Goal: Task Accomplishment & Management: Use online tool/utility

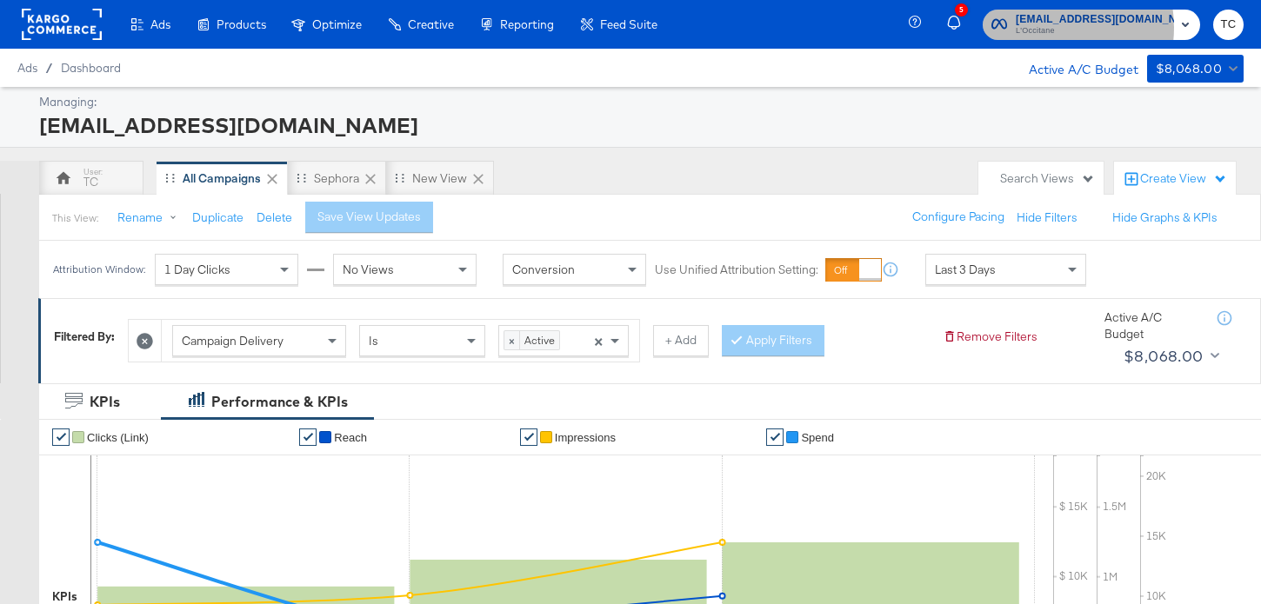
click at [1069, 27] on span "L'Occitane" at bounding box center [1095, 31] width 158 height 14
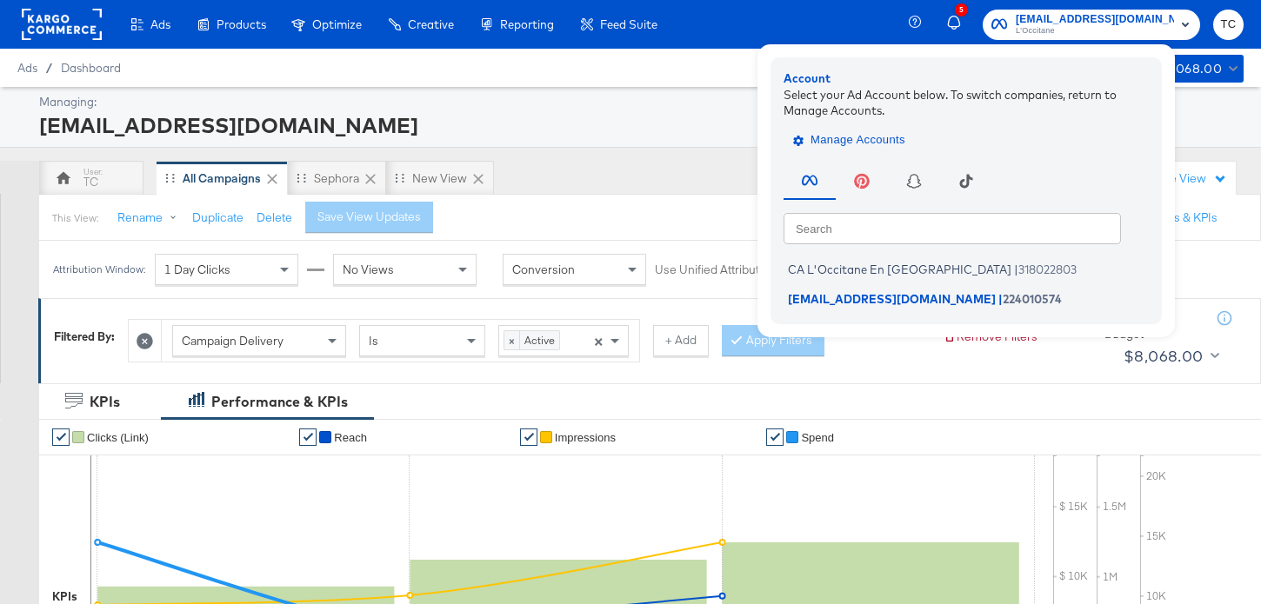
click at [905, 143] on span "Manage Accounts" at bounding box center [850, 140] width 109 height 20
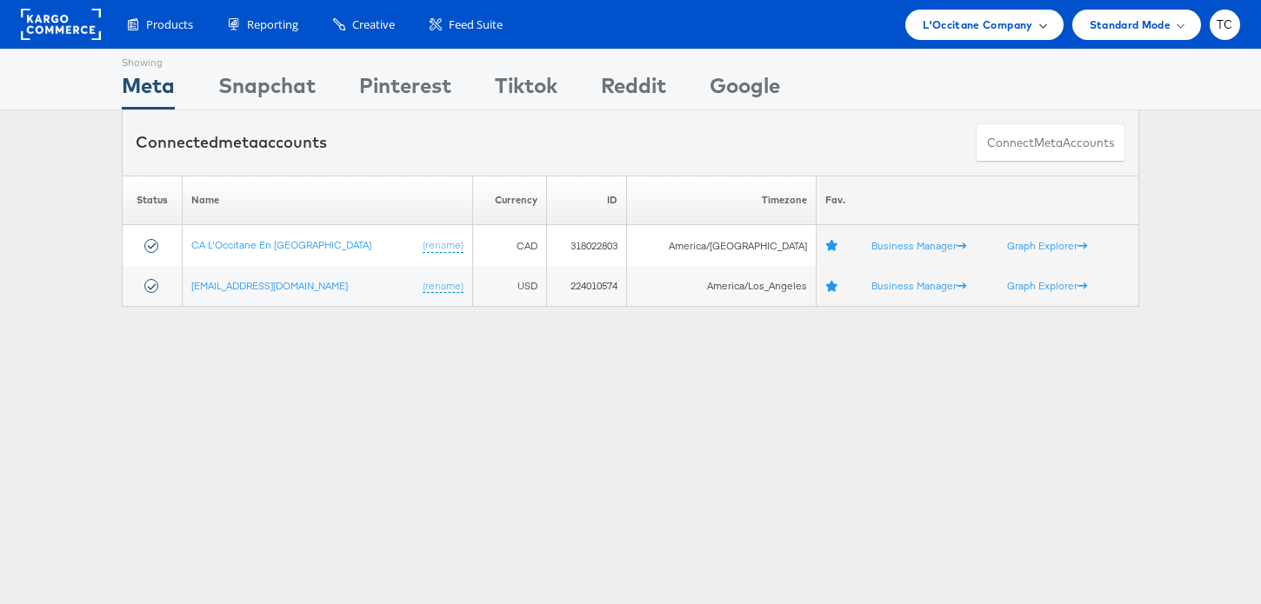
click at [997, 32] on span "L'Occitane Company" at bounding box center [978, 25] width 110 height 18
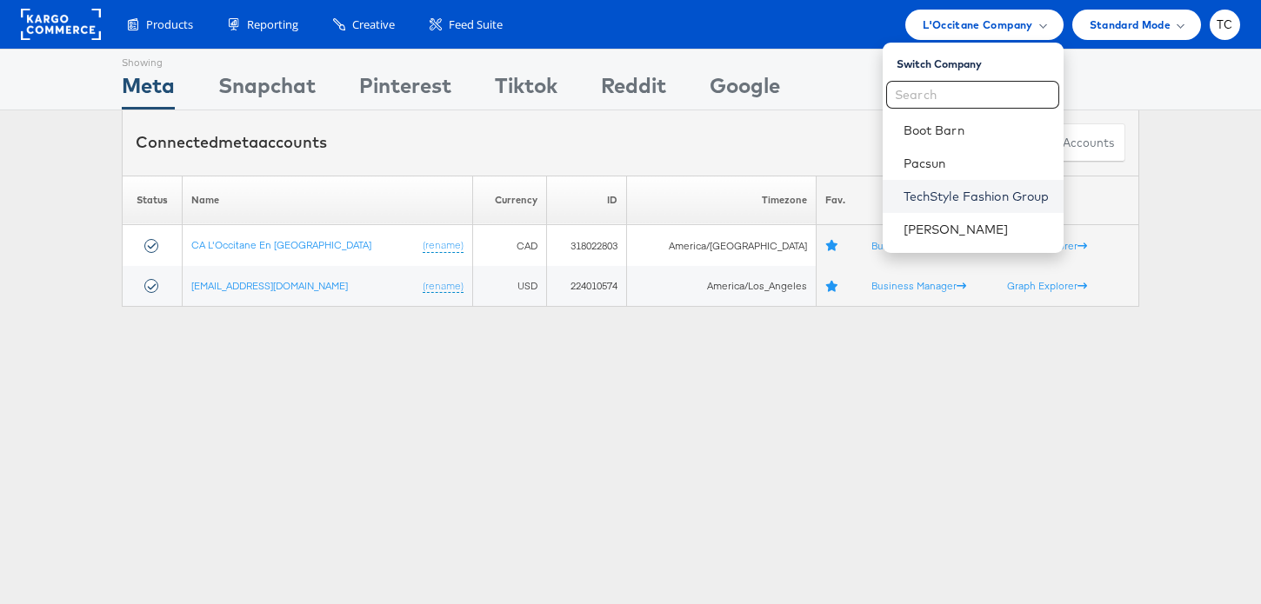
click at [969, 199] on link "TechStyle Fashion Group" at bounding box center [976, 196] width 146 height 17
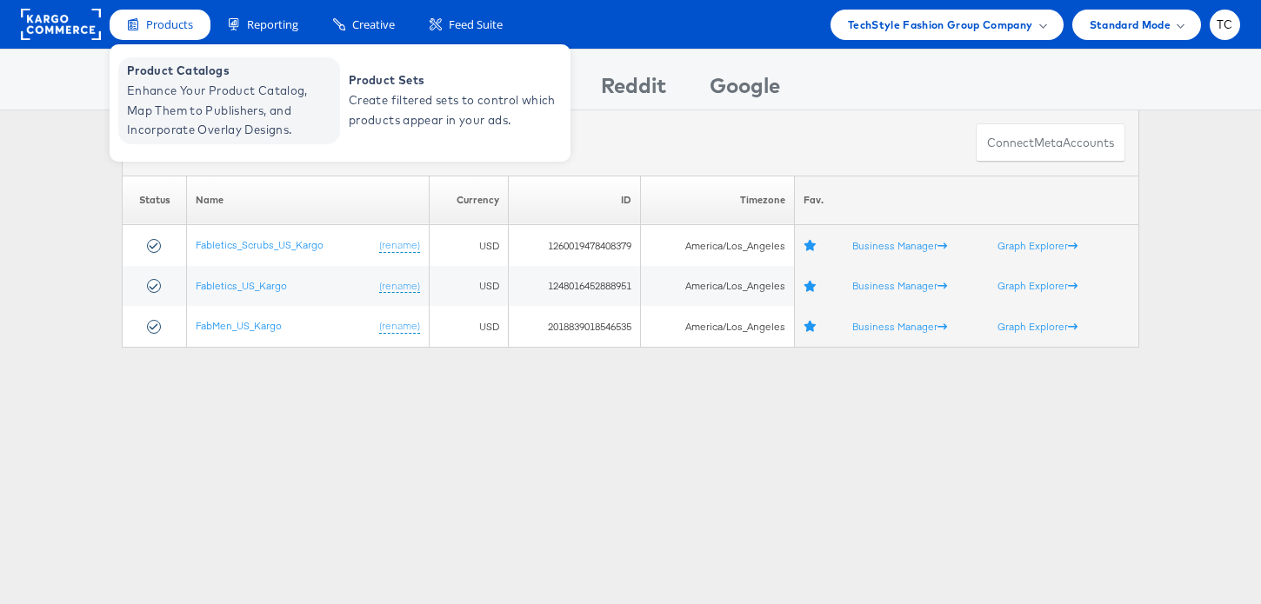
click at [219, 94] on span "Enhance Your Product Catalog, Map Them to Publishers, and Incorporate Overlay D…" at bounding box center [231, 110] width 209 height 59
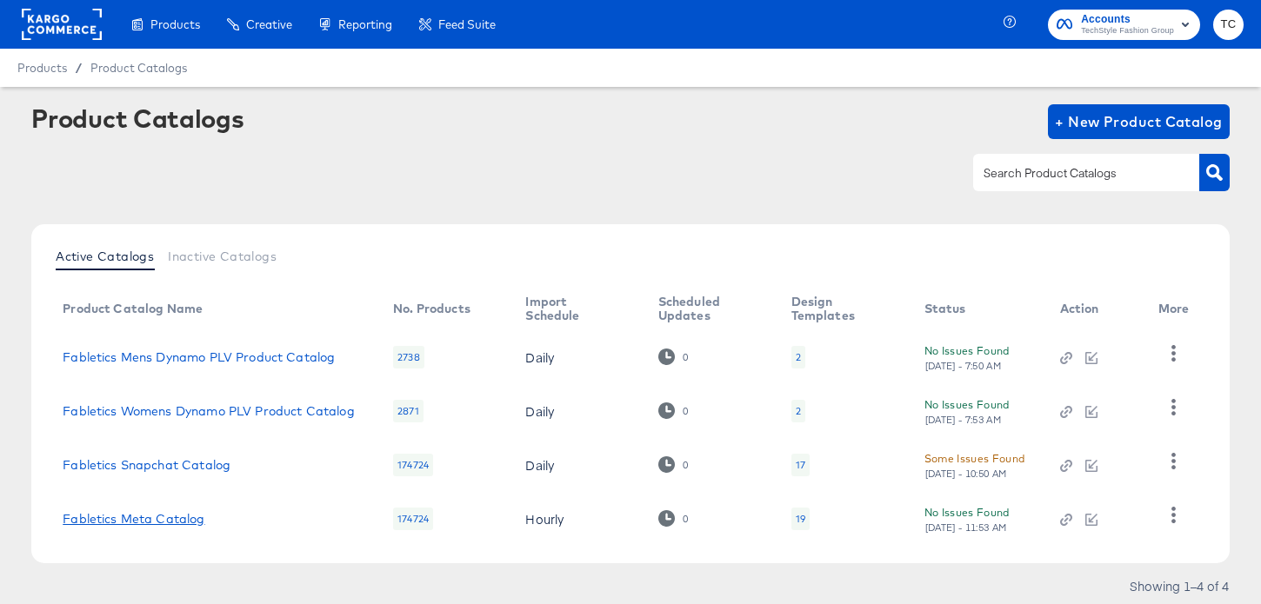
click at [163, 520] on link "Fabletics Meta Catalog" at bounding box center [134, 519] width 142 height 14
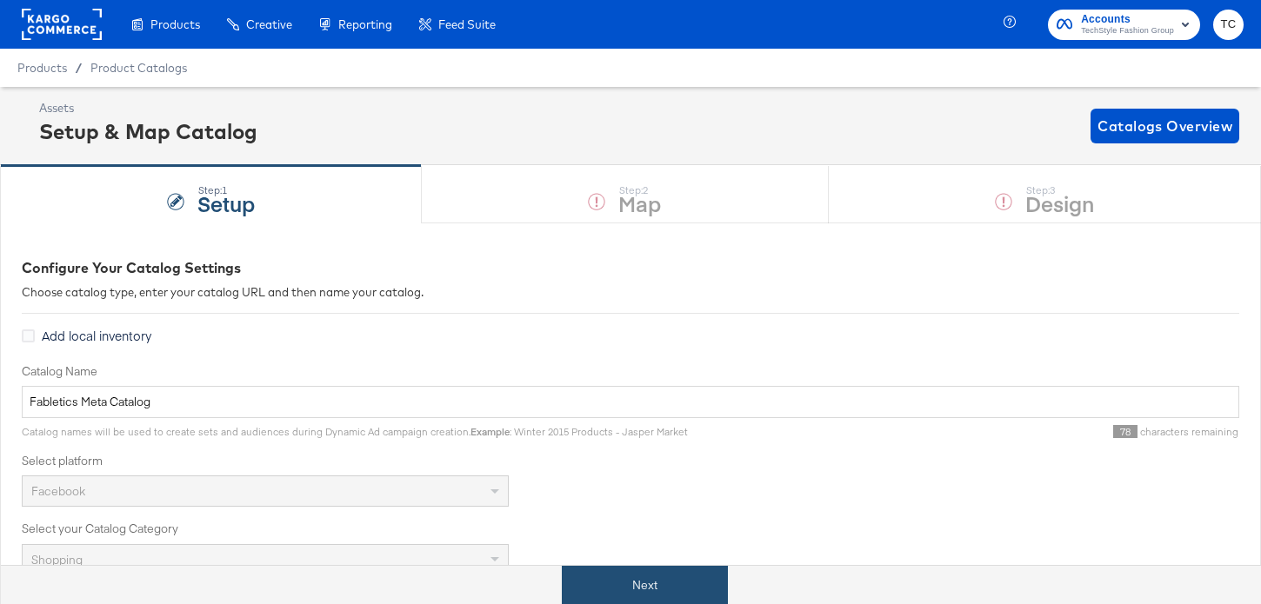
click at [663, 583] on button "Next" at bounding box center [645, 585] width 166 height 39
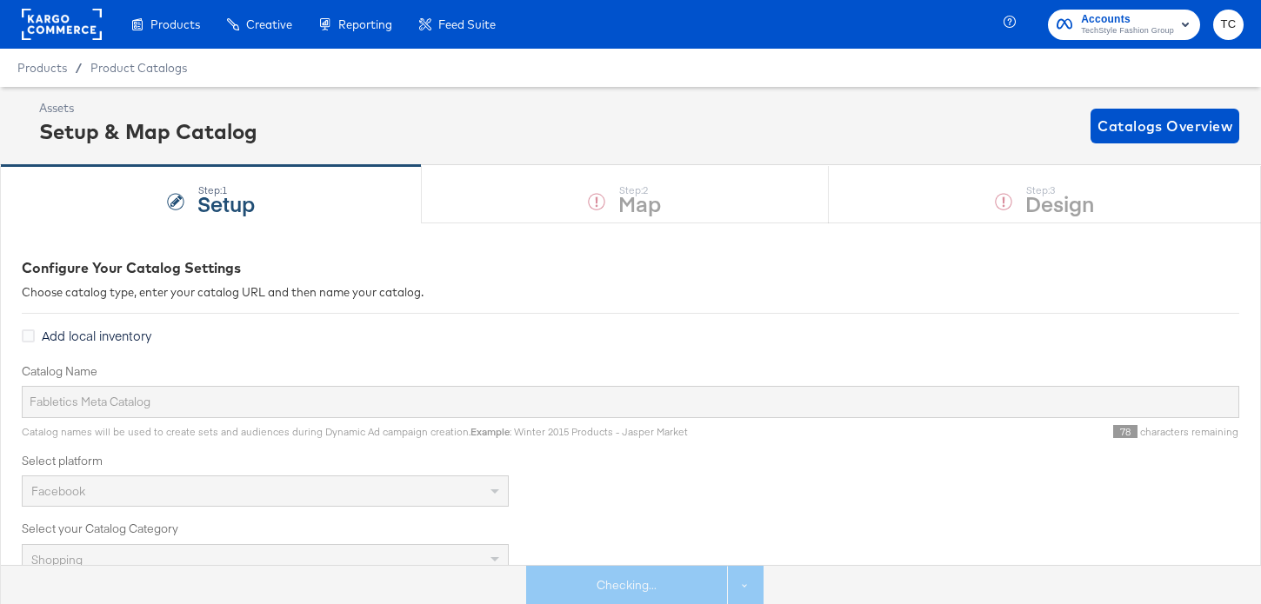
click at [1046, 209] on div "Step: 1 Setup Step: 2 Map Step: 3 Design" at bounding box center [630, 193] width 1261 height 57
click at [1045, 207] on div "Step: 1 Setup Step: 2 Map Step: 3 Design" at bounding box center [630, 193] width 1261 height 57
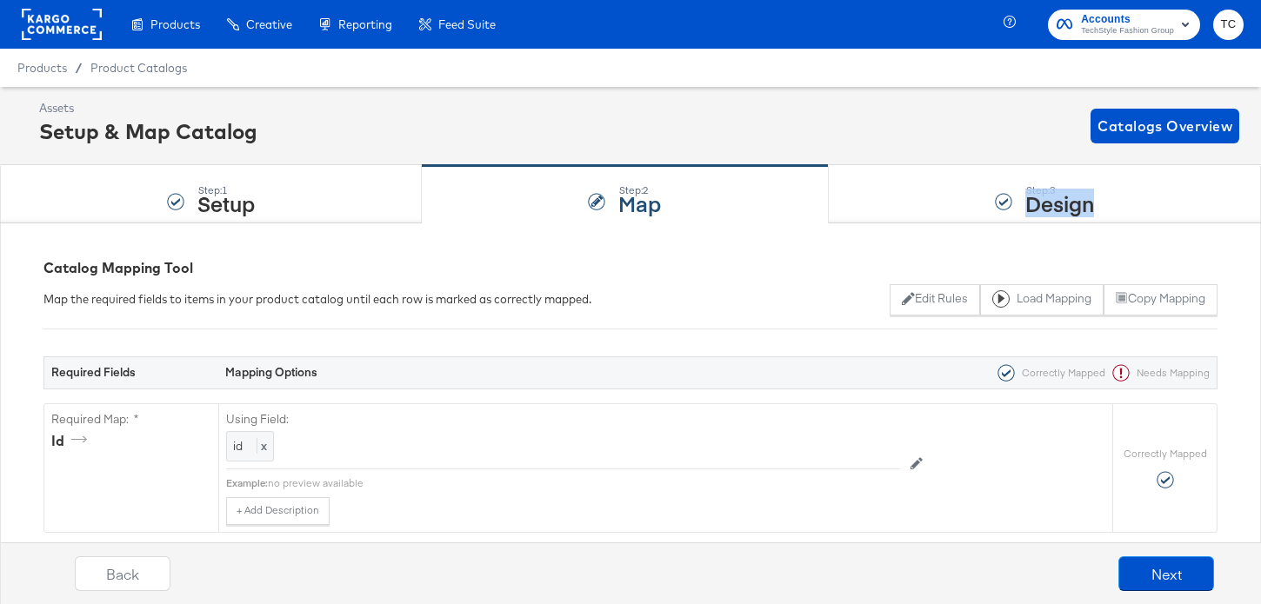
click at [1045, 207] on strong "Design" at bounding box center [1059, 203] width 69 height 29
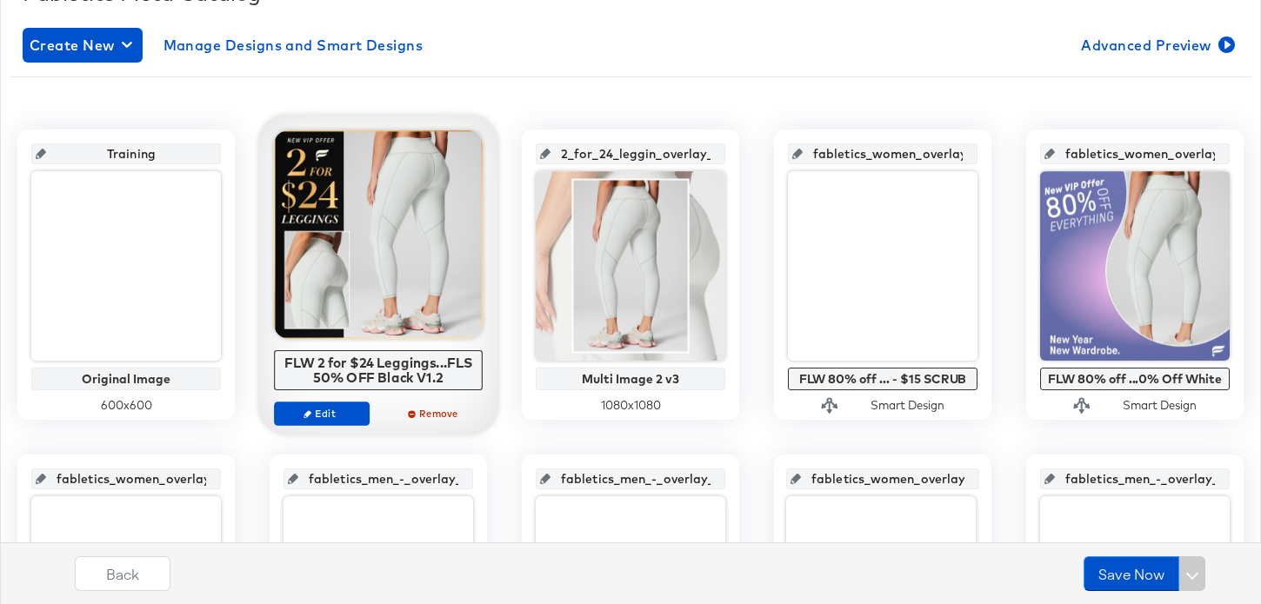
scroll to position [298, 0]
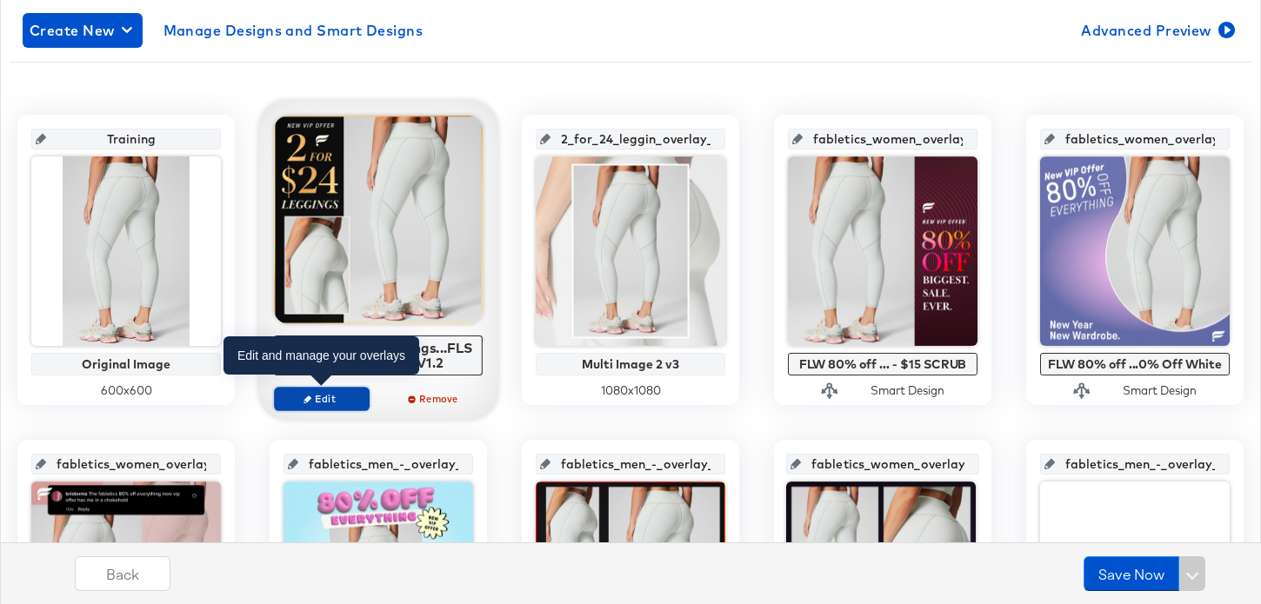
click at [334, 402] on span "Edit" at bounding box center [322, 398] width 80 height 13
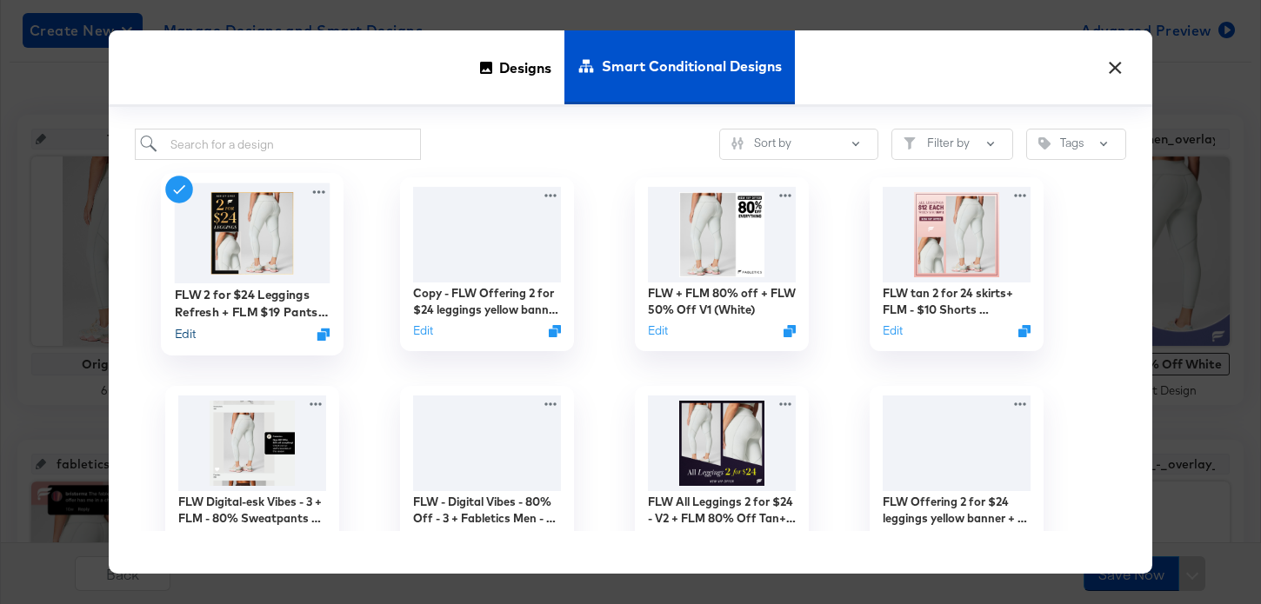
click at [186, 332] on button "Edit" at bounding box center [185, 334] width 21 height 17
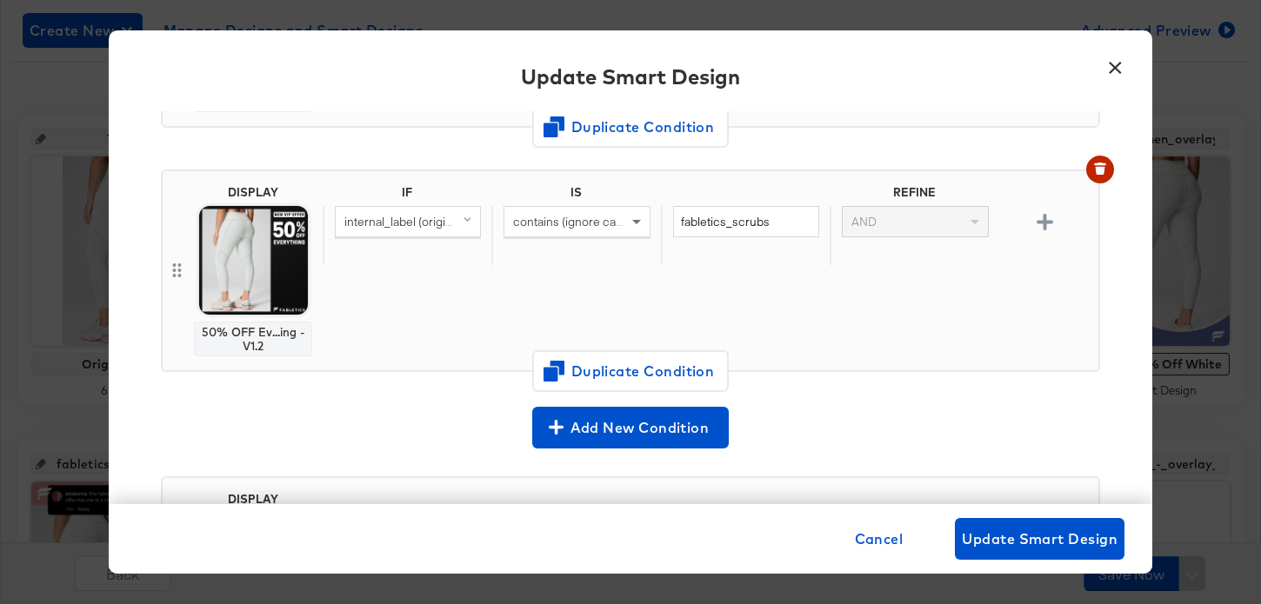
scroll to position [568, 0]
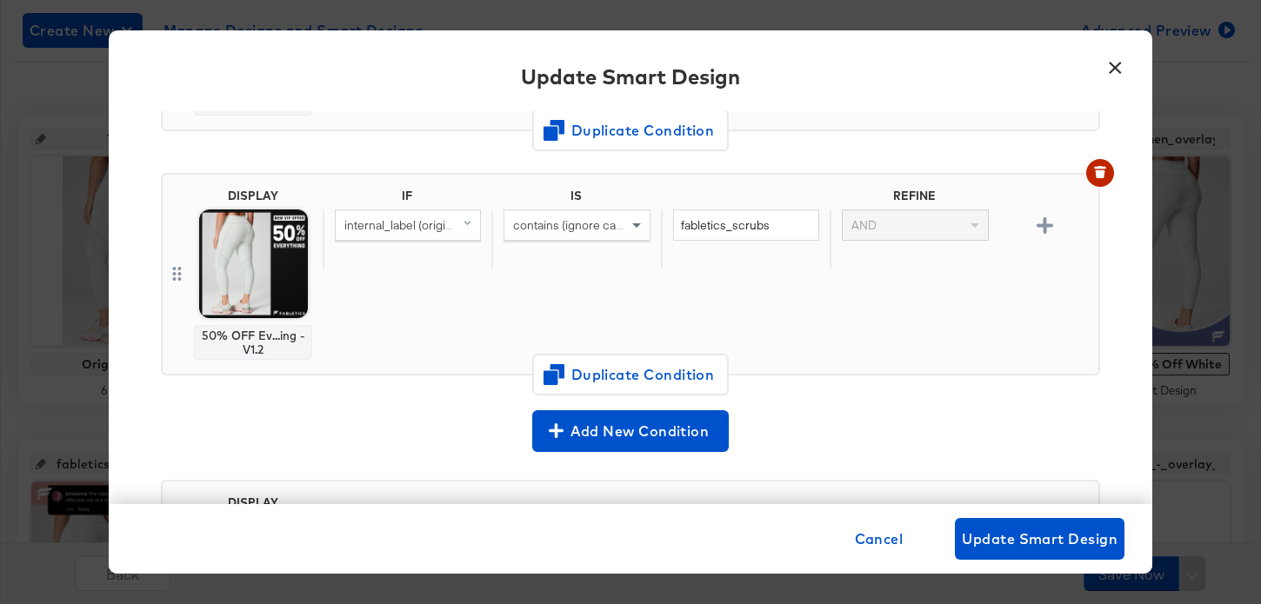
click at [1116, 65] on button "×" at bounding box center [1114, 63] width 31 height 31
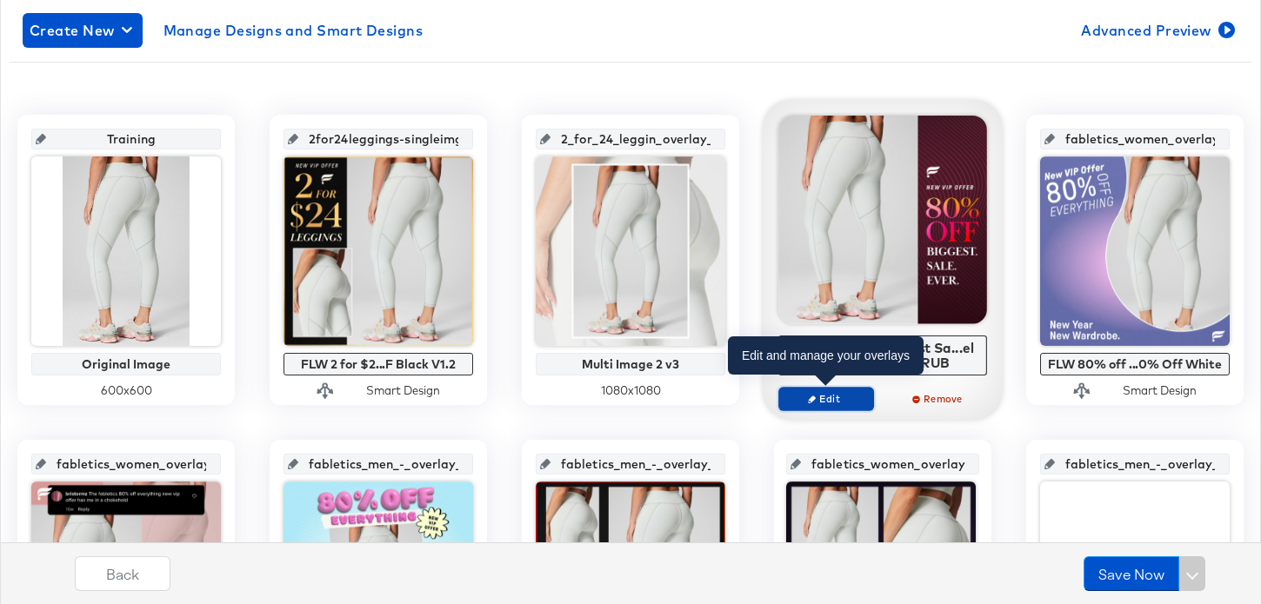
click at [831, 396] on span "Edit" at bounding box center [826, 398] width 80 height 13
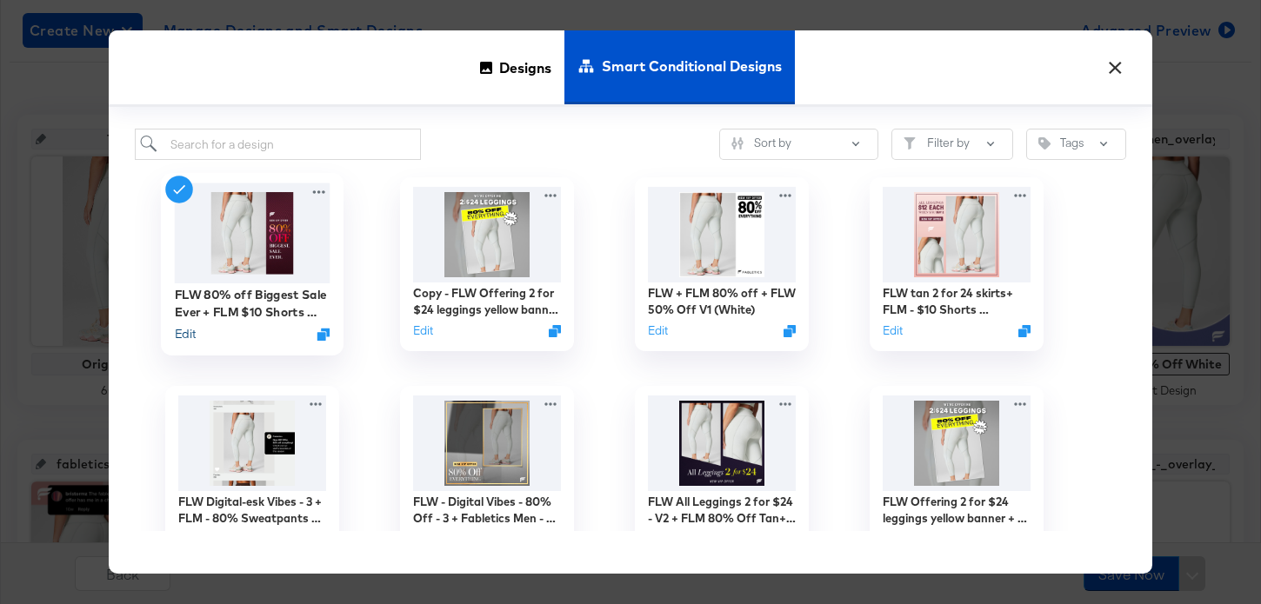
click at [189, 339] on button "Edit" at bounding box center [185, 334] width 21 height 17
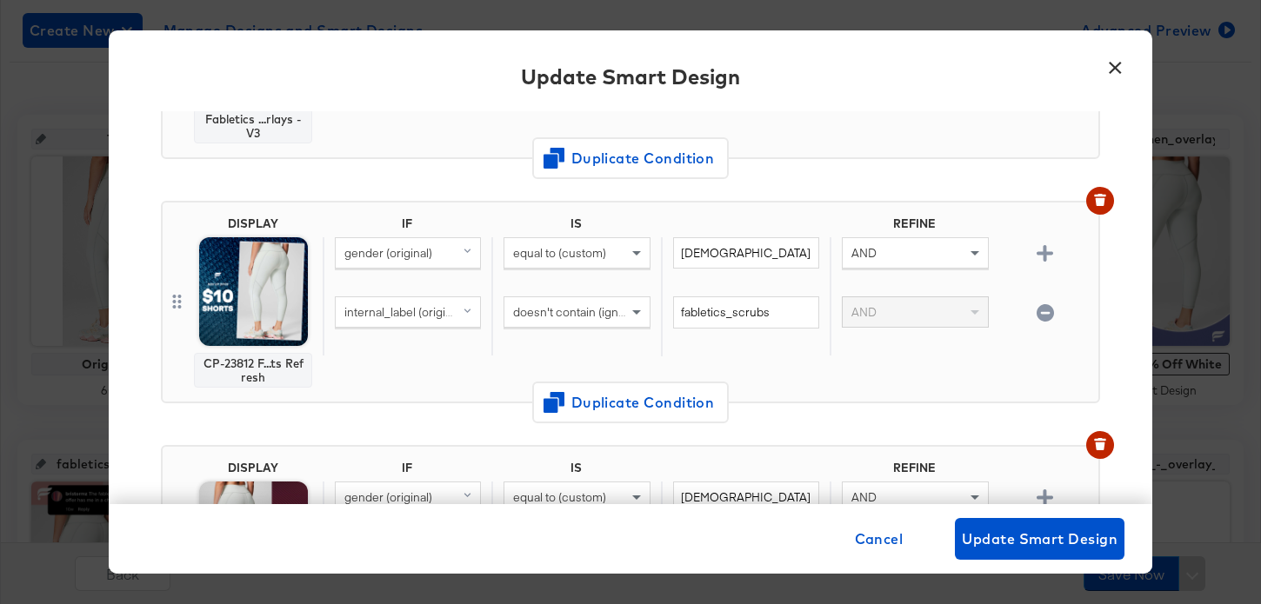
scroll to position [357, 0]
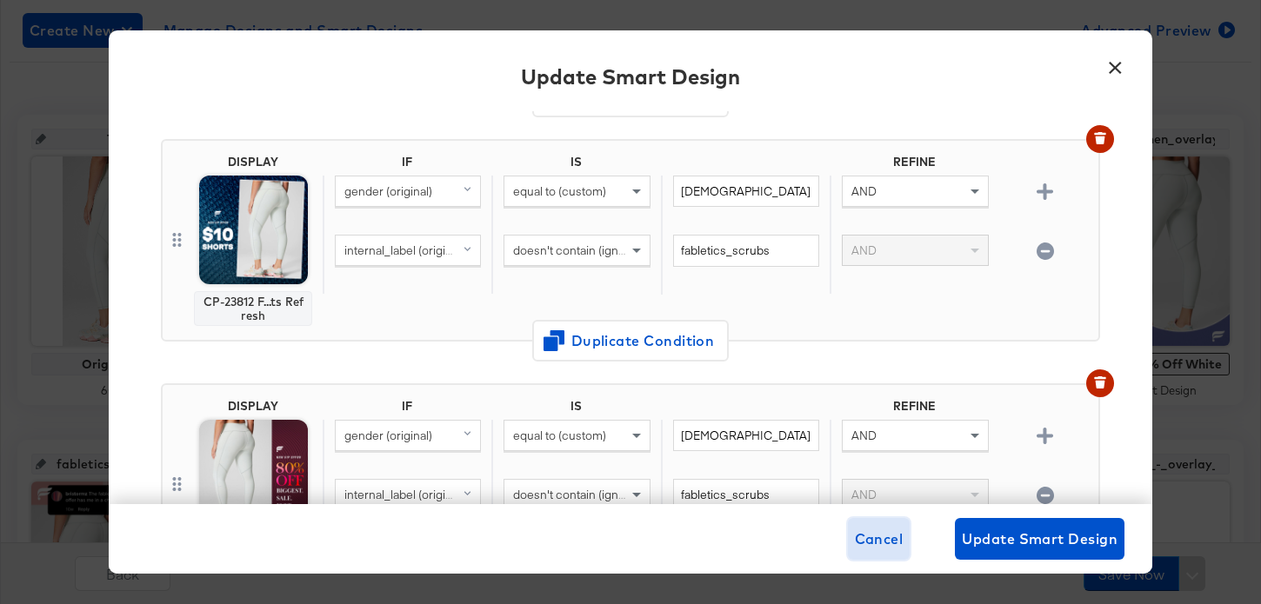
click at [875, 545] on span "Cancel" at bounding box center [879, 539] width 49 height 24
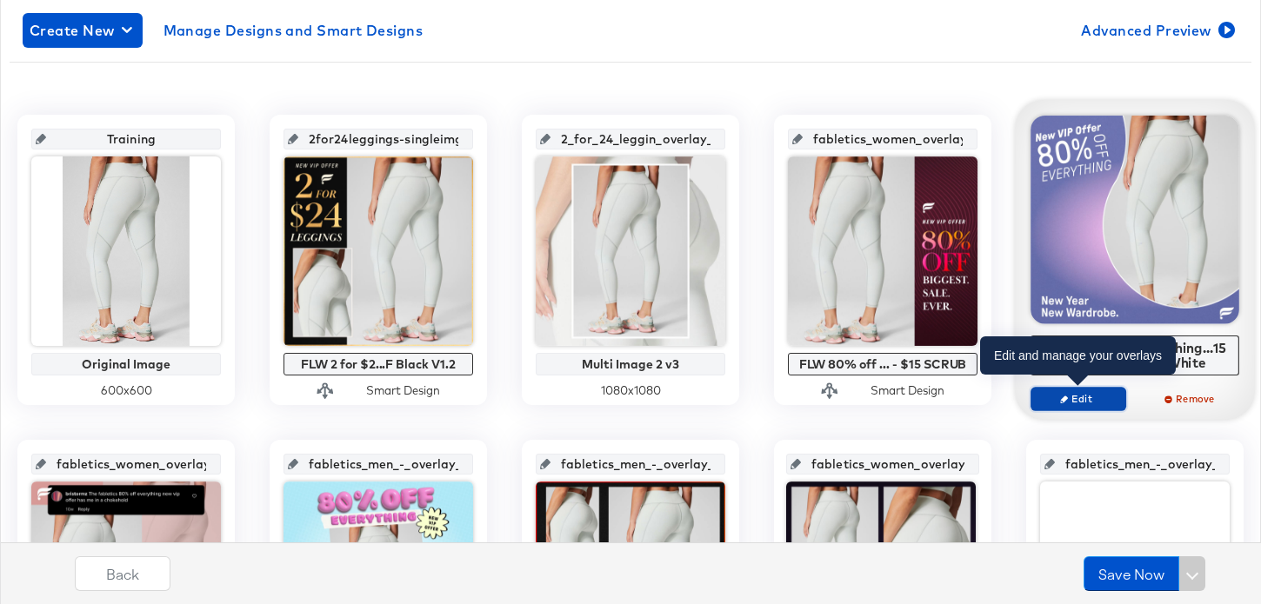
click at [1083, 405] on button "Edit" at bounding box center [1078, 399] width 96 height 24
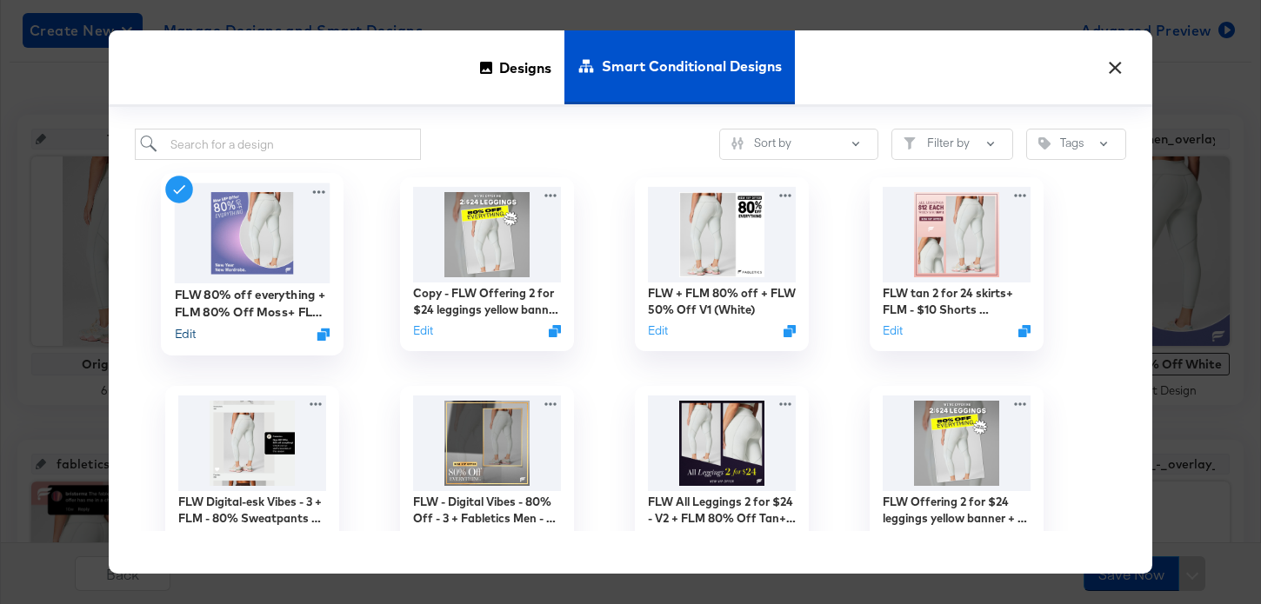
click at [194, 331] on button "Edit" at bounding box center [185, 334] width 21 height 17
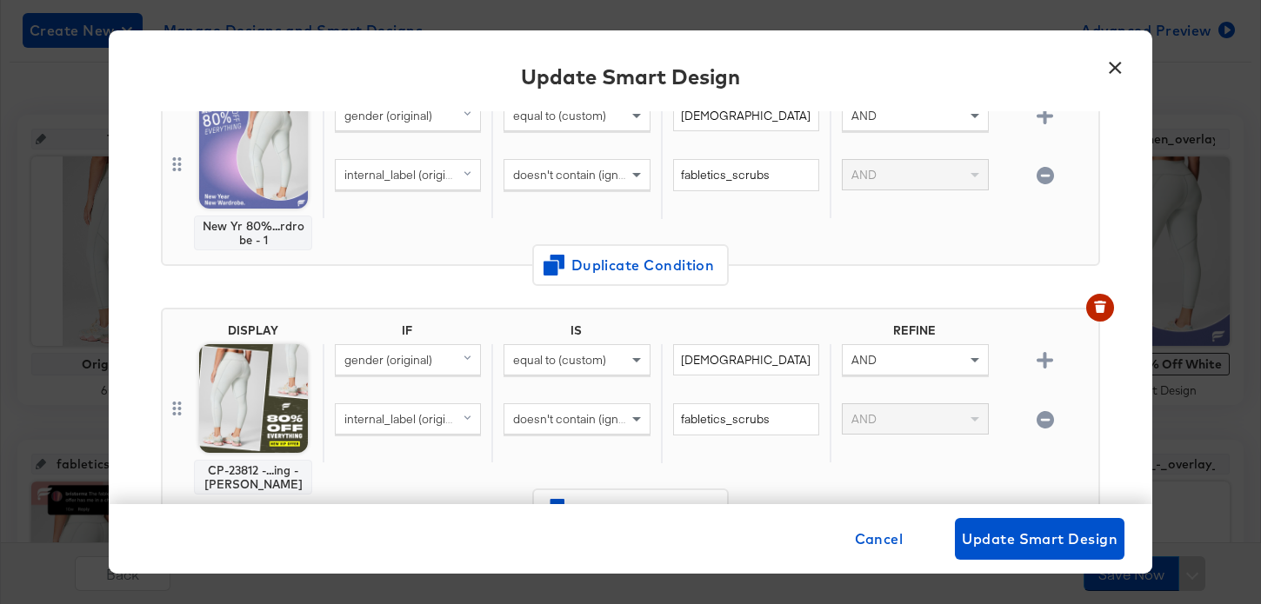
scroll to position [0, 0]
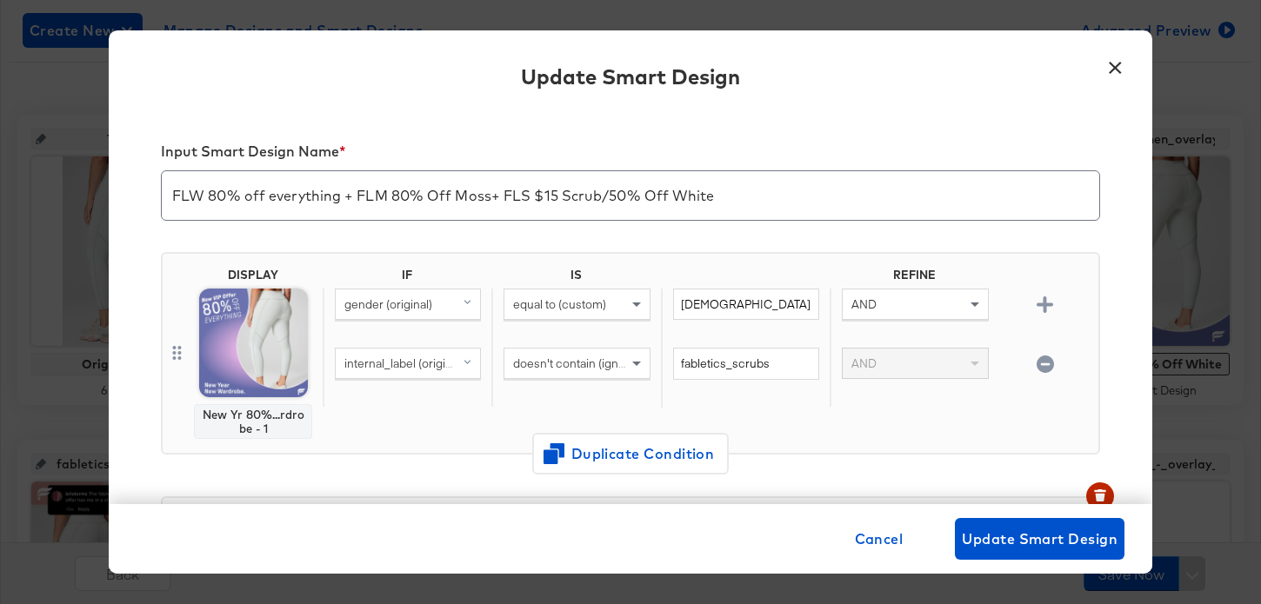
click at [1109, 70] on button "×" at bounding box center [1114, 63] width 31 height 31
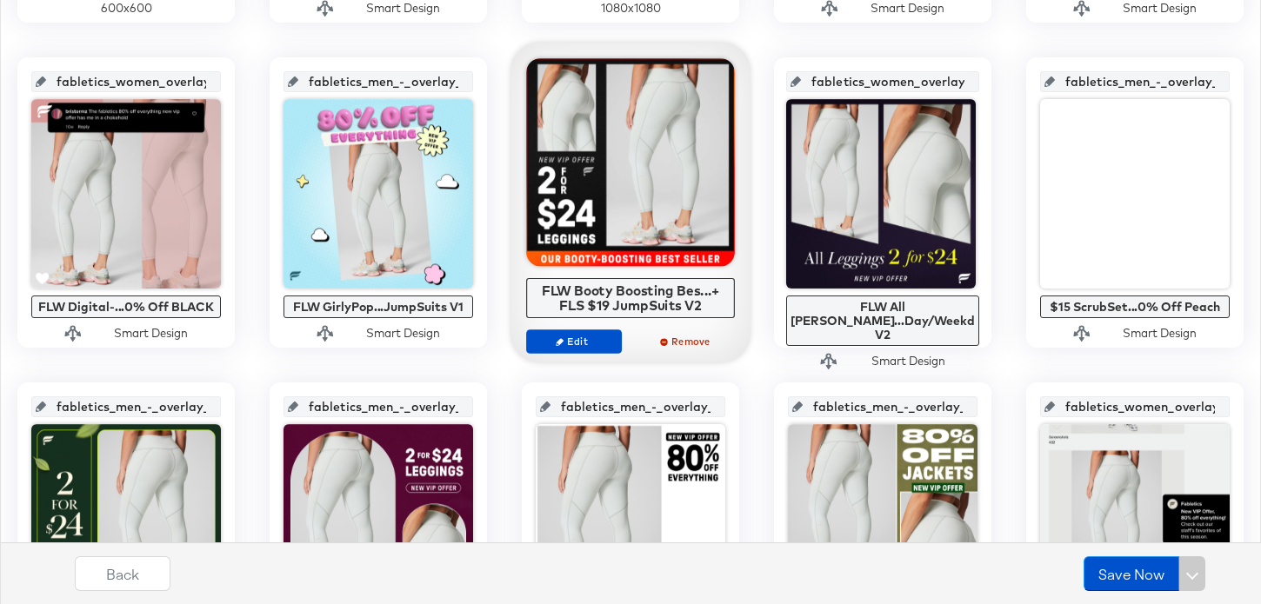
scroll to position [565, 0]
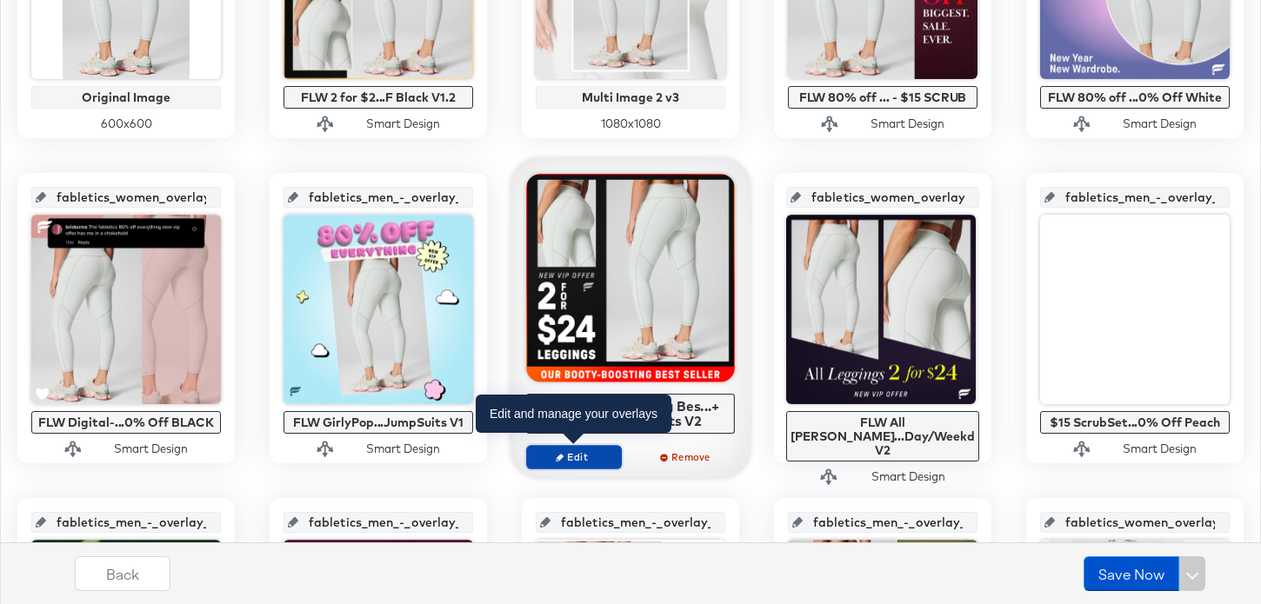
click at [575, 453] on span "Edit" at bounding box center [574, 456] width 80 height 13
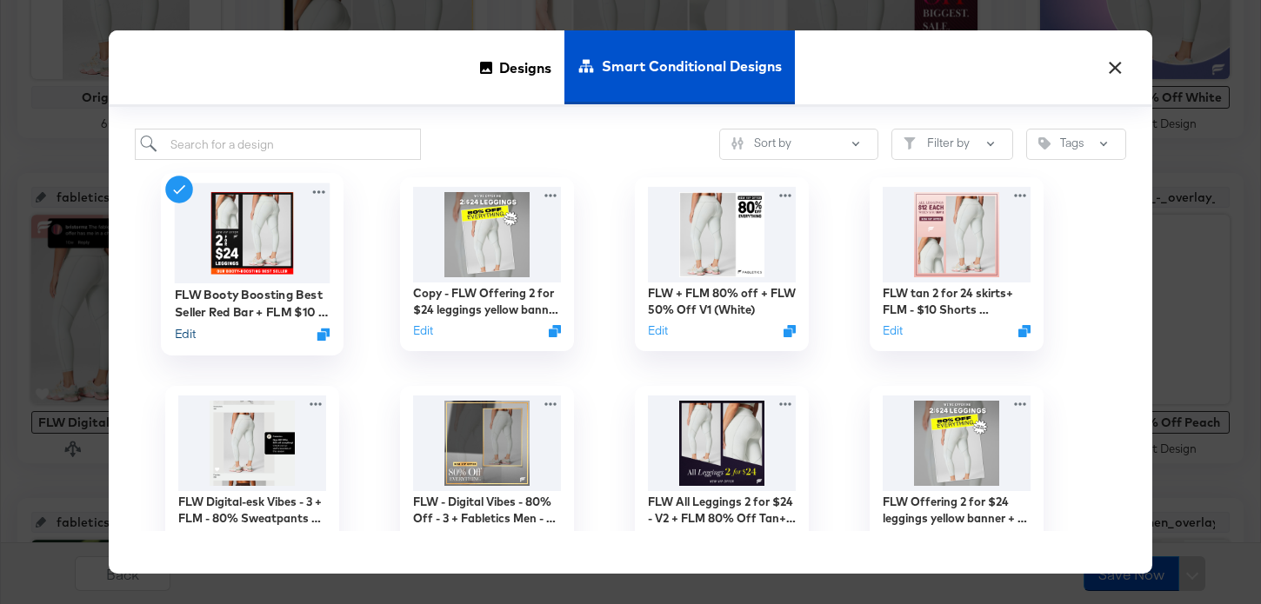
click at [185, 333] on button "Edit" at bounding box center [185, 334] width 21 height 17
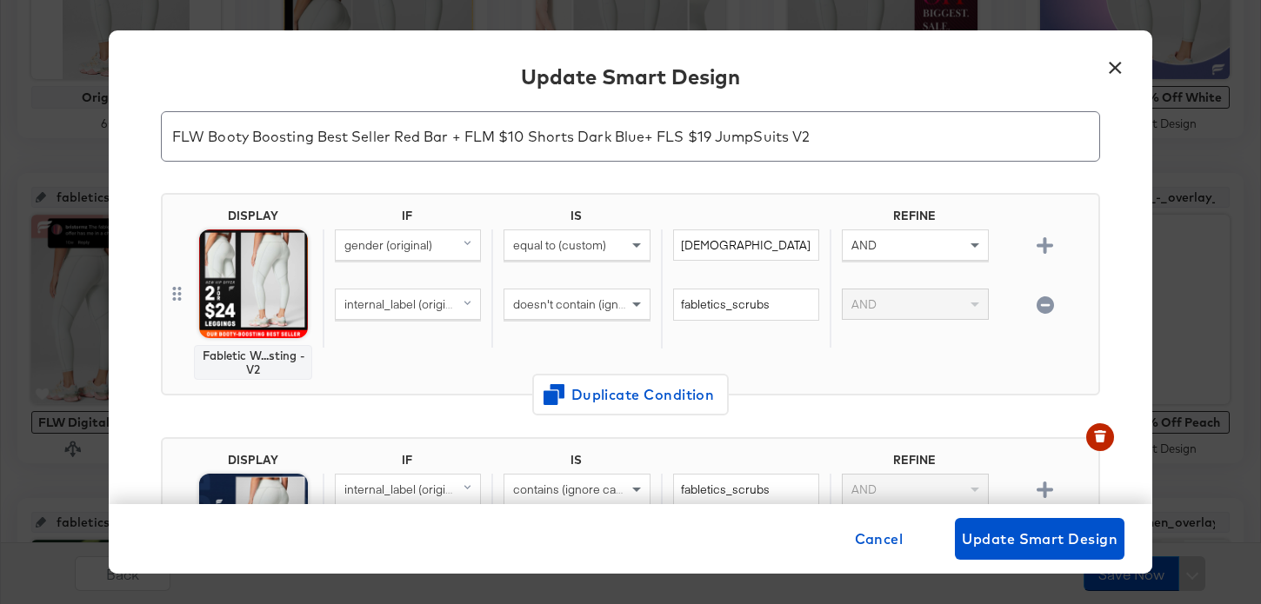
scroll to position [0, 0]
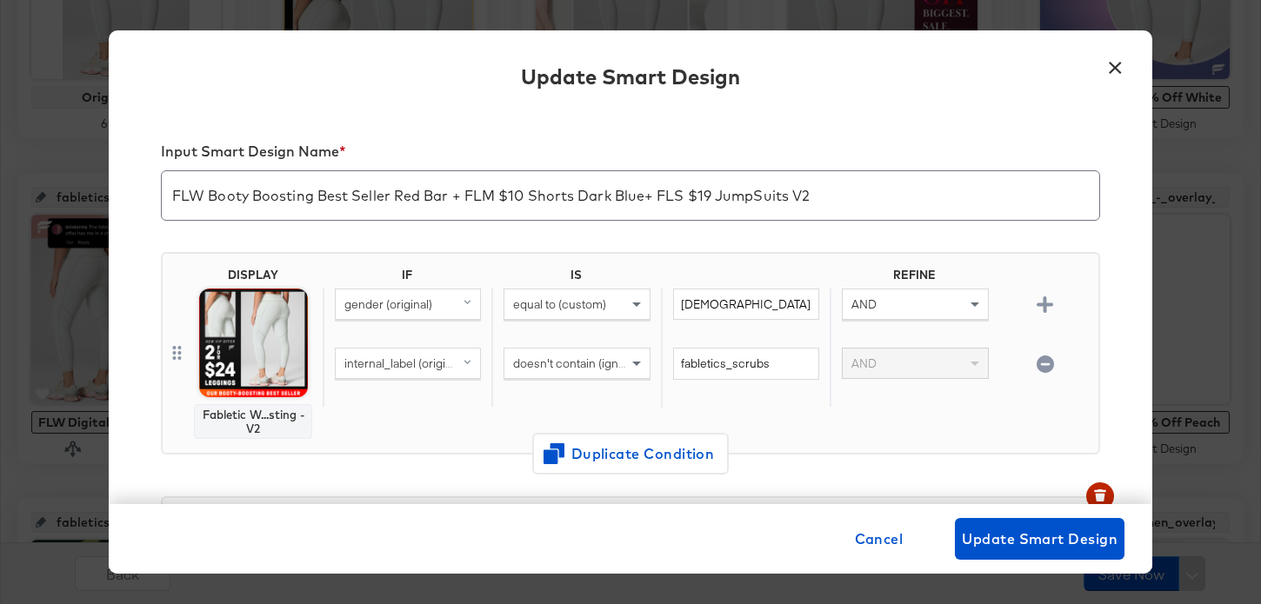
click at [1119, 66] on button "×" at bounding box center [1114, 63] width 31 height 31
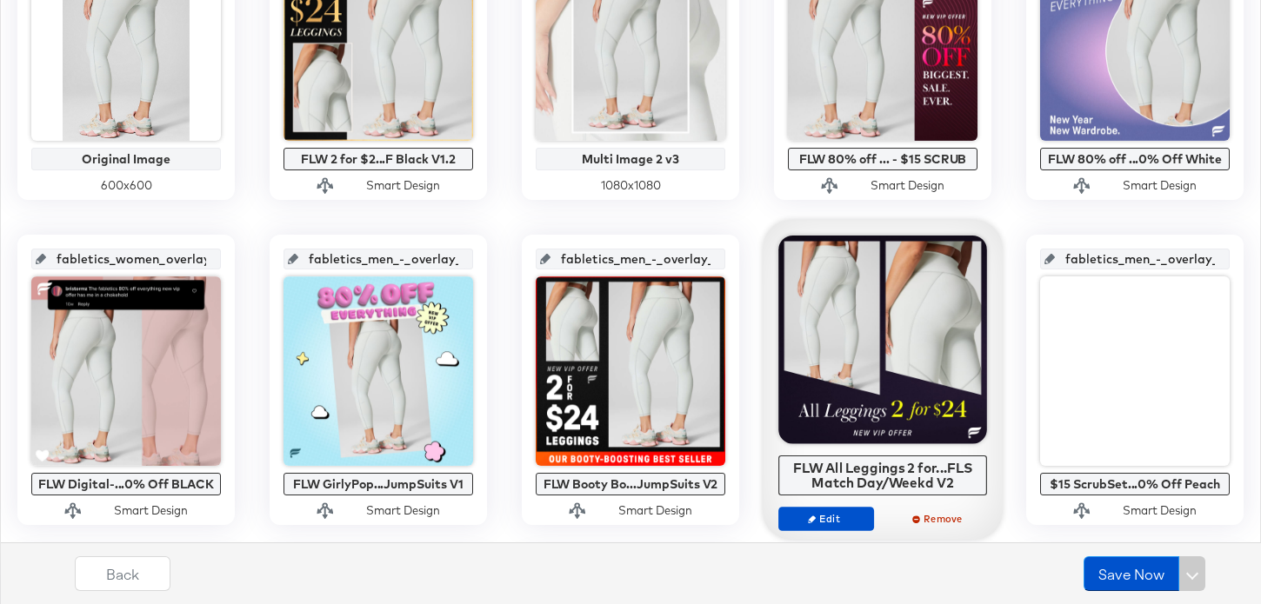
scroll to position [629, 0]
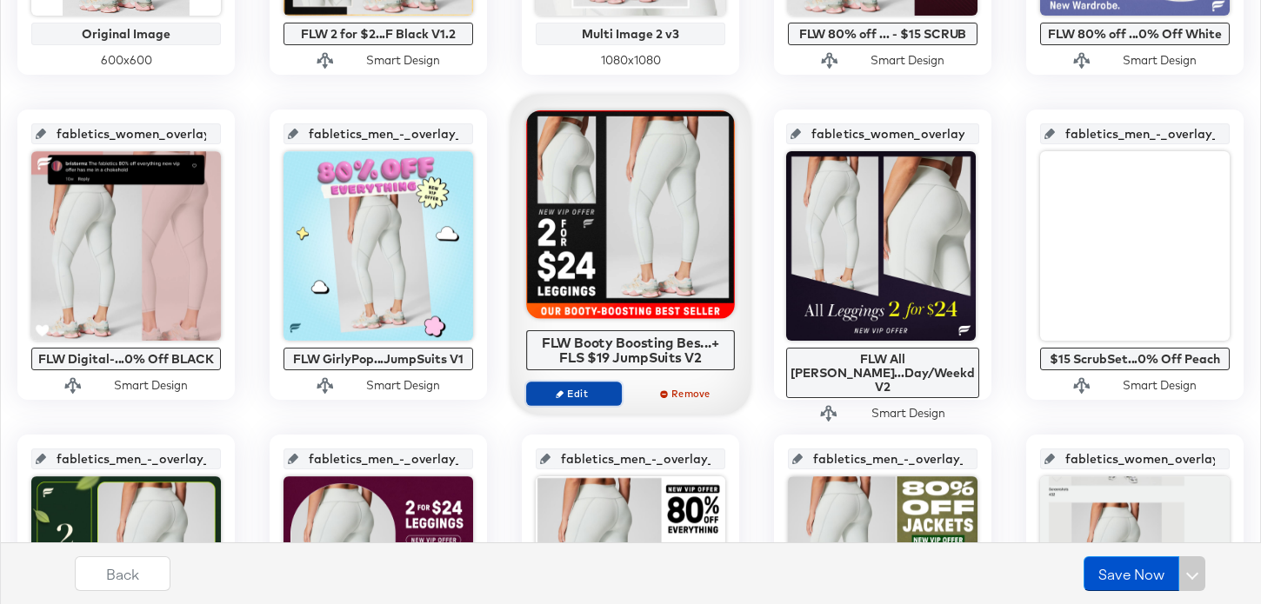
click at [583, 389] on span "Edit" at bounding box center [574, 393] width 80 height 13
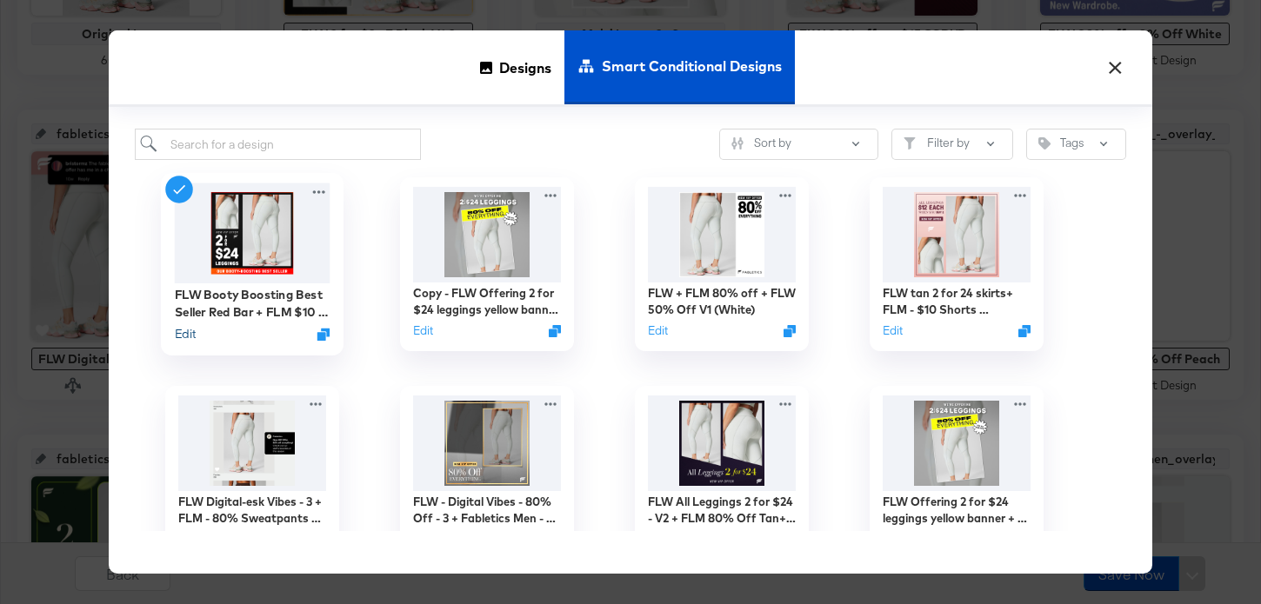
click at [191, 331] on button "Edit" at bounding box center [185, 334] width 21 height 17
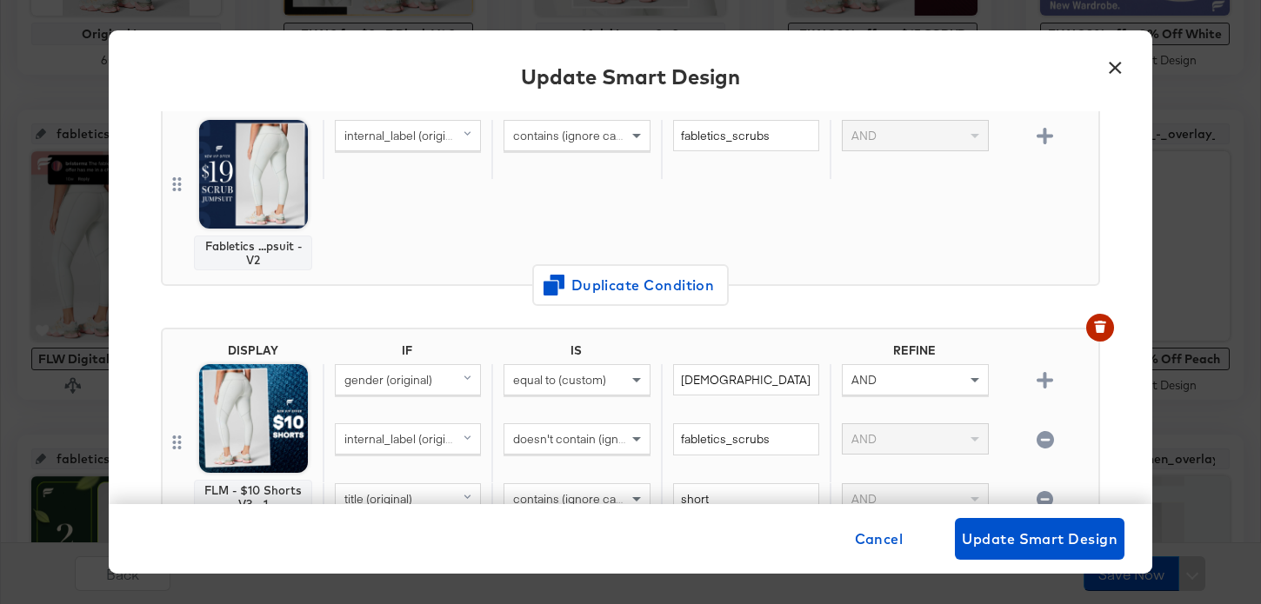
scroll to position [487, 0]
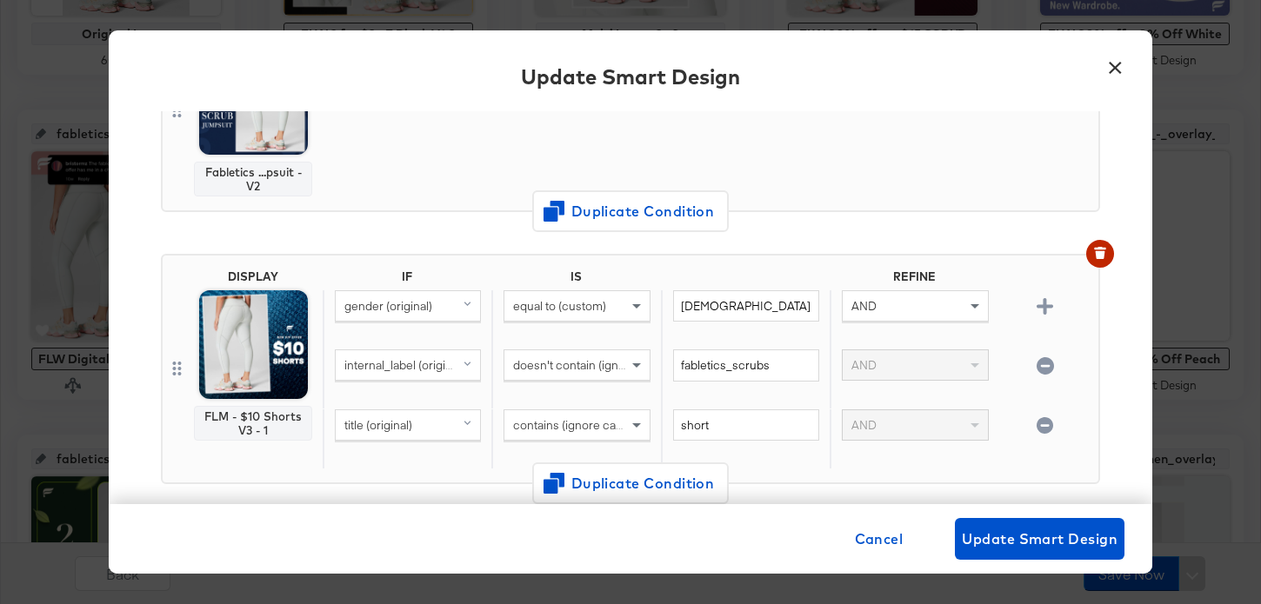
click at [1125, 66] on button "×" at bounding box center [1114, 63] width 31 height 31
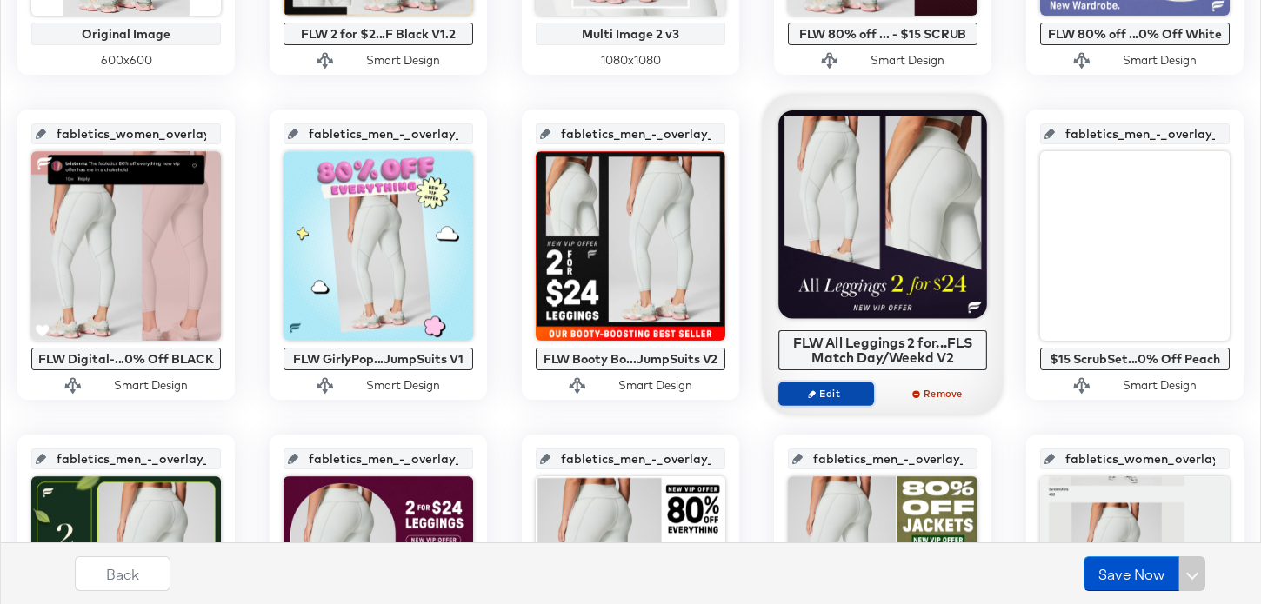
click at [833, 398] on span "Edit" at bounding box center [826, 393] width 80 height 13
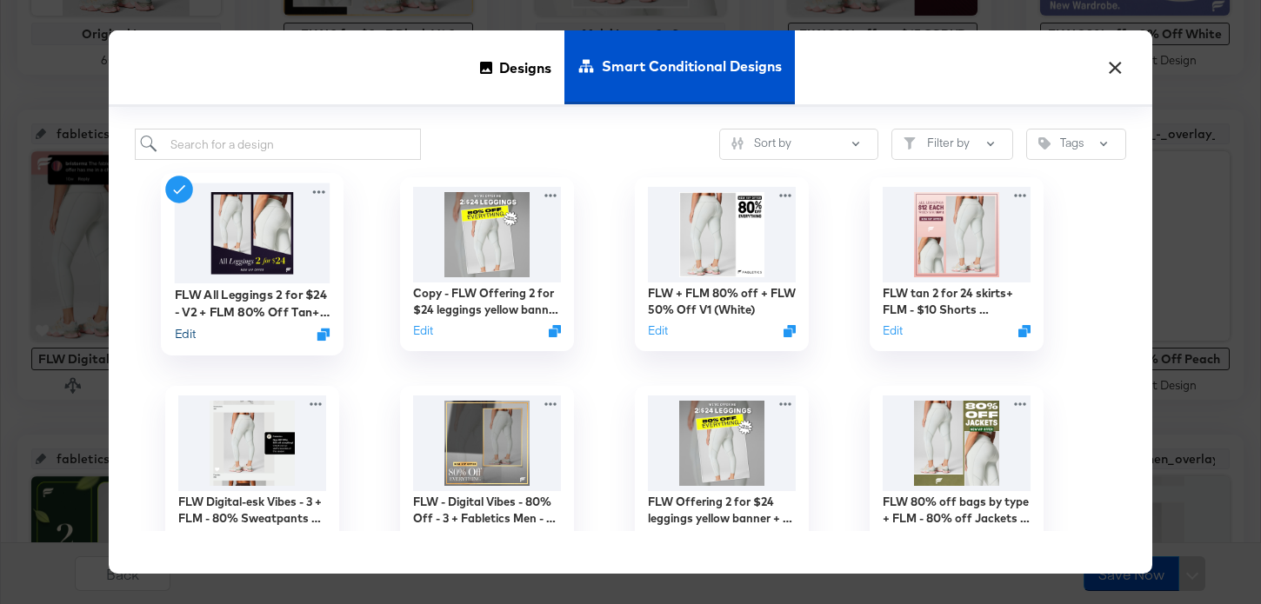
click at [191, 335] on button "Edit" at bounding box center [185, 334] width 21 height 17
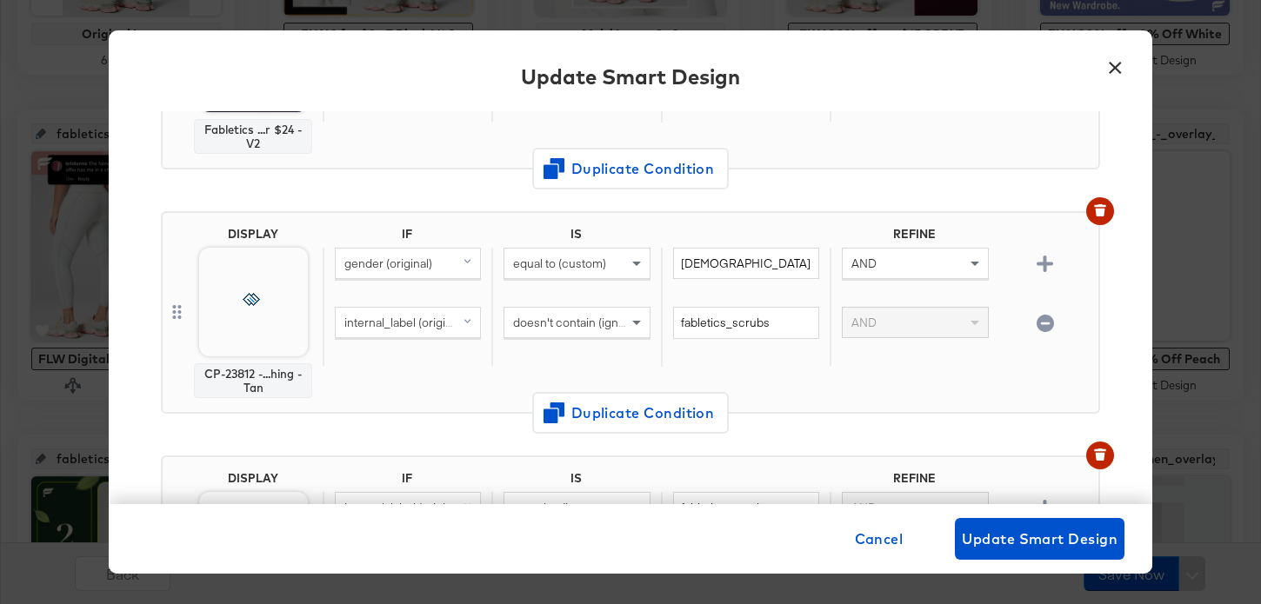
scroll to position [316, 0]
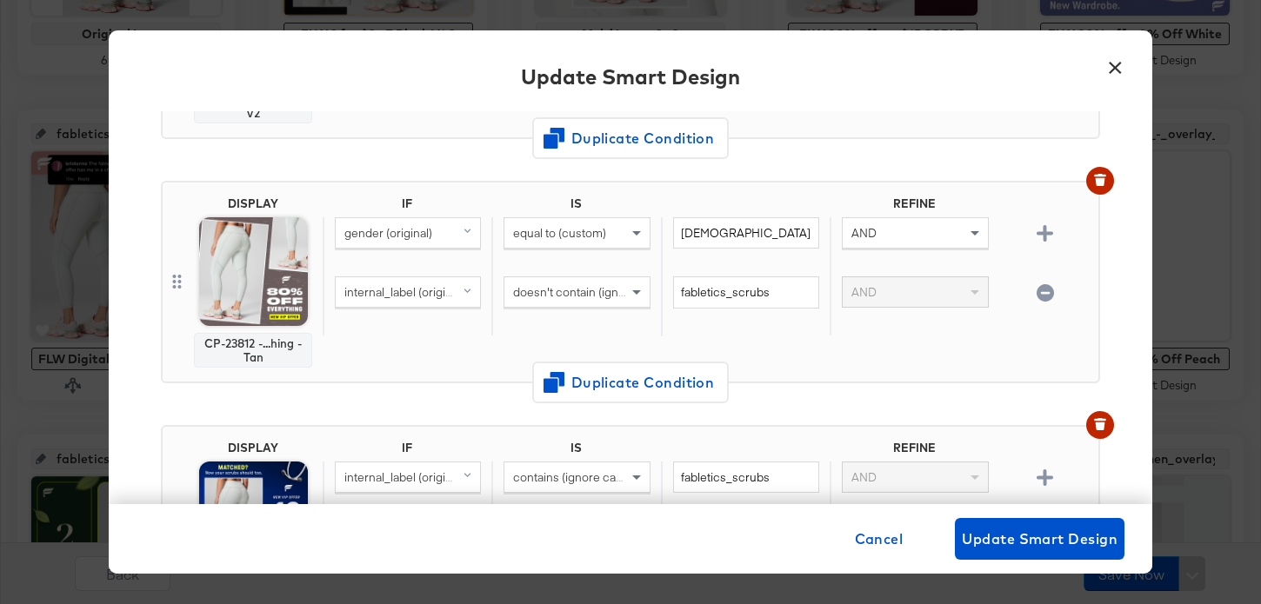
click at [1109, 64] on button "×" at bounding box center [1114, 63] width 31 height 31
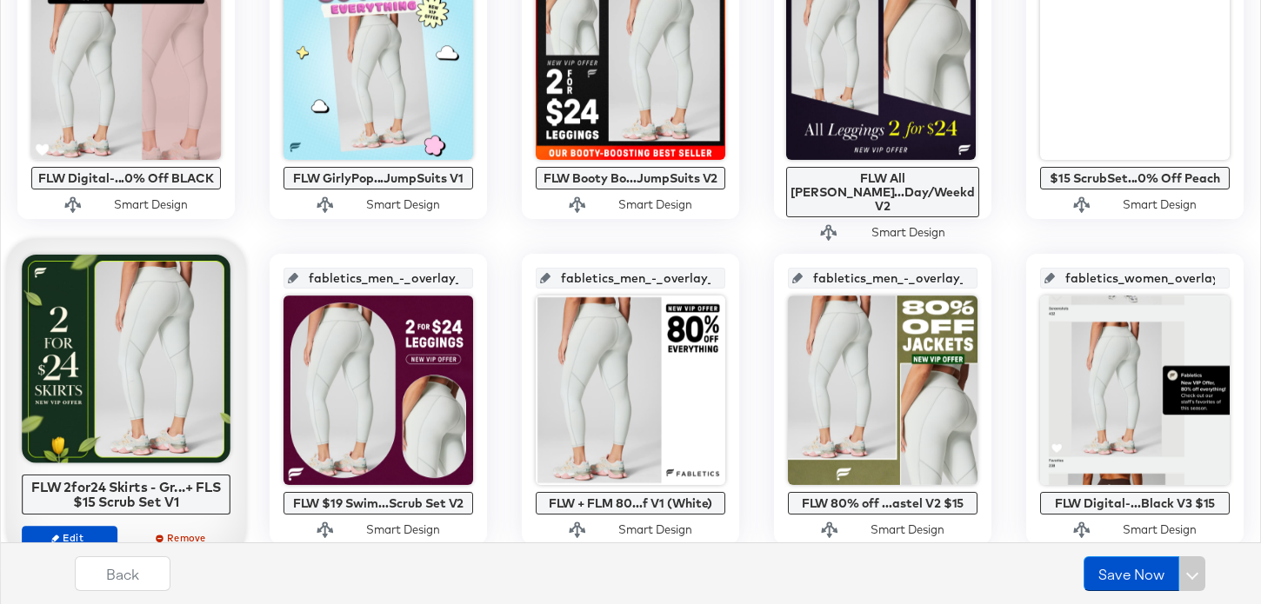
scroll to position [889, 0]
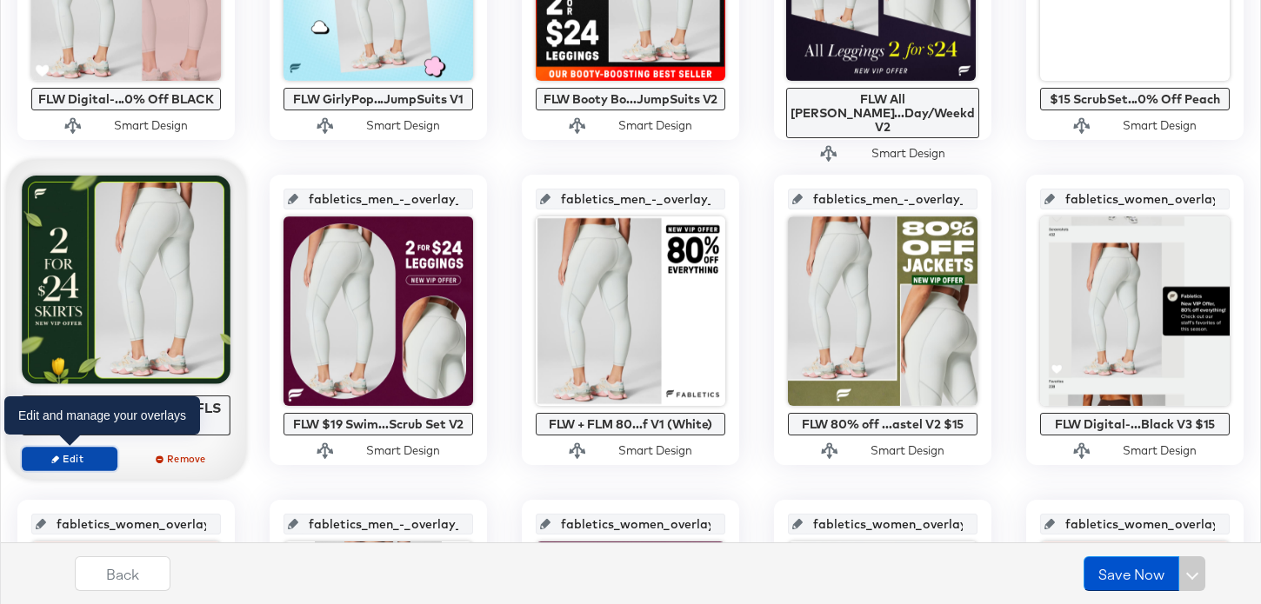
click at [105, 452] on span "Edit" at bounding box center [70, 458] width 80 height 13
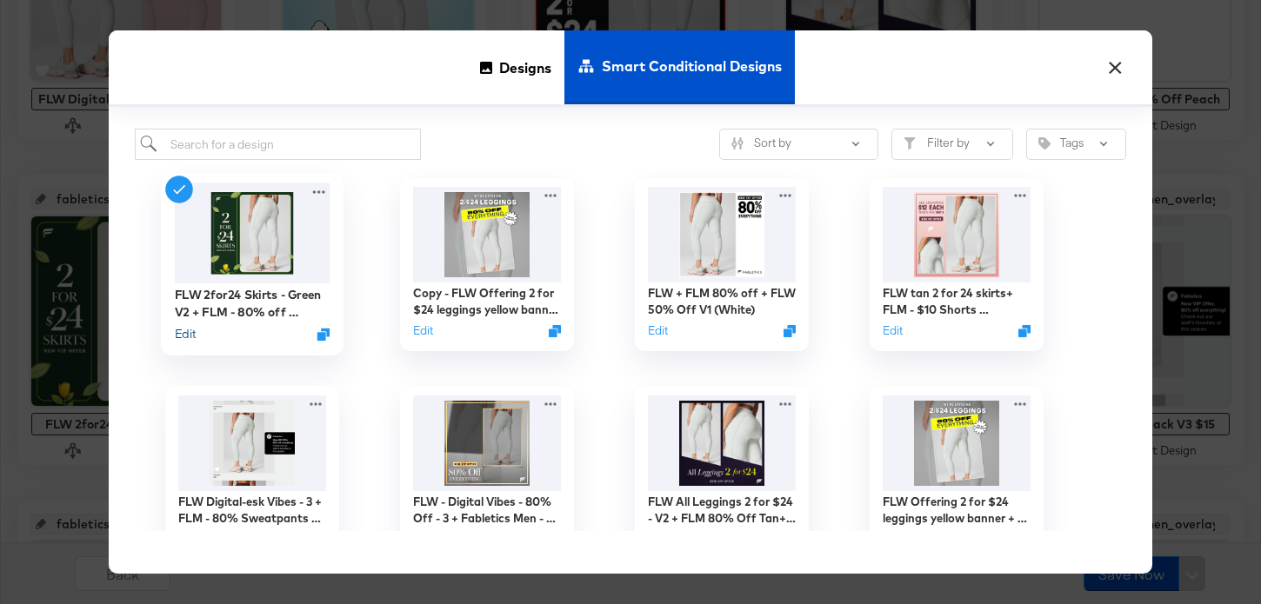
click at [178, 341] on button "Edit" at bounding box center [185, 334] width 21 height 17
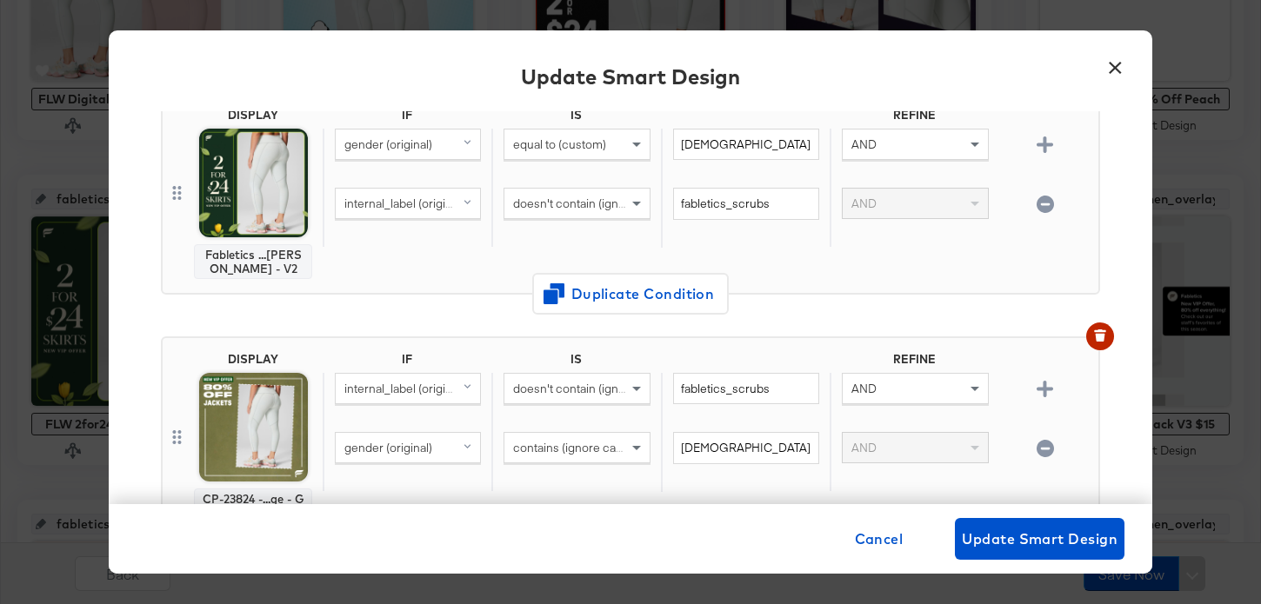
scroll to position [163, 0]
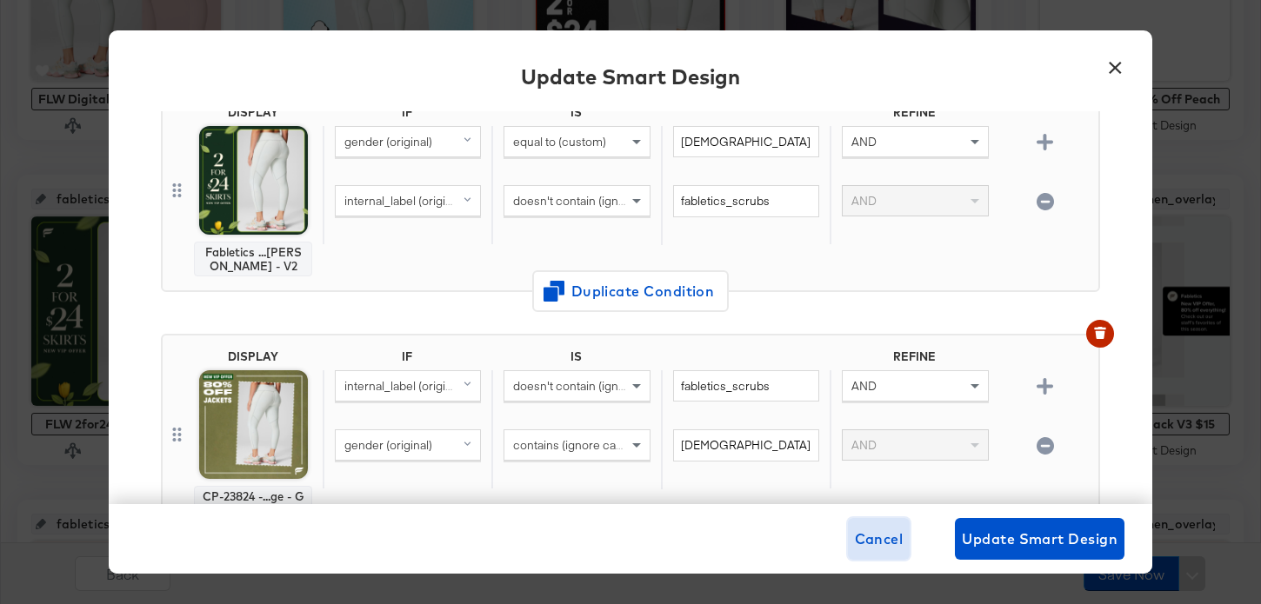
click at [887, 543] on span "Cancel" at bounding box center [879, 539] width 49 height 24
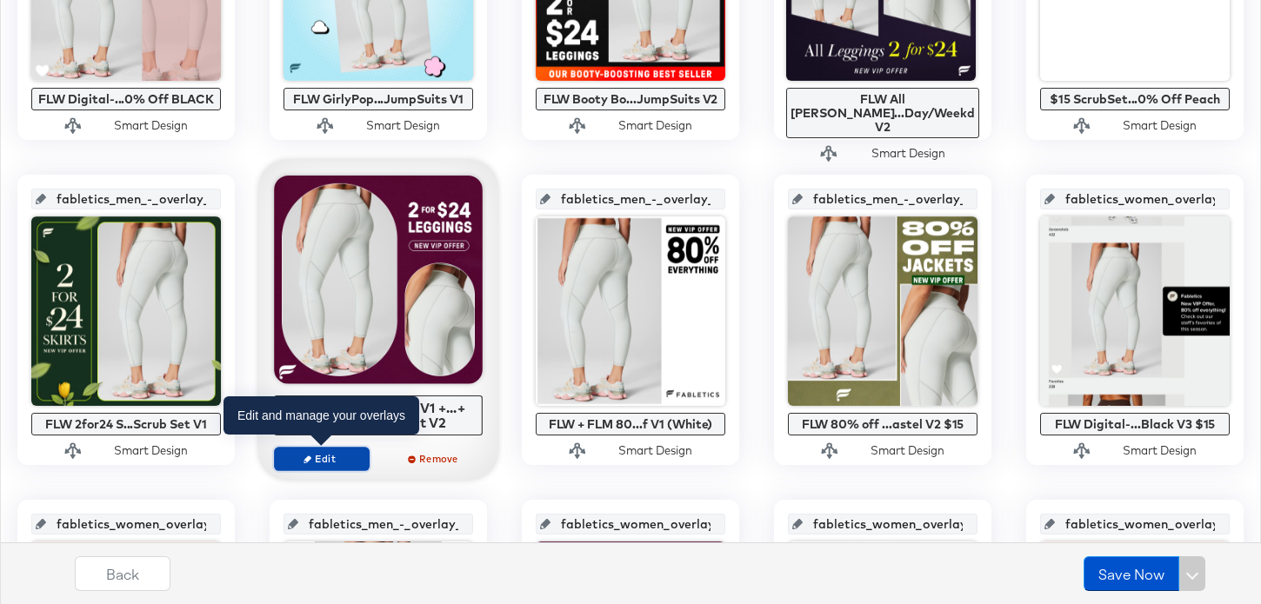
click at [351, 457] on span "Edit" at bounding box center [322, 458] width 80 height 13
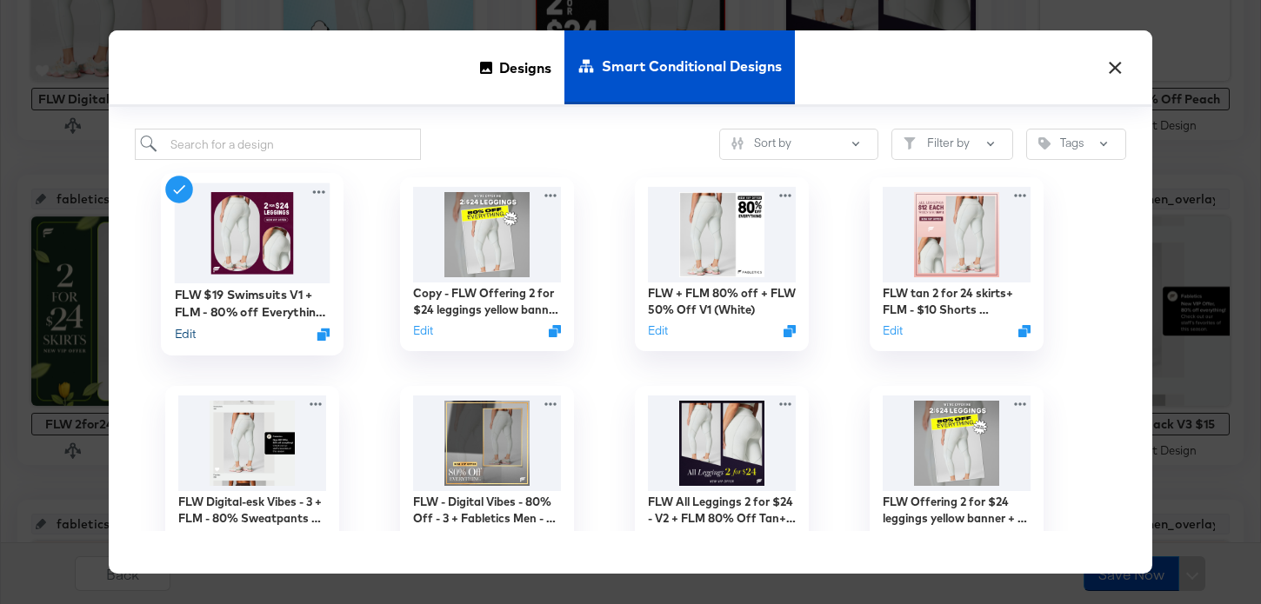
click at [190, 334] on button "Edit" at bounding box center [185, 334] width 21 height 17
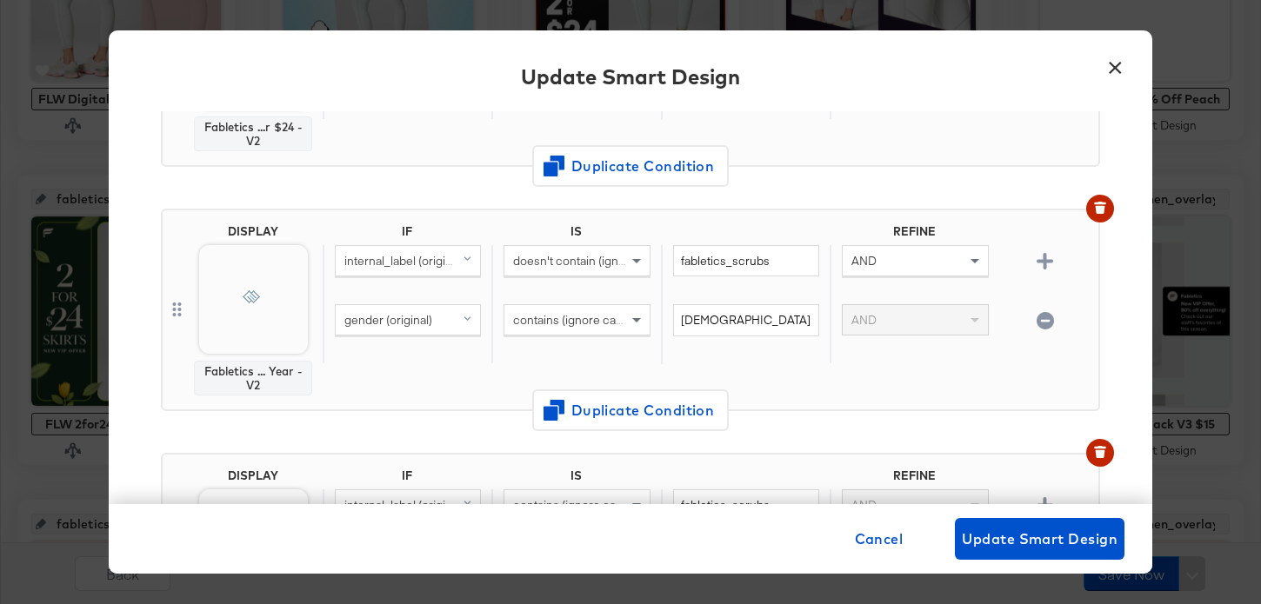
scroll to position [354, 0]
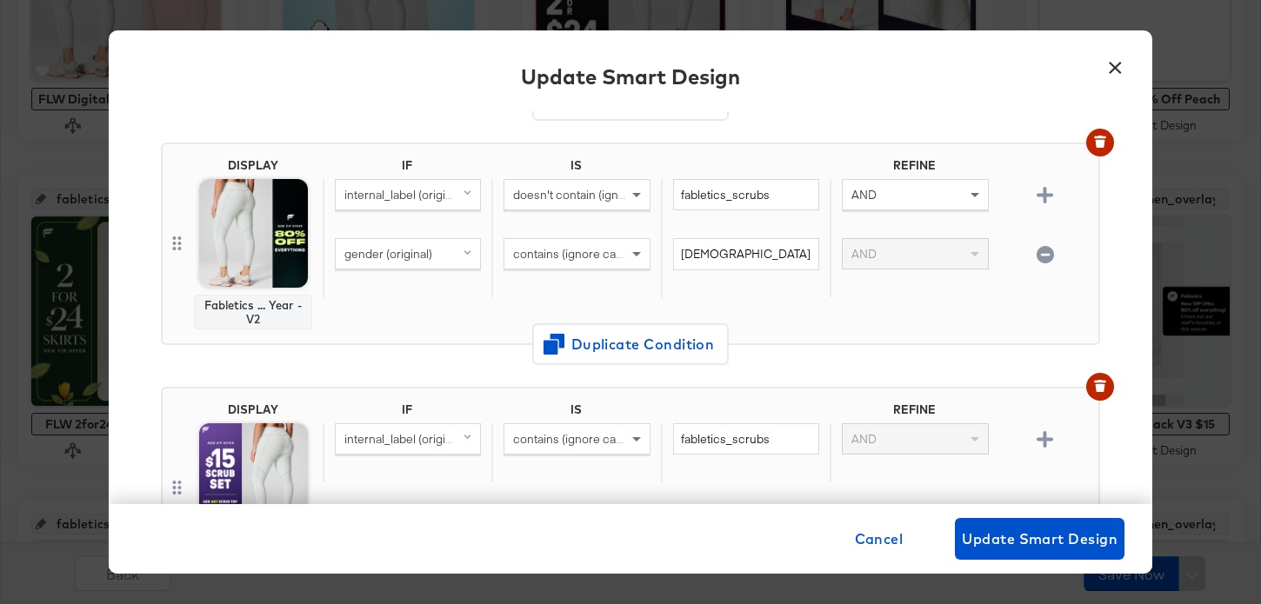
click at [1110, 64] on button "×" at bounding box center [1114, 63] width 31 height 31
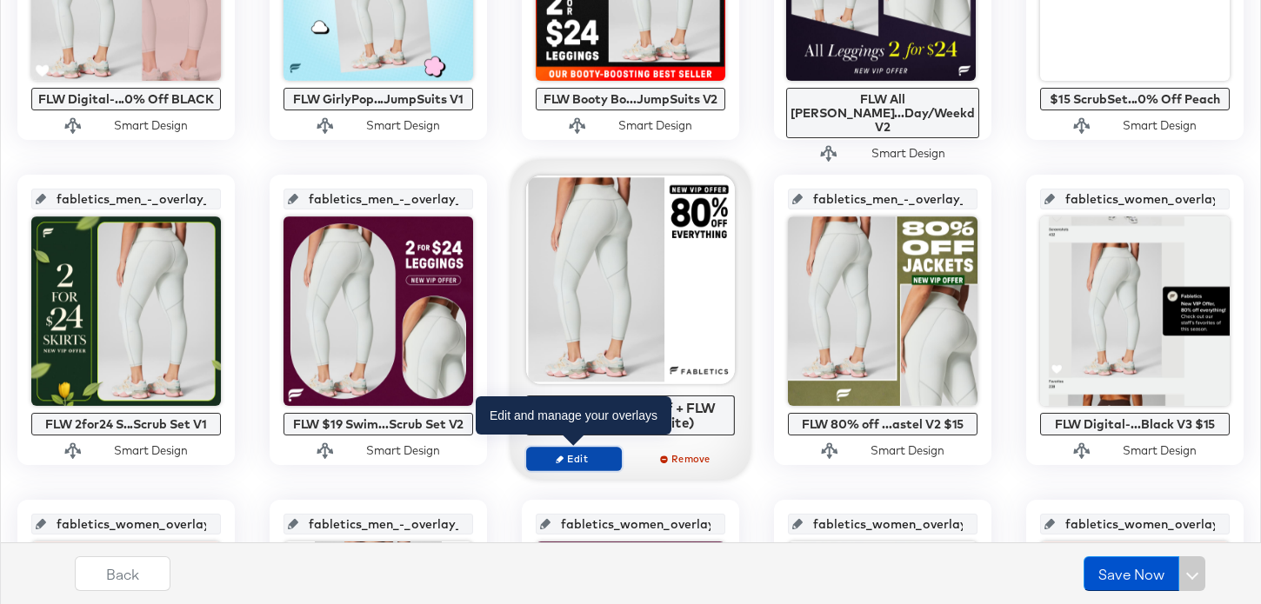
click at [601, 452] on span "Edit" at bounding box center [574, 458] width 80 height 13
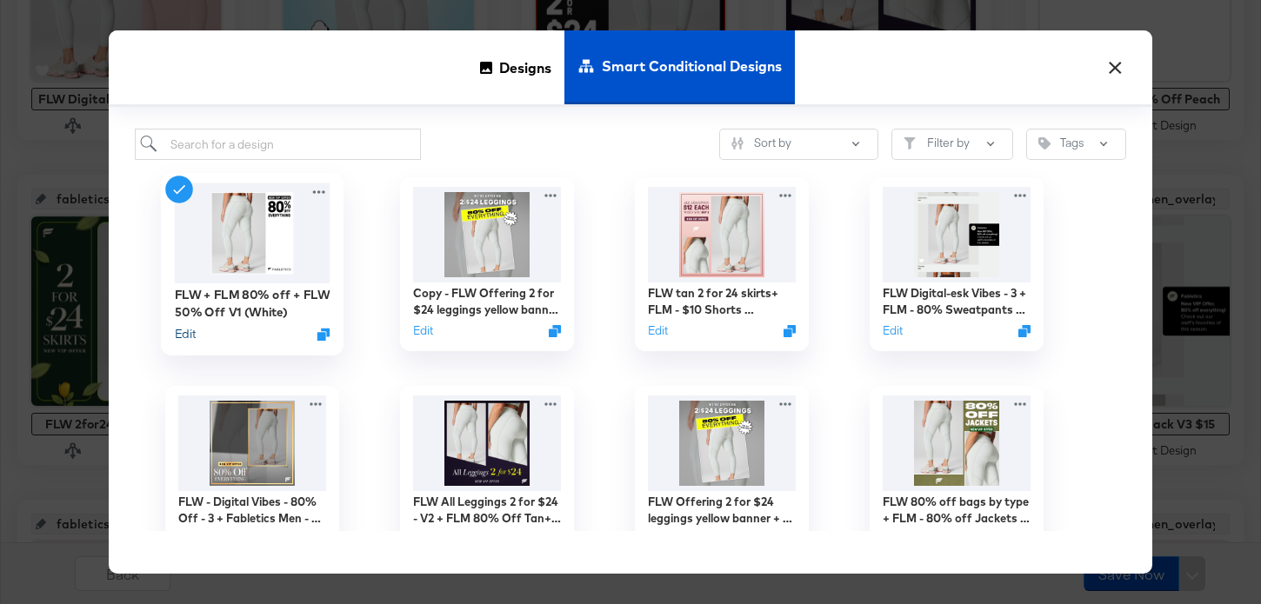
click at [179, 331] on button "Edit" at bounding box center [185, 334] width 21 height 17
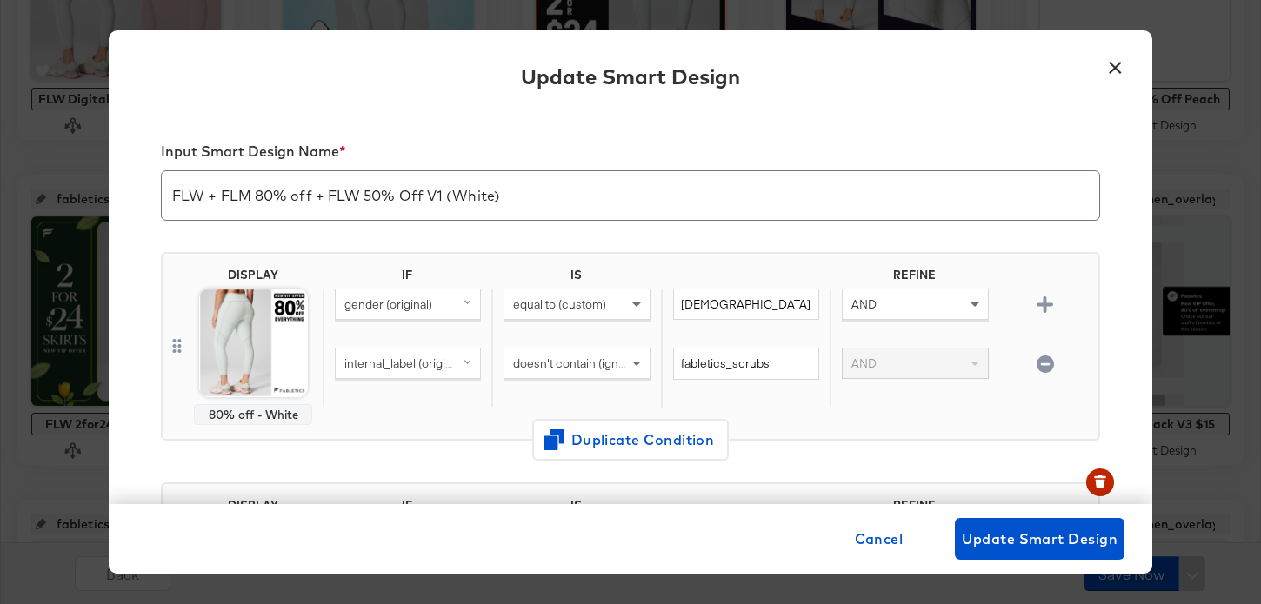
scroll to position [364, 0]
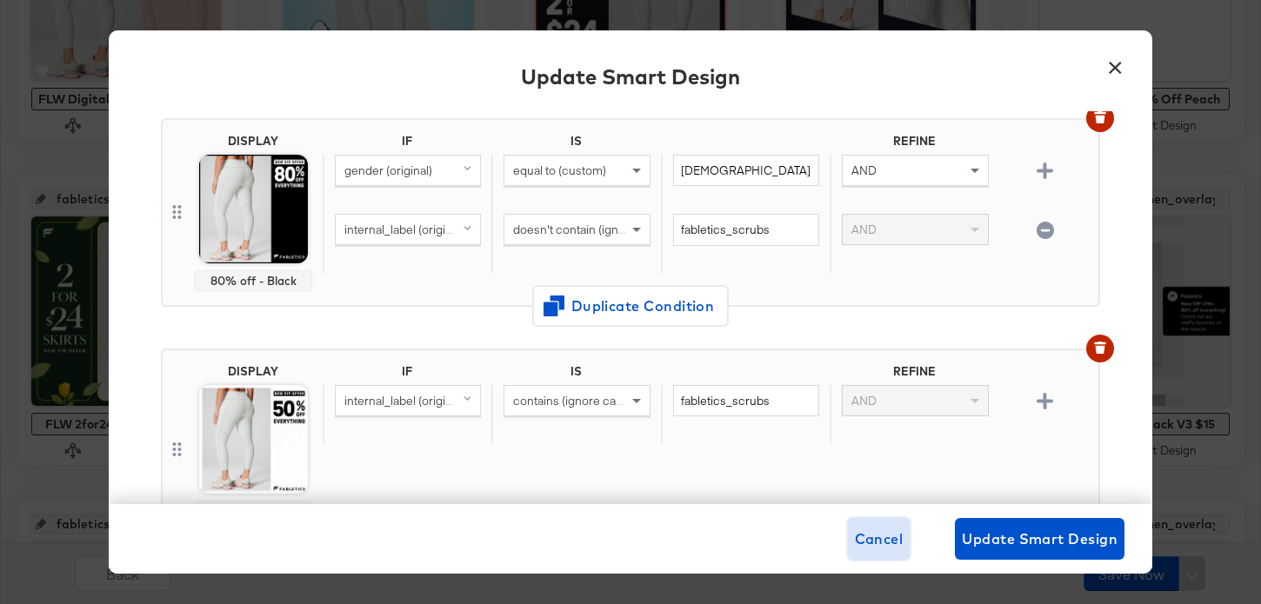
click at [882, 543] on span "Cancel" at bounding box center [879, 539] width 49 height 24
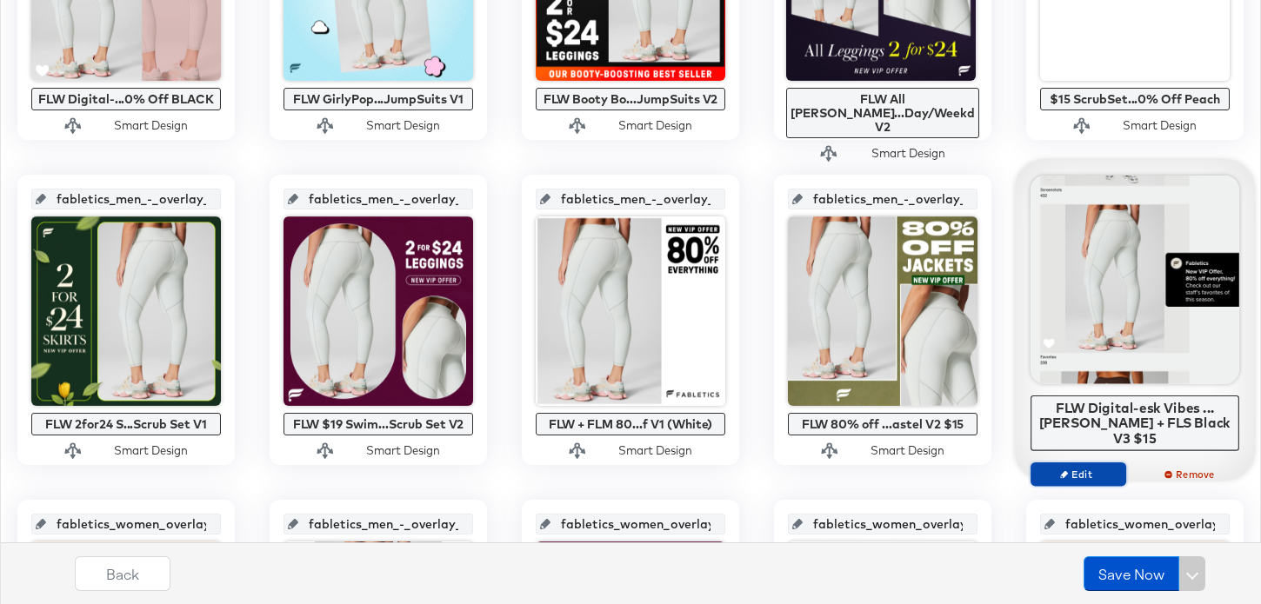
click at [1077, 468] on span "Edit" at bounding box center [1078, 474] width 80 height 13
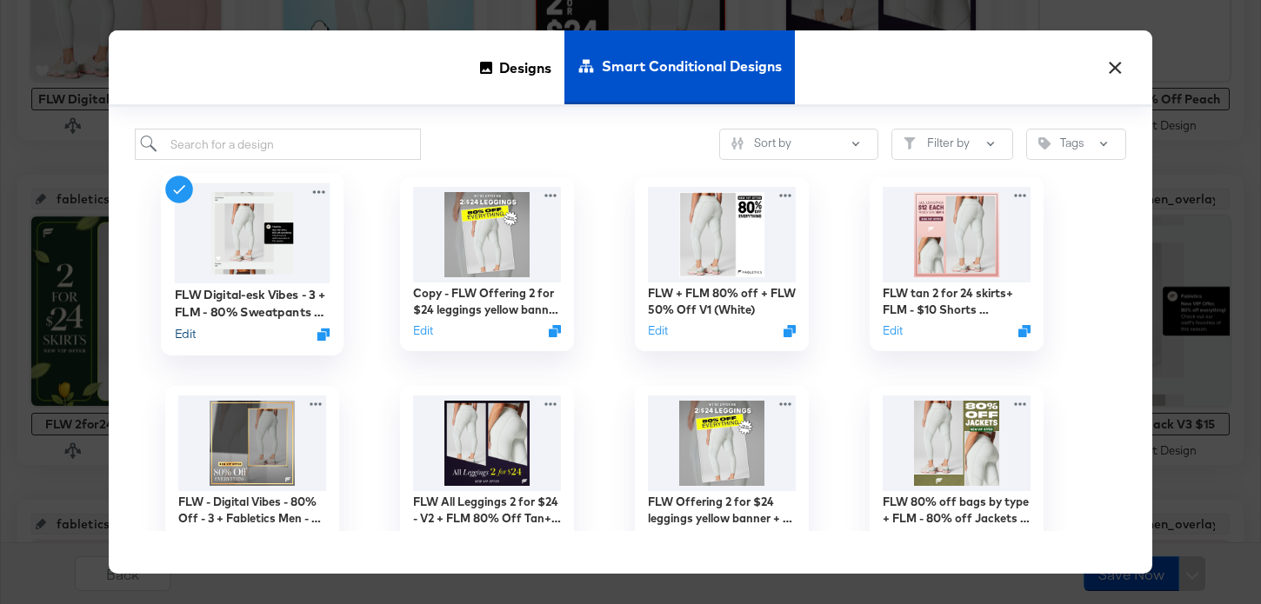
click at [187, 339] on button "Edit" at bounding box center [185, 334] width 21 height 17
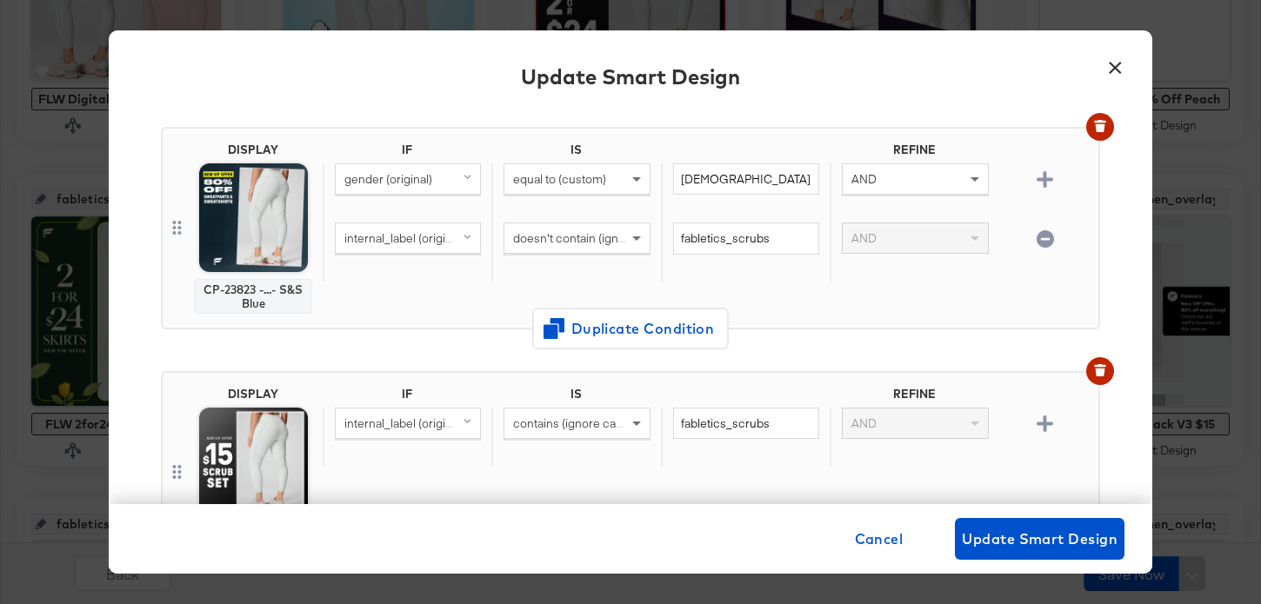
scroll to position [370, 0]
click at [1125, 64] on button "×" at bounding box center [1114, 63] width 31 height 31
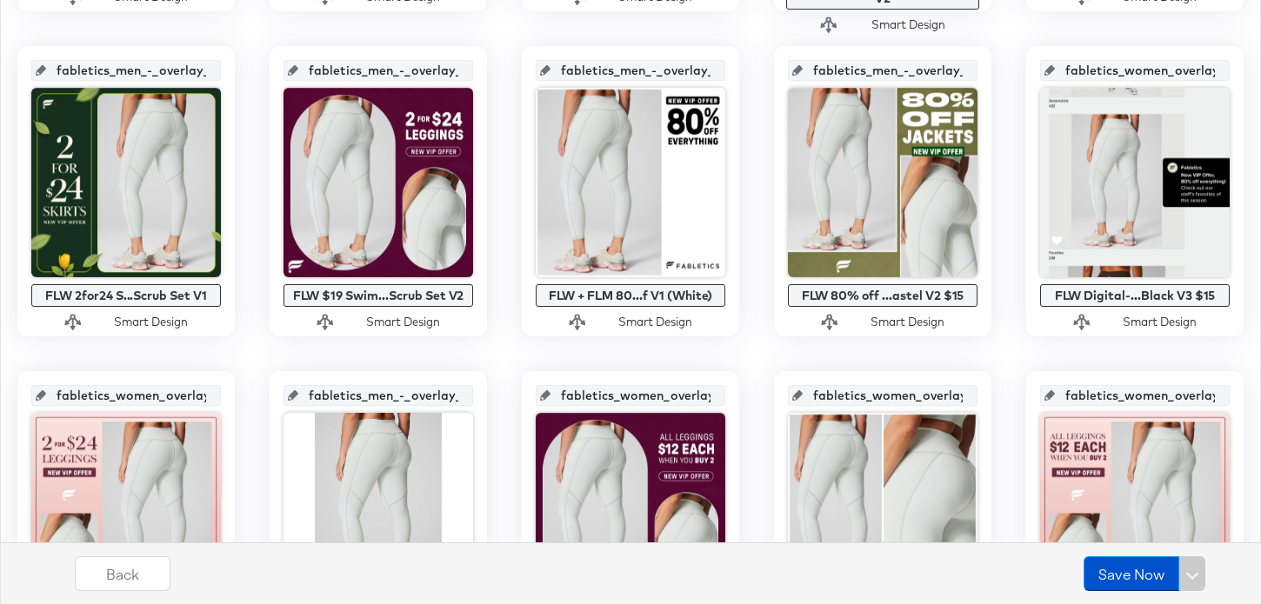
scroll to position [1182, 0]
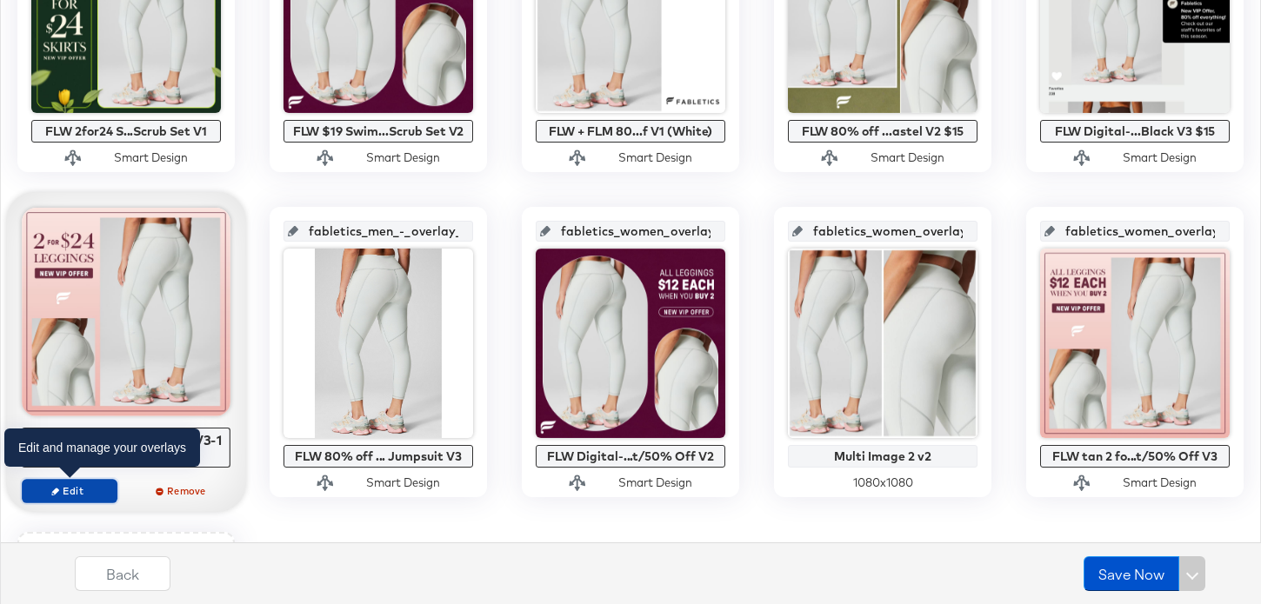
click at [98, 495] on span "Edit" at bounding box center [70, 490] width 80 height 13
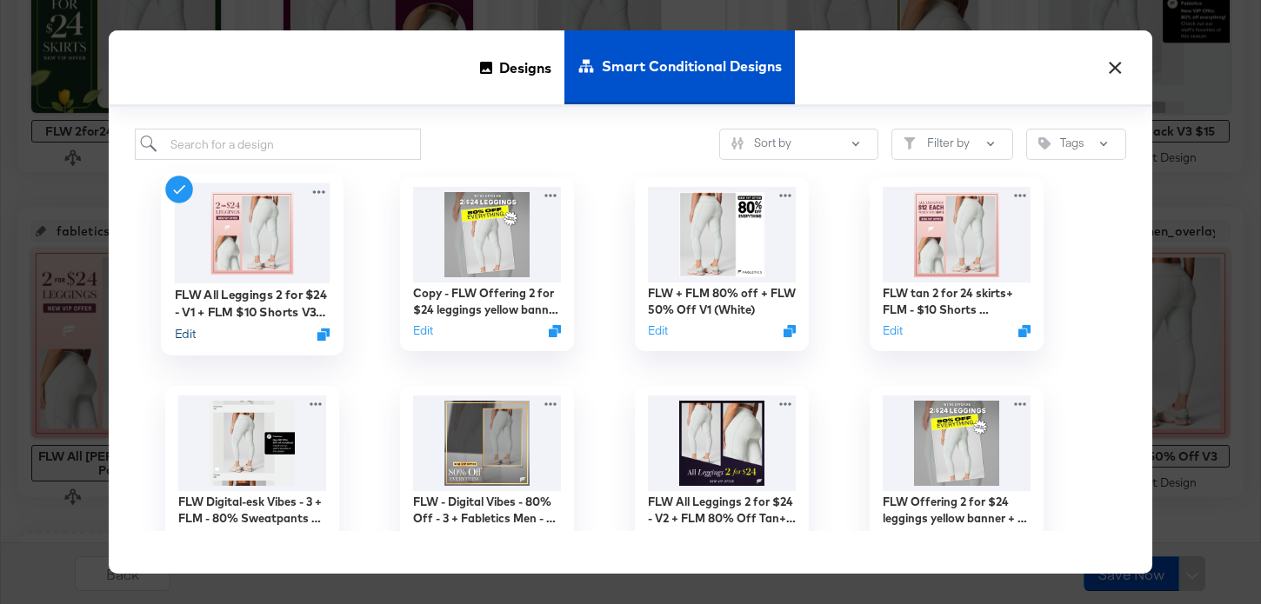
click at [184, 339] on button "Edit" at bounding box center [185, 334] width 21 height 17
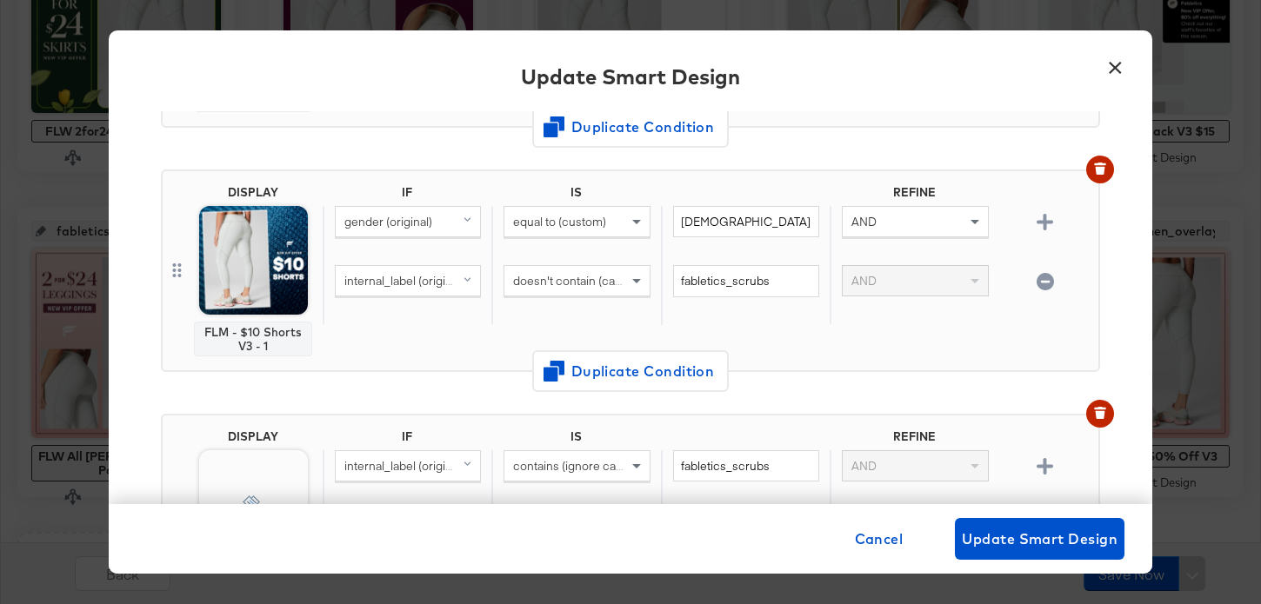
scroll to position [329, 0]
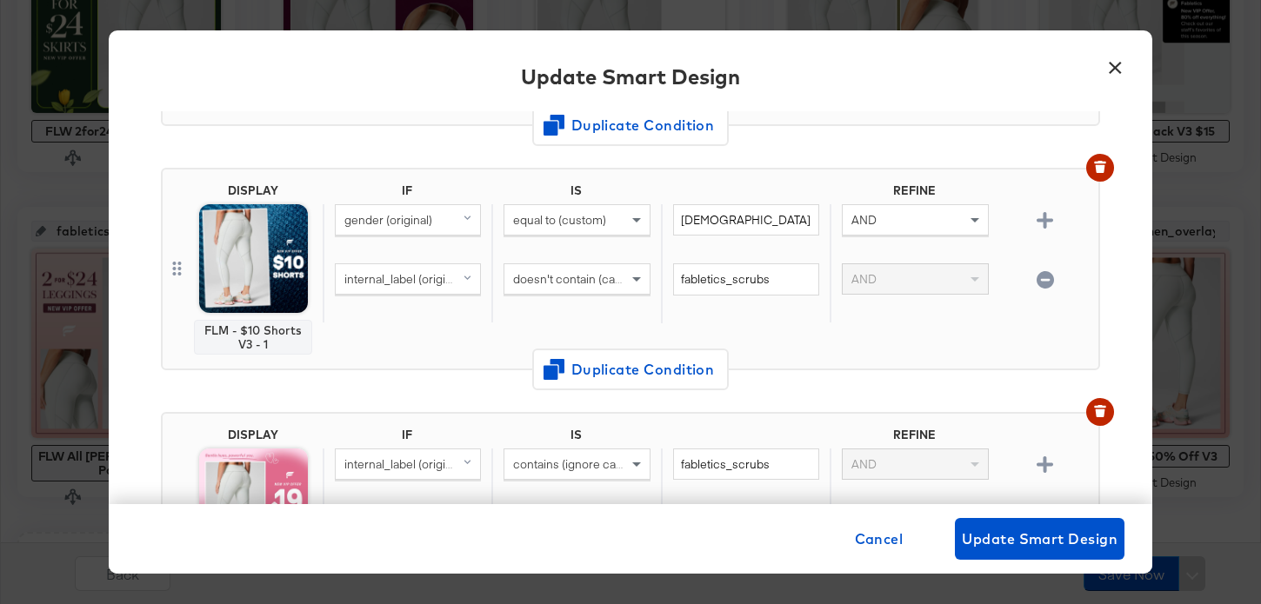
click at [1117, 68] on button "×" at bounding box center [1114, 63] width 31 height 31
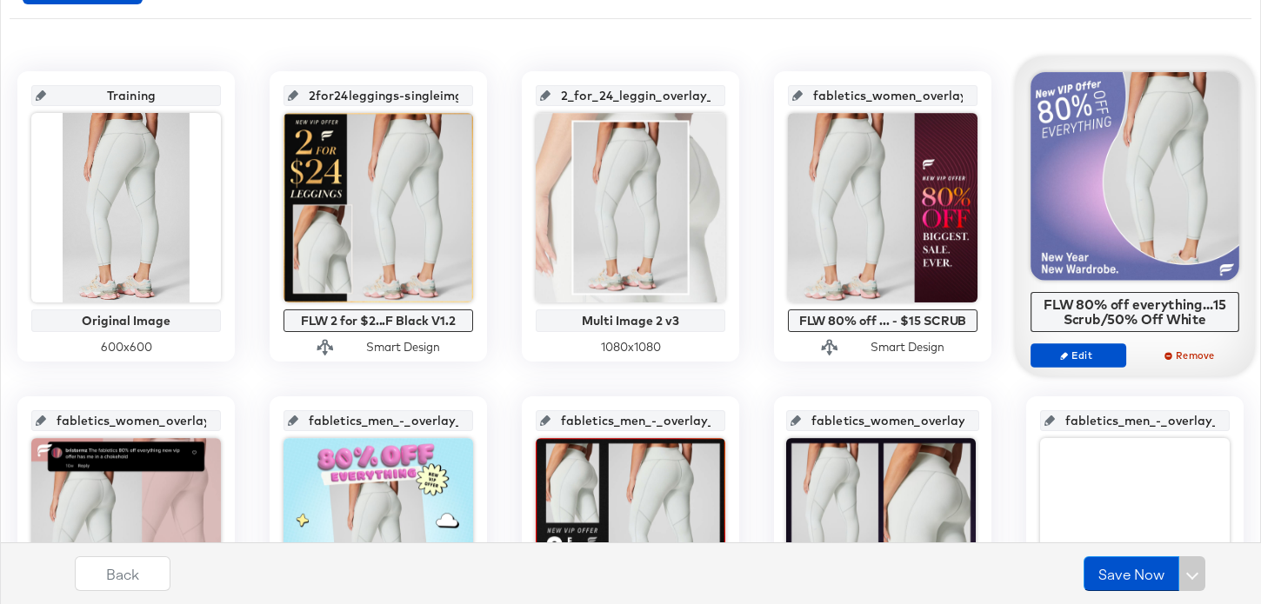
scroll to position [668, 0]
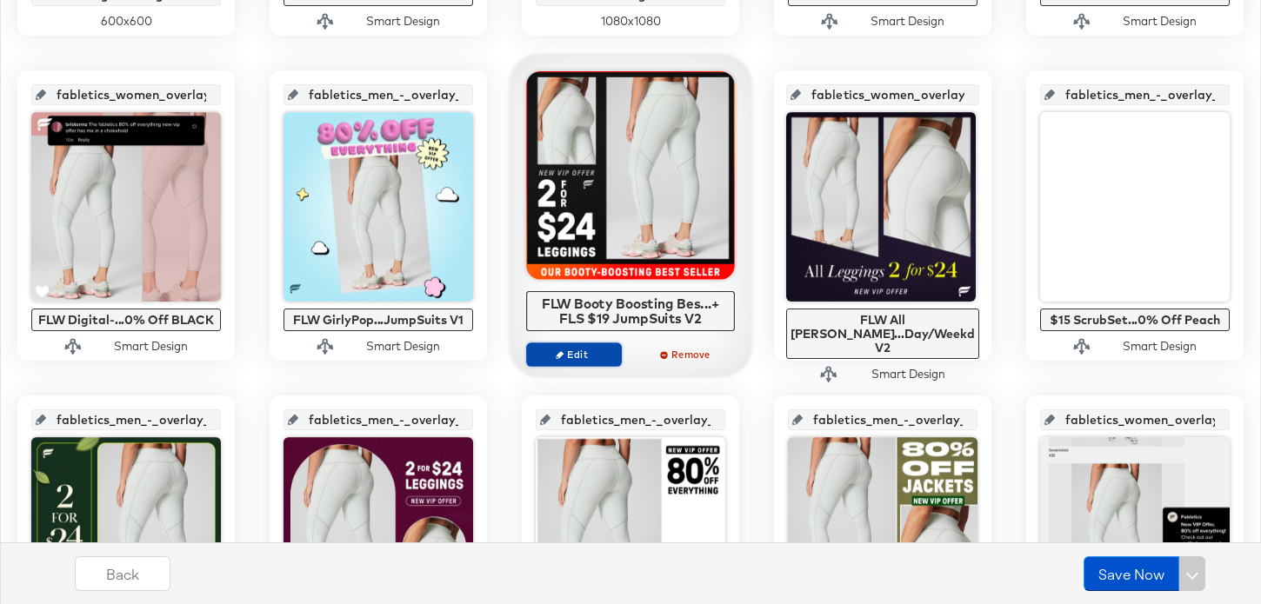
click at [603, 357] on span "Edit" at bounding box center [574, 354] width 80 height 13
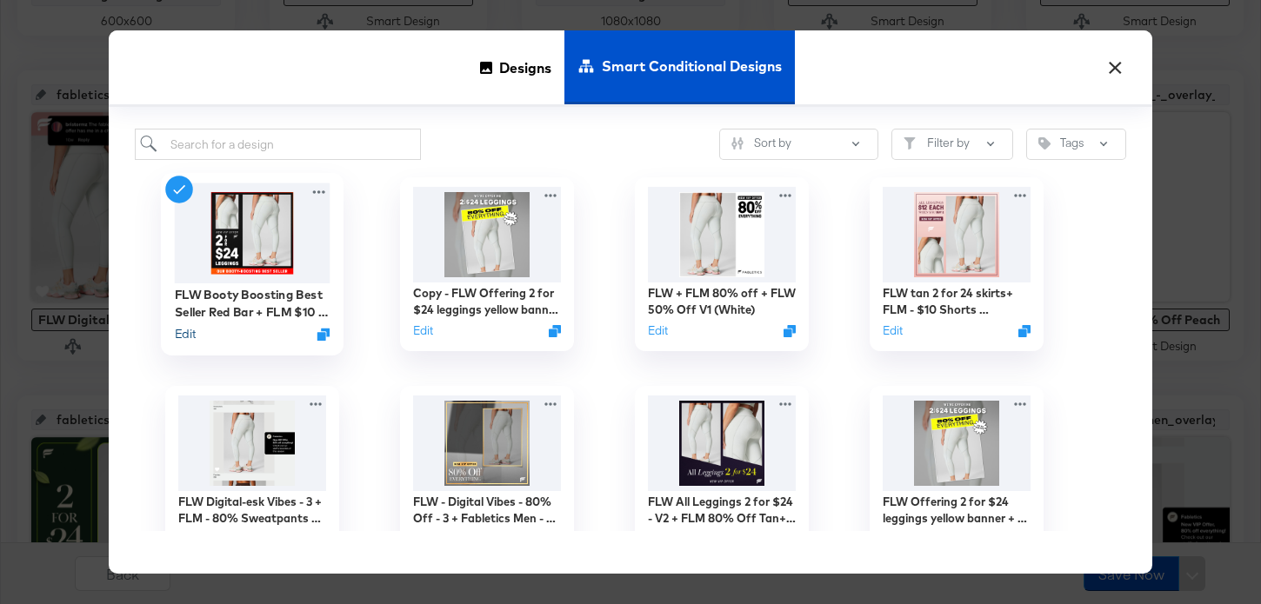
click at [188, 335] on button "Edit" at bounding box center [185, 334] width 21 height 17
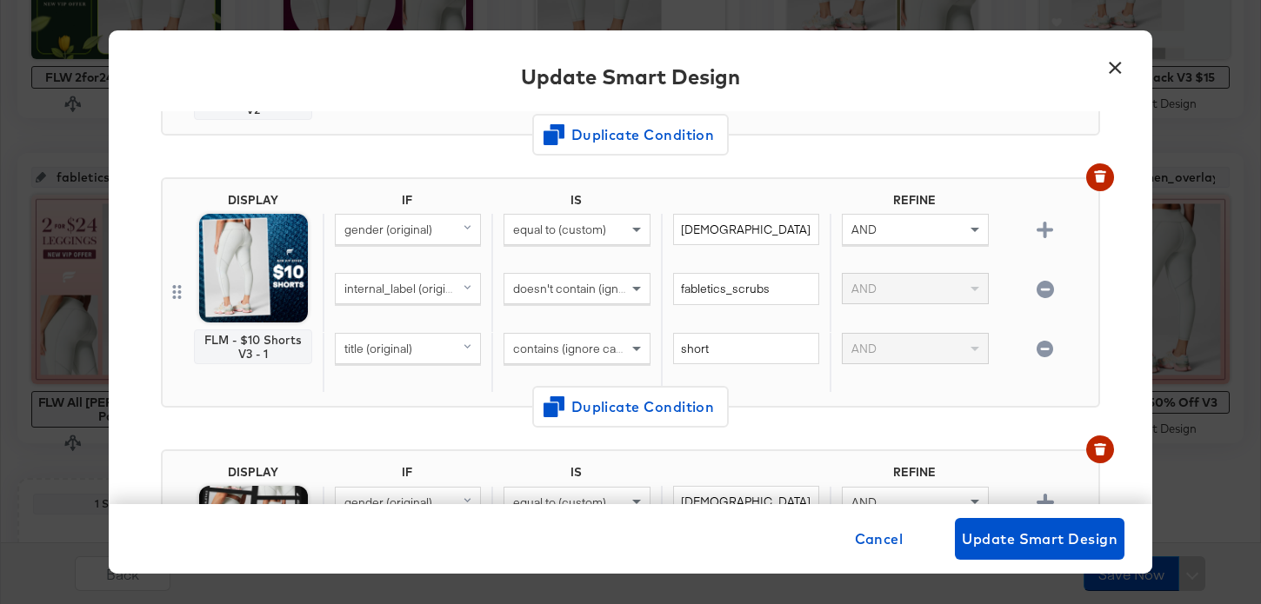
scroll to position [566, 0]
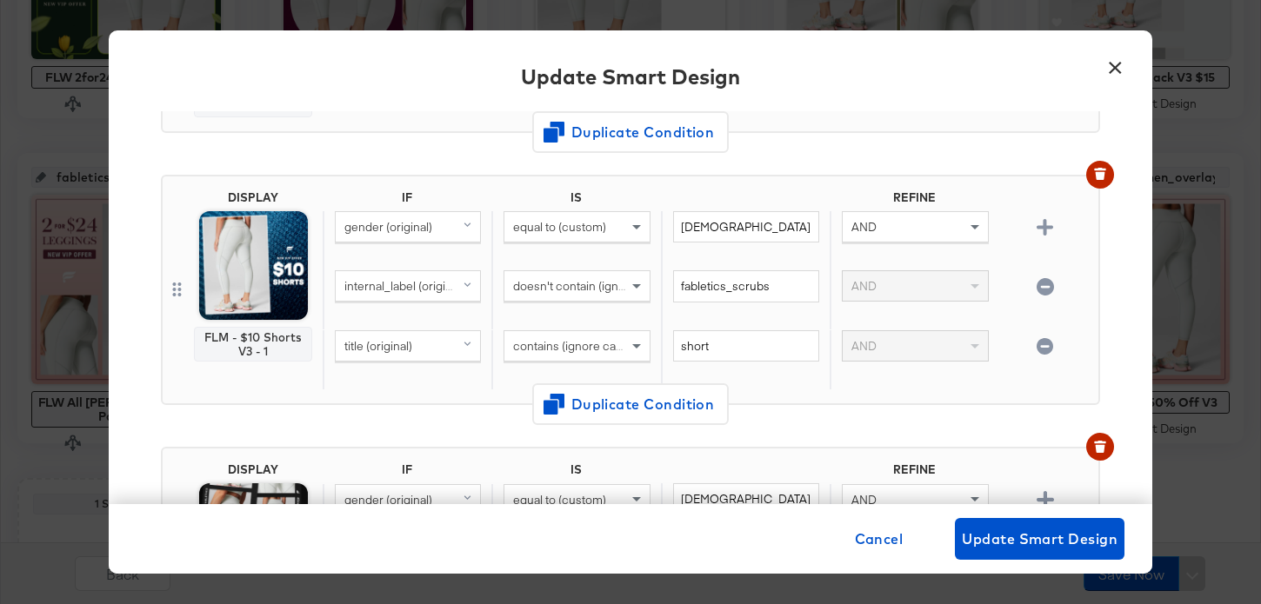
click at [1115, 65] on button "×" at bounding box center [1114, 63] width 31 height 31
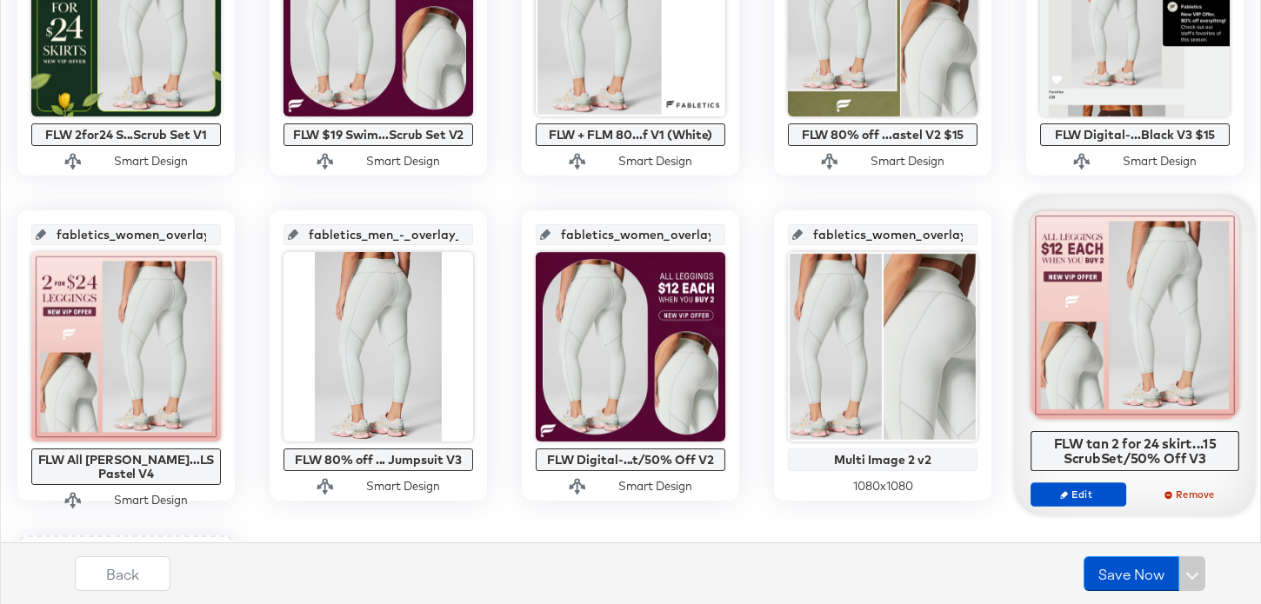
scroll to position [1262, 0]
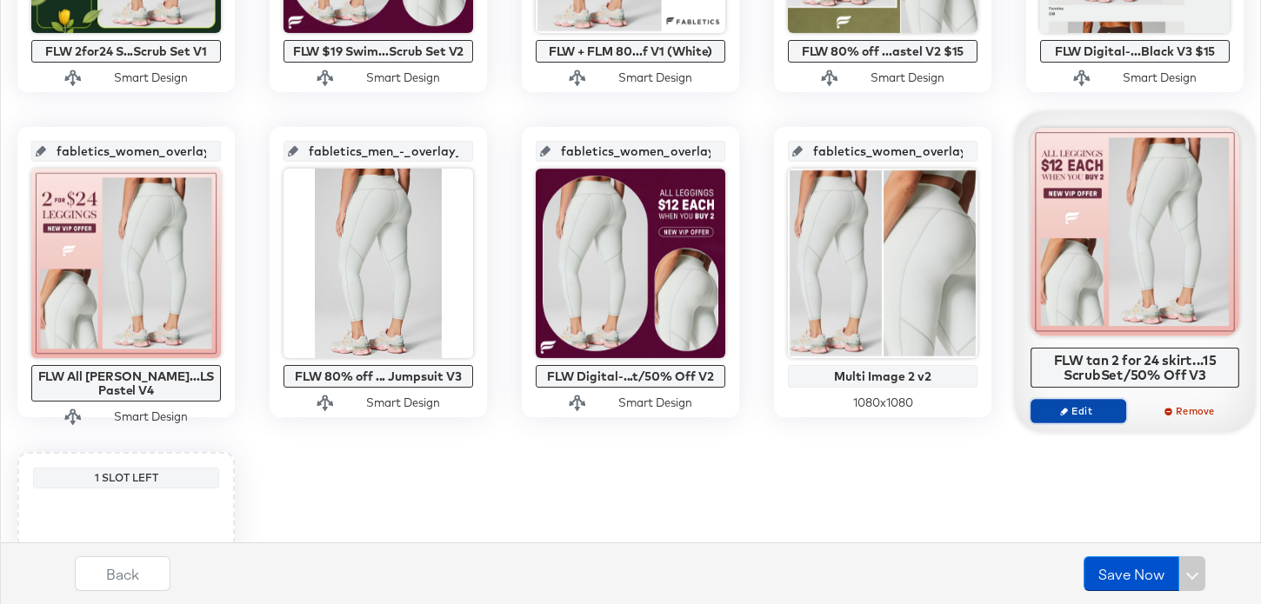
click at [1093, 414] on span "Edit" at bounding box center [1078, 410] width 80 height 13
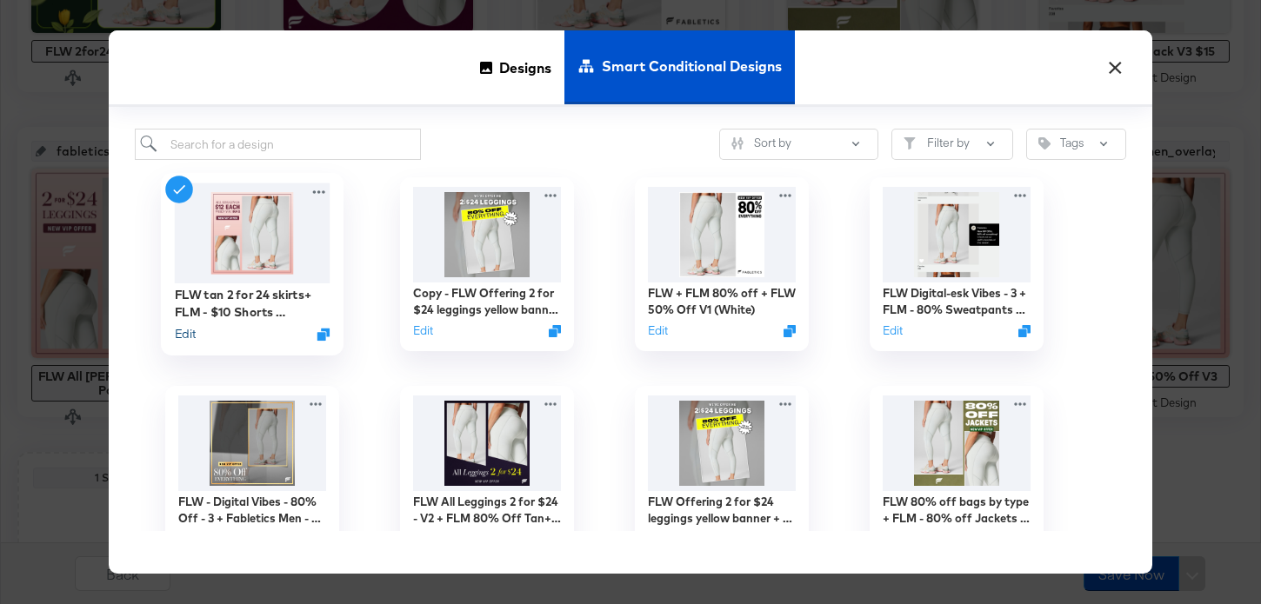
click at [183, 335] on button "Edit" at bounding box center [185, 334] width 21 height 17
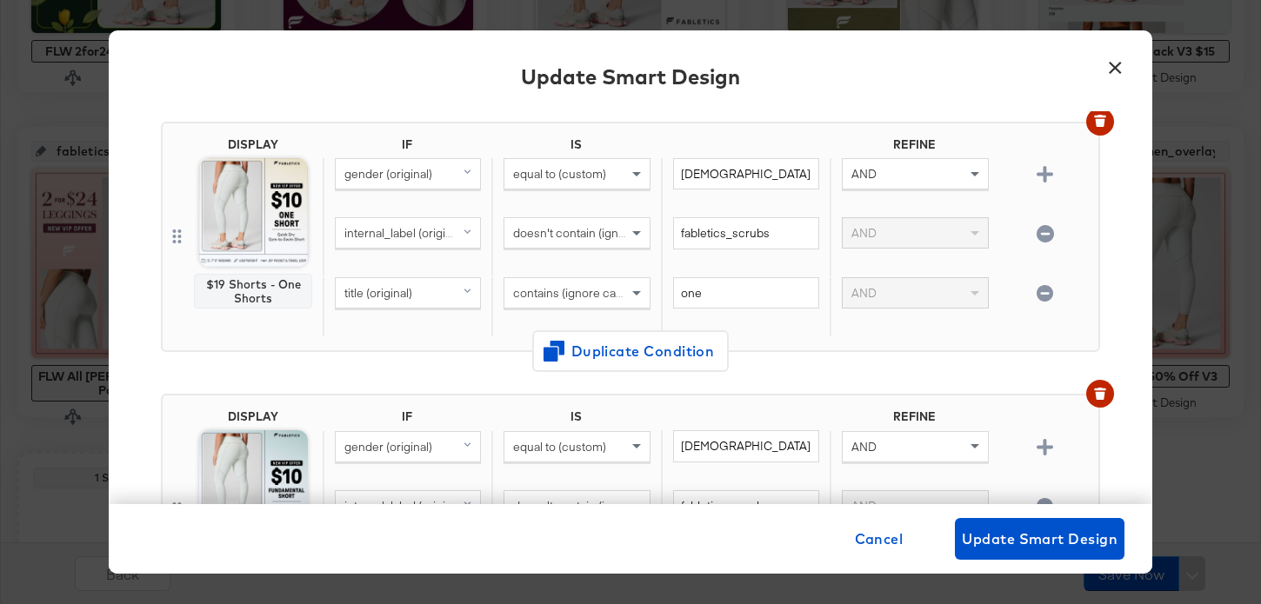
scroll to position [1209, 0]
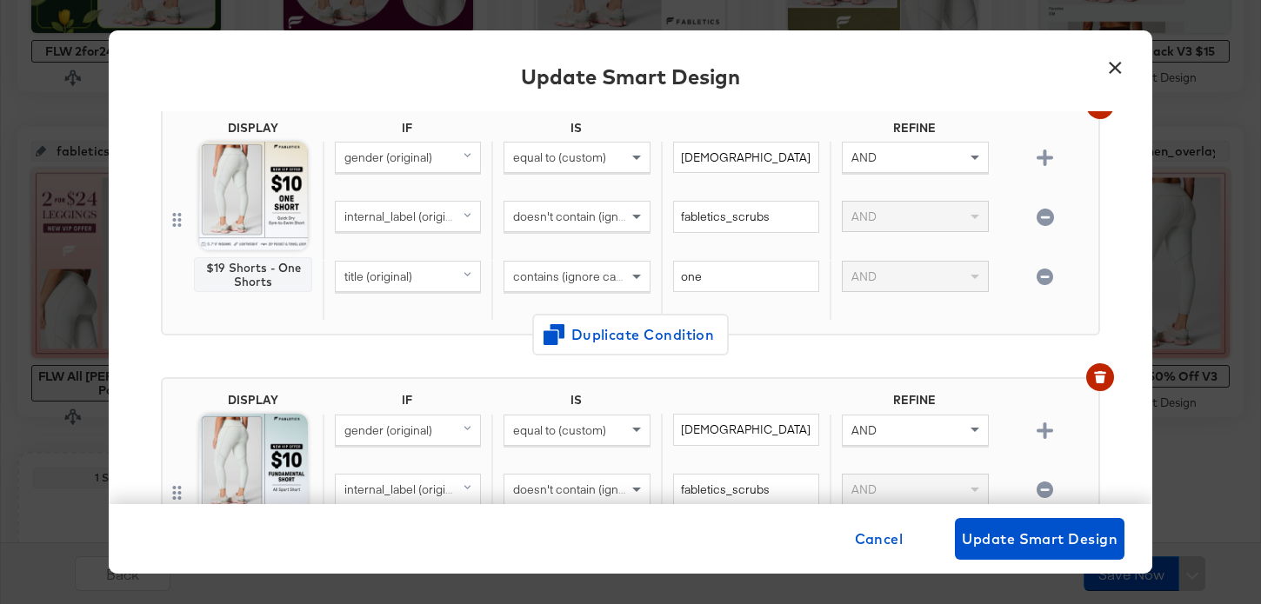
click at [1115, 66] on button "×" at bounding box center [1114, 63] width 31 height 31
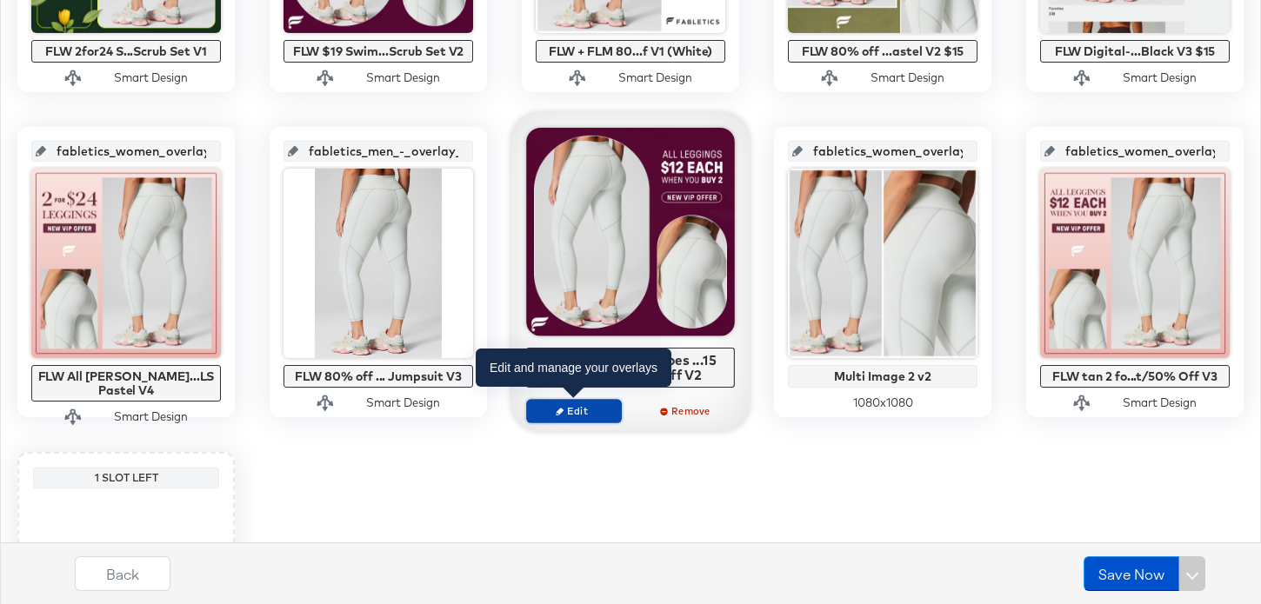
click at [584, 411] on span "Edit" at bounding box center [574, 410] width 80 height 13
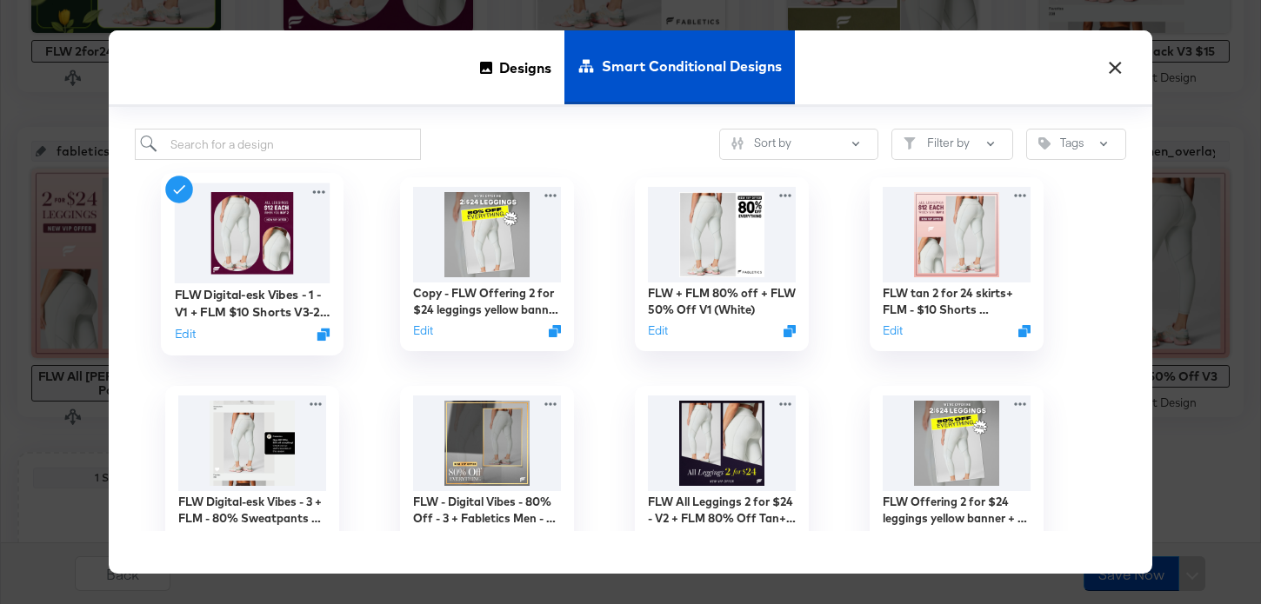
click at [180, 345] on div "FLW Digital-esk Vibes - 1 - V1 + FLM $10 Shorts V3-2 + FLS $15 ScrubSet/50% Off…" at bounding box center [253, 314] width 156 height 62
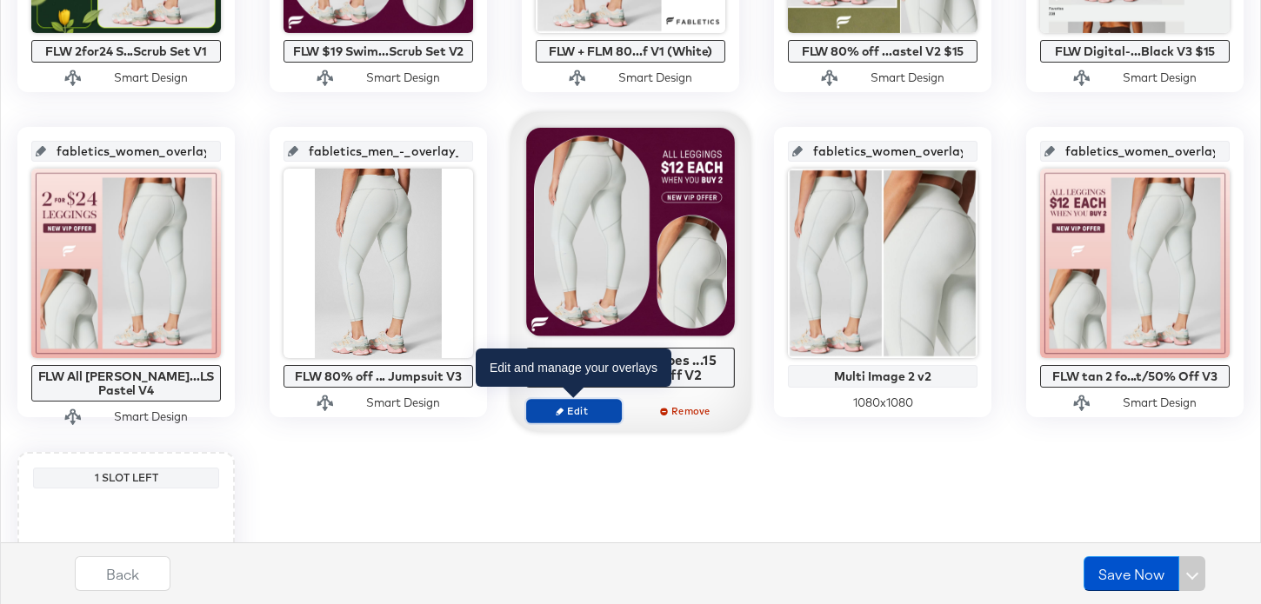
click at [575, 410] on span "Edit" at bounding box center [574, 410] width 80 height 13
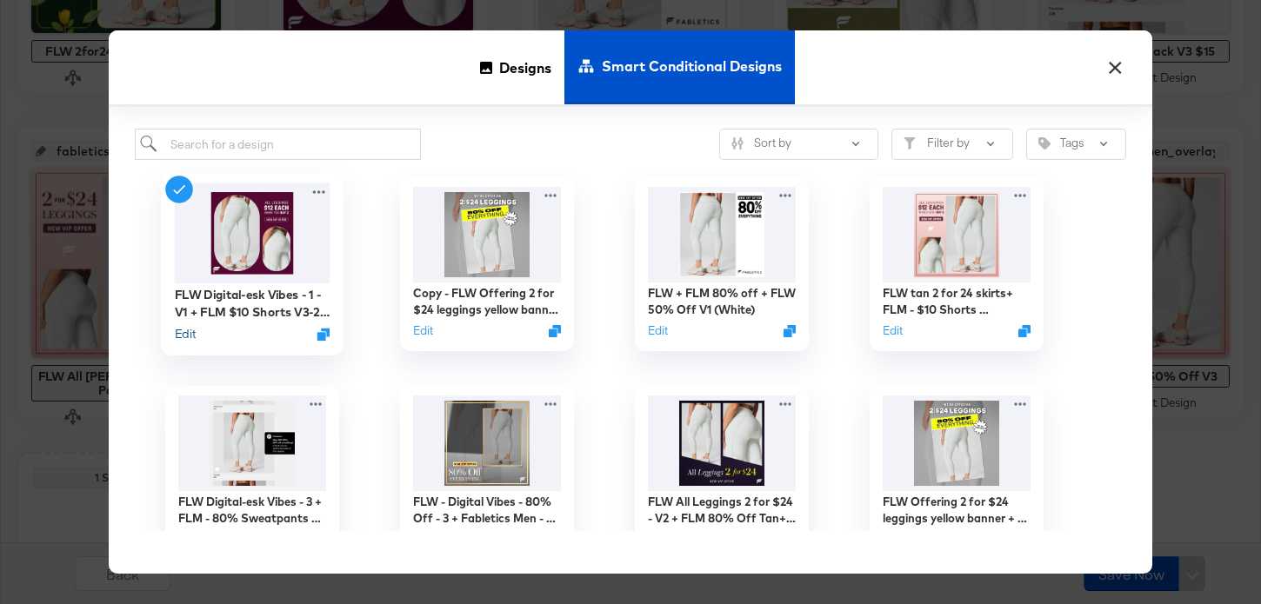
click at [179, 336] on button "Edit" at bounding box center [185, 334] width 21 height 17
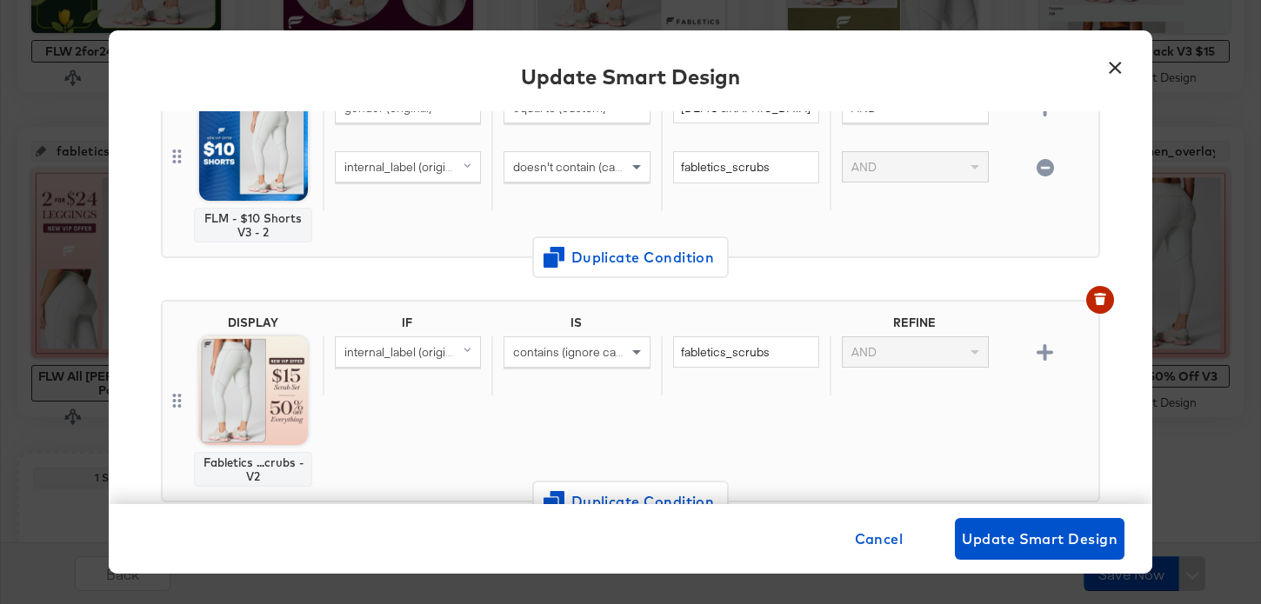
scroll to position [391, 0]
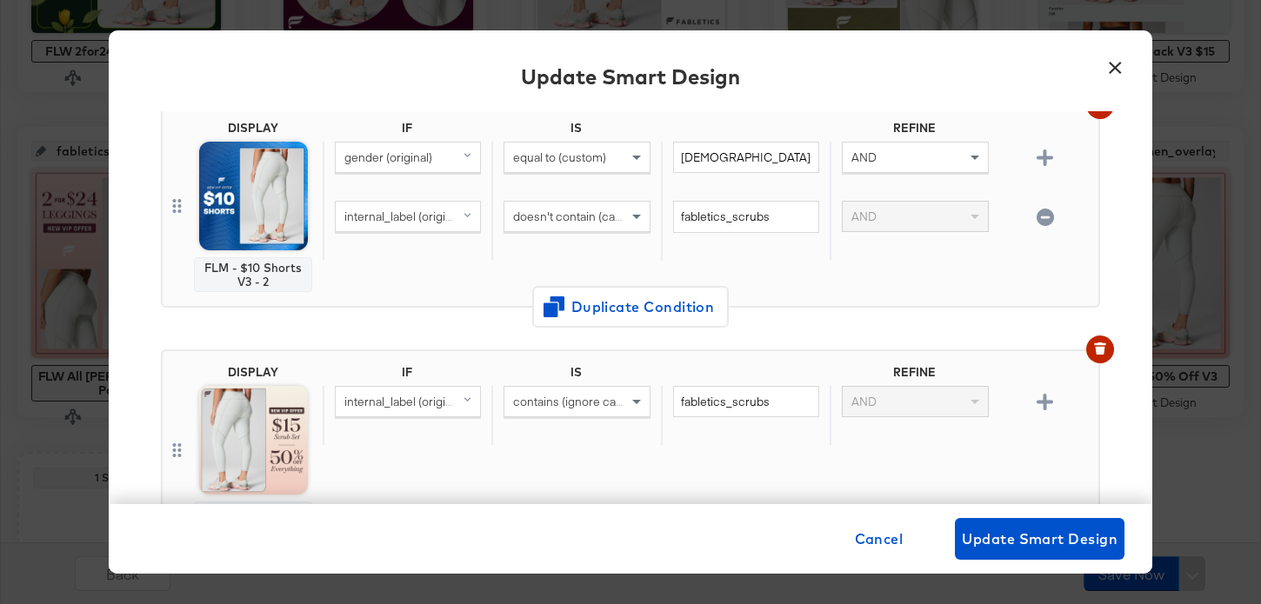
click at [1114, 75] on button "×" at bounding box center [1114, 63] width 31 height 31
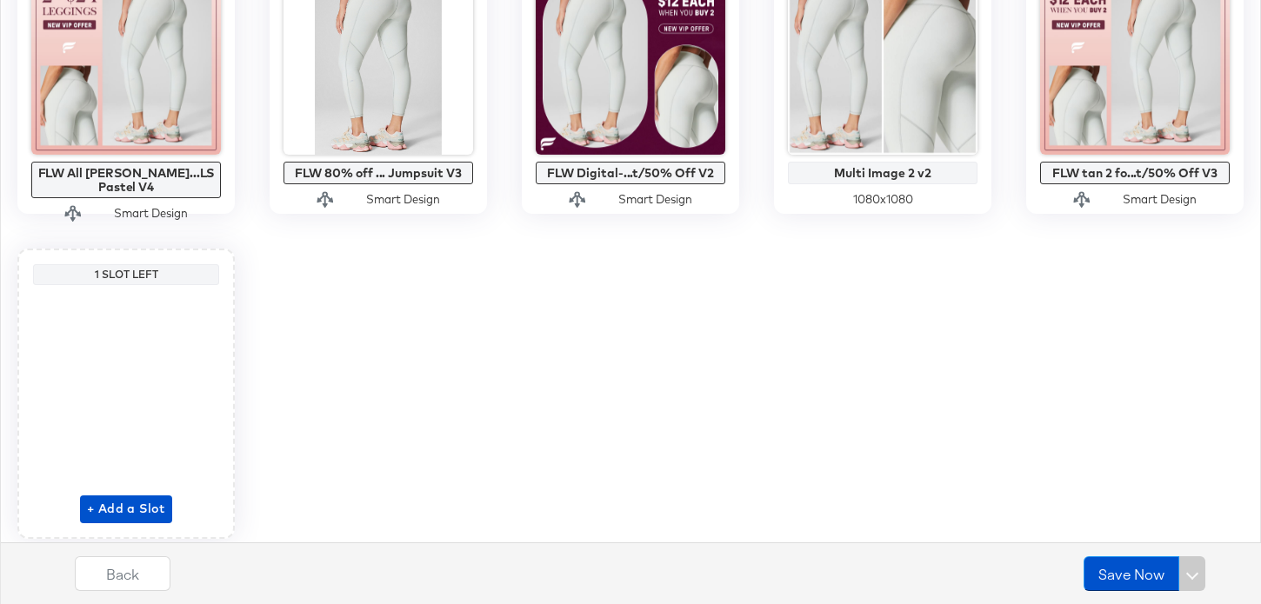
scroll to position [1466, 0]
click at [135, 505] on span "+ Add a Slot" at bounding box center [126, 508] width 78 height 22
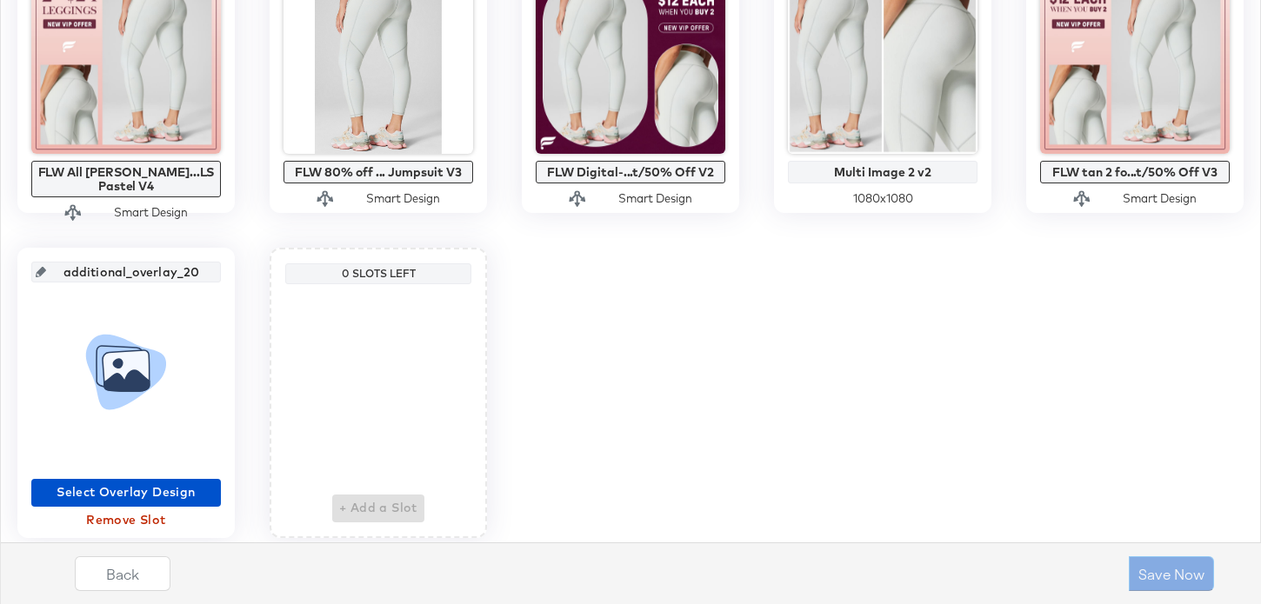
click at [157, 521] on span "Remove Slot" at bounding box center [126, 521] width 176 height 22
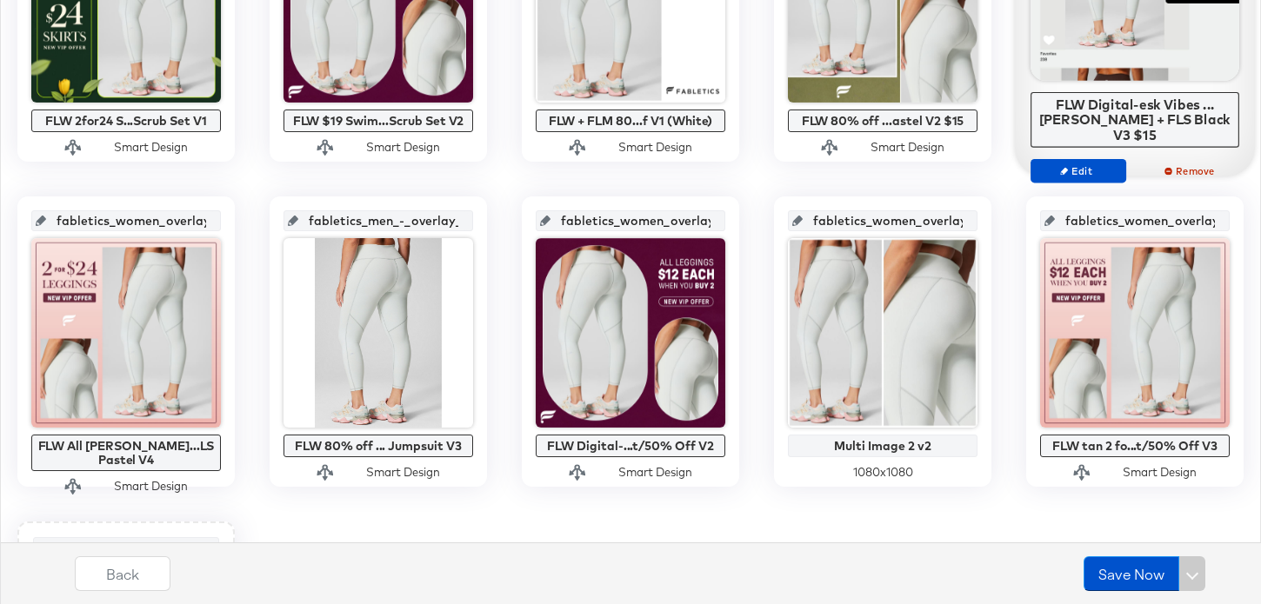
scroll to position [1297, 0]
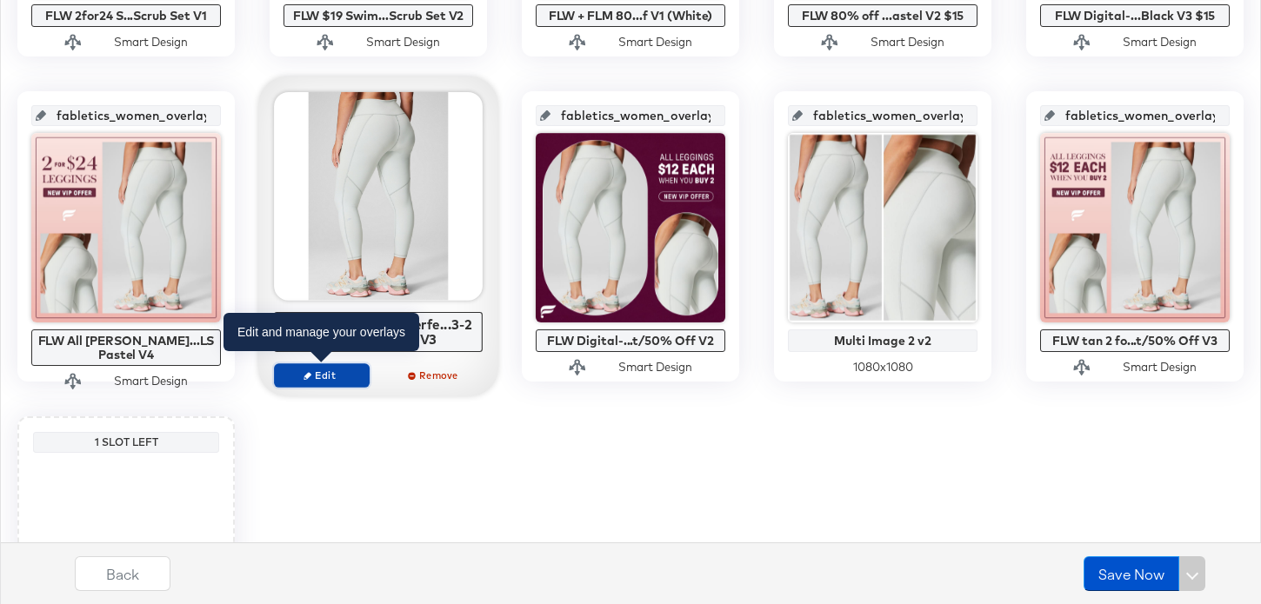
click at [337, 374] on span "Edit" at bounding box center [322, 375] width 80 height 13
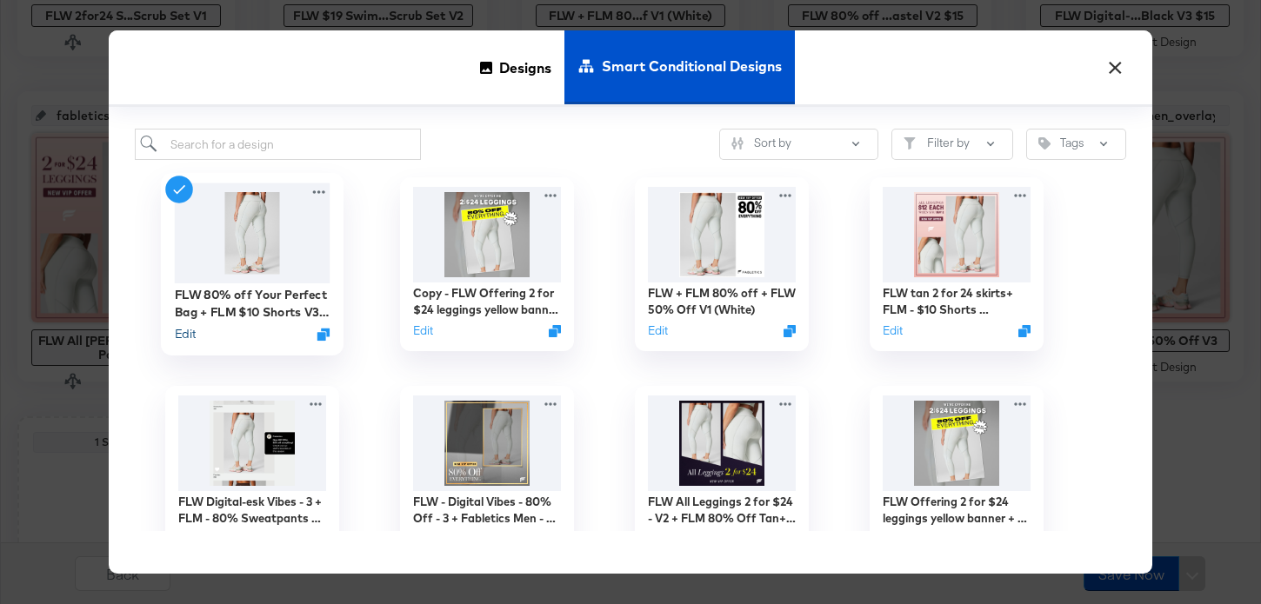
click at [189, 334] on button "Edit" at bounding box center [185, 334] width 21 height 17
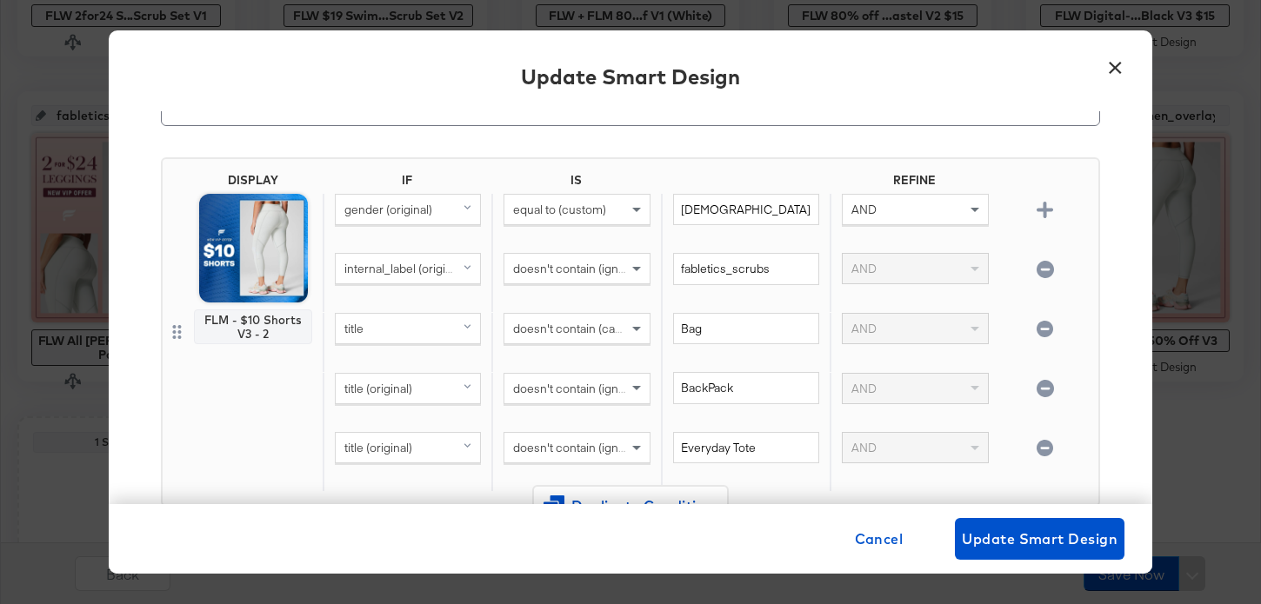
scroll to position [83, 0]
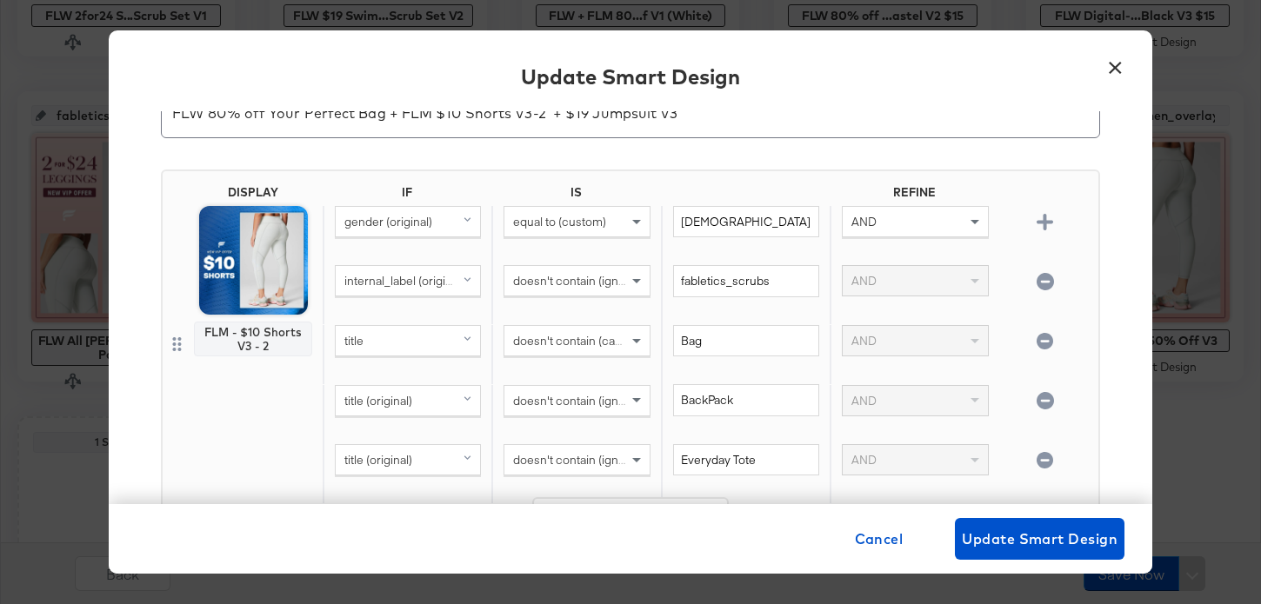
click at [1109, 70] on button "×" at bounding box center [1114, 63] width 31 height 31
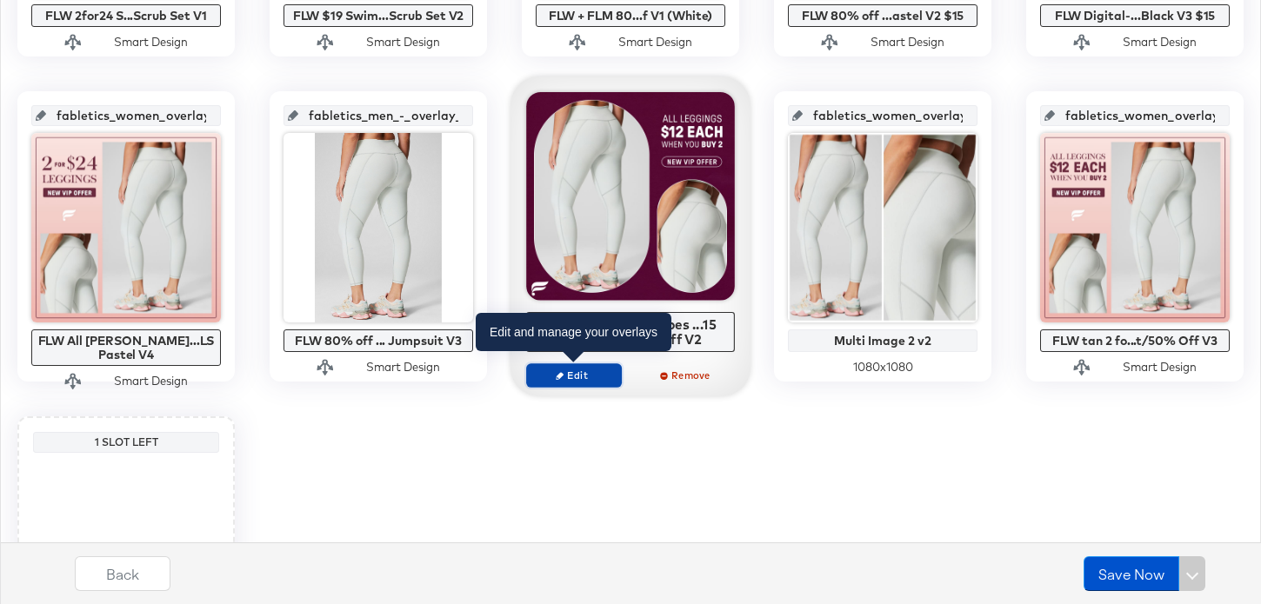
click at [591, 383] on button "Edit" at bounding box center [574, 375] width 96 height 24
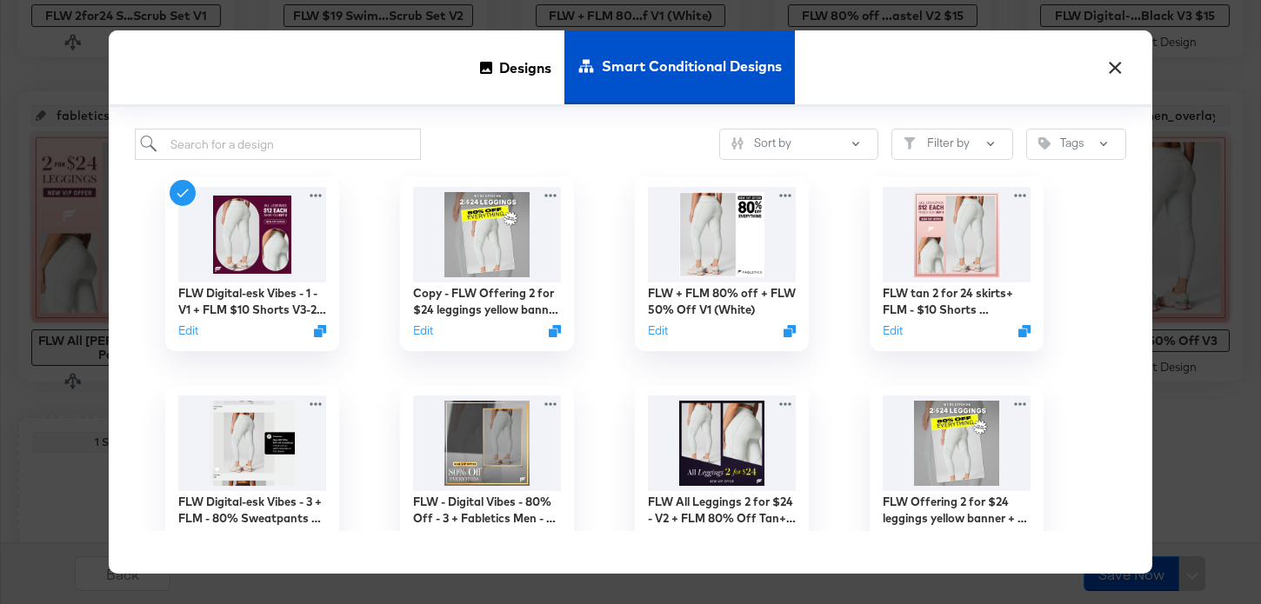
click at [1116, 63] on button "×" at bounding box center [1114, 63] width 31 height 31
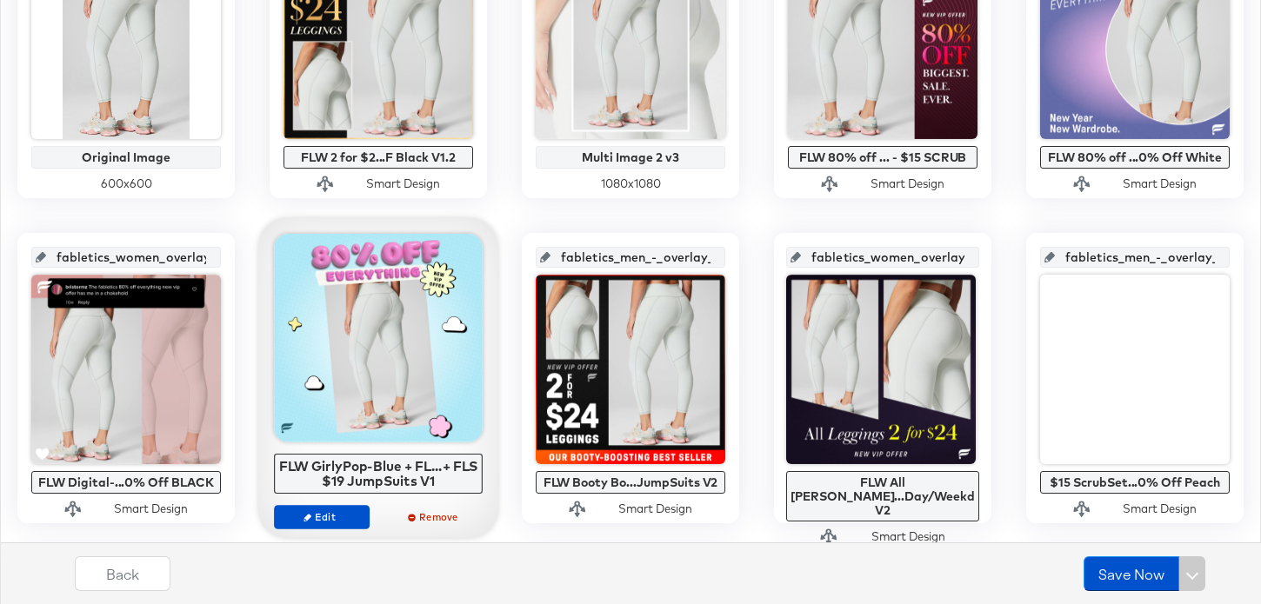
scroll to position [526, 0]
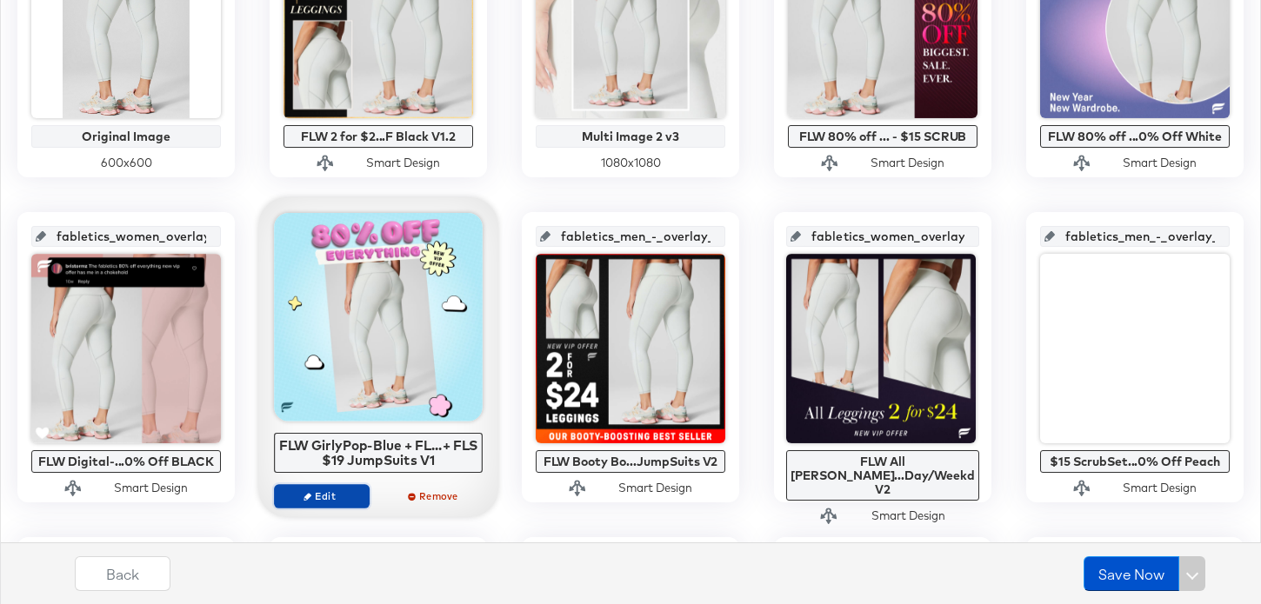
click at [350, 499] on span "Edit" at bounding box center [322, 496] width 80 height 13
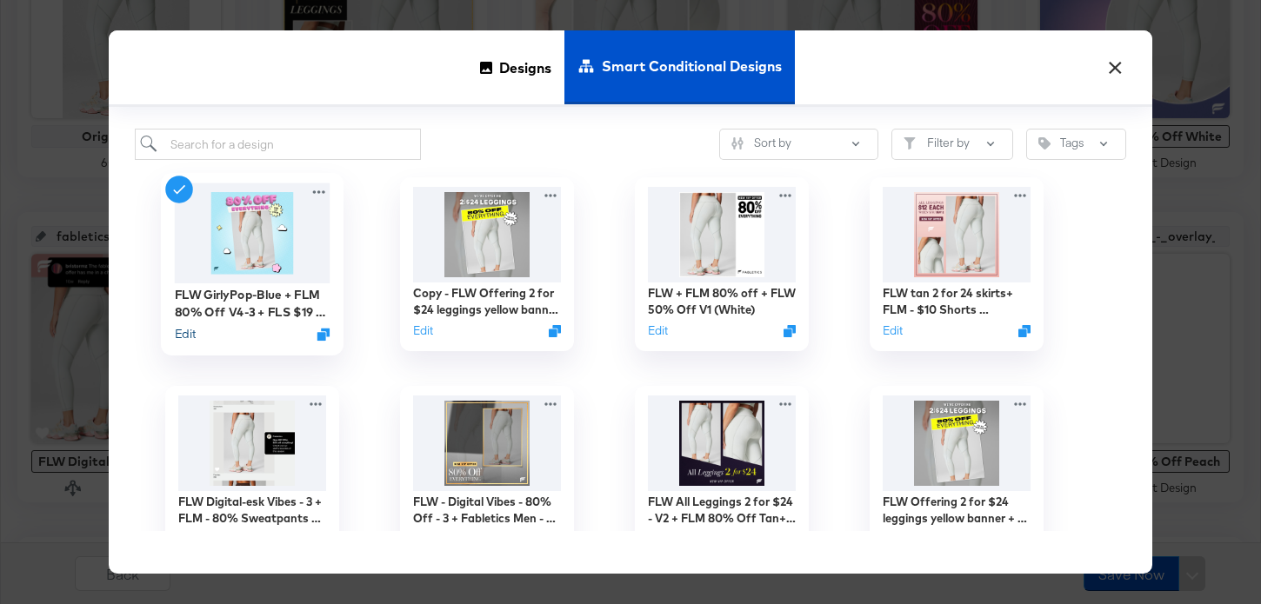
click at [194, 331] on button "Edit" at bounding box center [185, 334] width 21 height 17
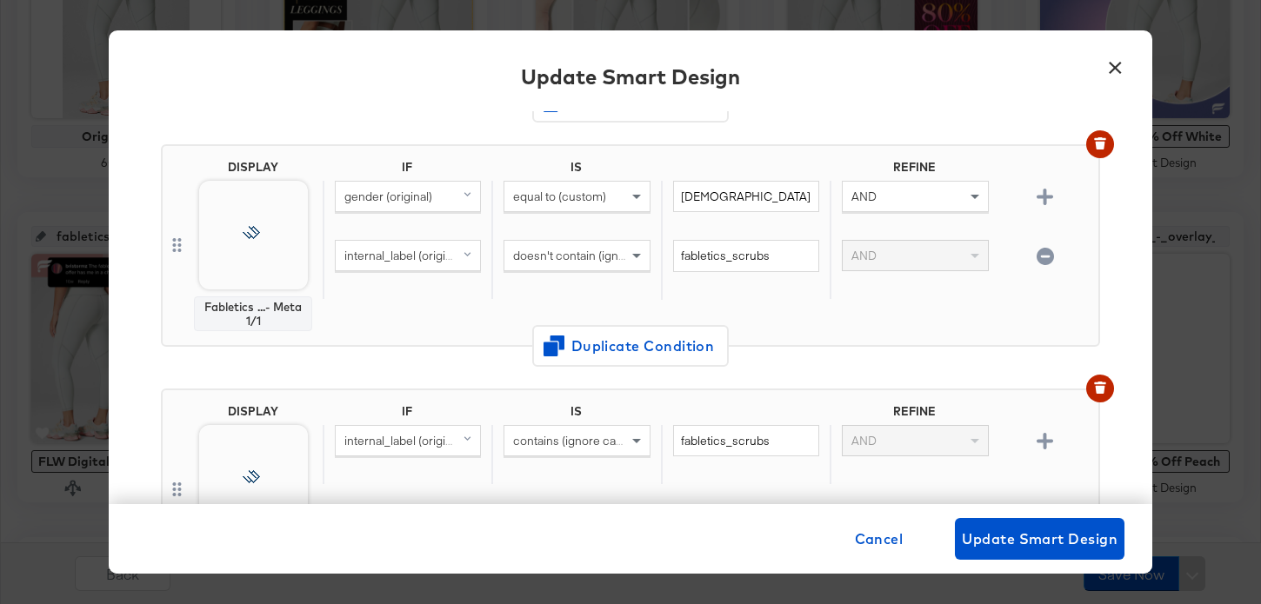
scroll to position [352, 0]
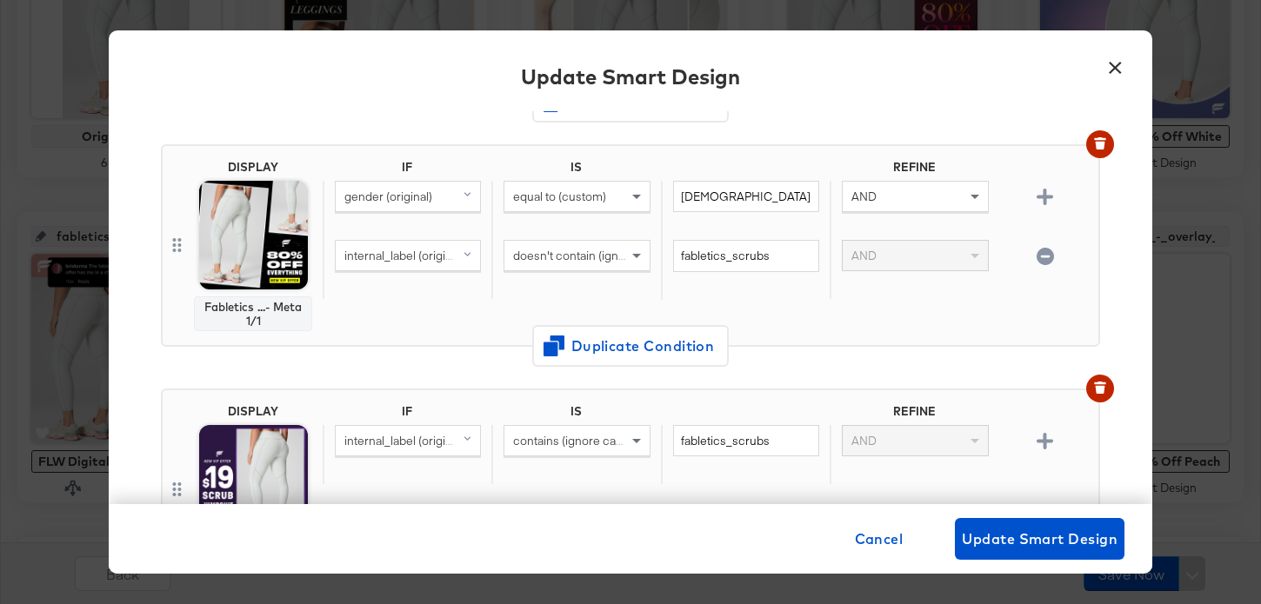
click at [1118, 63] on button "×" at bounding box center [1114, 63] width 31 height 31
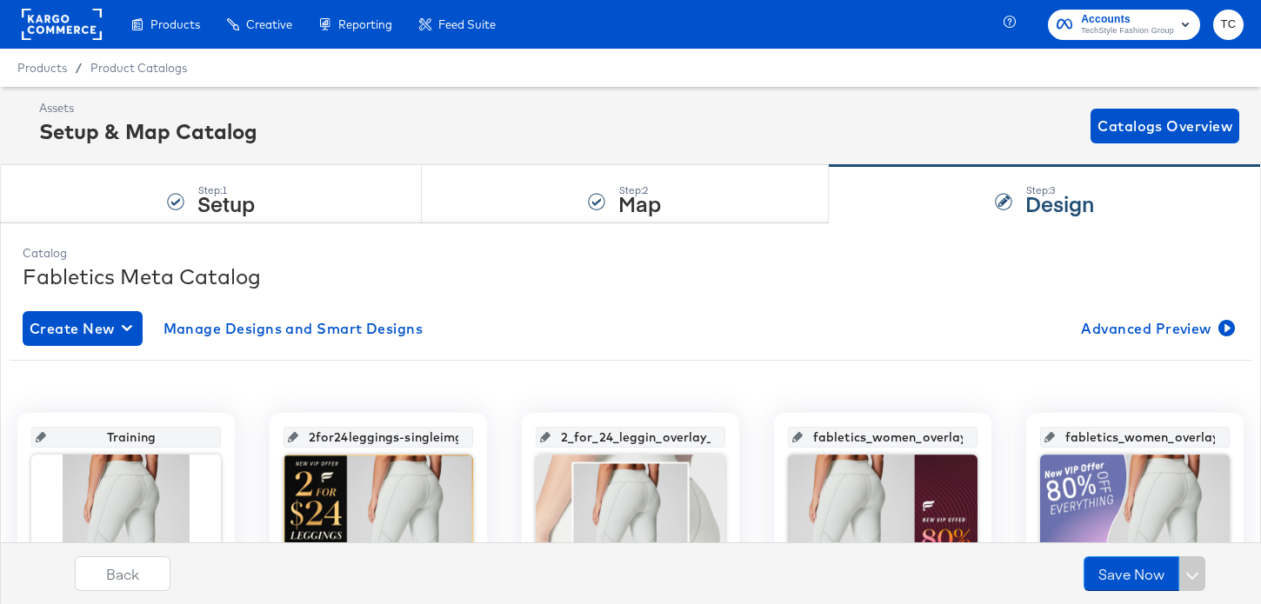
scroll to position [301, 0]
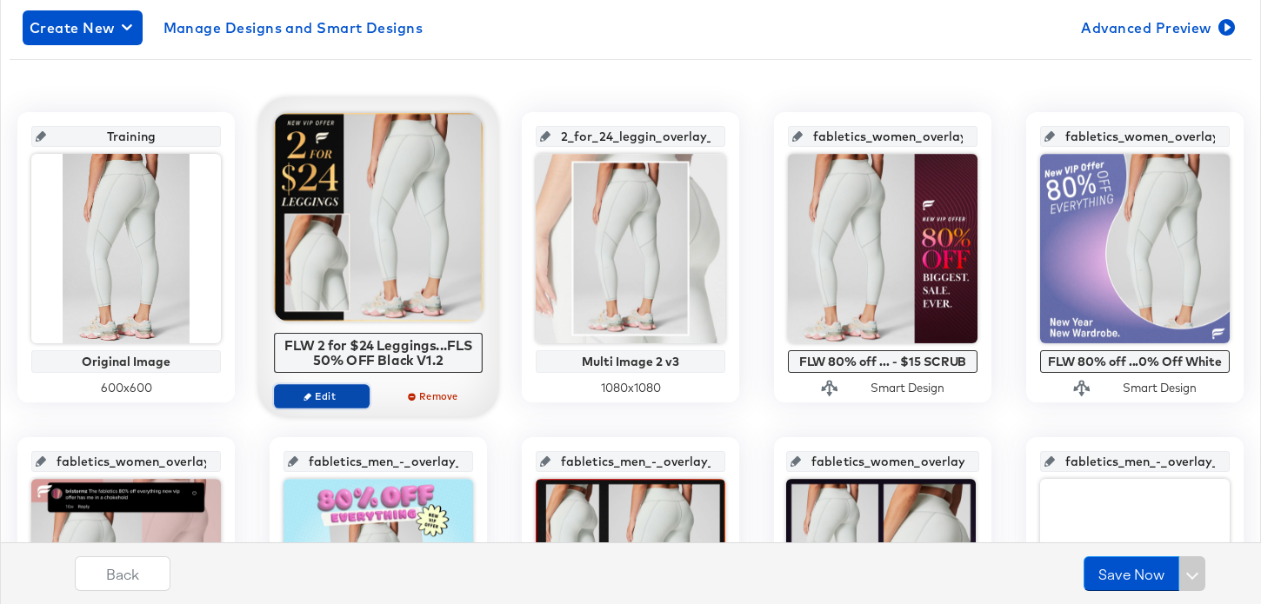
click at [351, 387] on button "Edit" at bounding box center [322, 396] width 96 height 24
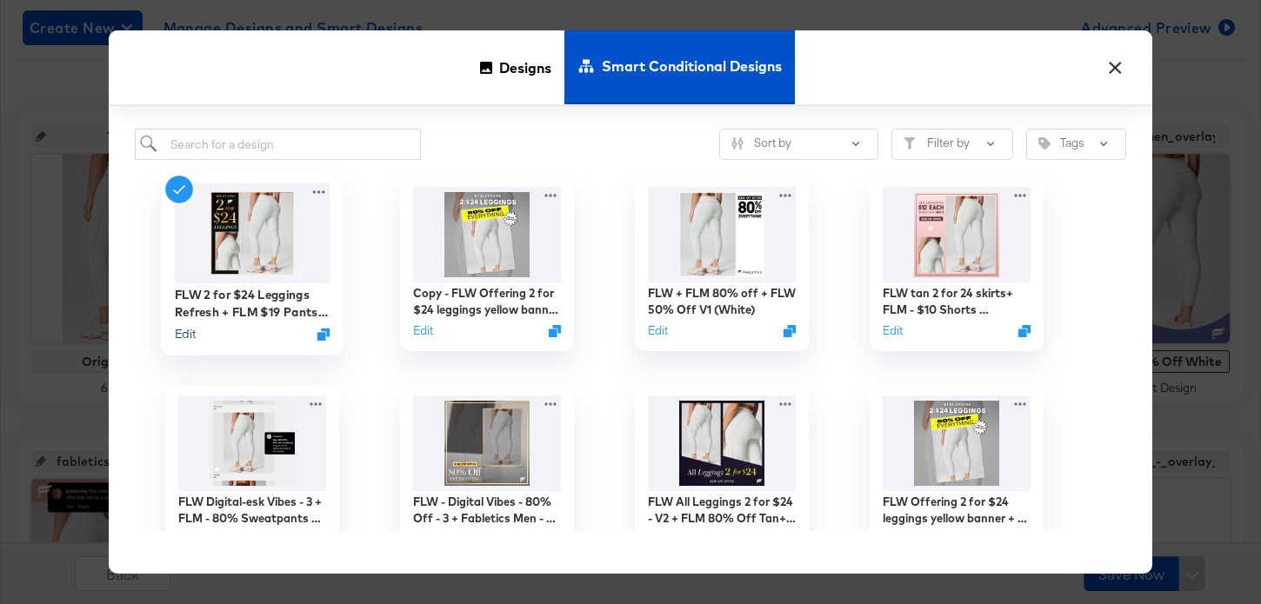
click at [191, 339] on button "Edit" at bounding box center [185, 334] width 21 height 17
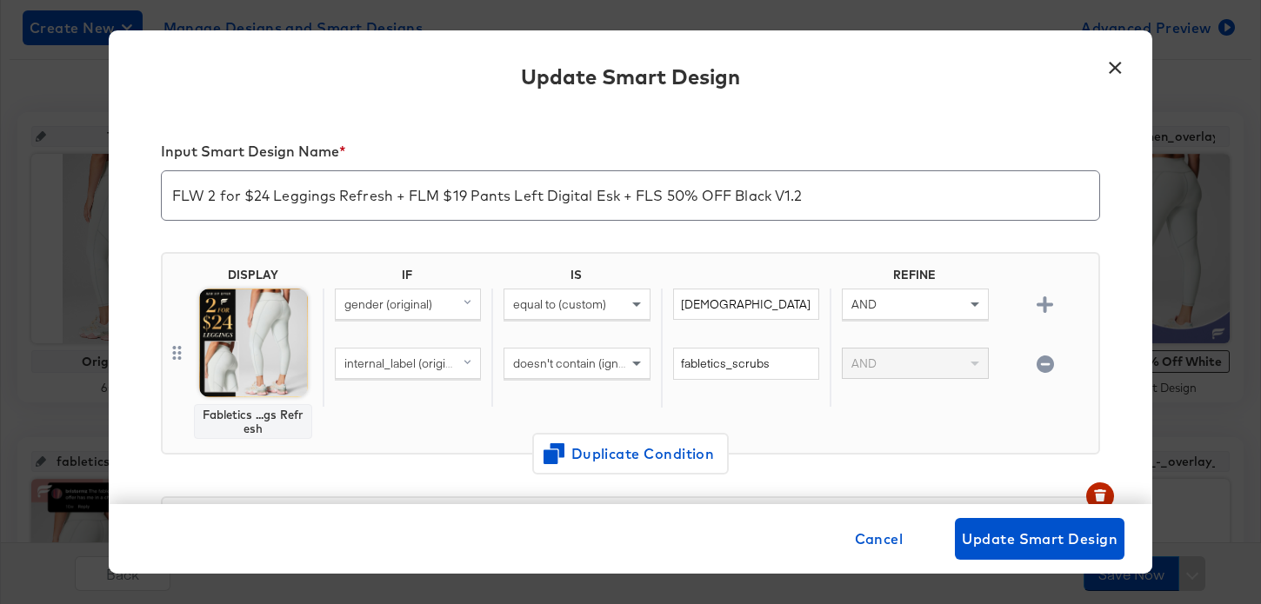
scroll to position [245, 0]
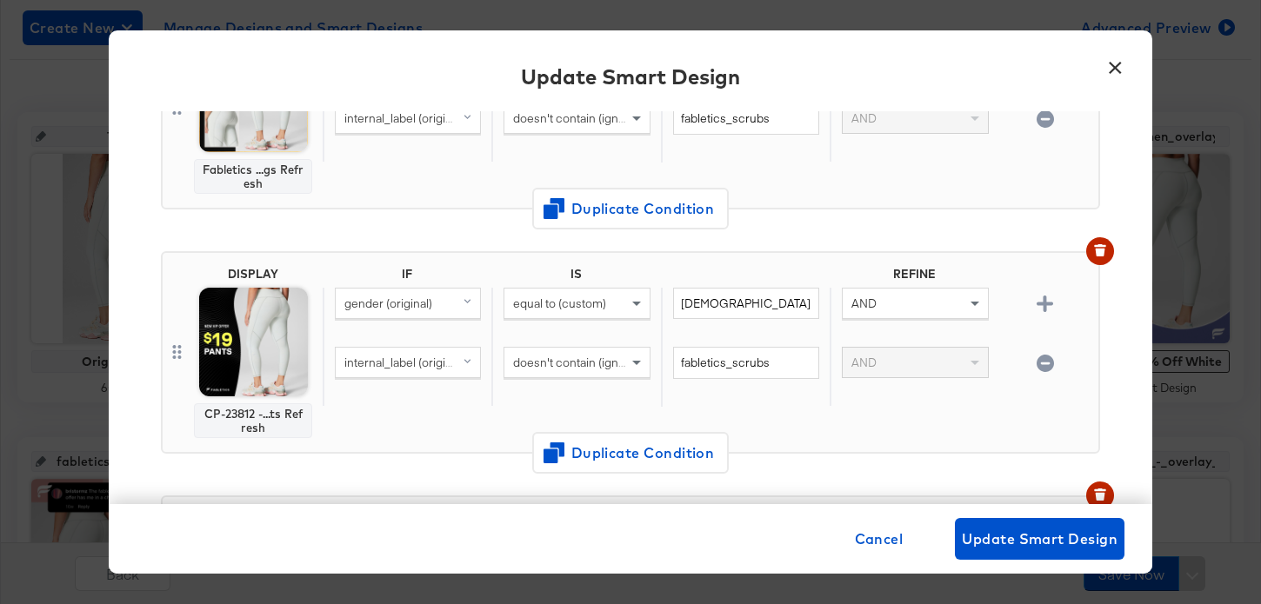
click at [1116, 69] on button "×" at bounding box center [1114, 63] width 31 height 31
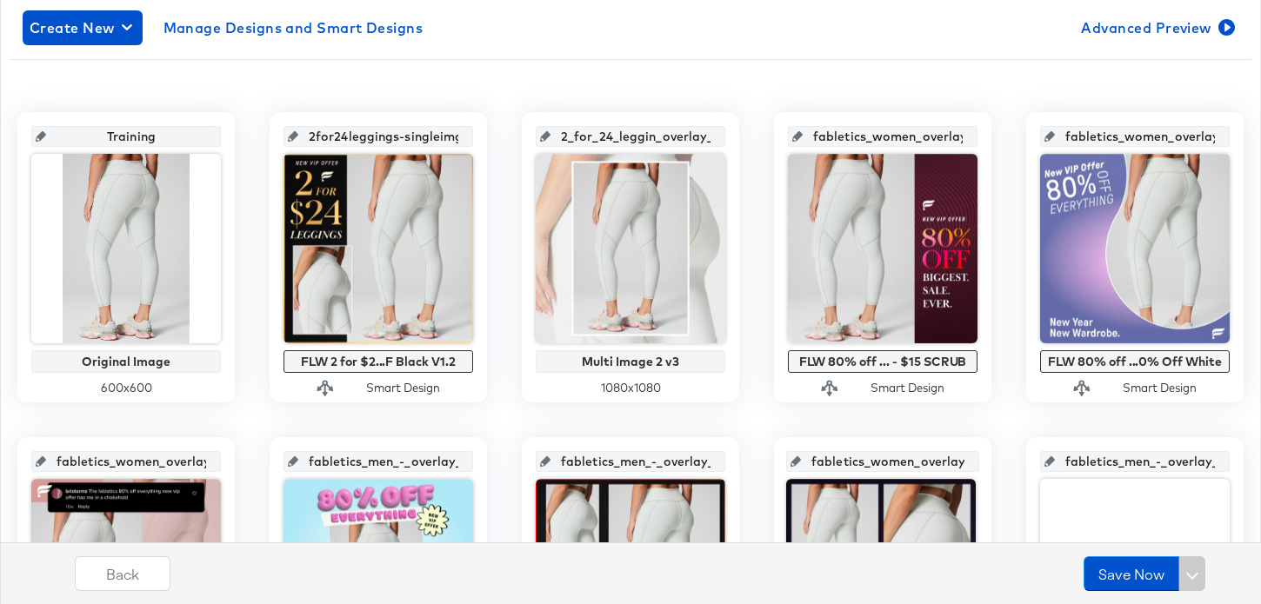
scroll to position [248, 0]
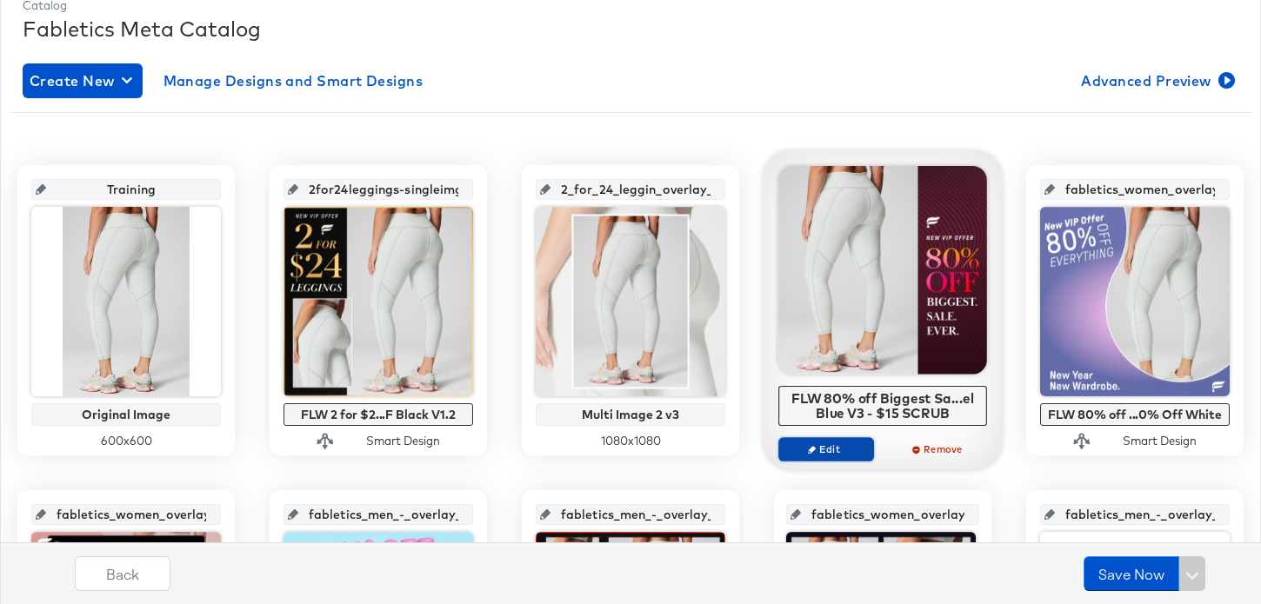
click at [834, 451] on span "Edit" at bounding box center [826, 449] width 80 height 13
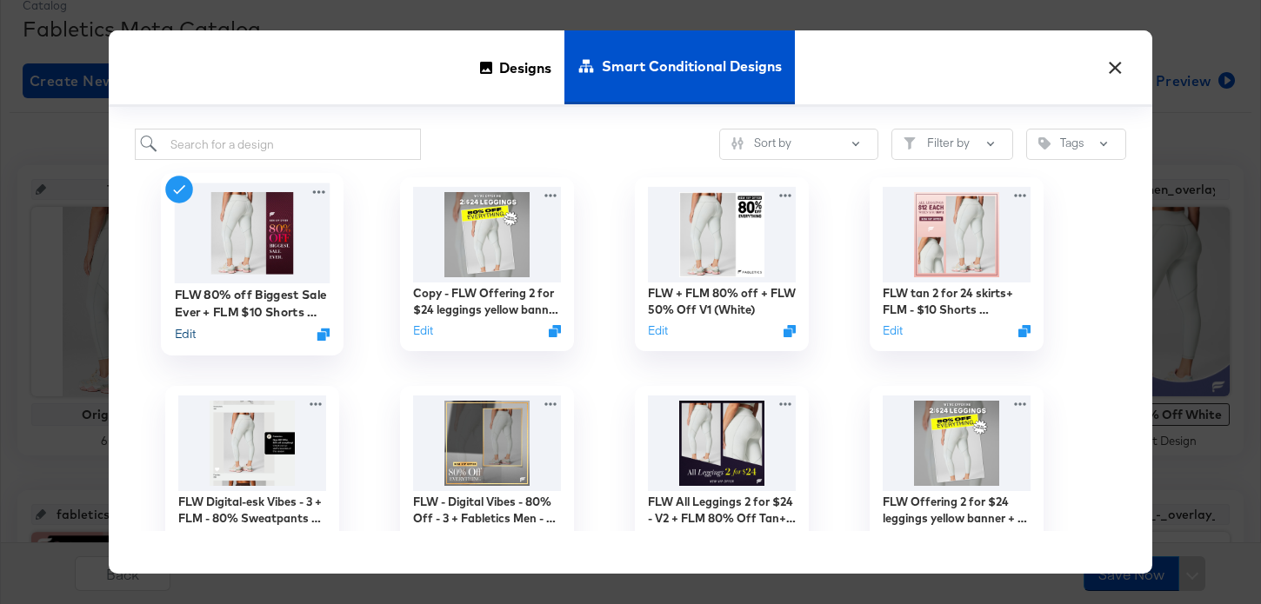
click at [190, 339] on button "Edit" at bounding box center [185, 334] width 21 height 17
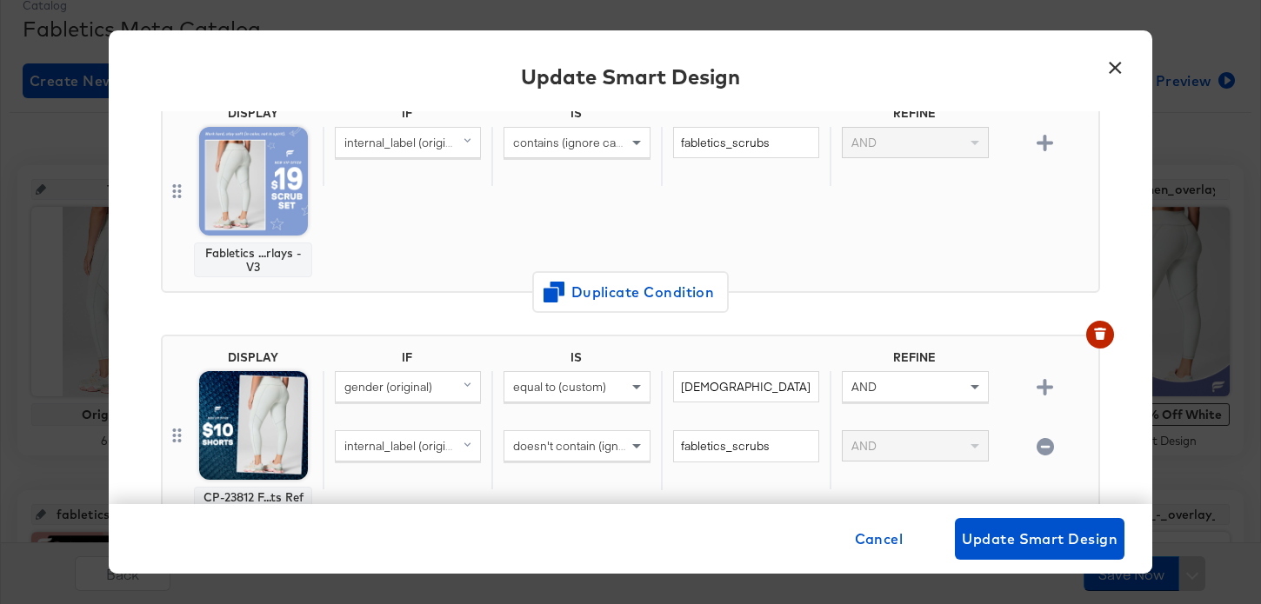
scroll to position [201, 0]
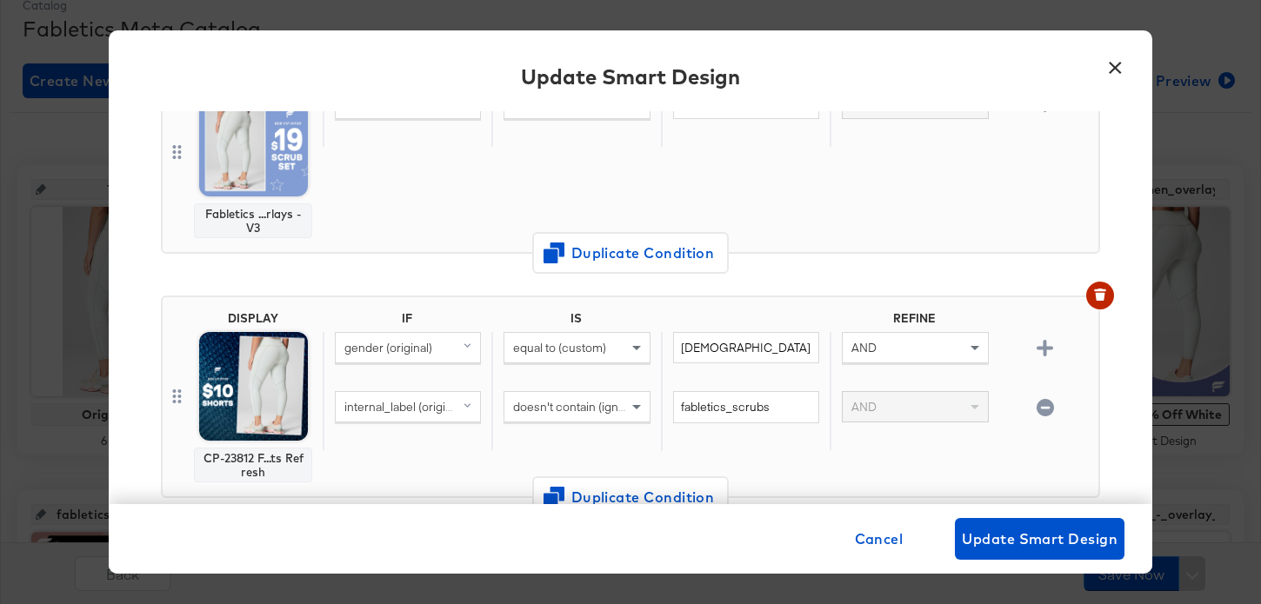
click at [1113, 67] on button "×" at bounding box center [1114, 63] width 31 height 31
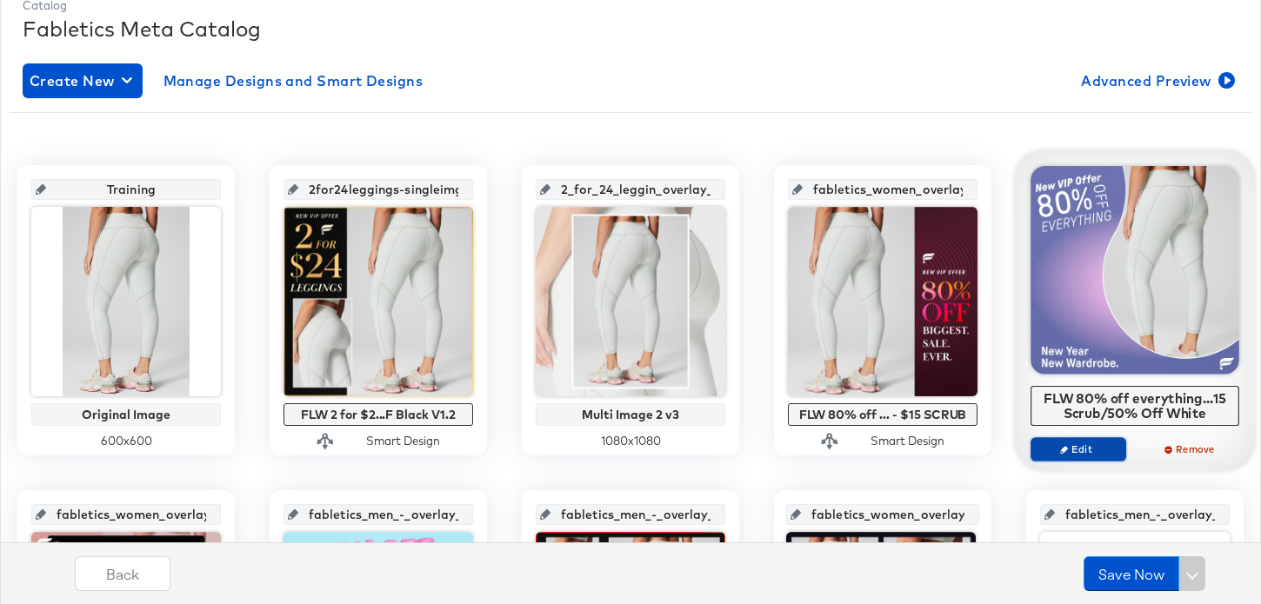
click at [1069, 454] on span "Edit" at bounding box center [1078, 449] width 80 height 13
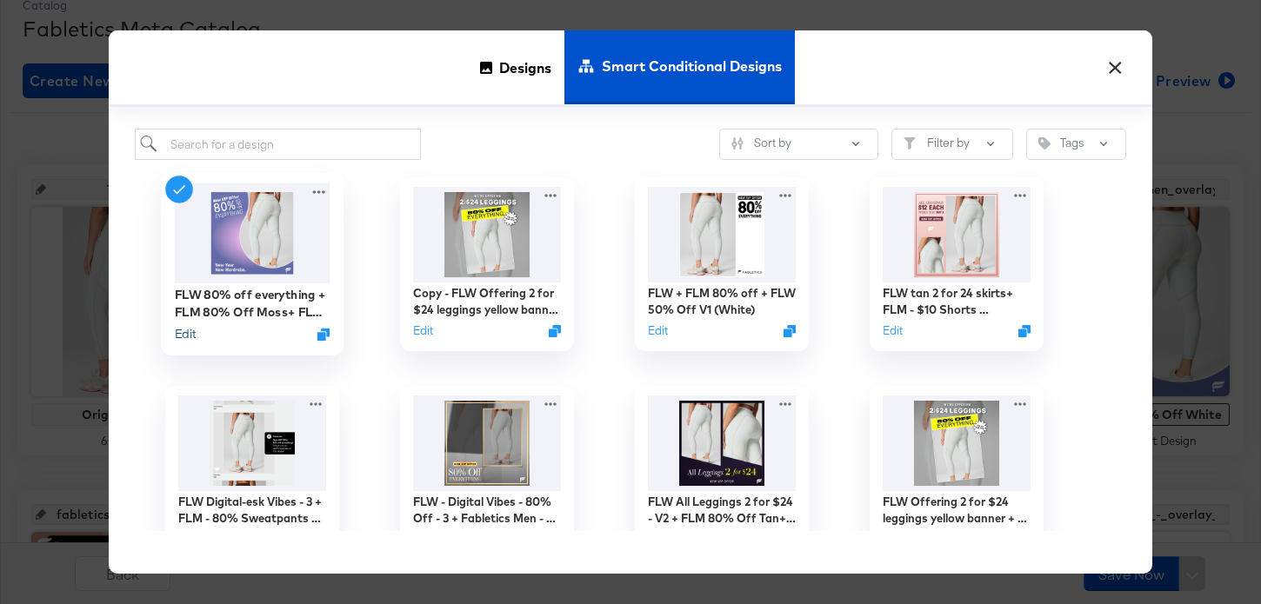
click at [195, 333] on button "Edit" at bounding box center [185, 334] width 21 height 17
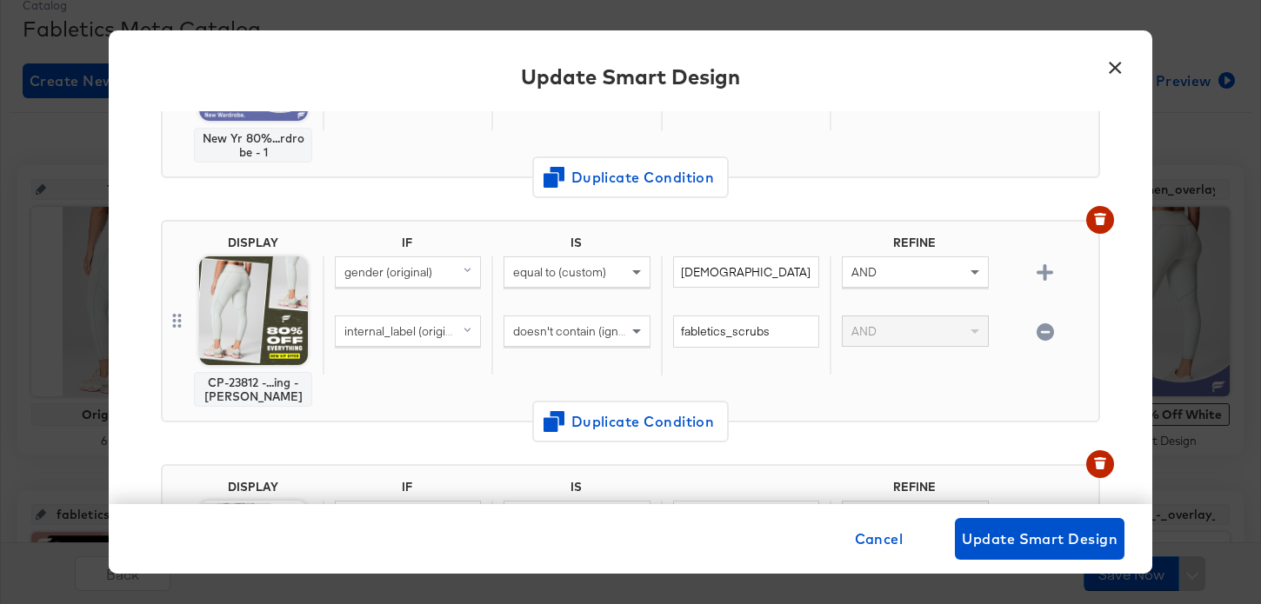
scroll to position [373, 0]
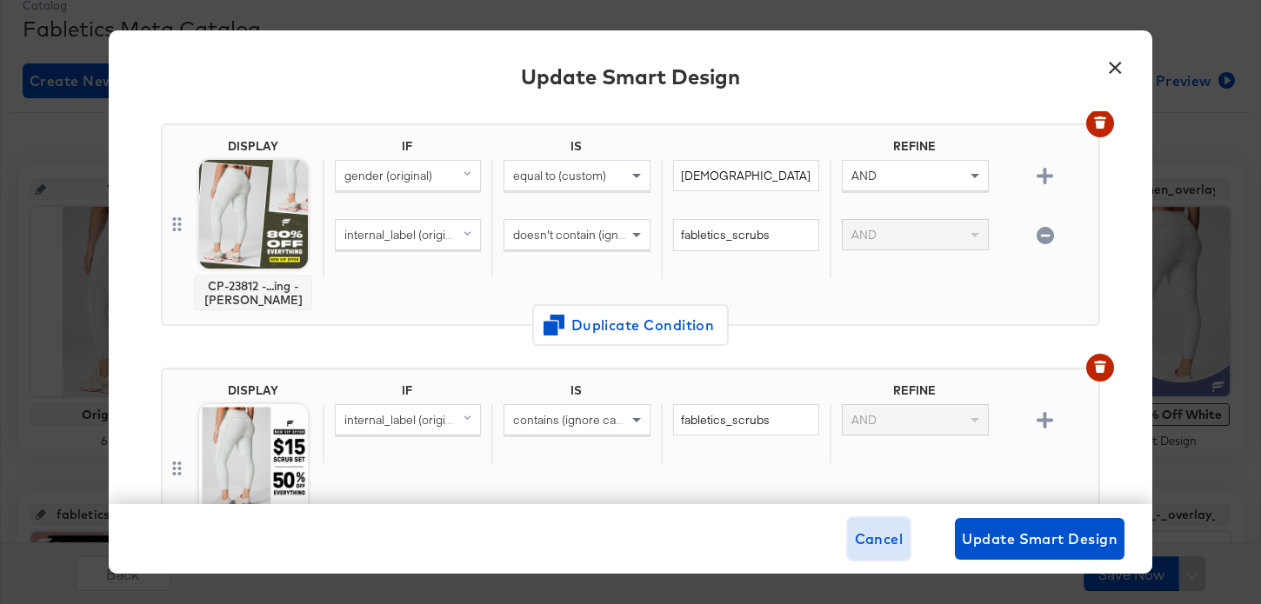
click at [885, 551] on span "Cancel" at bounding box center [879, 539] width 49 height 24
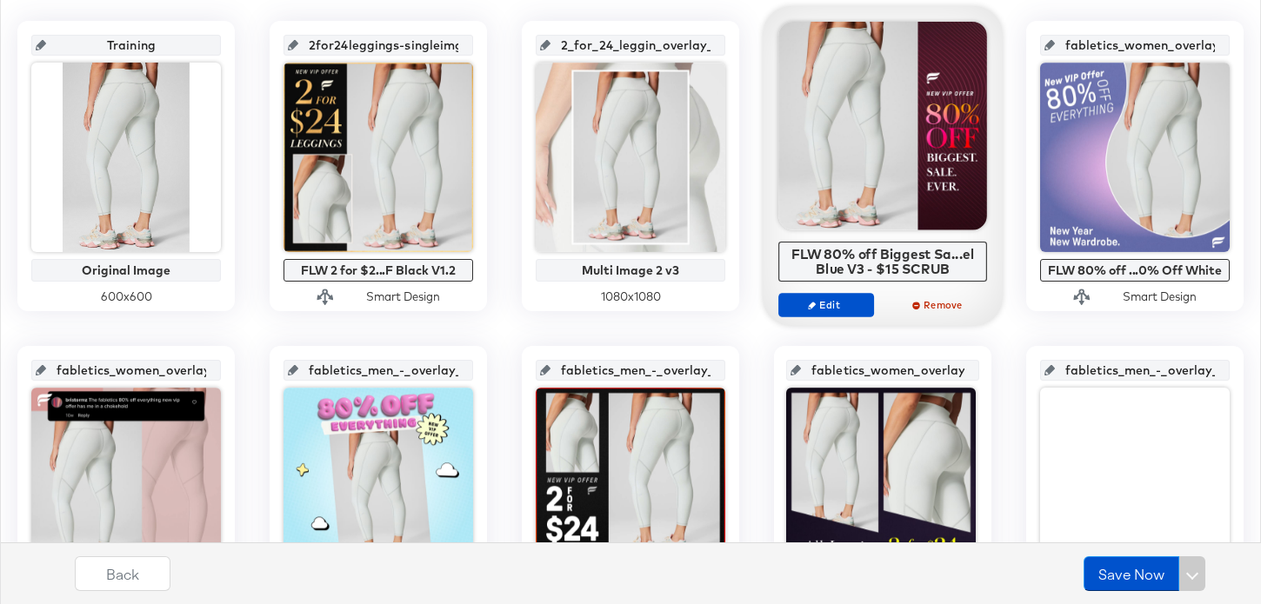
scroll to position [532, 0]
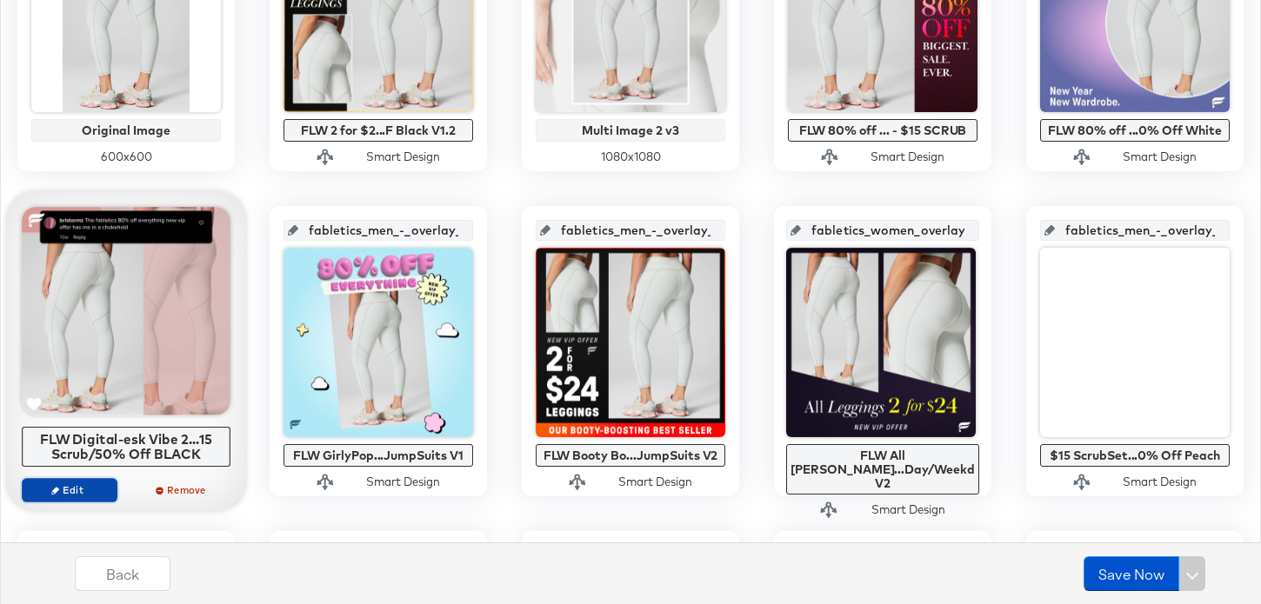
click at [99, 493] on span "Edit" at bounding box center [70, 489] width 80 height 13
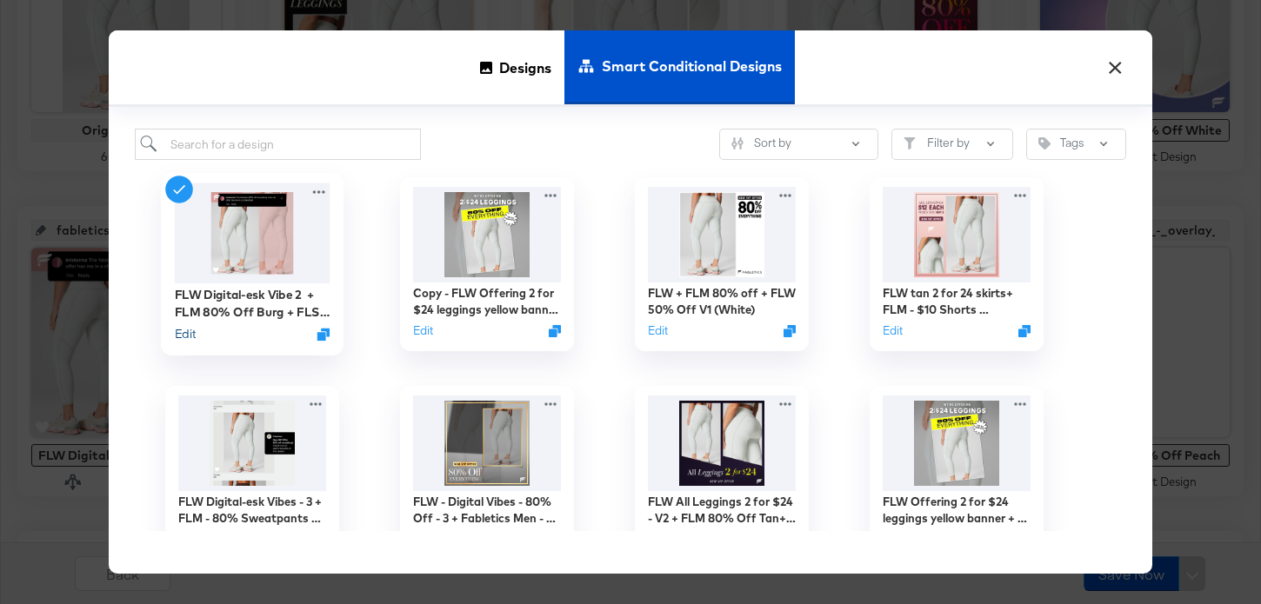
click at [186, 338] on button "Edit" at bounding box center [185, 334] width 21 height 17
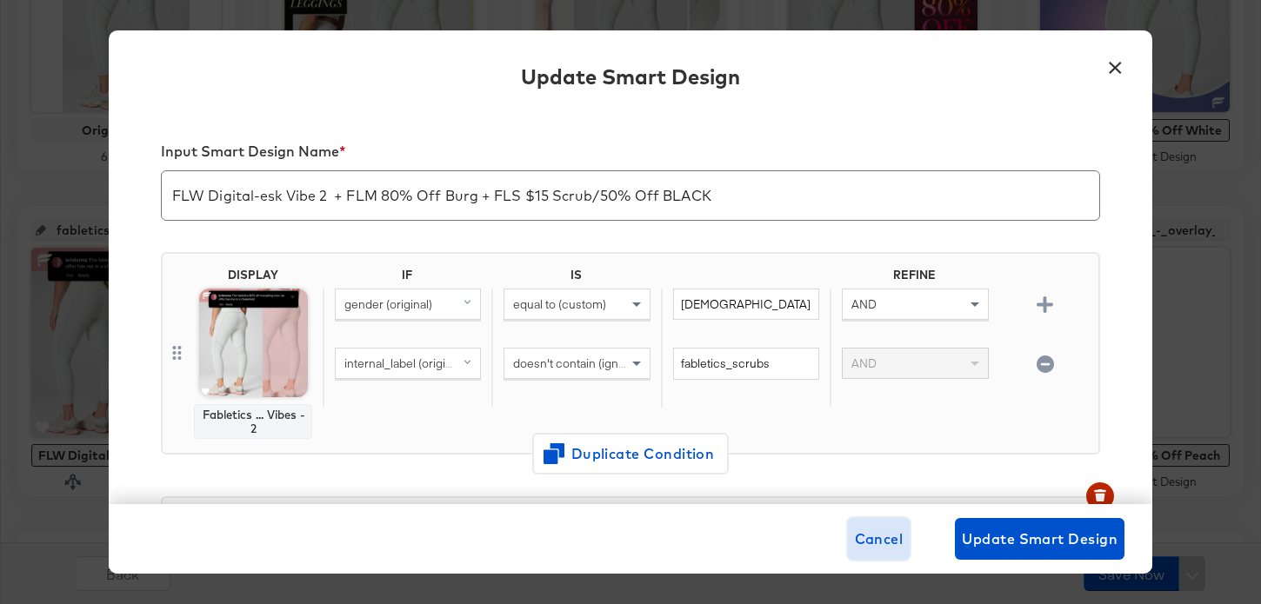
click at [881, 522] on button "Cancel" at bounding box center [879, 539] width 63 height 42
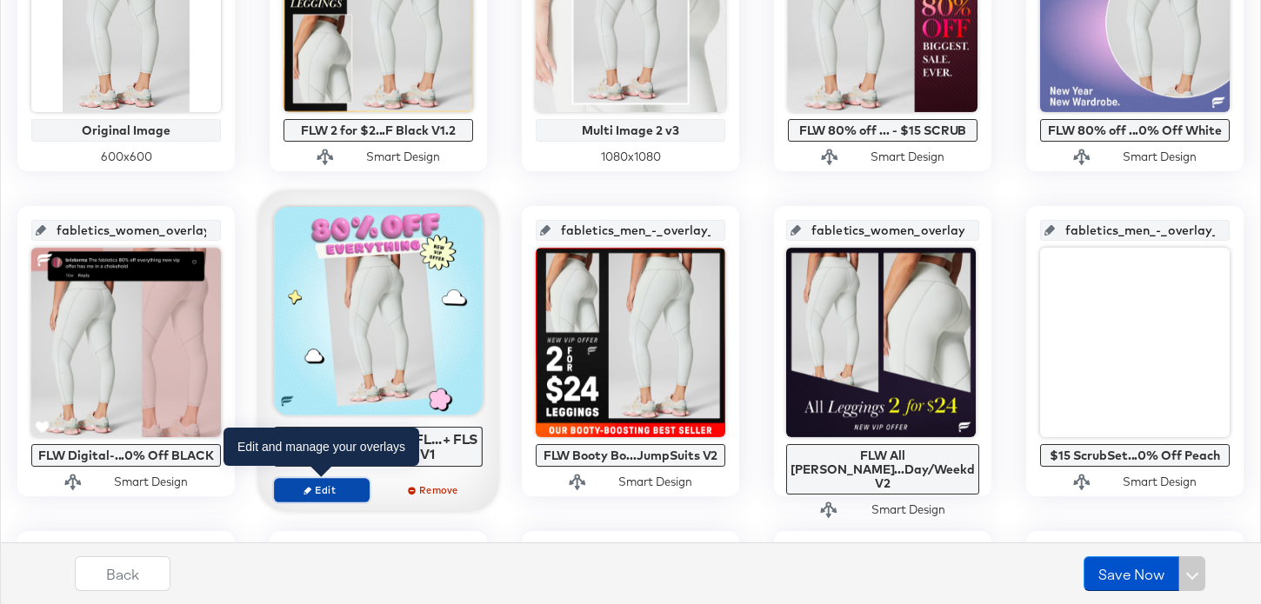
click at [355, 491] on span "Edit" at bounding box center [322, 489] width 80 height 13
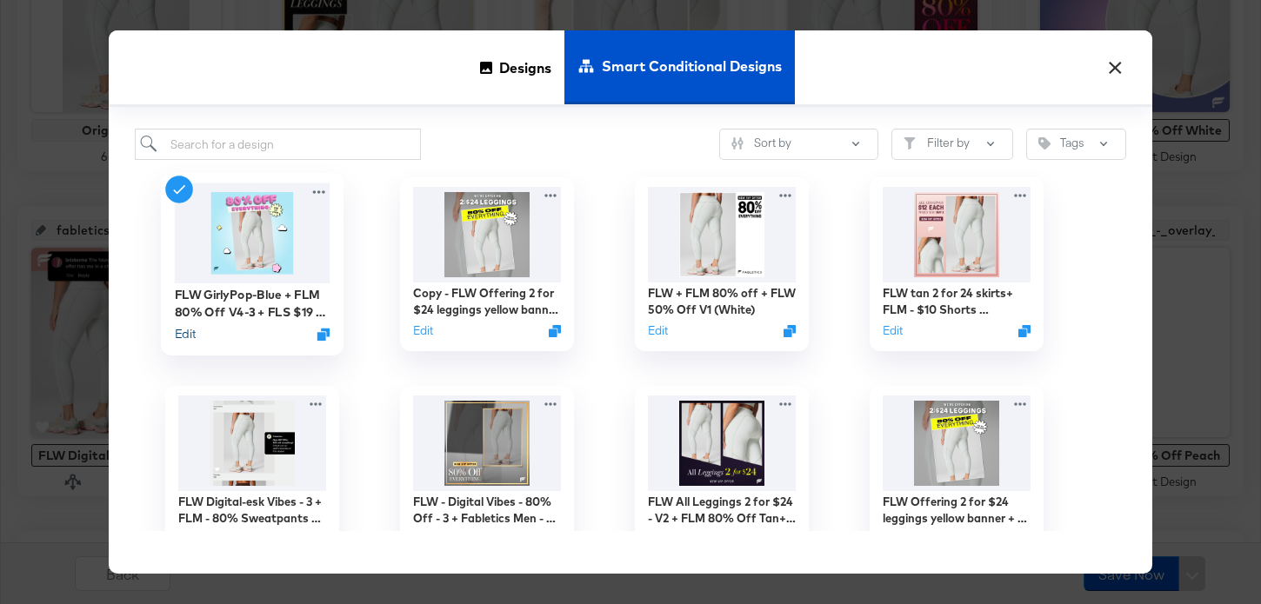
click at [185, 340] on button "Edit" at bounding box center [185, 334] width 21 height 17
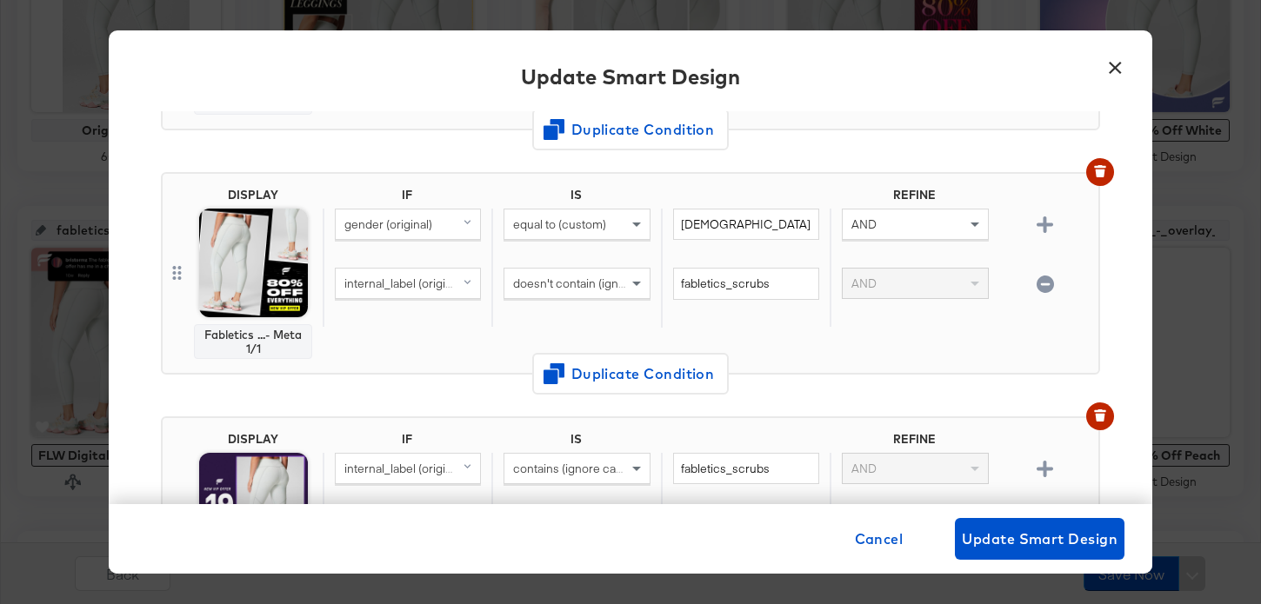
scroll to position [308, 0]
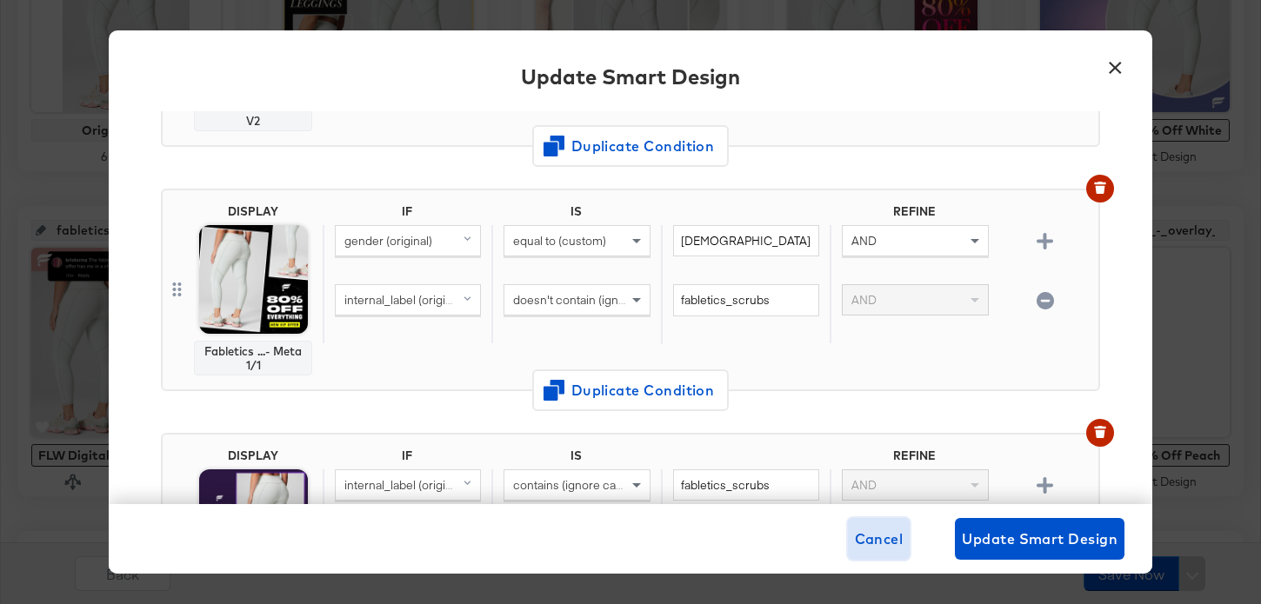
click at [881, 542] on span "Cancel" at bounding box center [879, 539] width 49 height 24
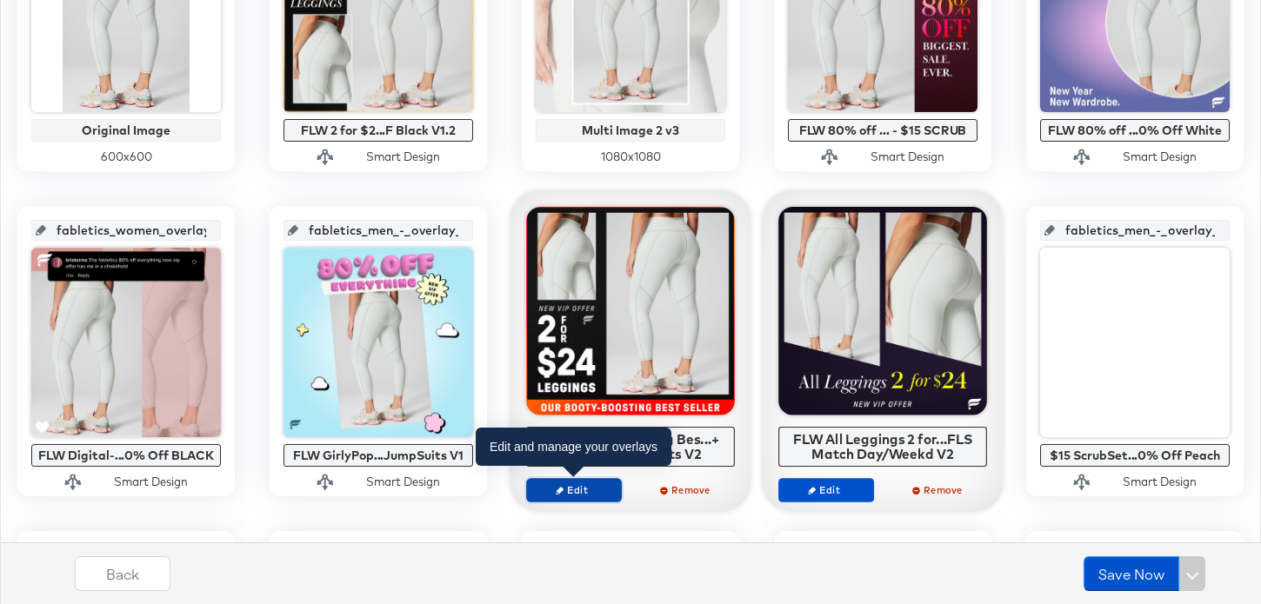
click at [609, 484] on span "Edit" at bounding box center [574, 489] width 80 height 13
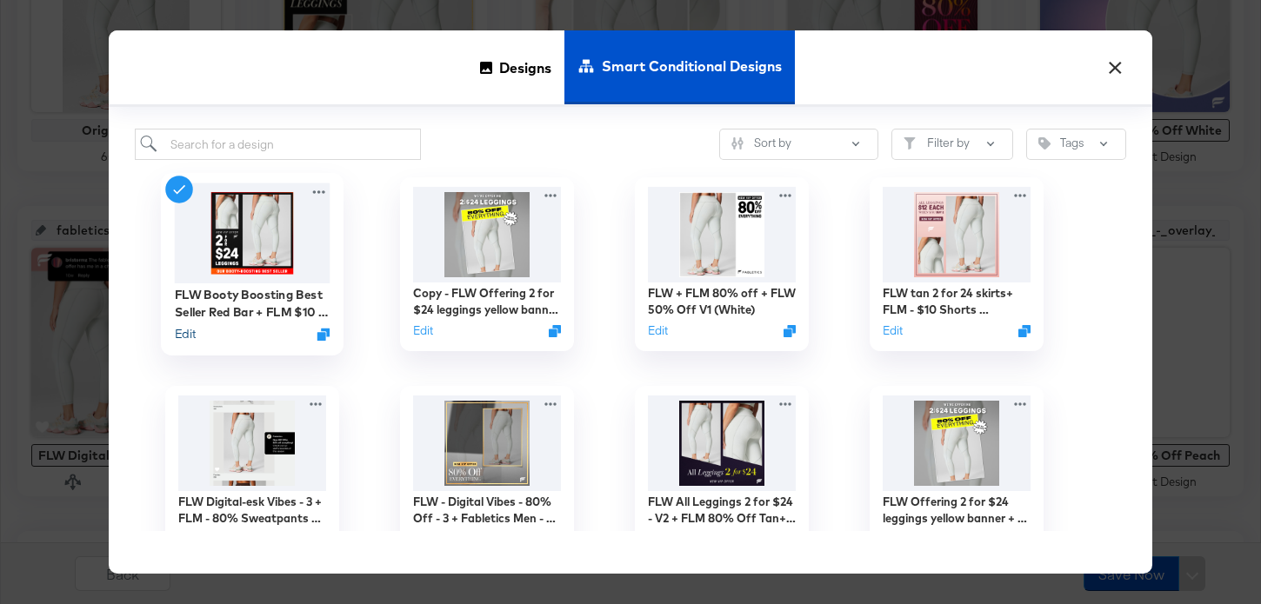
click at [190, 339] on button "Edit" at bounding box center [185, 334] width 21 height 17
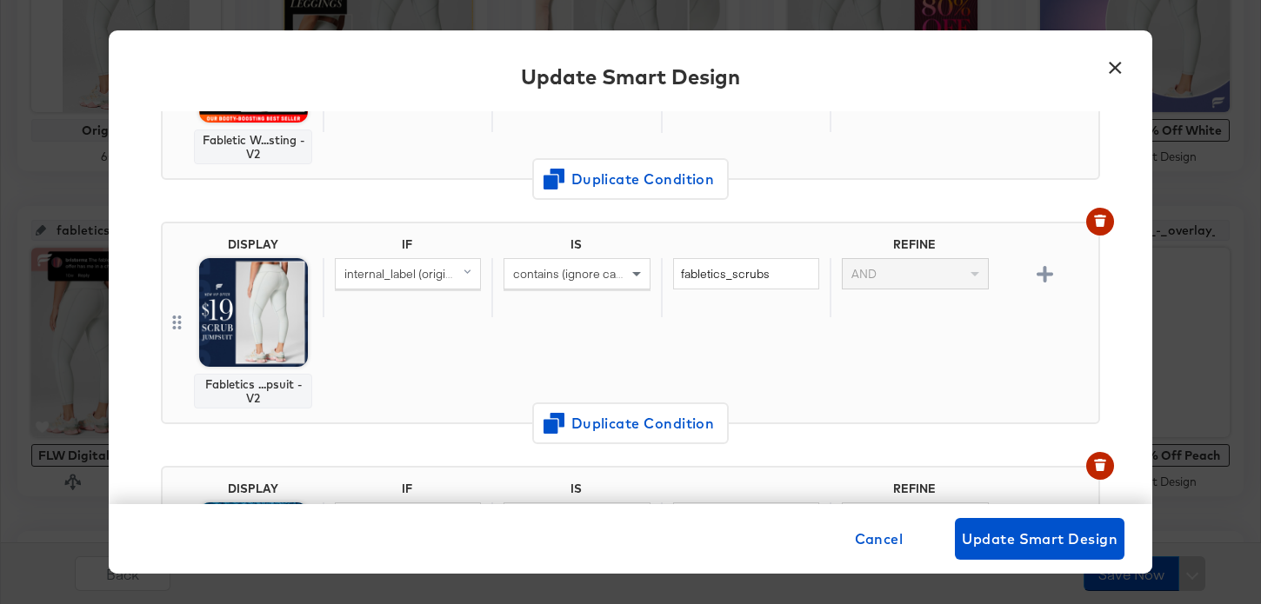
scroll to position [572, 0]
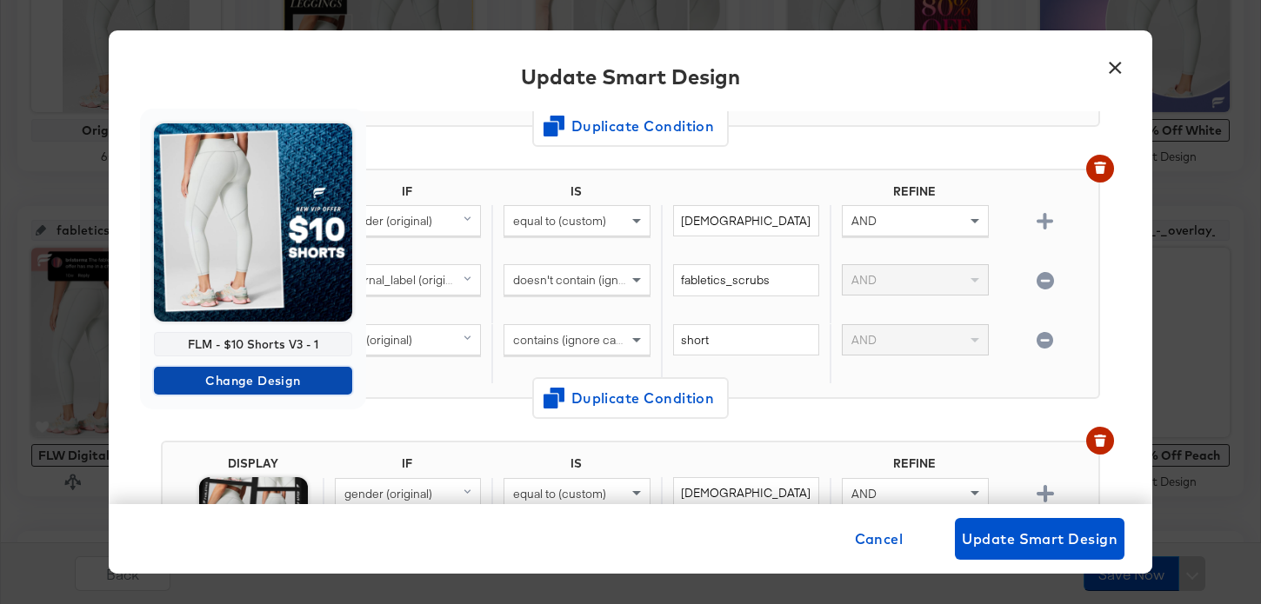
click at [274, 380] on span "Change Design" at bounding box center [253, 381] width 184 height 22
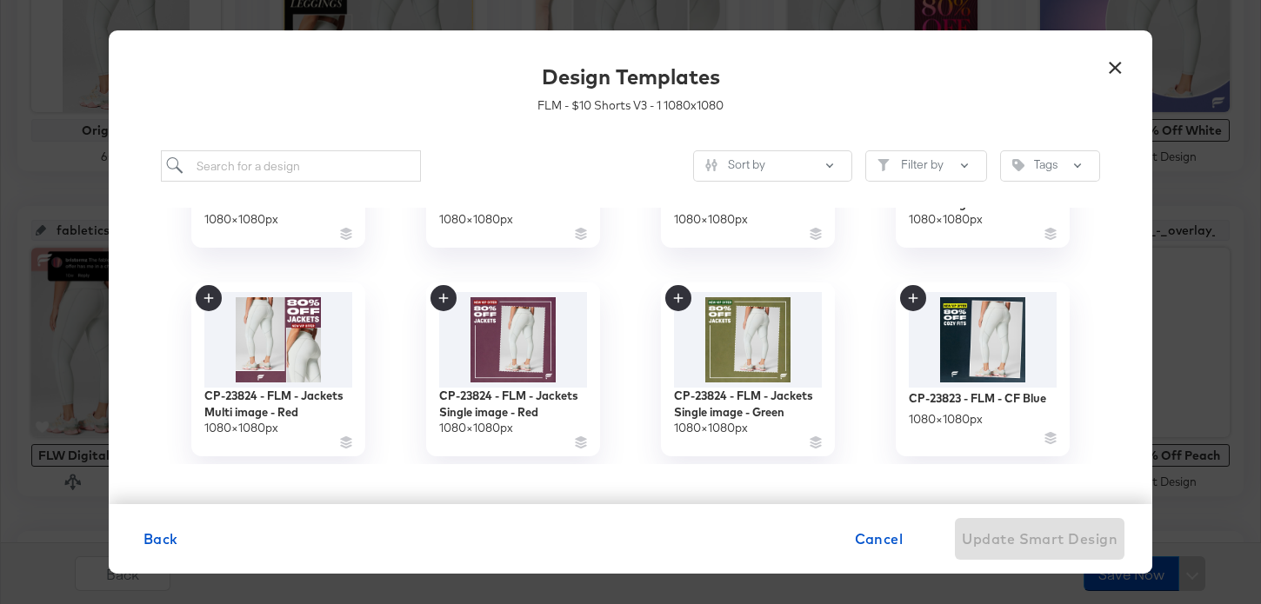
scroll to position [386, 0]
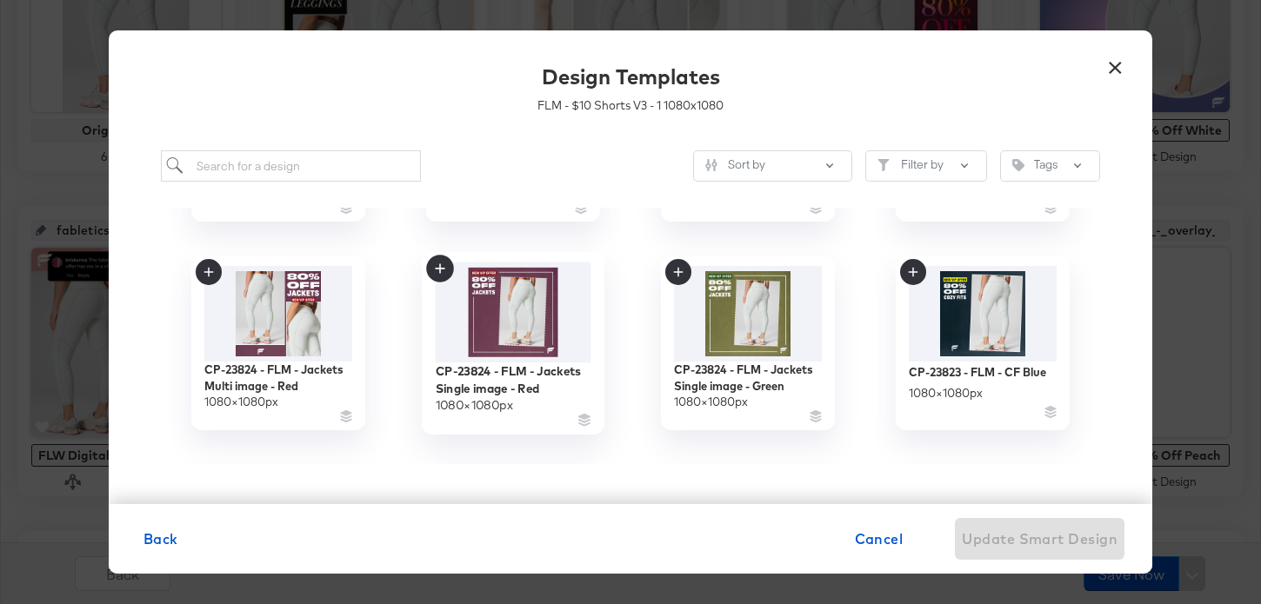
click at [519, 353] on img at bounding box center [514, 313] width 156 height 100
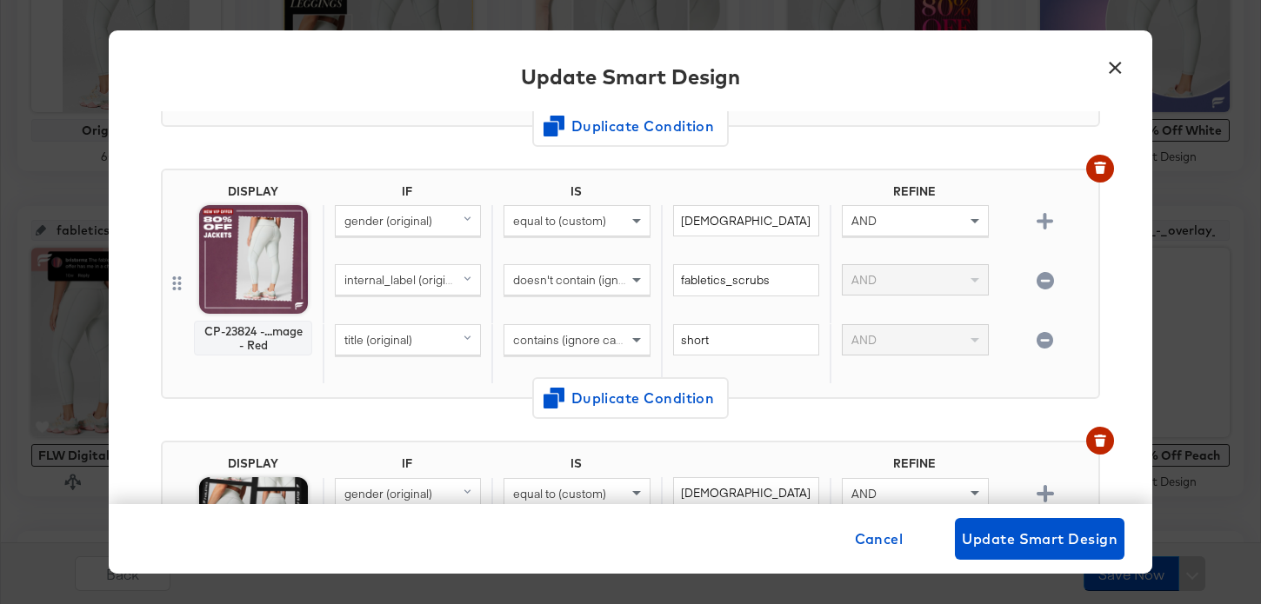
scroll to position [0, 0]
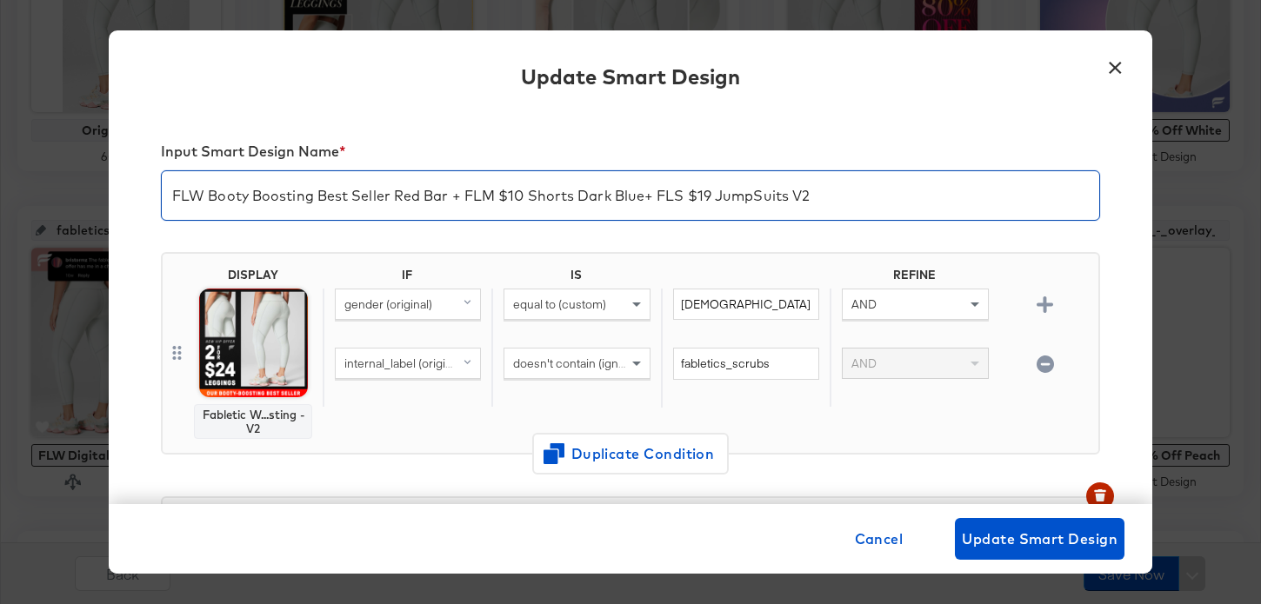
drag, startPoint x: 497, startPoint y: 197, endPoint x: 641, endPoint y: 197, distance: 143.5
click at [642, 197] on input "FLW Booty Boosting Best Seller Red Bar + FLM $10 Shorts Dark Blue+ FLS $19 Jump…" at bounding box center [630, 188] width 937 height 49
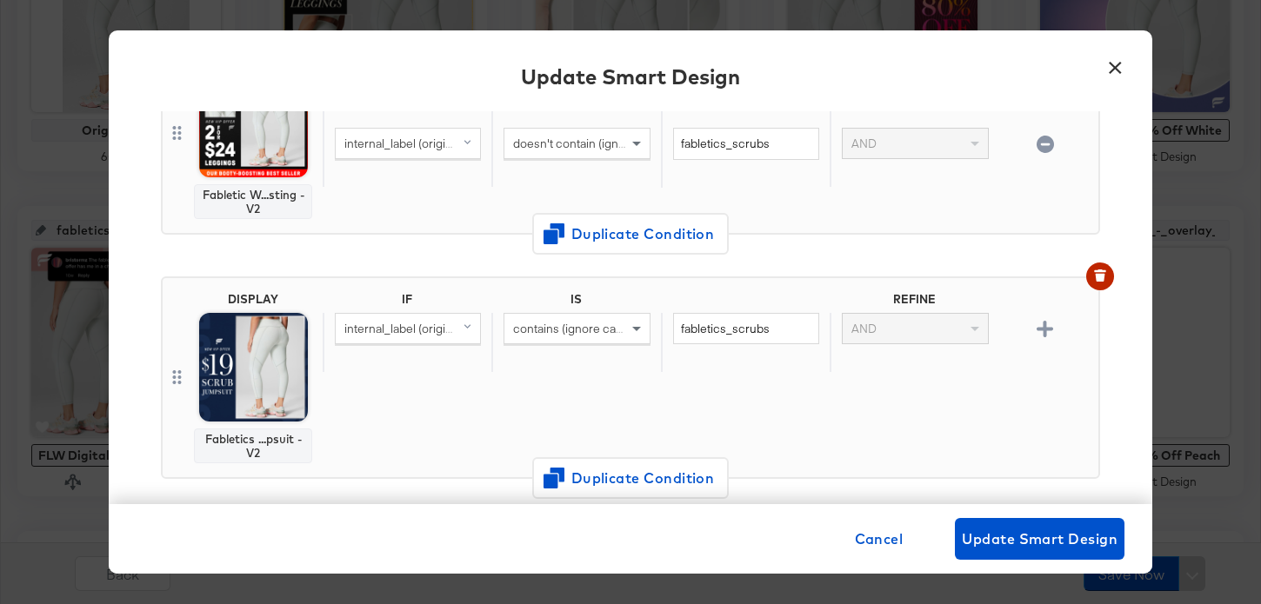
scroll to position [442, 0]
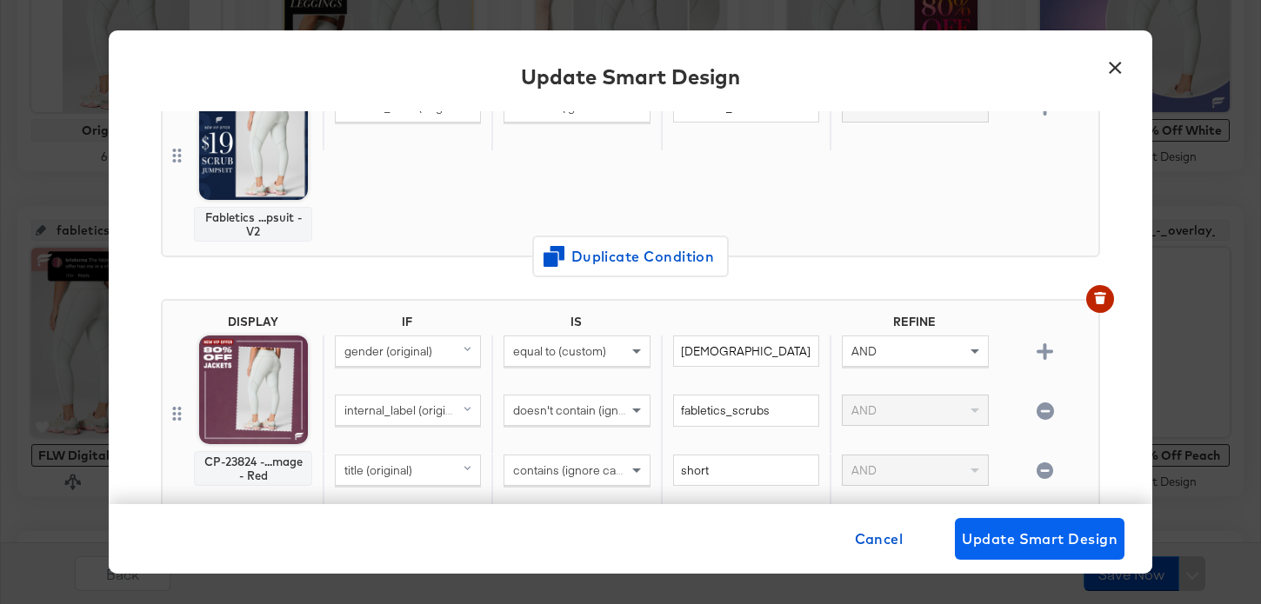
type input "FLW Booty Boosting Best Seller Red Bar + FLM Jackets Red SI+ FLS $19 JumpSuits …"
click at [999, 538] on span "Update Smart Design" at bounding box center [1040, 539] width 156 height 24
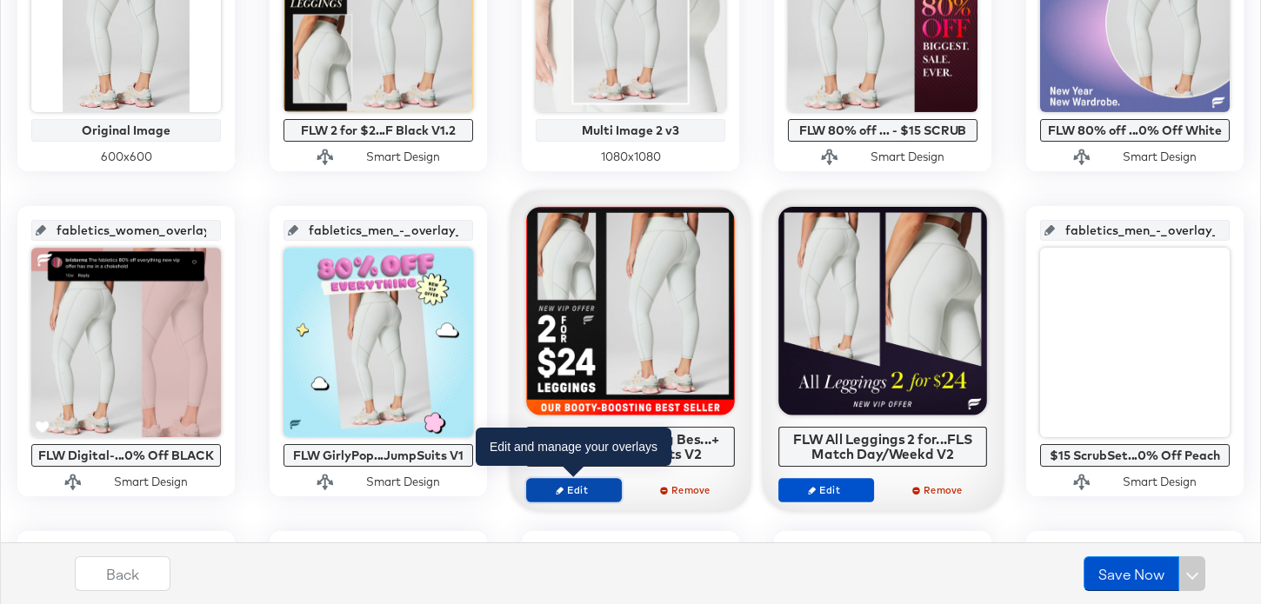
click at [596, 486] on span "Edit" at bounding box center [574, 489] width 80 height 13
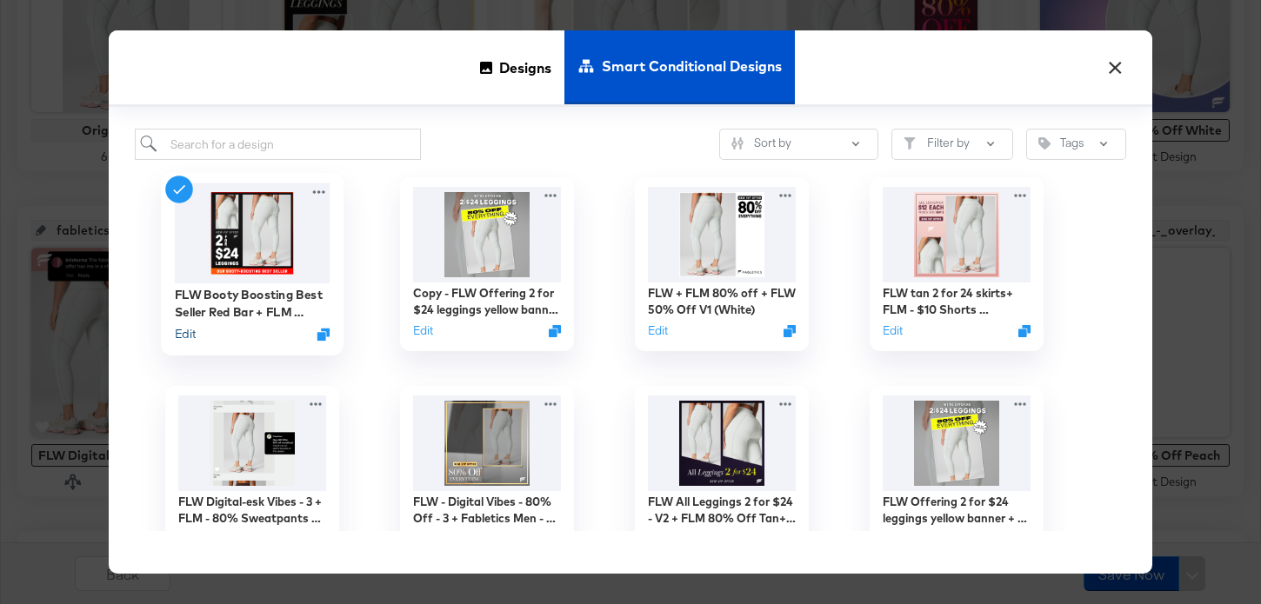
click at [190, 335] on button "Edit" at bounding box center [185, 334] width 21 height 17
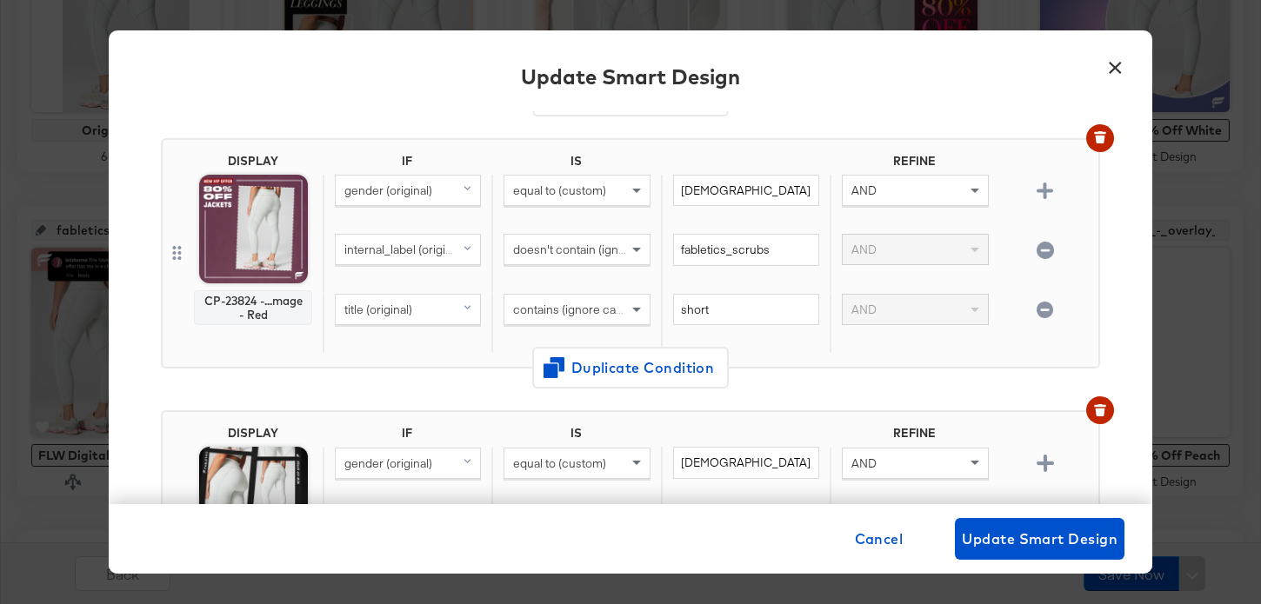
scroll to position [670, 0]
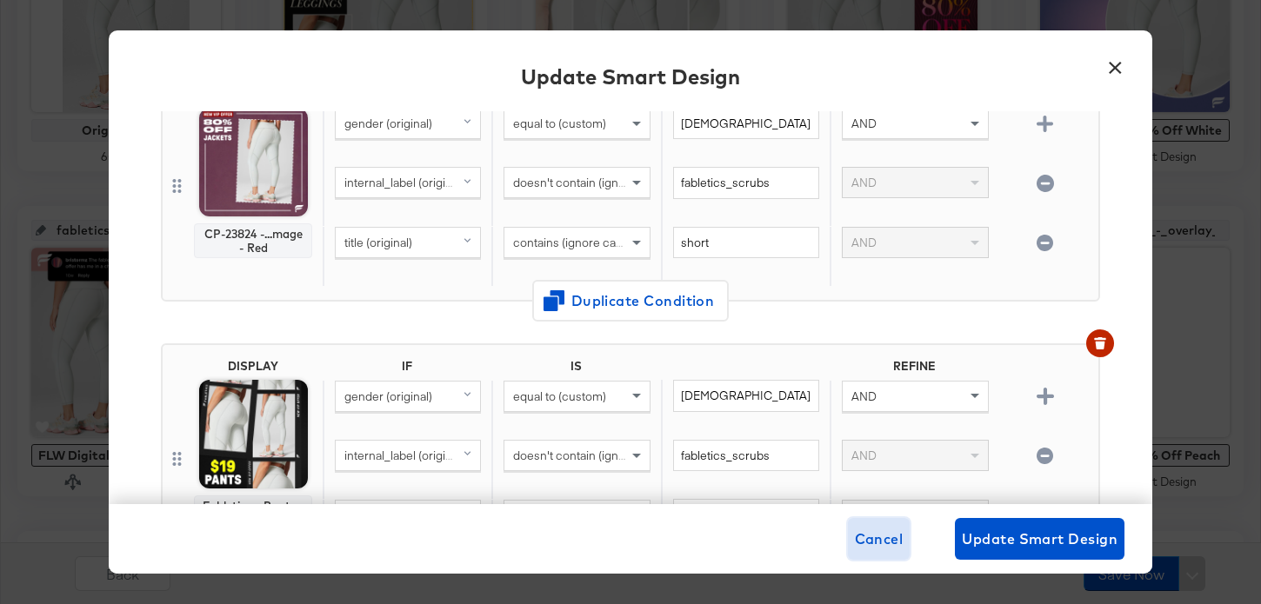
click at [890, 548] on span "Cancel" at bounding box center [879, 539] width 49 height 24
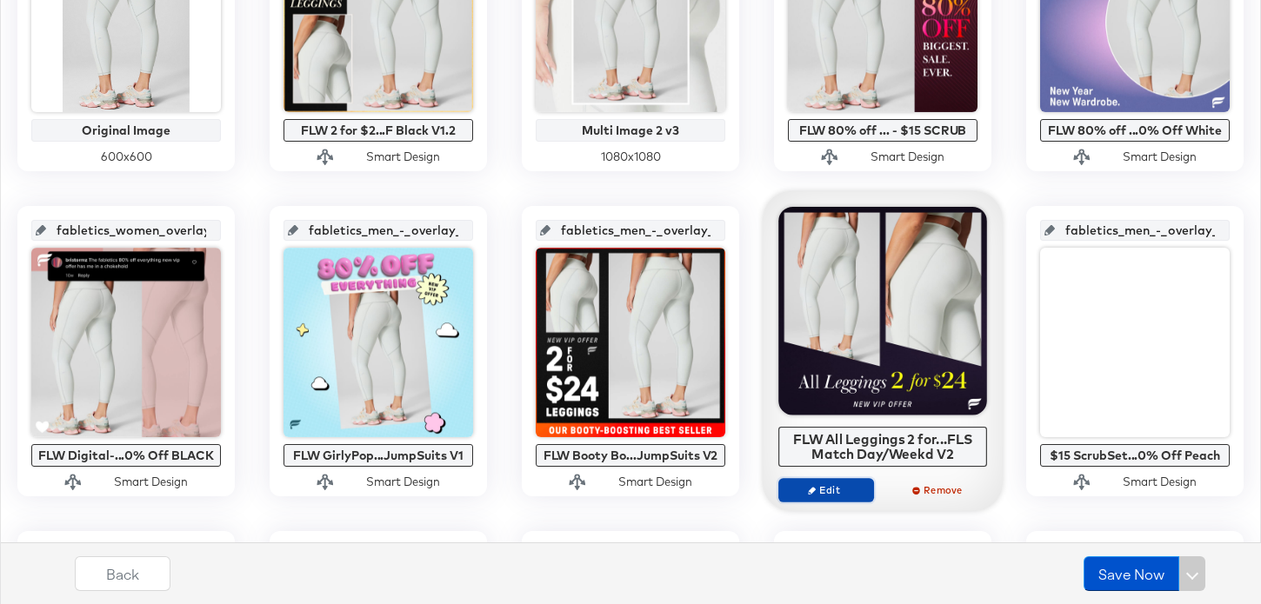
click at [842, 489] on span "Edit" at bounding box center [826, 489] width 80 height 13
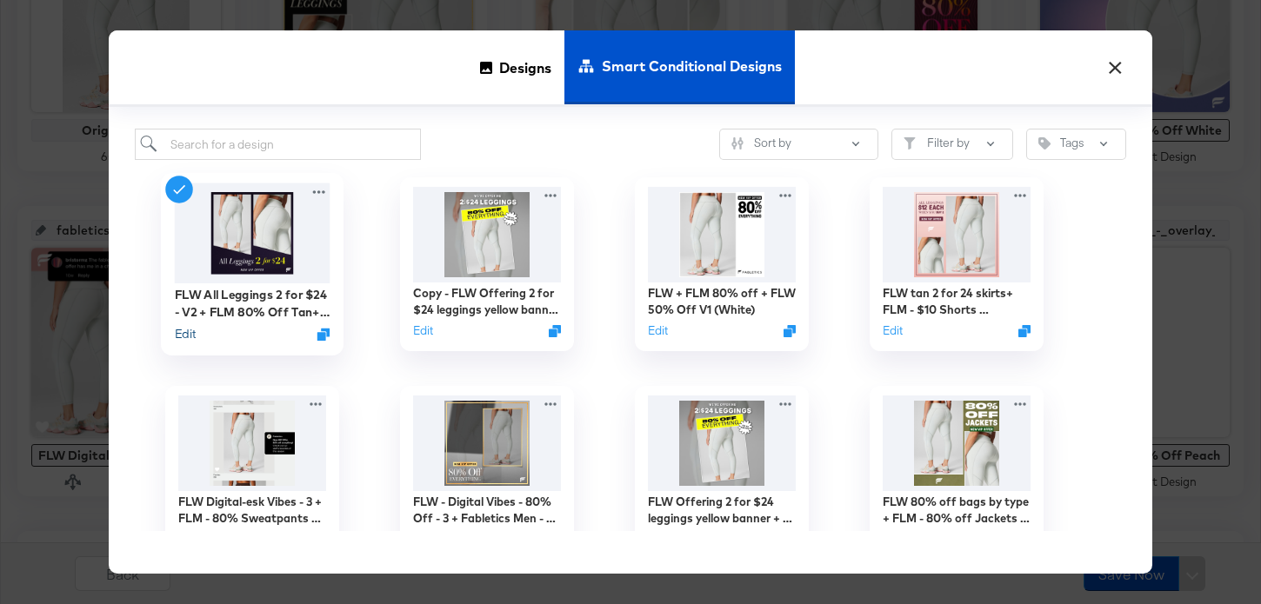
click at [186, 337] on button "Edit" at bounding box center [185, 334] width 21 height 17
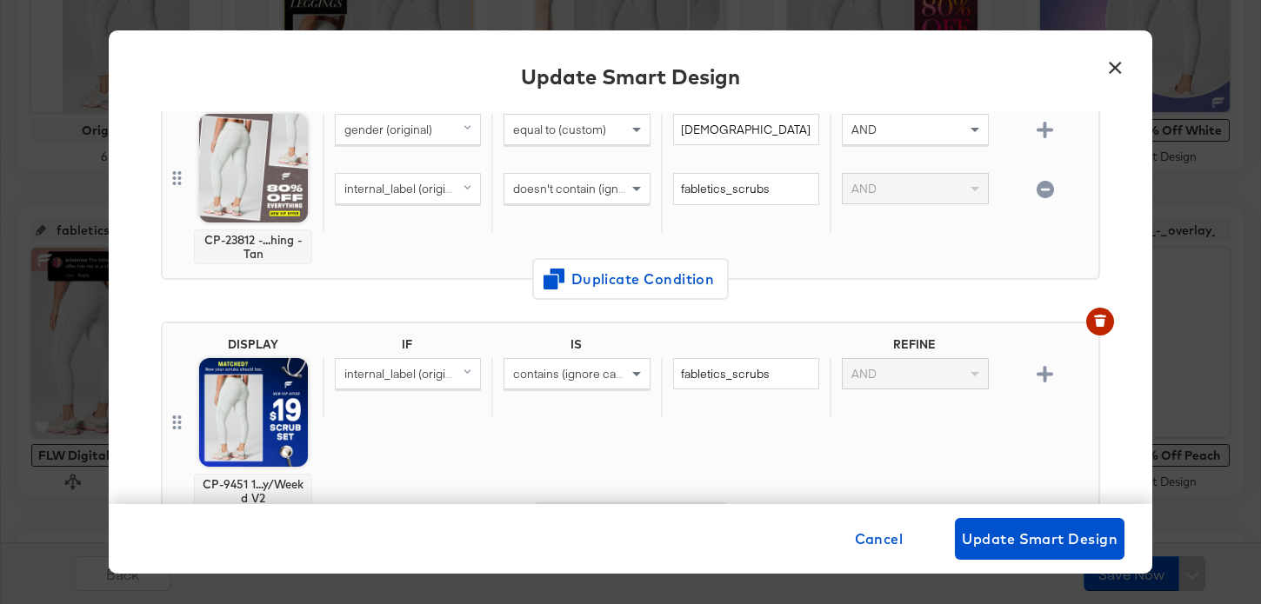
scroll to position [318, 0]
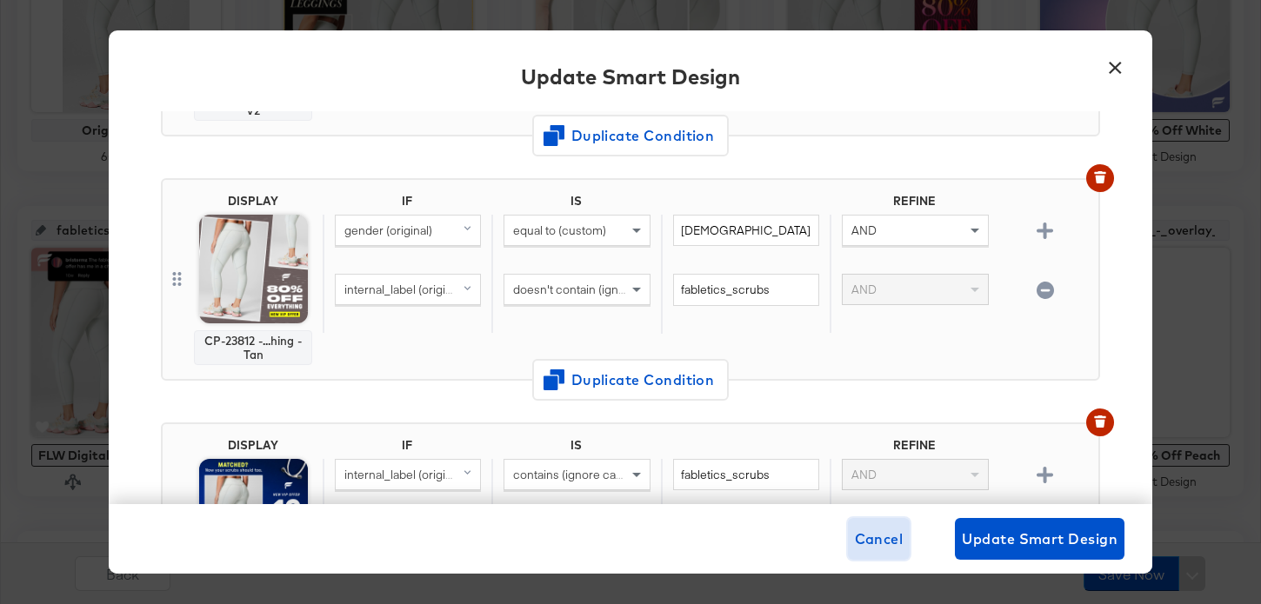
click at [886, 535] on span "Cancel" at bounding box center [879, 539] width 49 height 24
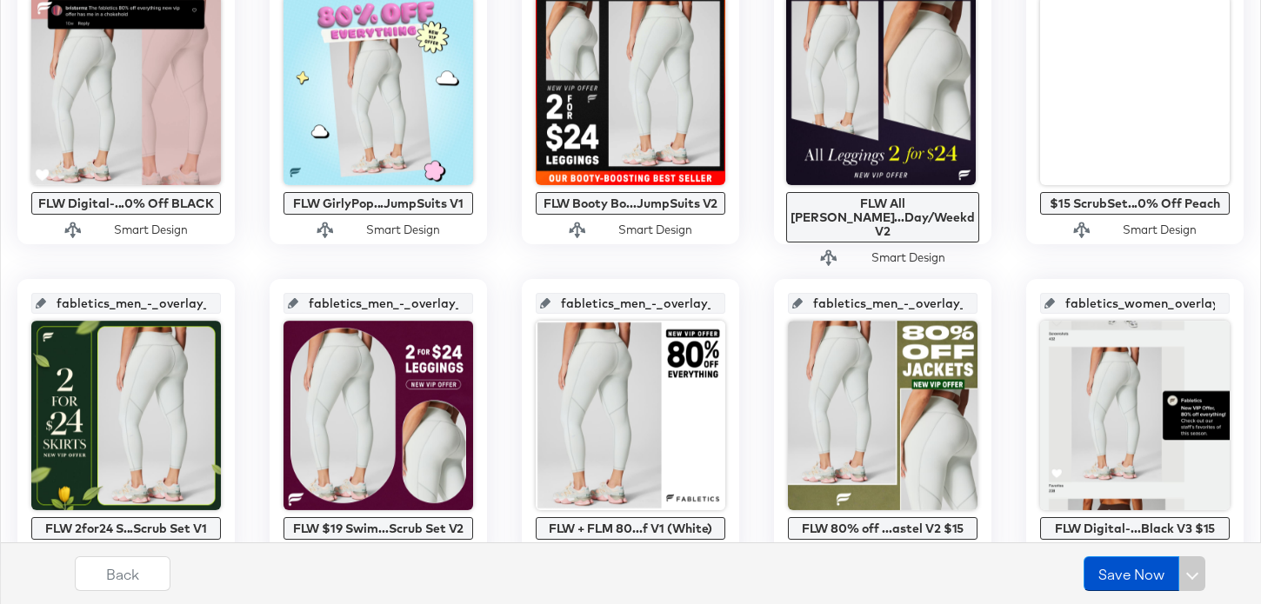
scroll to position [962, 0]
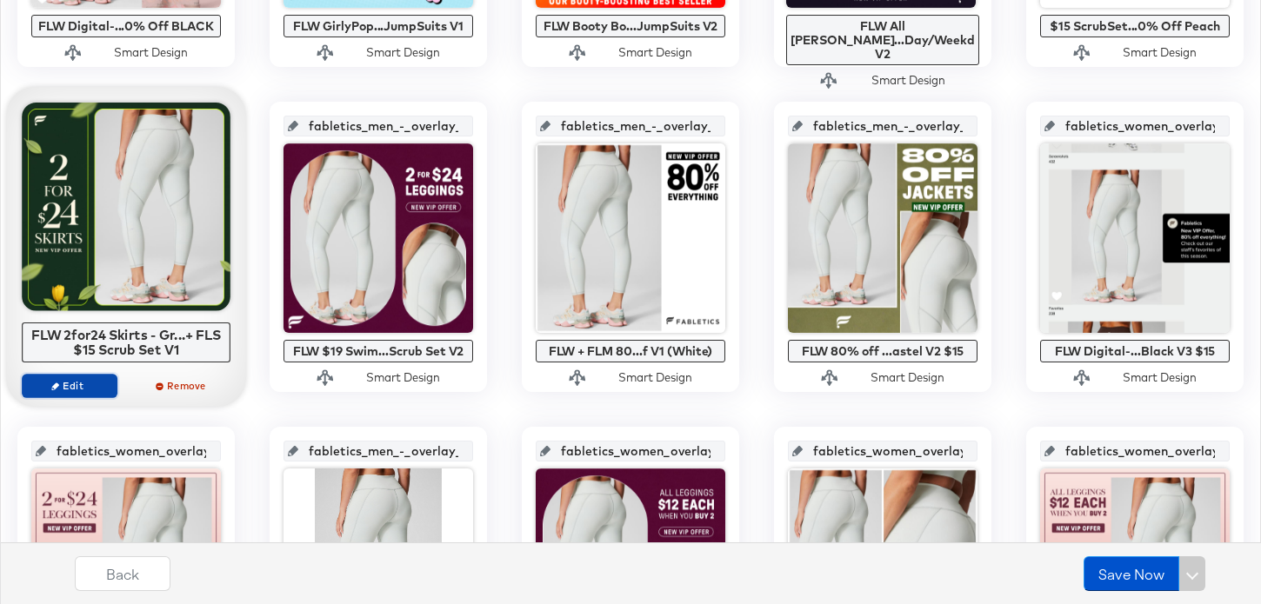
click at [101, 385] on span "Edit" at bounding box center [70, 385] width 80 height 13
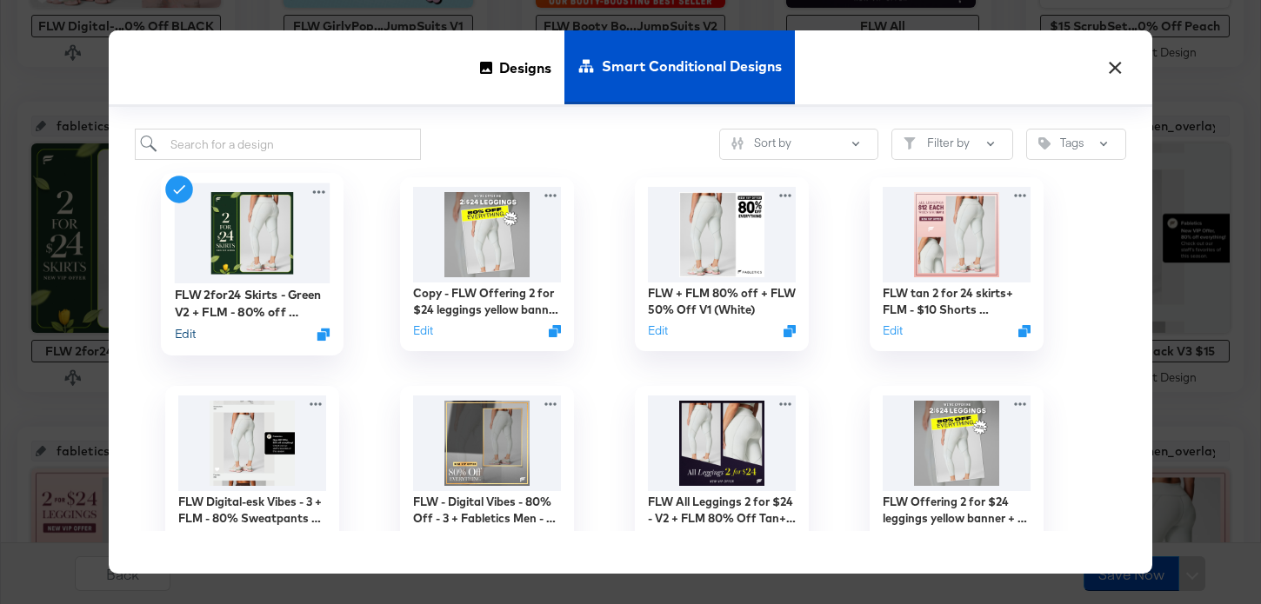
click at [186, 336] on button "Edit" at bounding box center [185, 334] width 21 height 17
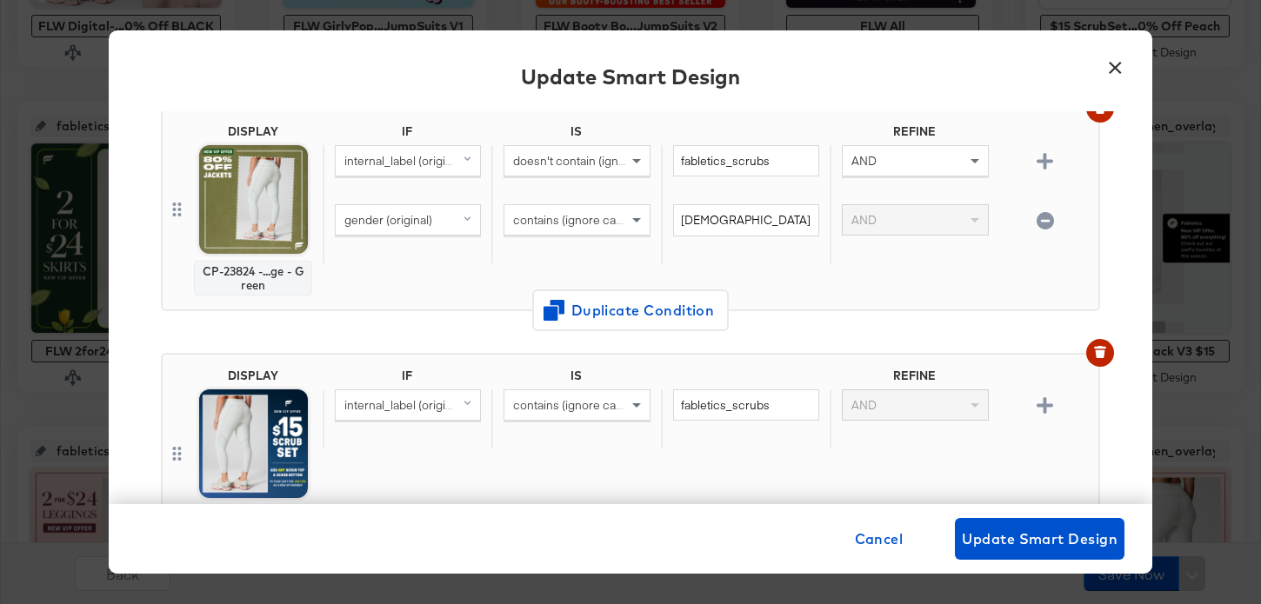
scroll to position [350, 0]
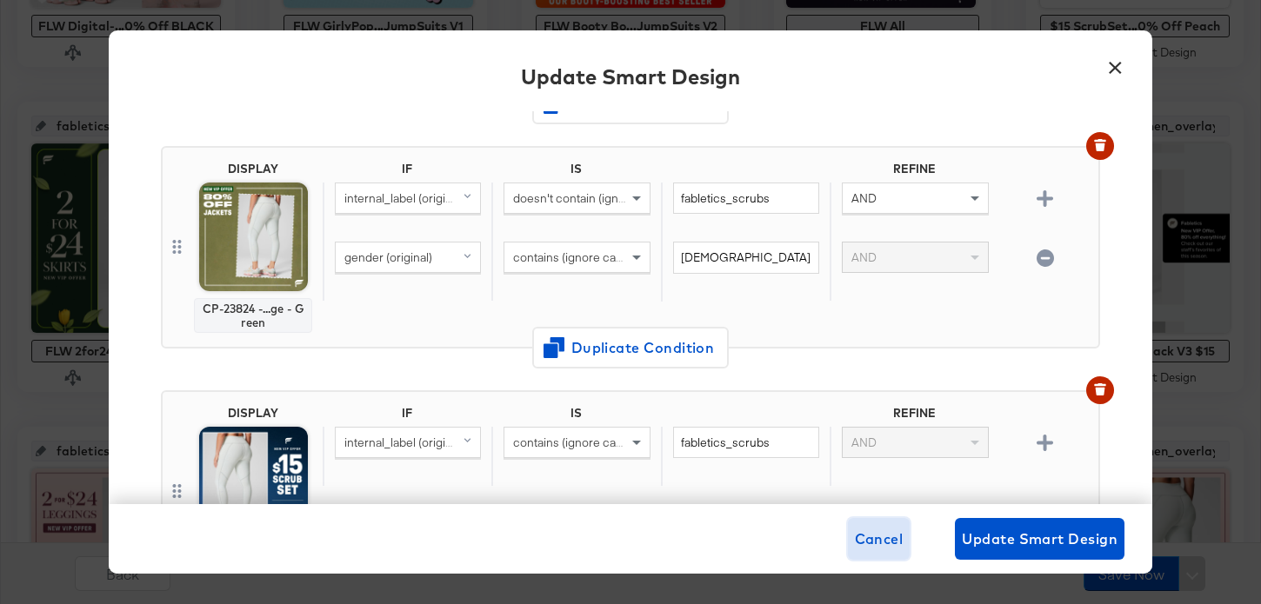
click at [897, 536] on span "Cancel" at bounding box center [879, 539] width 49 height 24
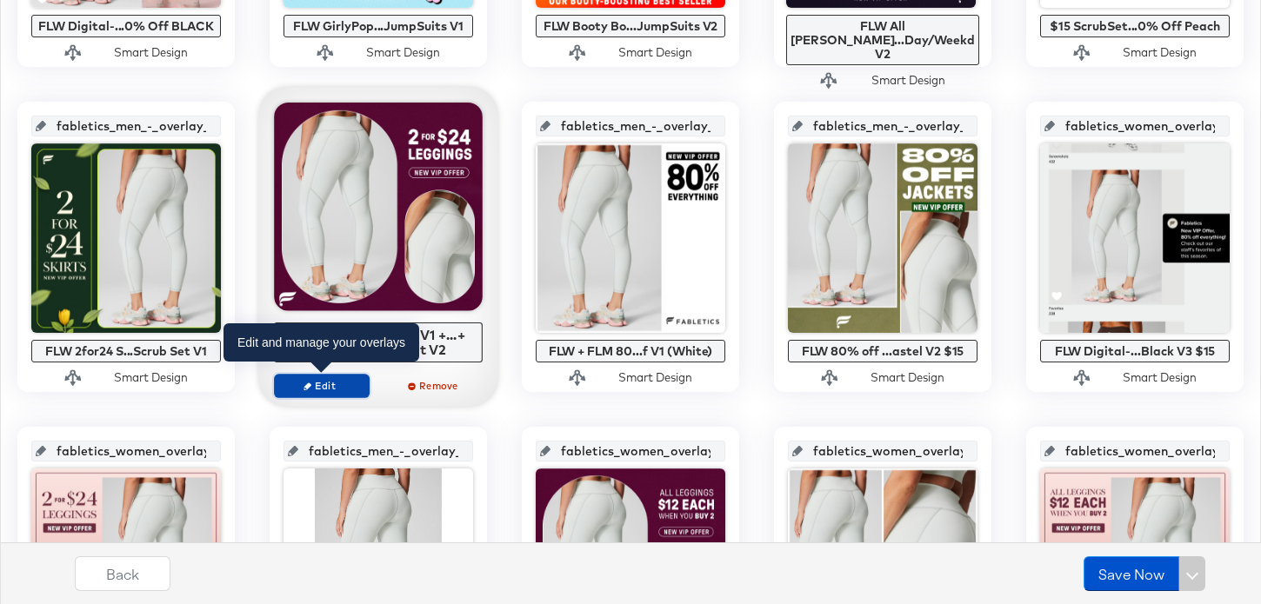
click at [350, 384] on span "Edit" at bounding box center [322, 385] width 80 height 13
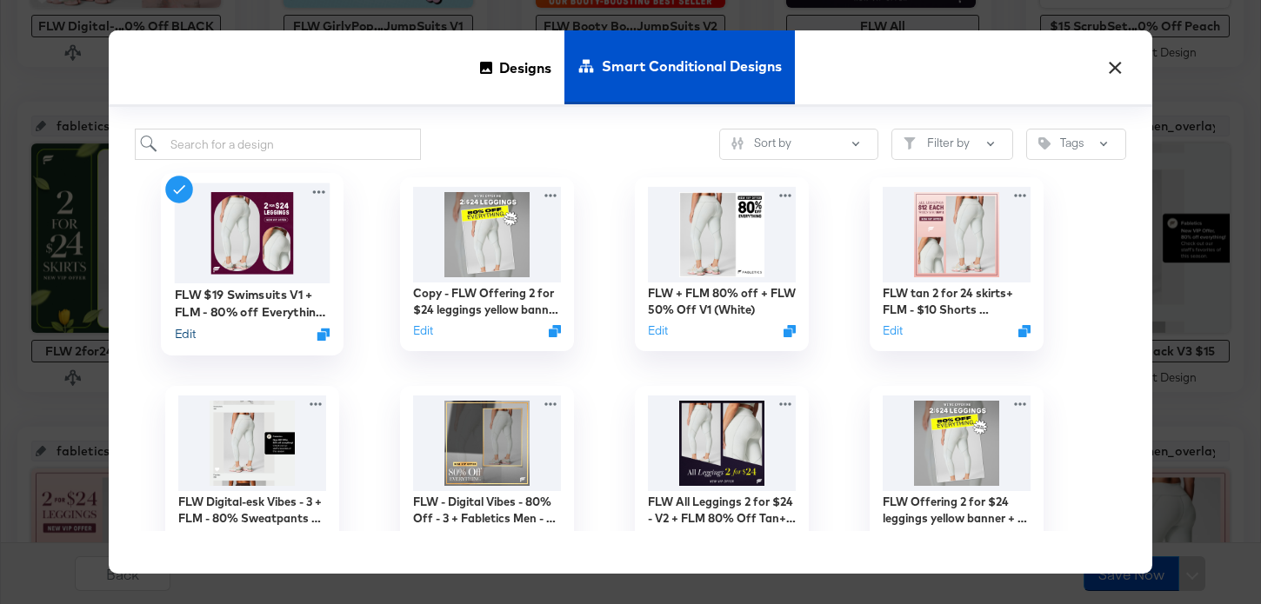
click at [184, 332] on button "Edit" at bounding box center [185, 334] width 21 height 17
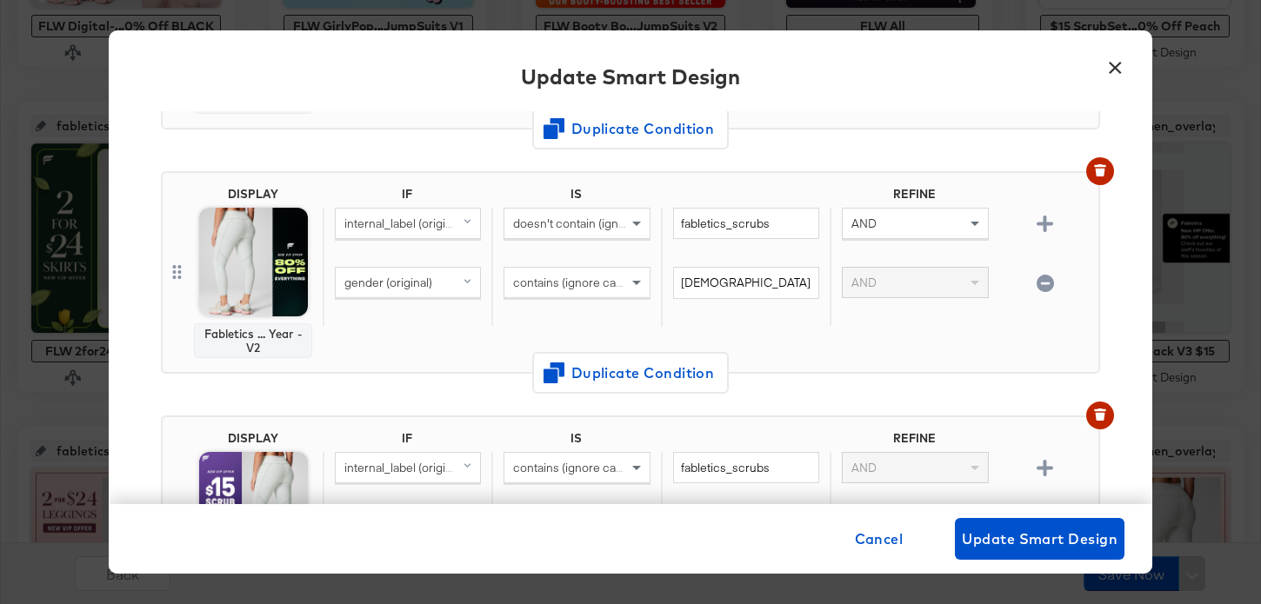
scroll to position [325, 0]
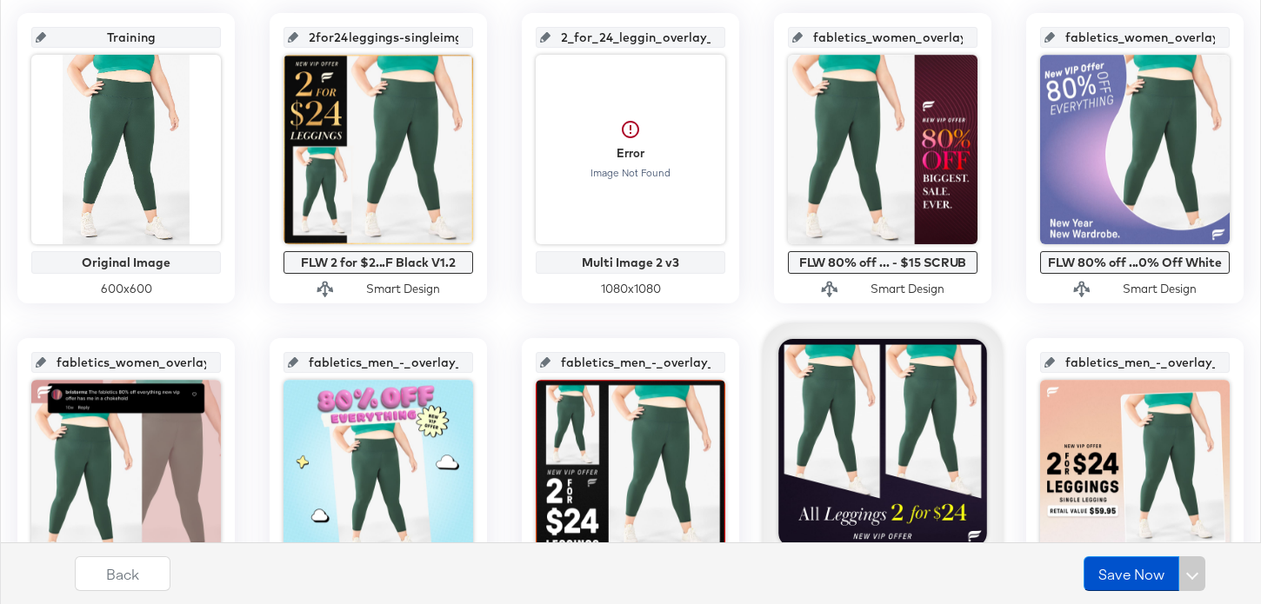
scroll to position [643, 0]
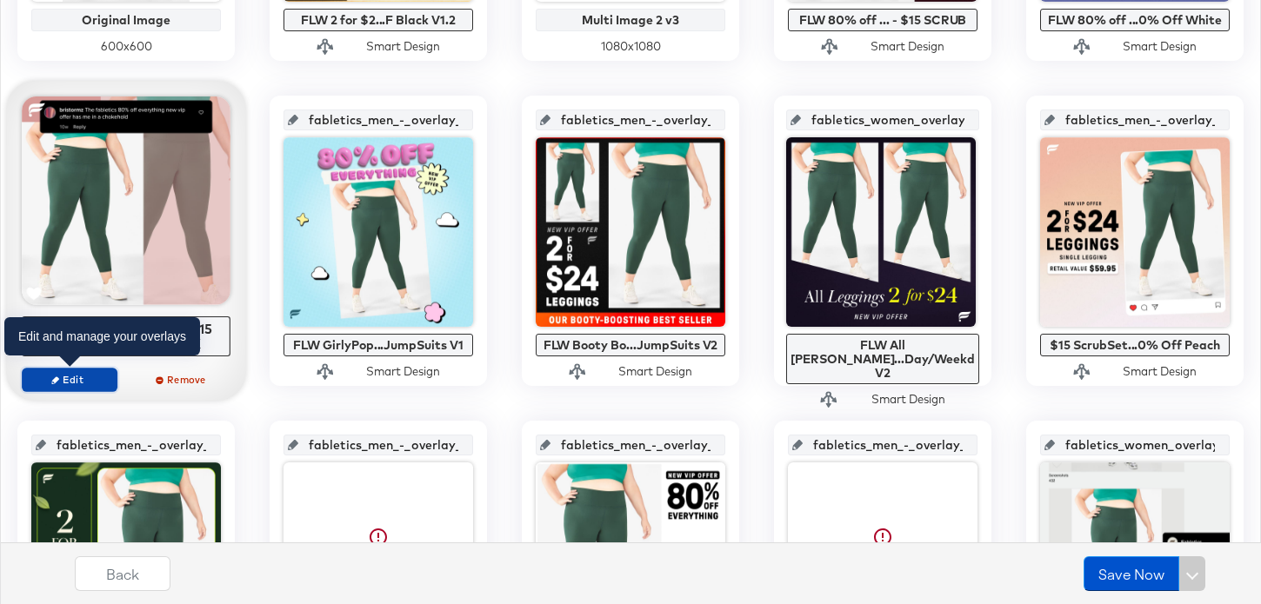
click at [93, 381] on span "Edit" at bounding box center [70, 379] width 80 height 13
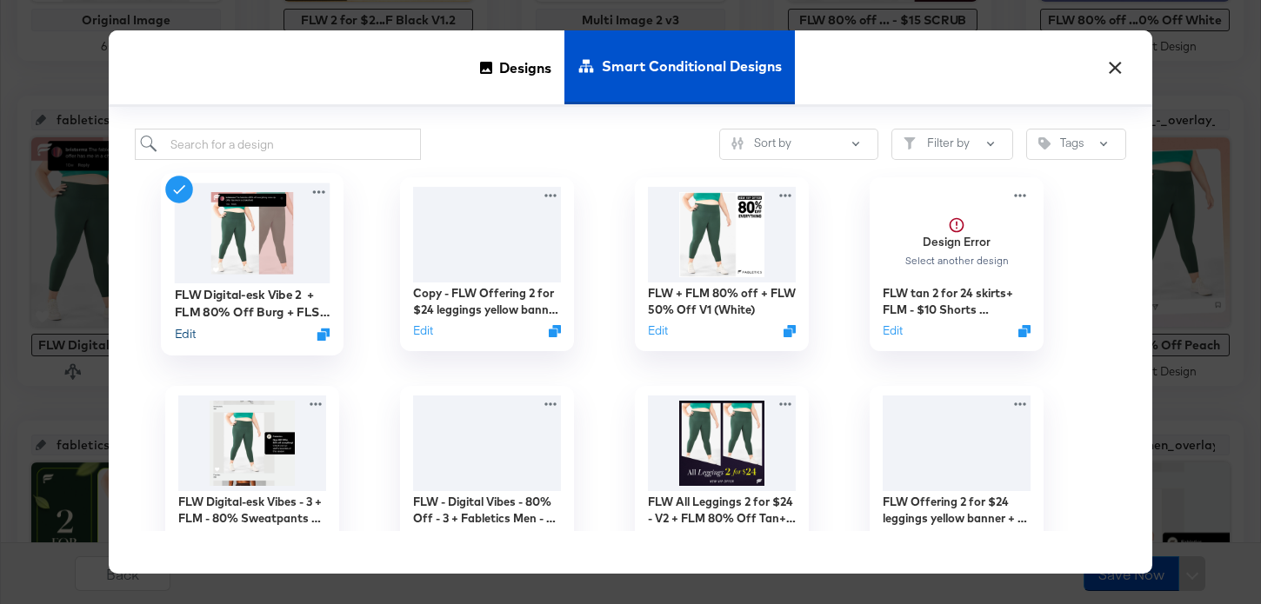
click at [190, 336] on button "Edit" at bounding box center [185, 334] width 21 height 17
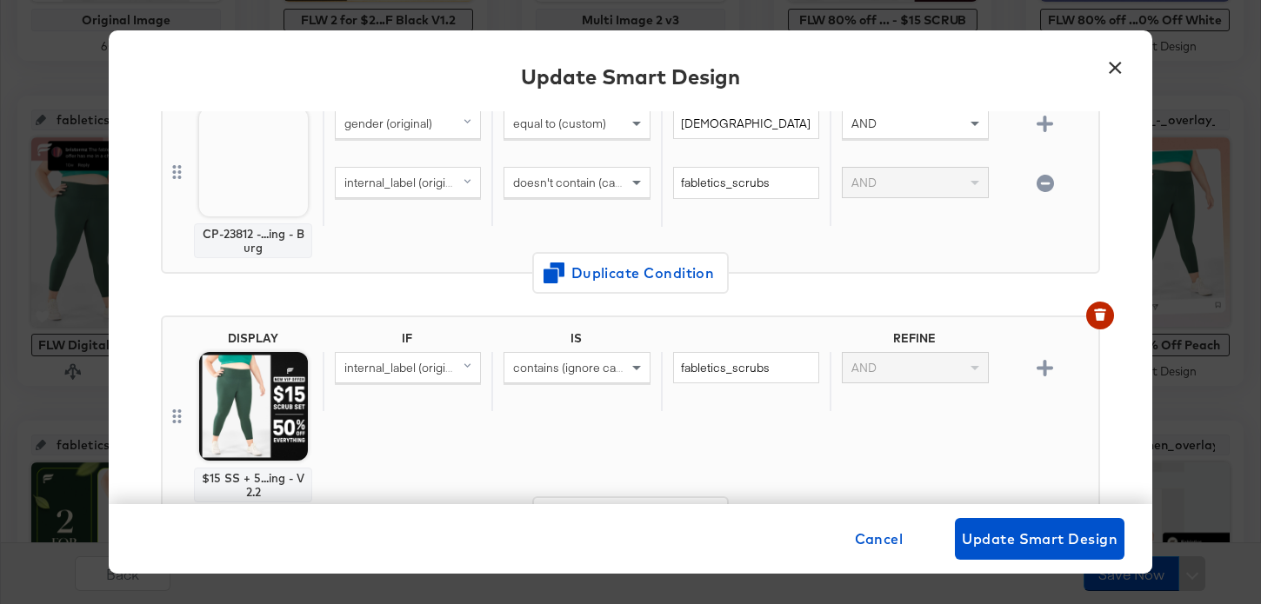
scroll to position [420, 0]
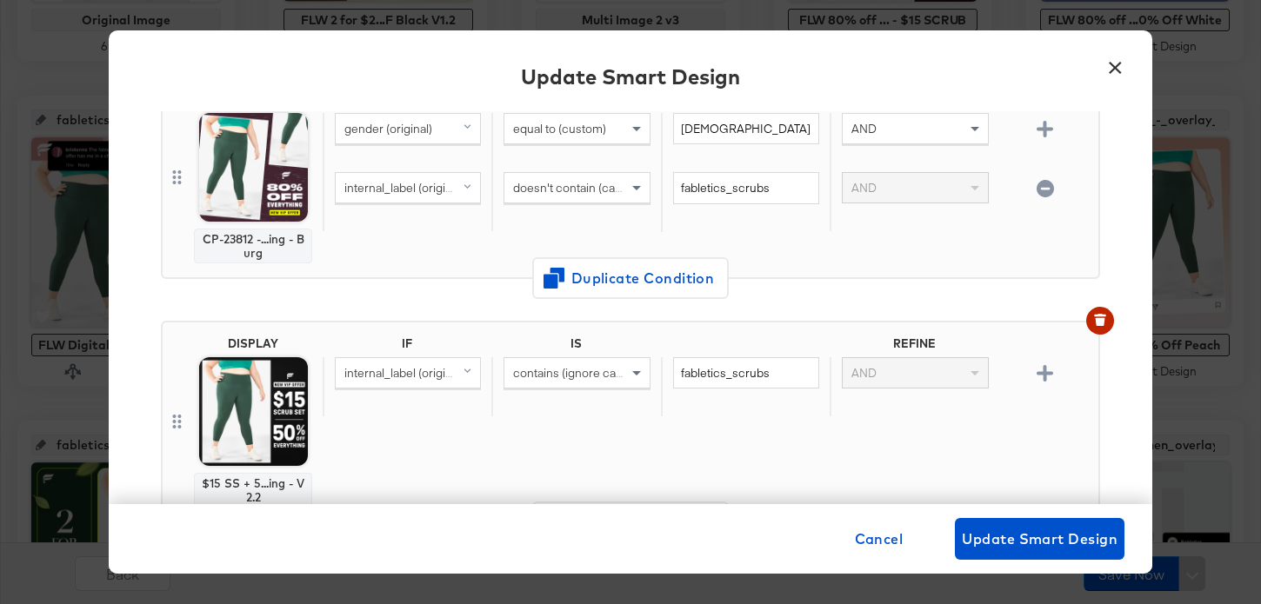
click at [1126, 67] on button "×" at bounding box center [1114, 63] width 31 height 31
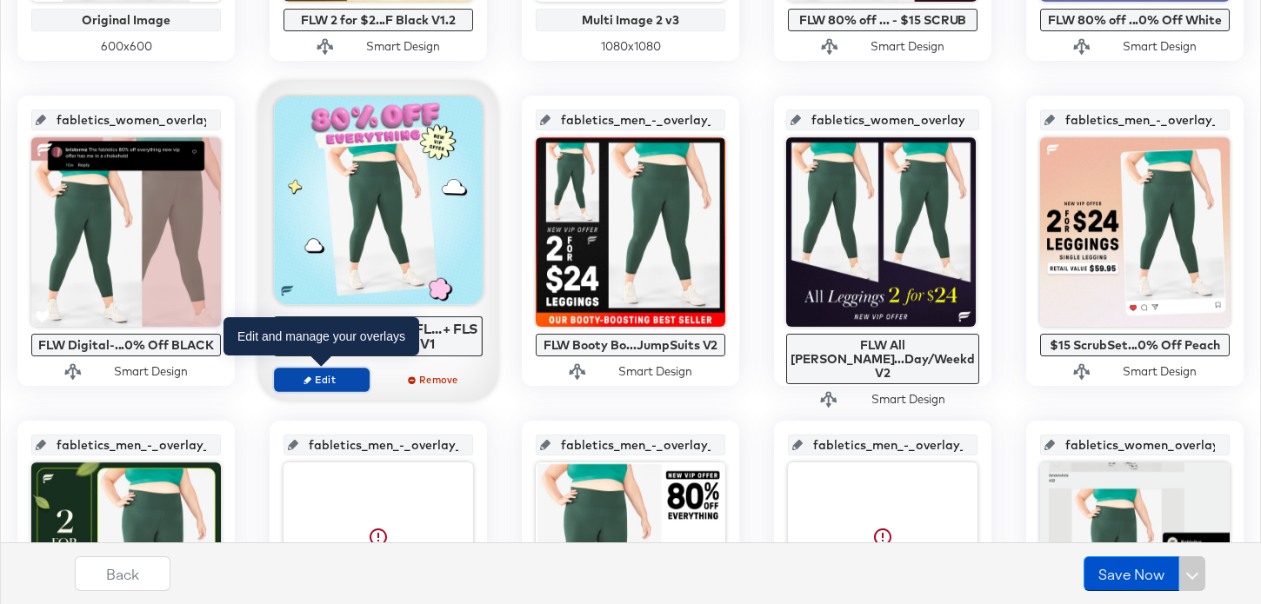
click at [345, 376] on span "Edit" at bounding box center [322, 379] width 80 height 13
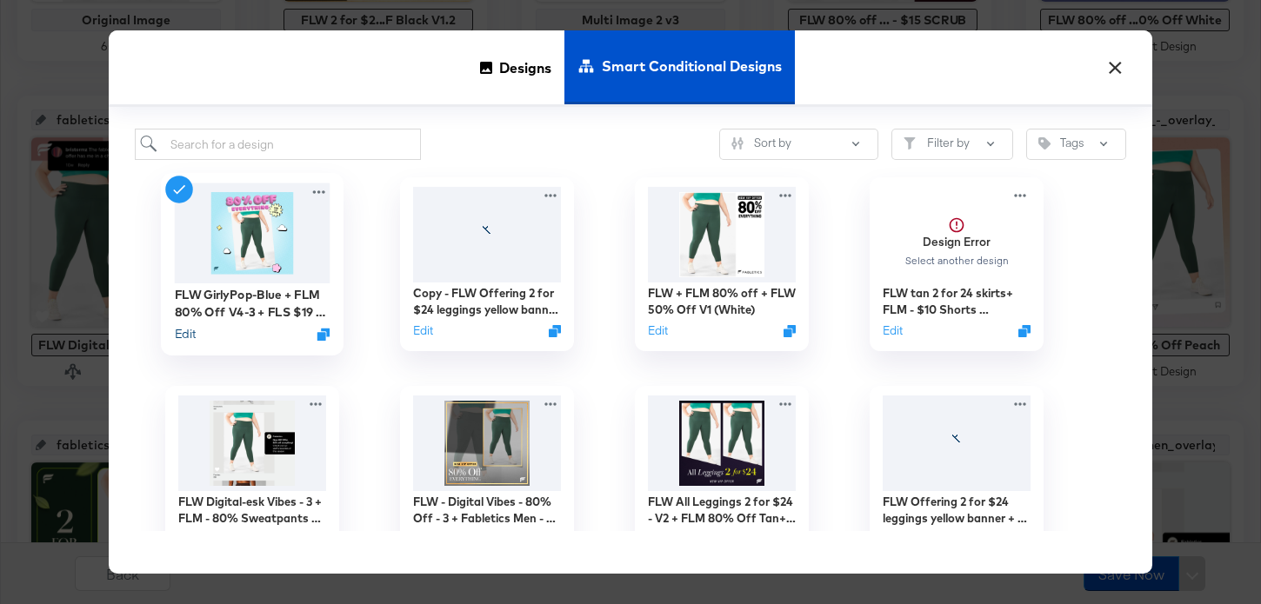
click at [183, 331] on button "Edit" at bounding box center [185, 334] width 21 height 17
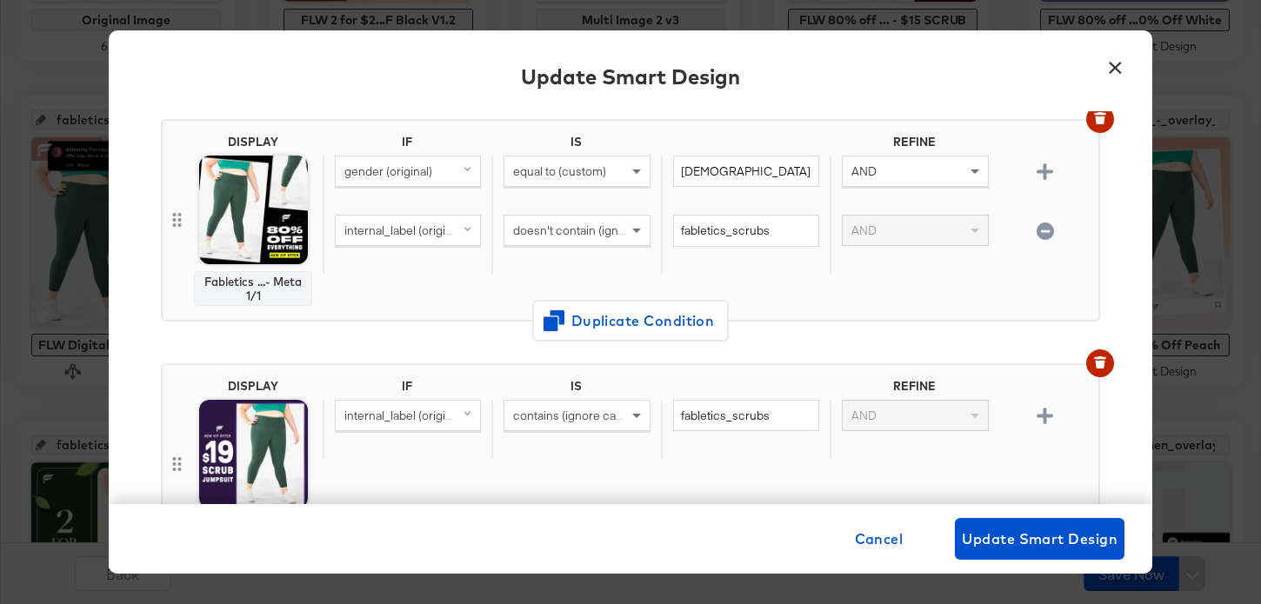
scroll to position [616, 0]
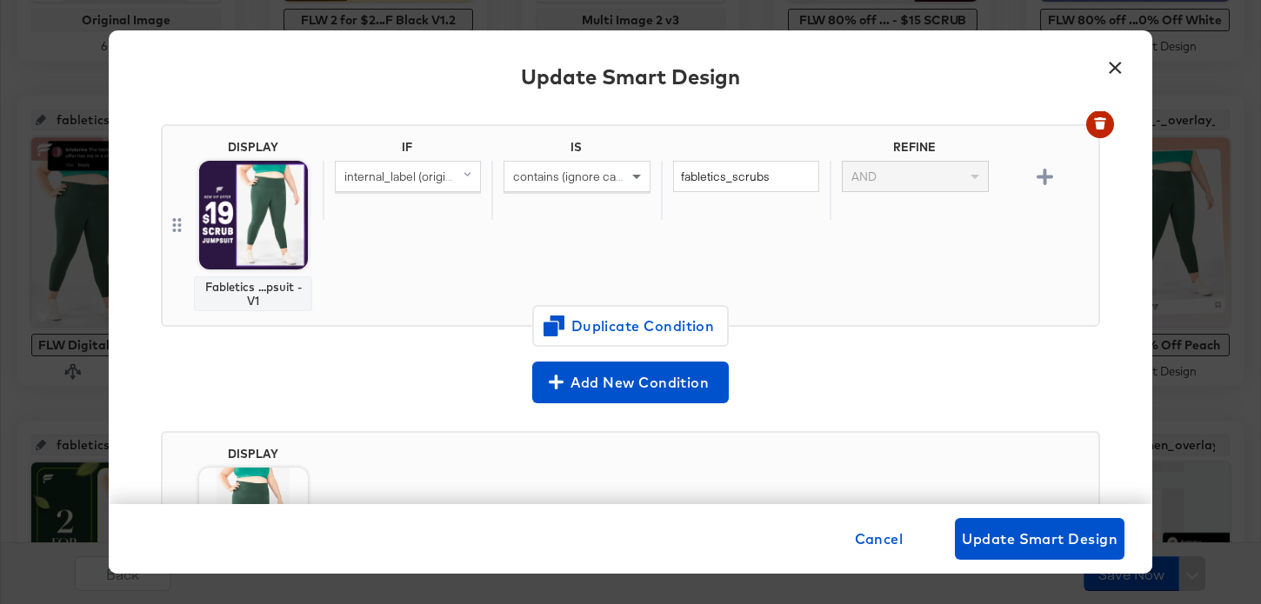
click at [1114, 62] on button "×" at bounding box center [1114, 63] width 31 height 31
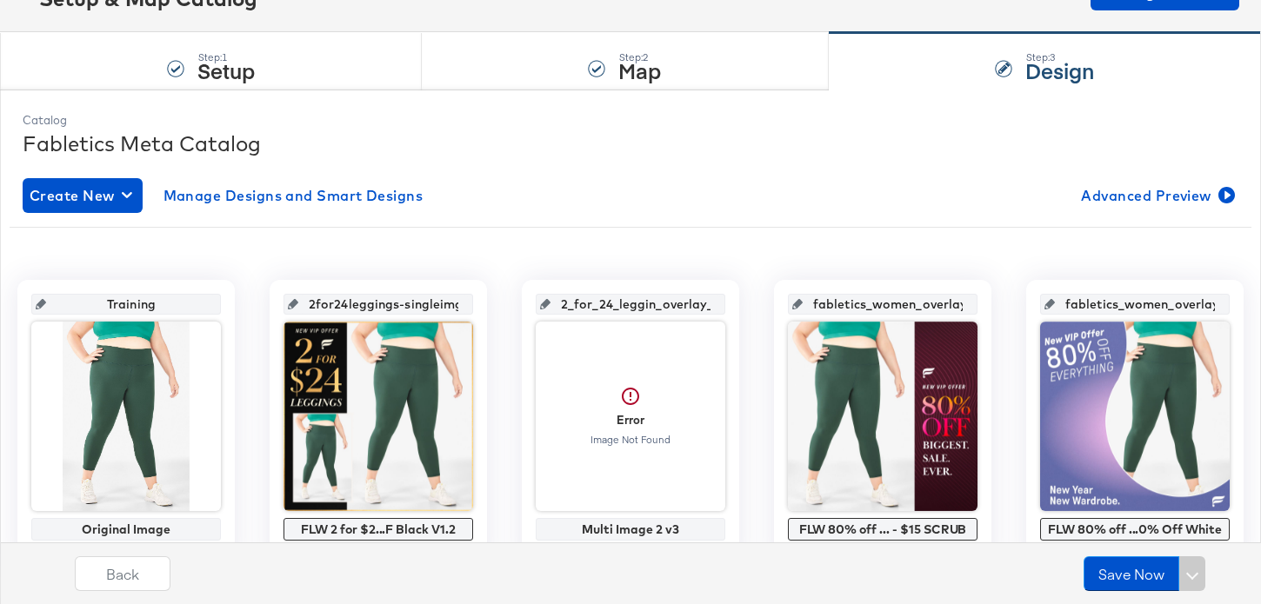
scroll to position [0, 0]
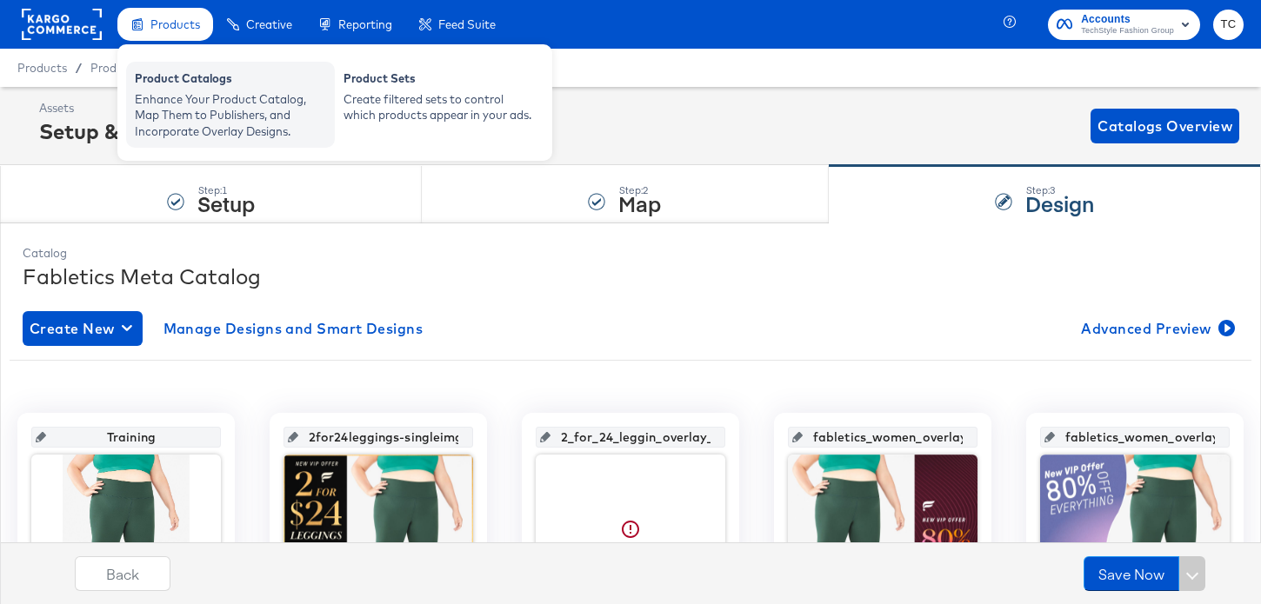
click at [210, 106] on div "Enhance Your Product Catalog, Map Them to Publishers, and Incorporate Overlay D…" at bounding box center [230, 115] width 191 height 49
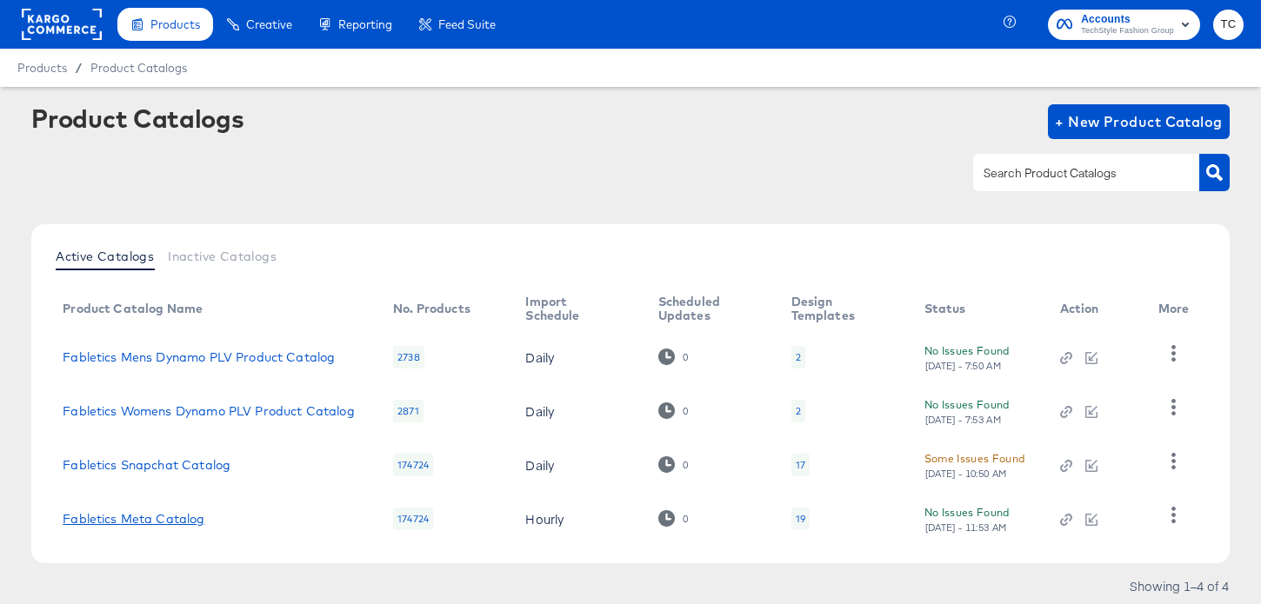
click at [185, 514] on link "Fabletics Meta Catalog" at bounding box center [134, 519] width 142 height 14
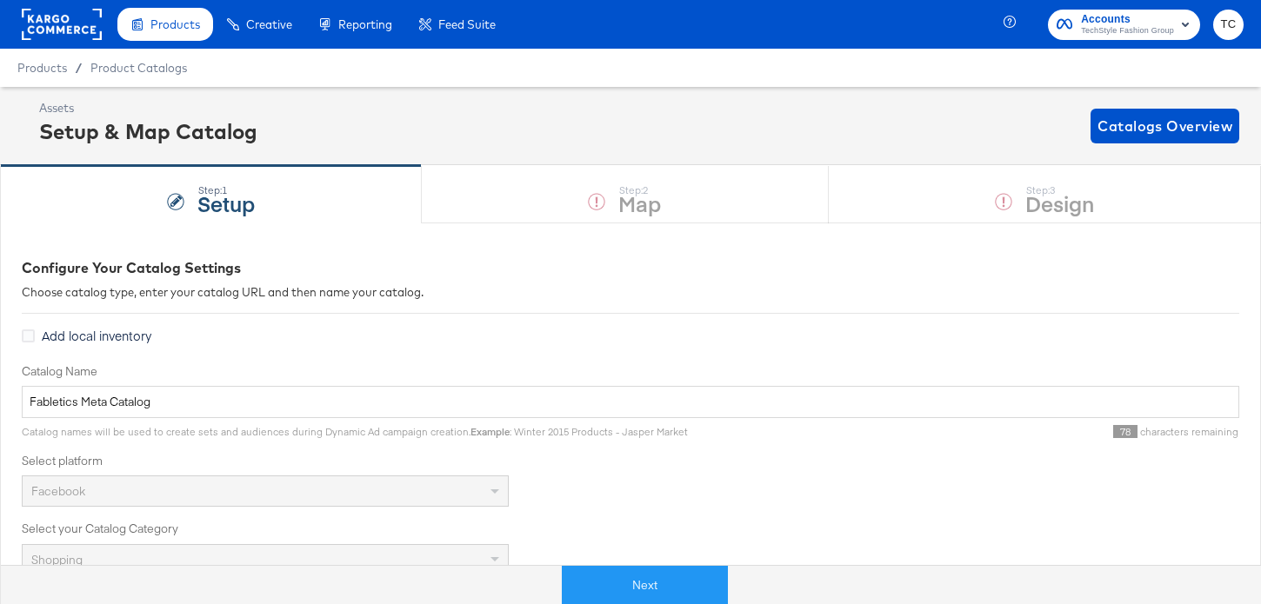
click at [29, 30] on rect at bounding box center [62, 24] width 80 height 31
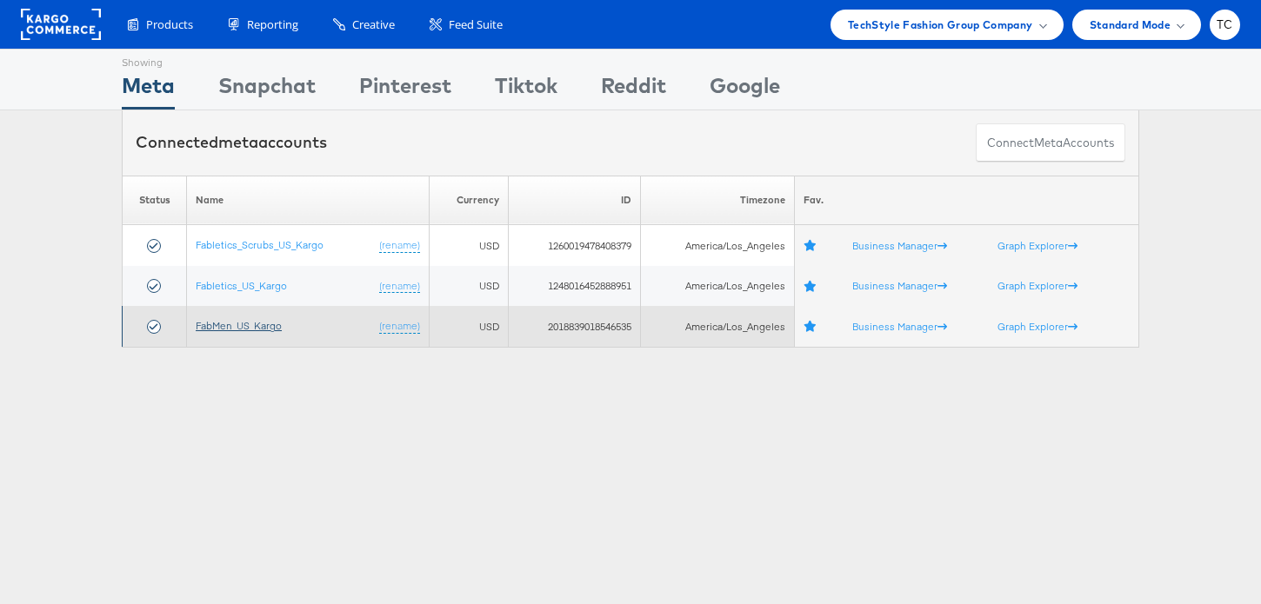
click at [237, 330] on link "FabMen_US_Kargo" at bounding box center [239, 325] width 86 height 13
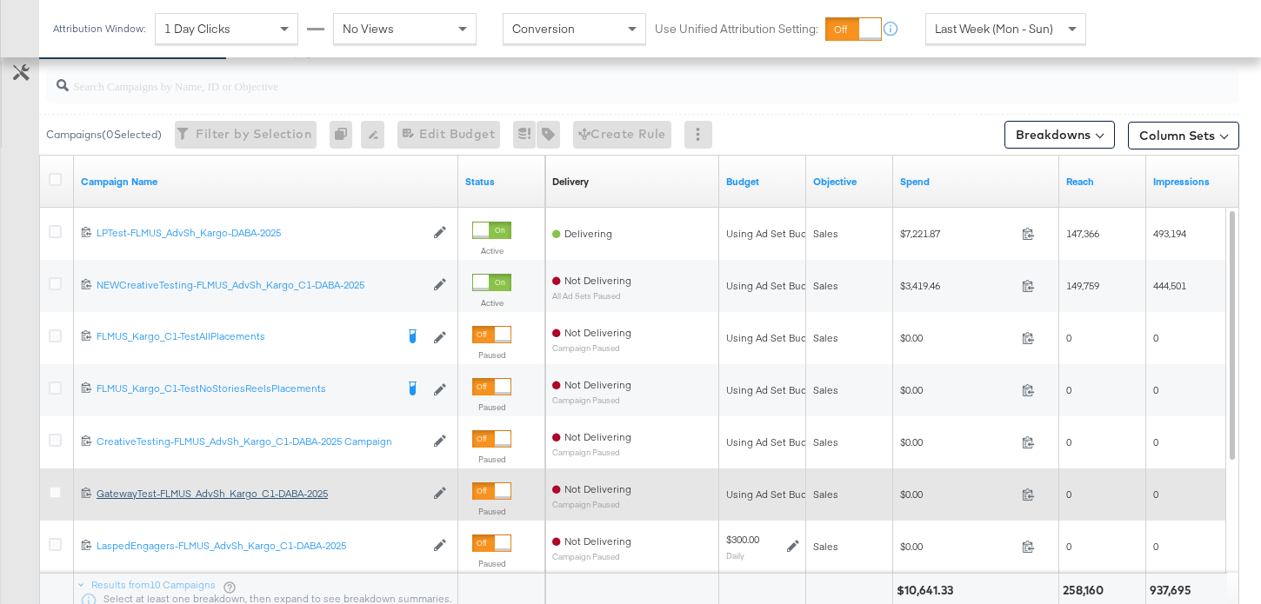
scroll to position [788, 0]
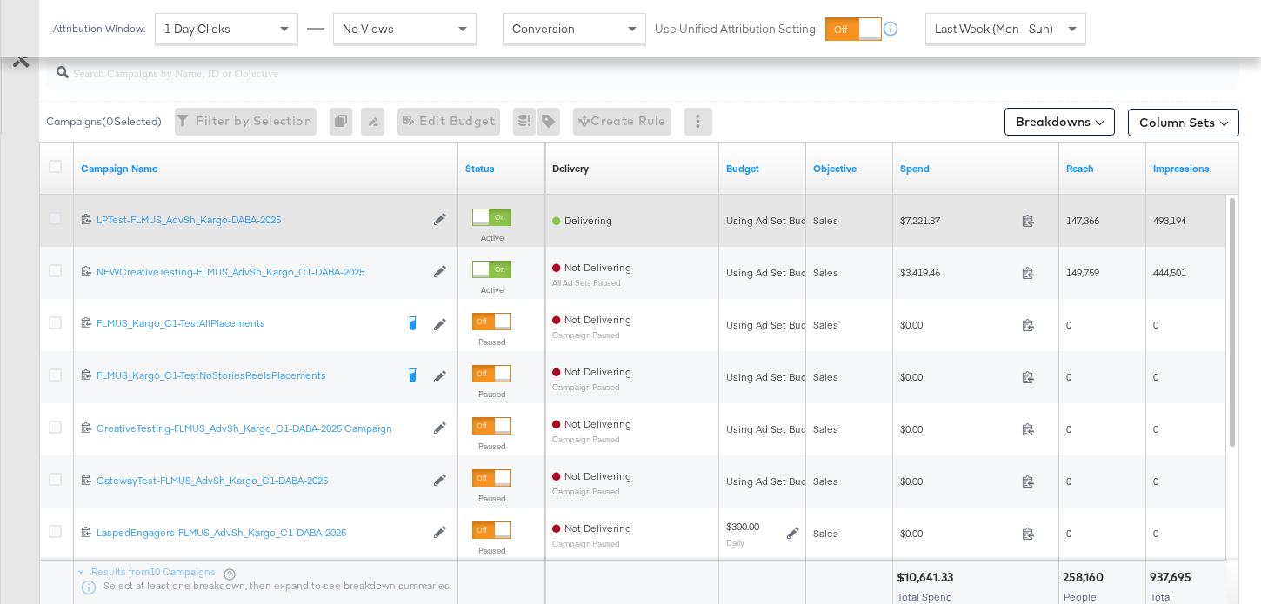
click at [57, 221] on icon at bounding box center [55, 218] width 13 height 13
click at [0, 0] on input "checkbox" at bounding box center [0, 0] width 0 height 0
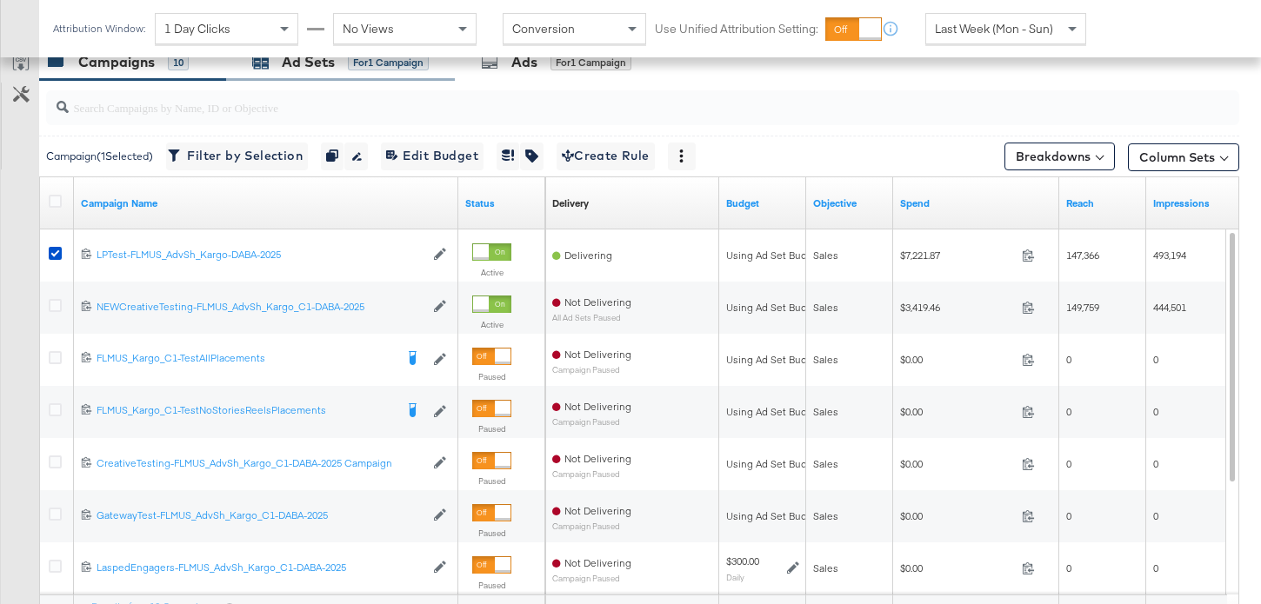
click at [327, 70] on div "Ad Sets" at bounding box center [308, 62] width 53 height 20
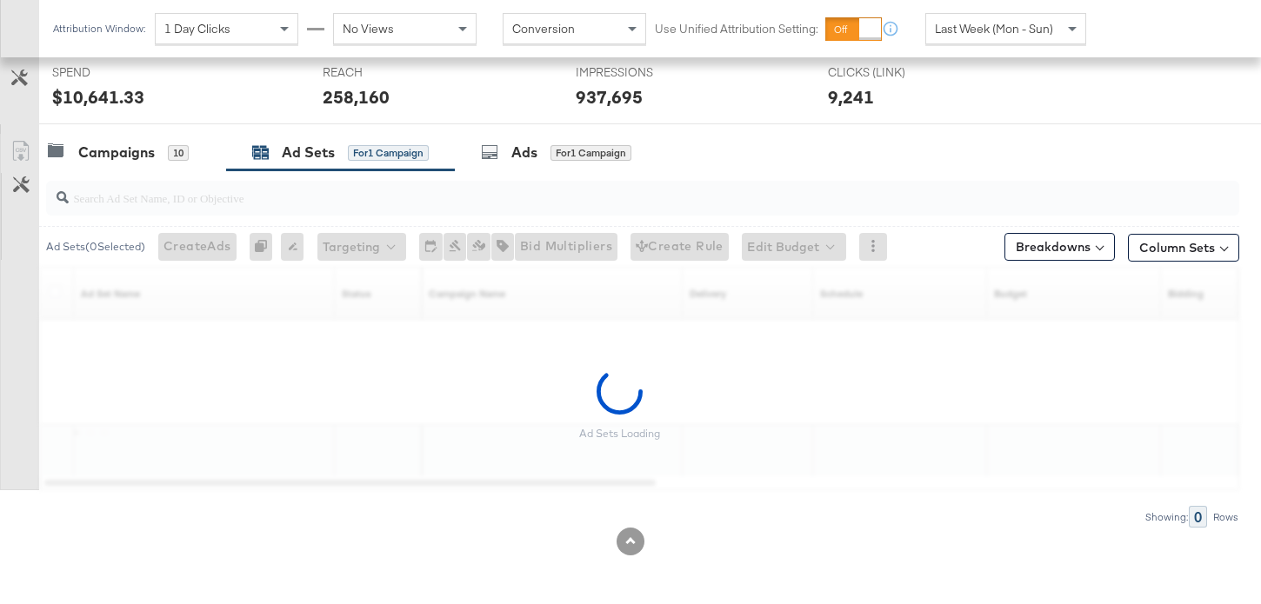
scroll to position [663, 0]
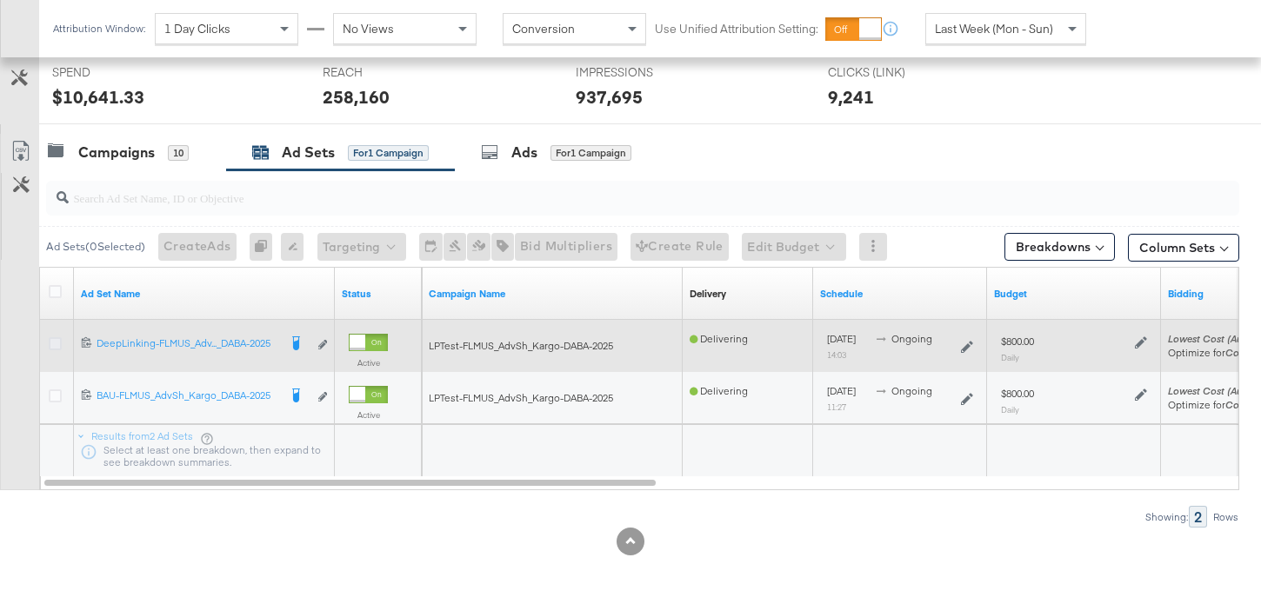
click at [58, 345] on icon at bounding box center [55, 343] width 13 height 13
click at [0, 0] on input "checkbox" at bounding box center [0, 0] width 0 height 0
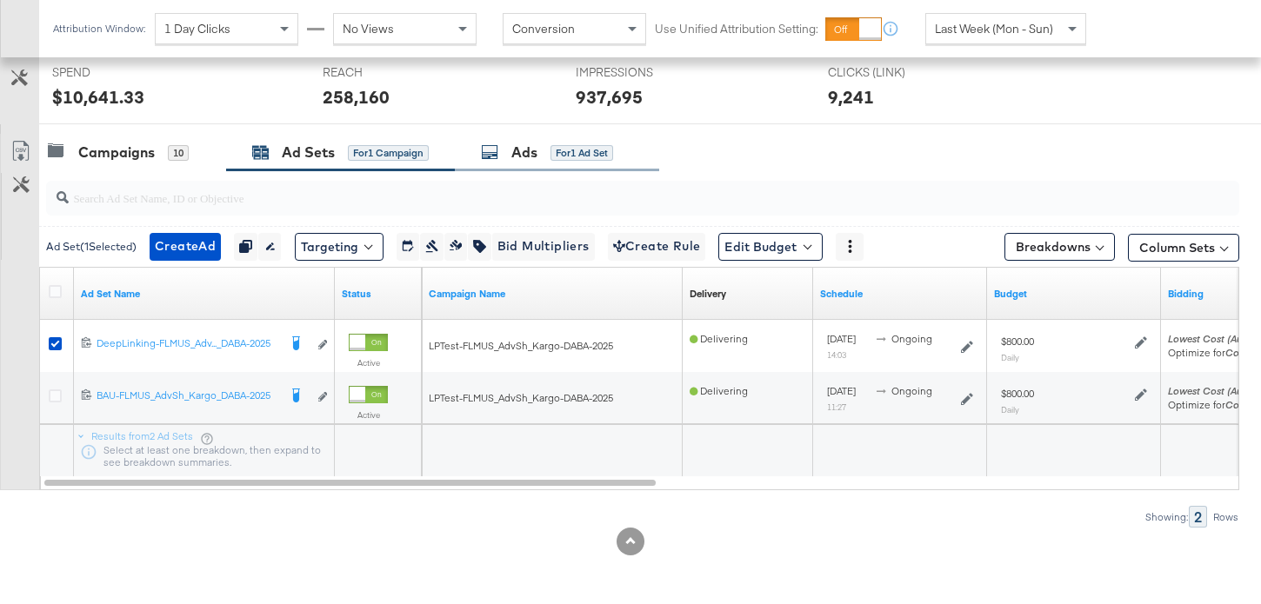
click at [527, 165] on div "Ads for 1 Ad Set" at bounding box center [557, 152] width 204 height 37
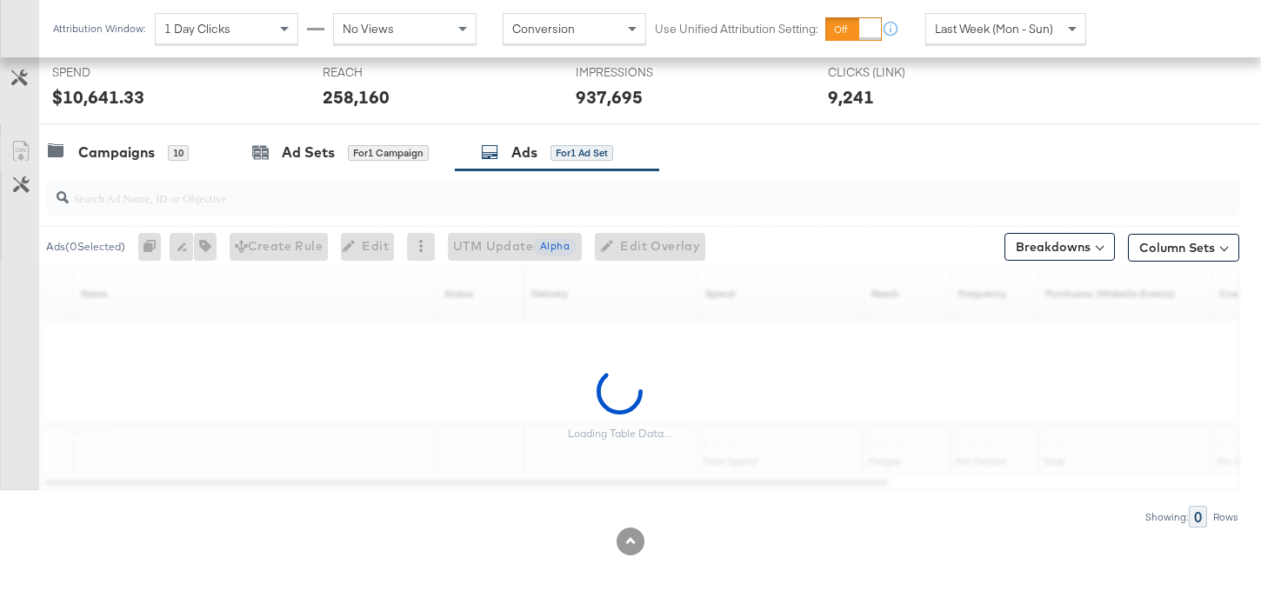
scroll to position [753, 0]
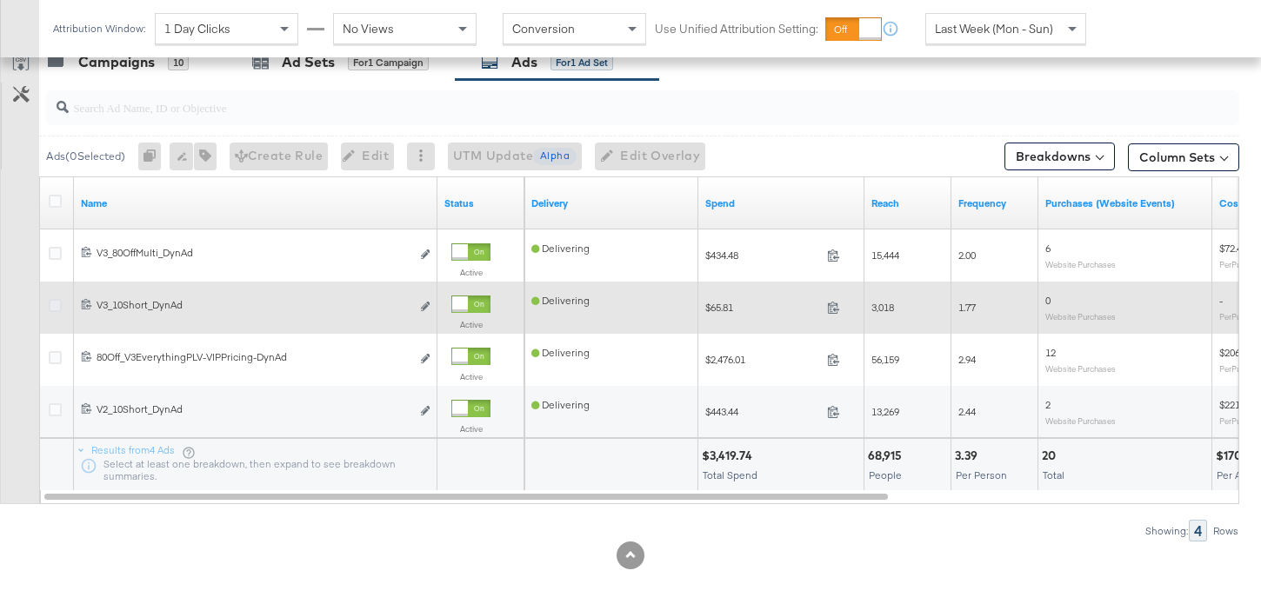
click at [55, 308] on icon at bounding box center [55, 305] width 13 height 13
click at [0, 0] on input "checkbox" at bounding box center [0, 0] width 0 height 0
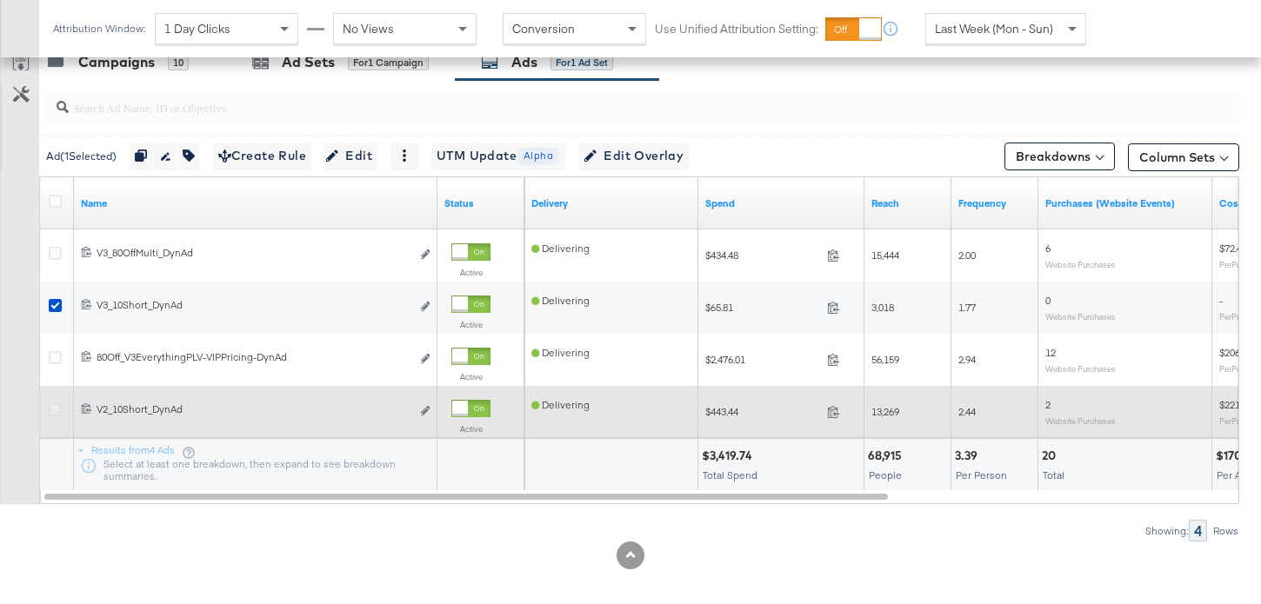
click at [57, 407] on icon at bounding box center [55, 409] width 13 height 13
click at [0, 0] on input "checkbox" at bounding box center [0, 0] width 0 height 0
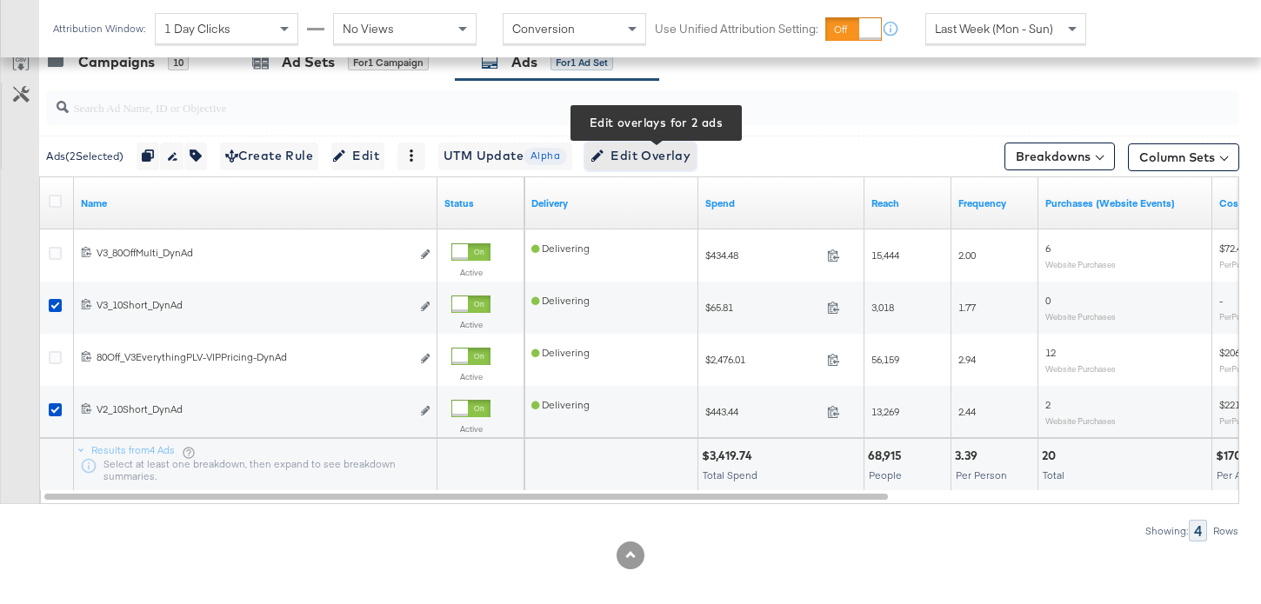
click at [673, 159] on span "Edit Overlay Edit overlays for 2 ads" at bounding box center [640, 156] width 100 height 22
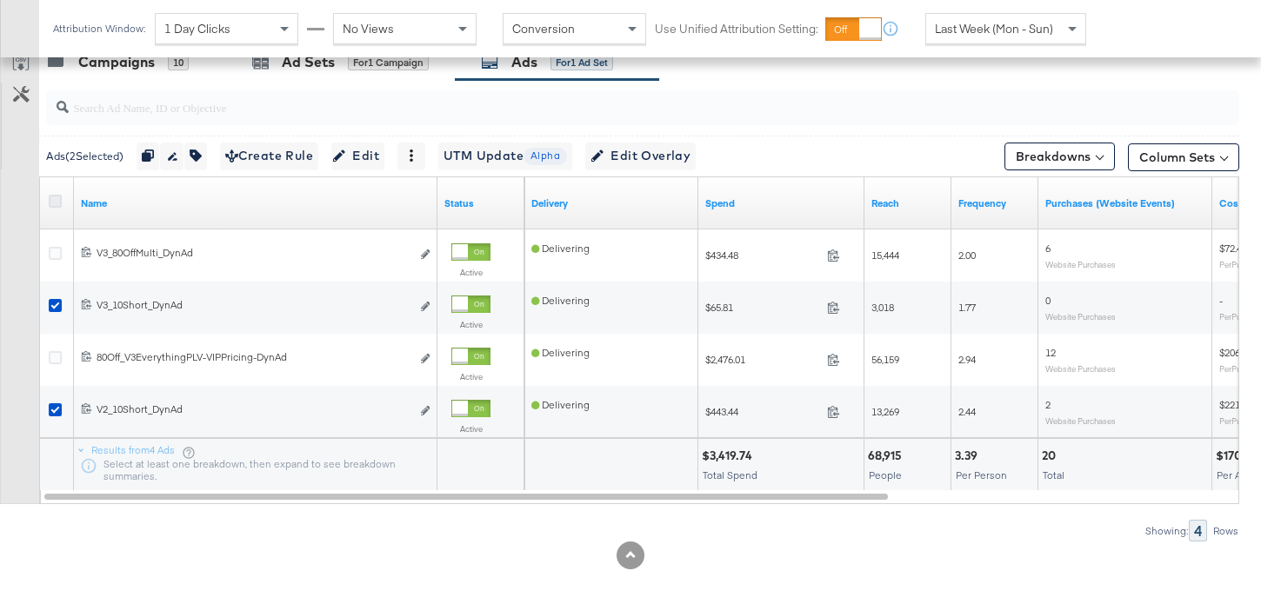
click at [54, 197] on icon at bounding box center [55, 201] width 13 height 13
click at [0, 0] on input "checkbox" at bounding box center [0, 0] width 0 height 0
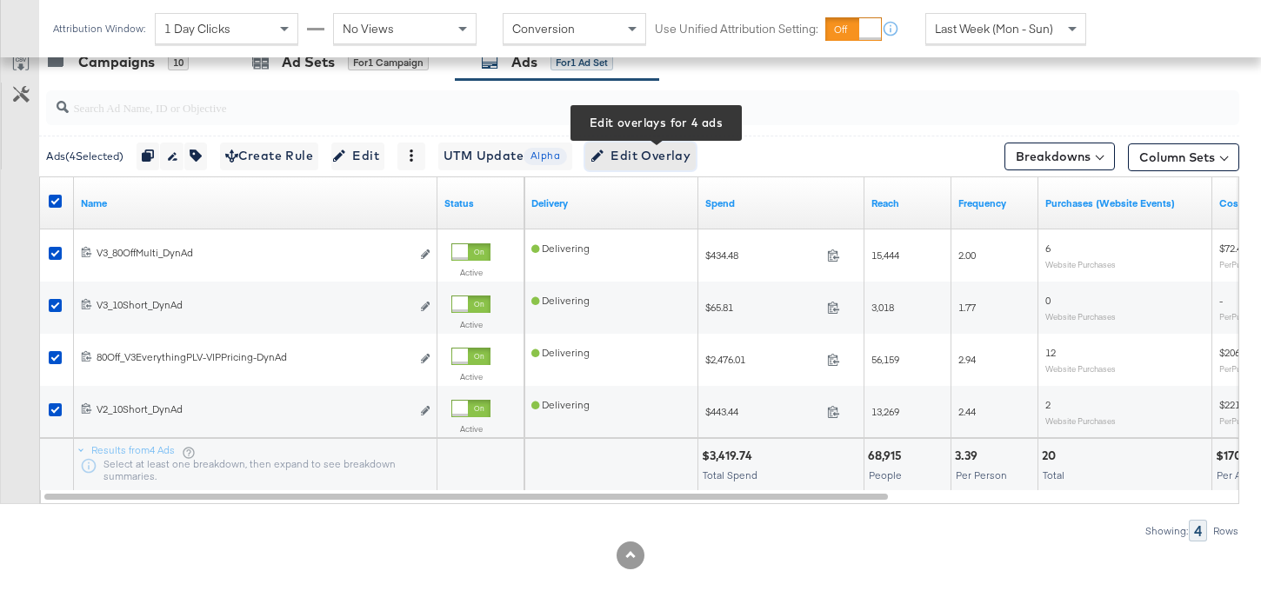
click at [661, 154] on span "Edit Overlay Edit overlays for 4 ads" at bounding box center [640, 156] width 100 height 22
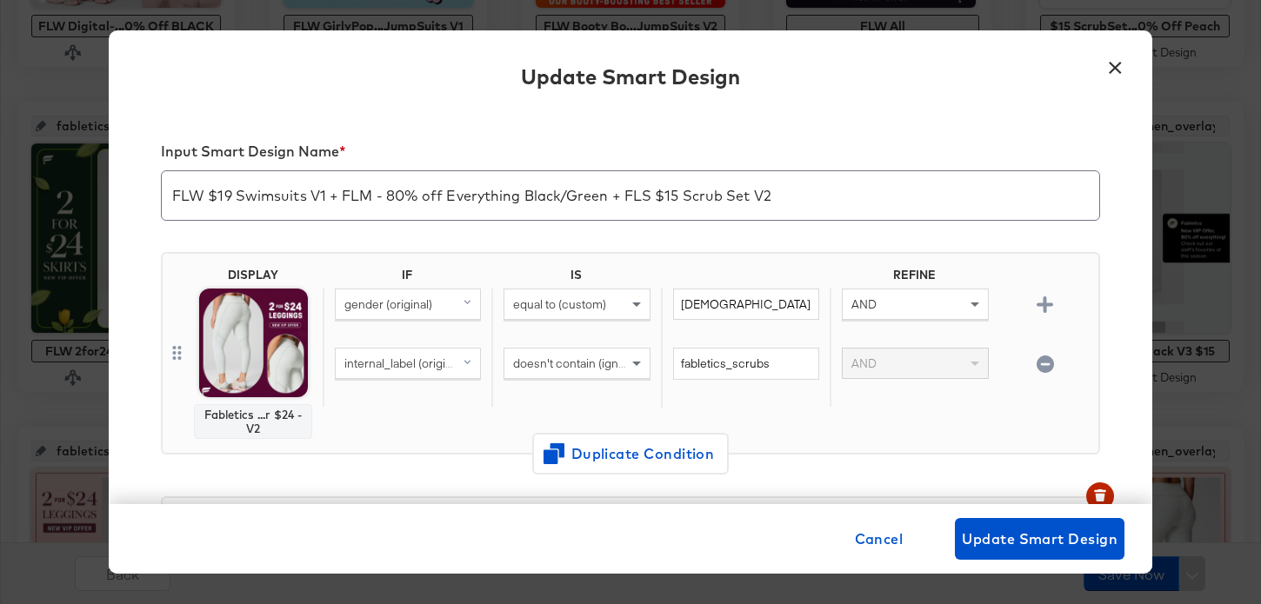
scroll to position [325, 0]
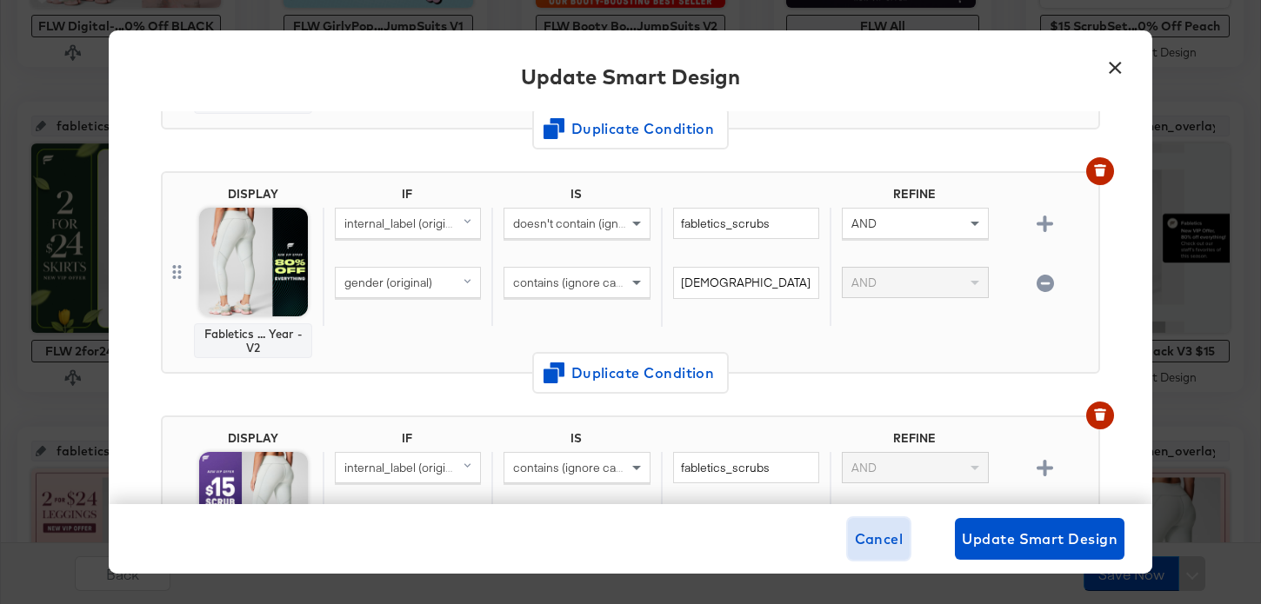
click at [885, 543] on span "Cancel" at bounding box center [879, 539] width 49 height 24
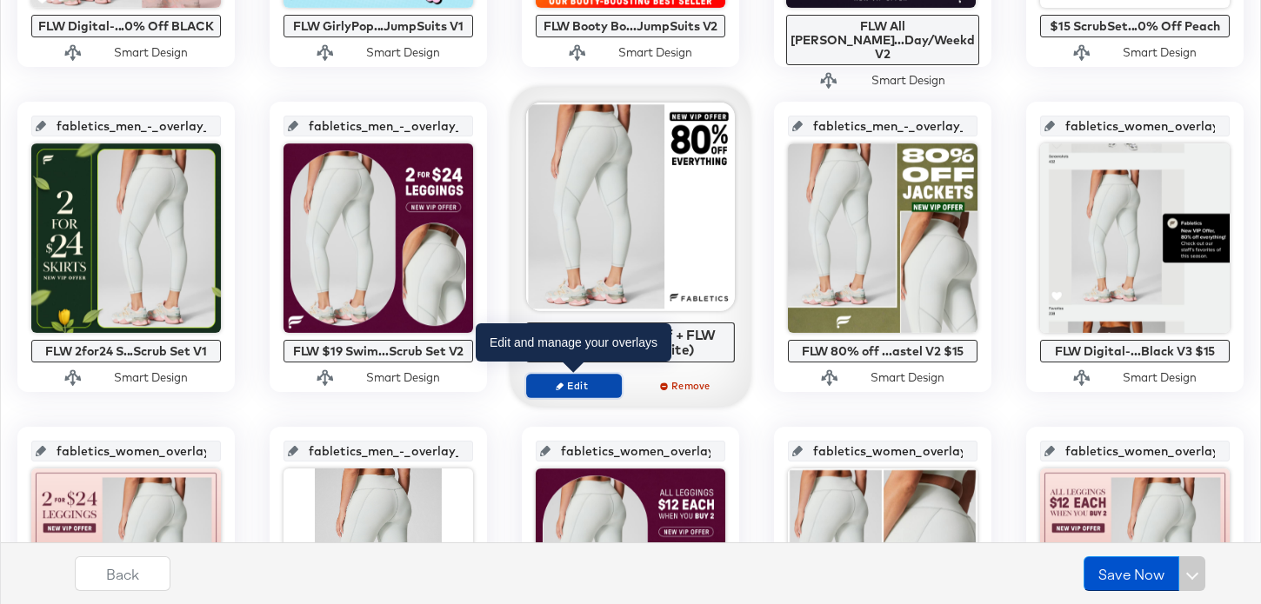
click at [603, 389] on span "Edit" at bounding box center [574, 385] width 80 height 13
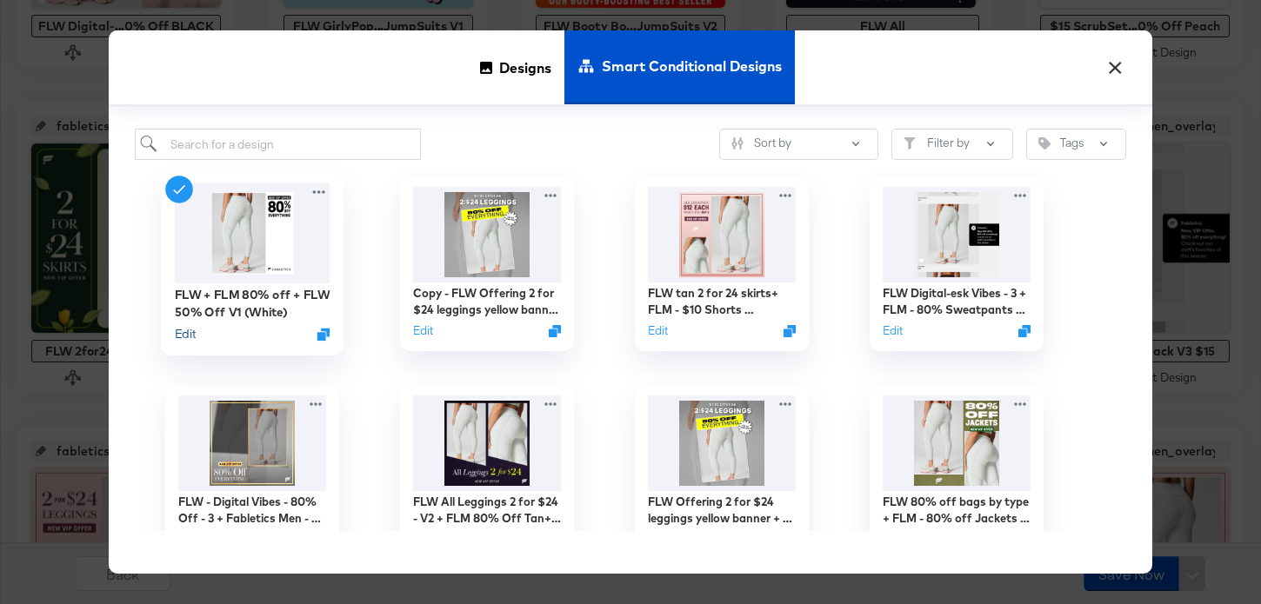
click at [189, 335] on button "Edit" at bounding box center [185, 334] width 21 height 17
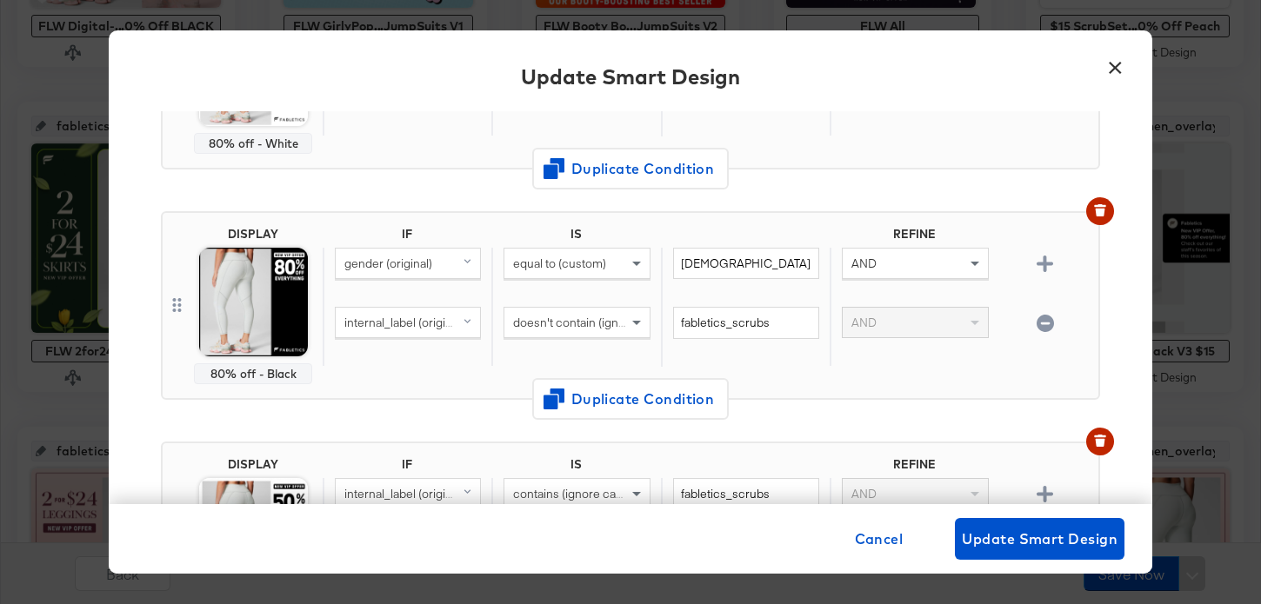
scroll to position [372, 0]
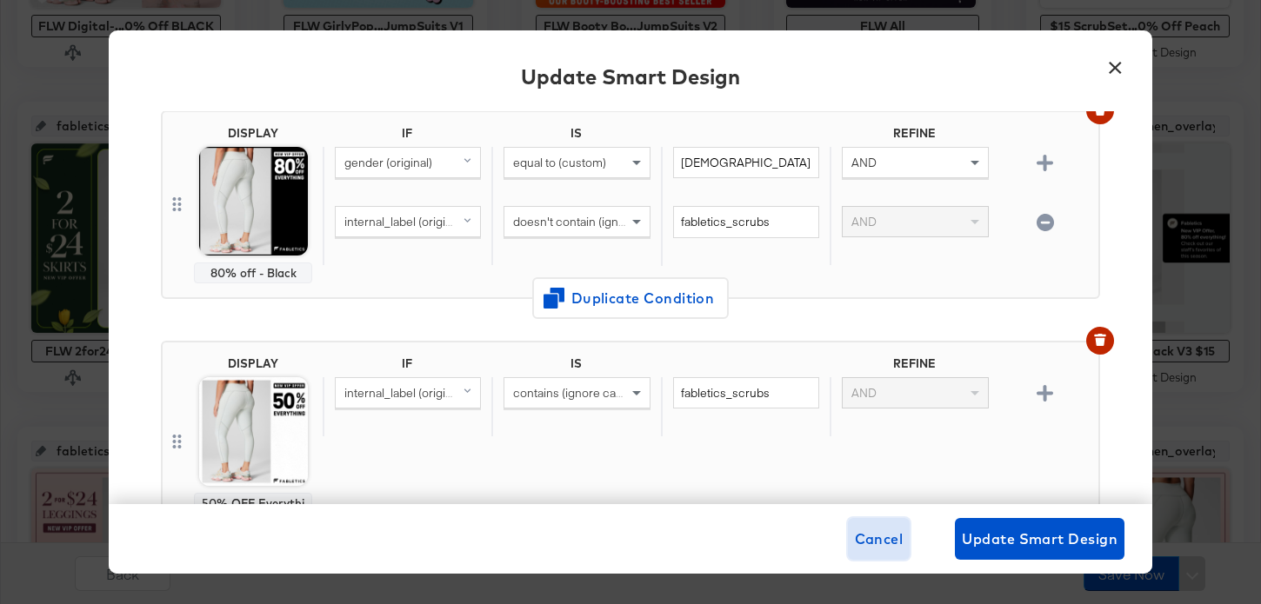
click at [887, 540] on span "Cancel" at bounding box center [879, 539] width 49 height 24
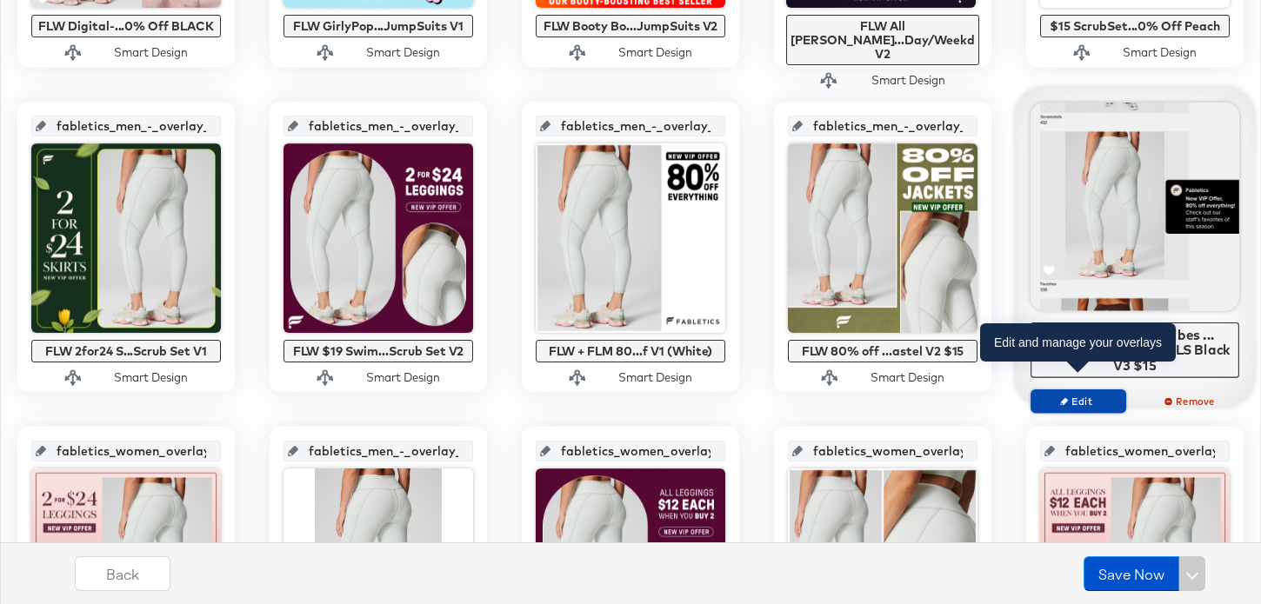
click at [1096, 395] on span "Edit" at bounding box center [1078, 401] width 80 height 13
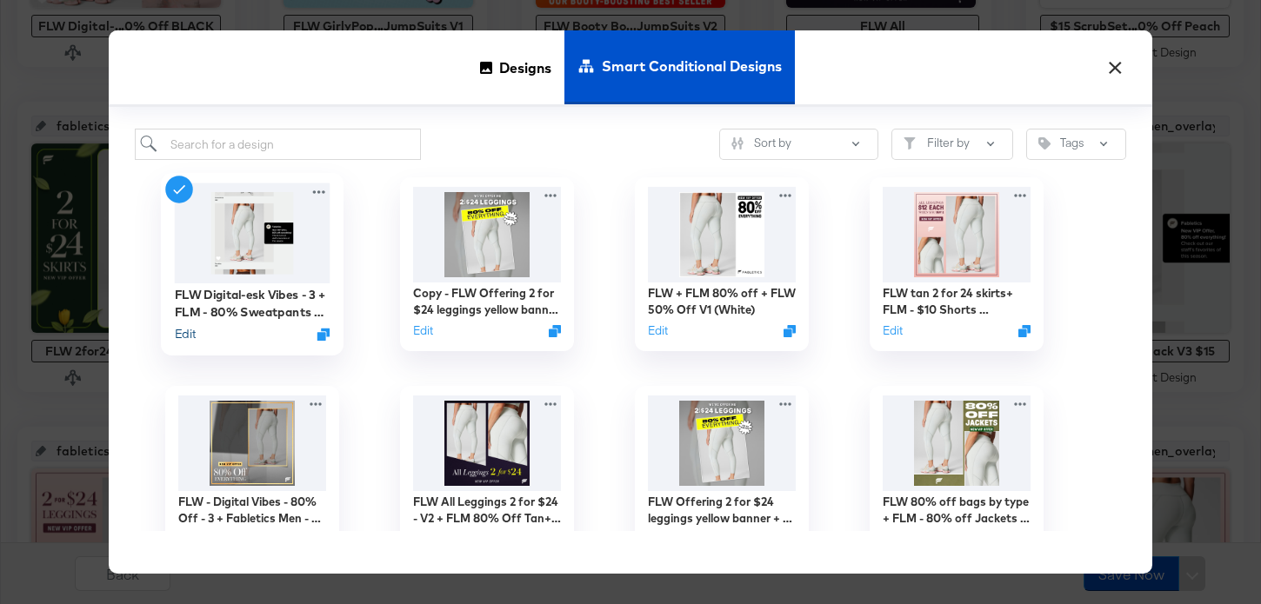
click at [194, 332] on button "Edit" at bounding box center [185, 334] width 21 height 17
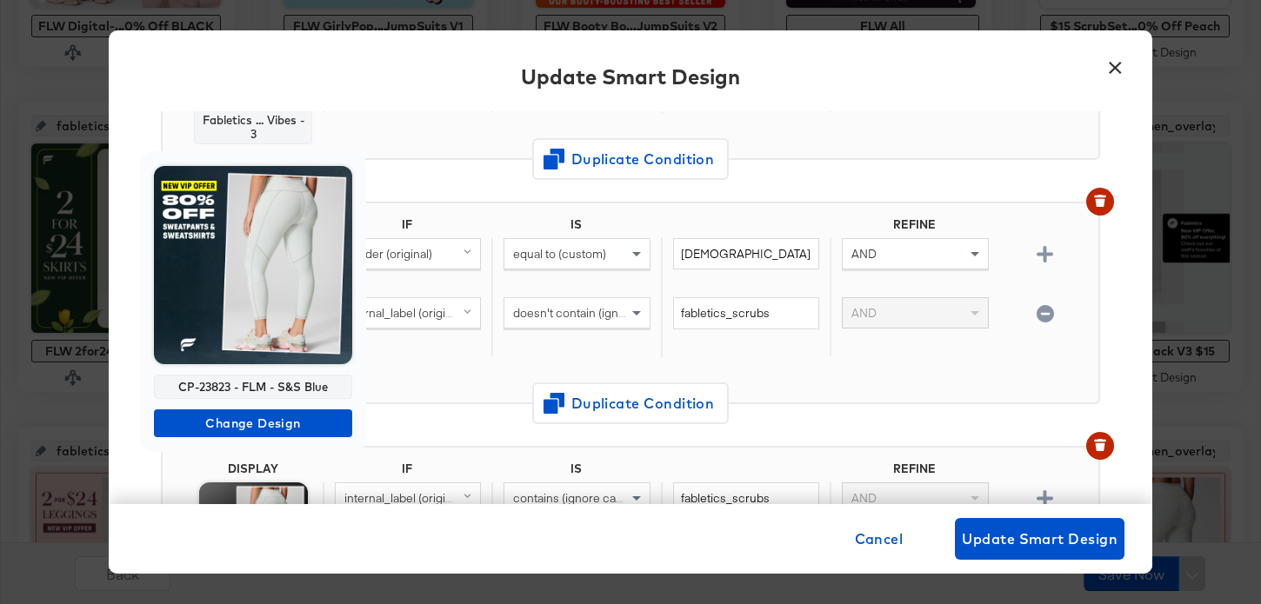
scroll to position [303, 0]
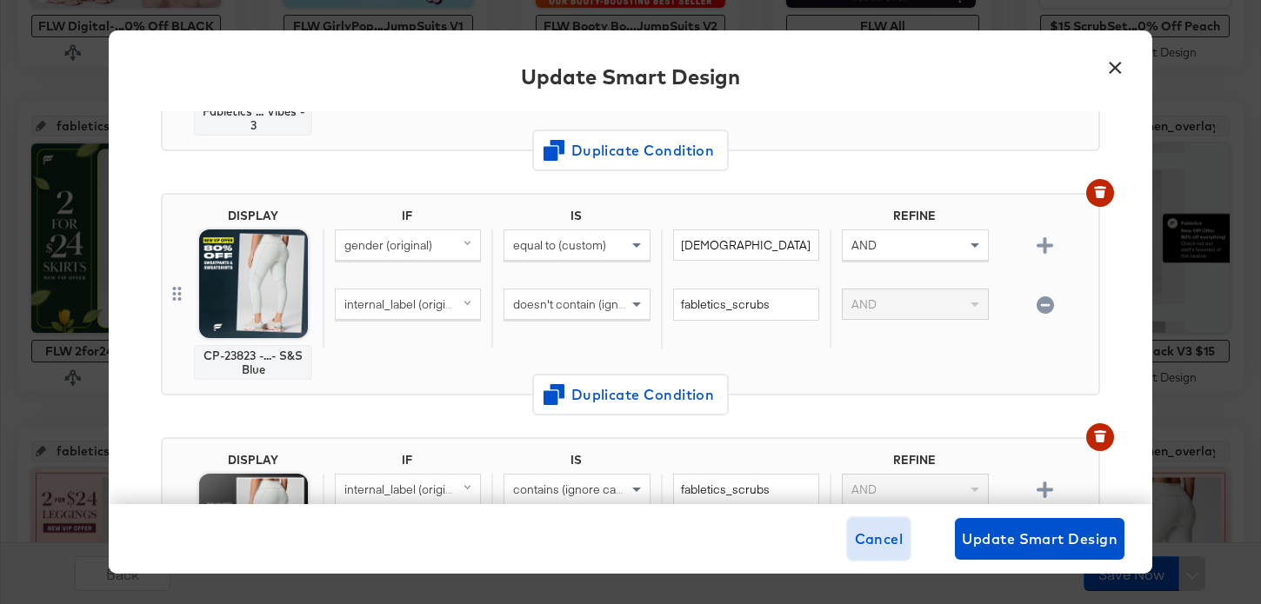
click at [885, 551] on button "Cancel" at bounding box center [879, 539] width 63 height 42
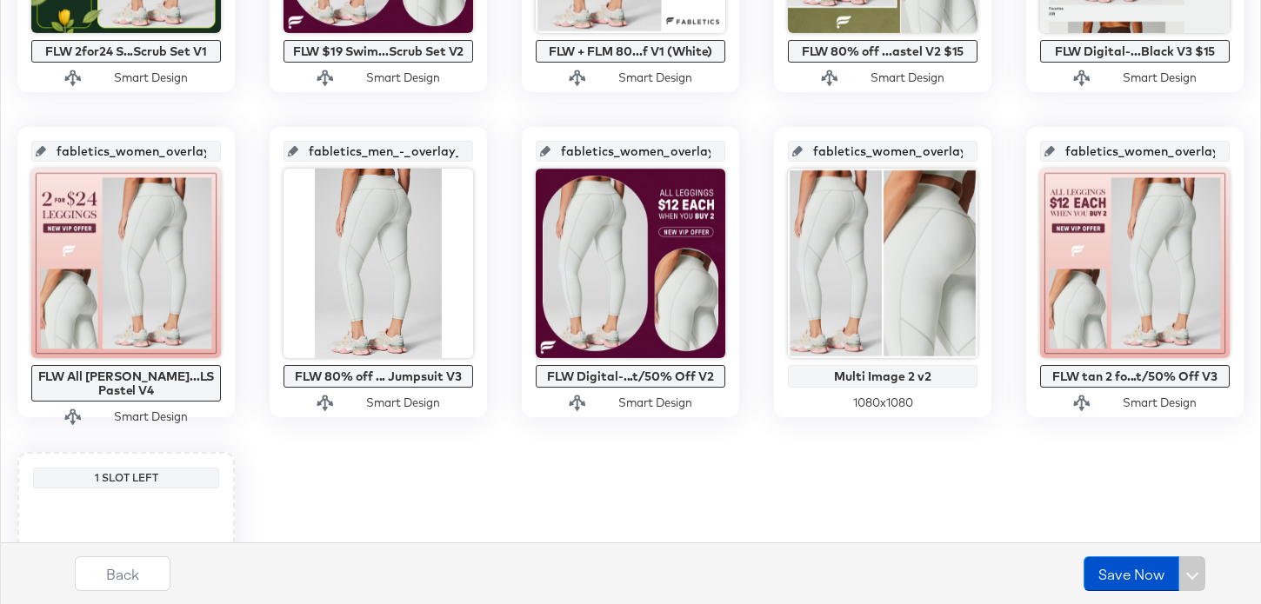
scroll to position [1305, 0]
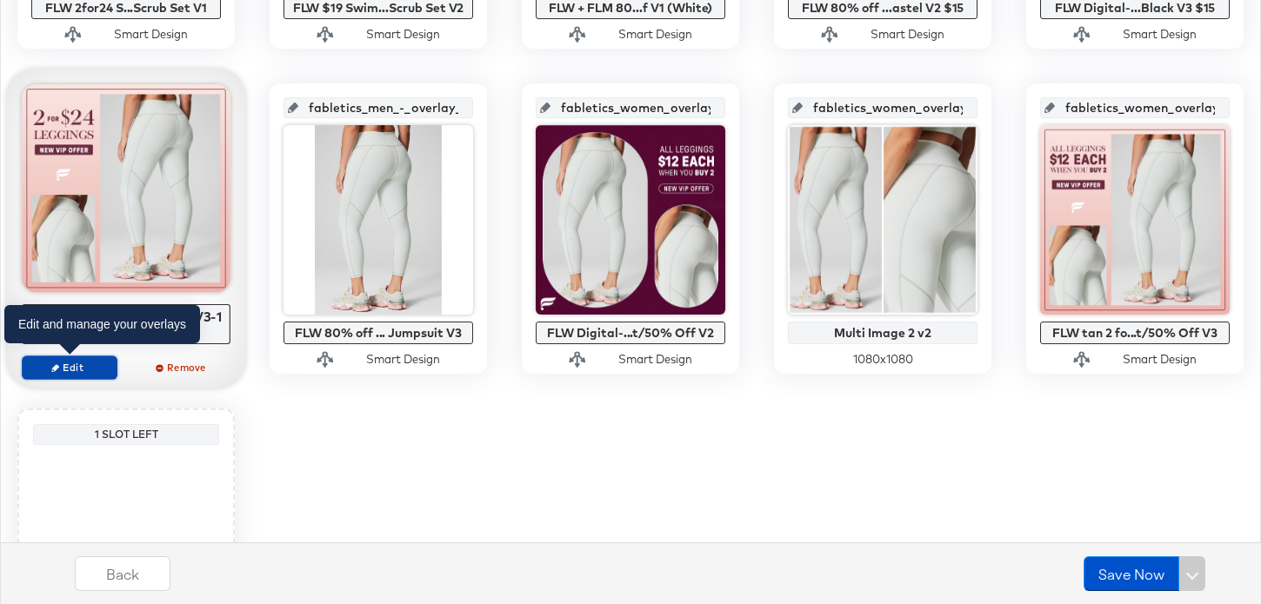
click at [90, 358] on button "Edit" at bounding box center [70, 368] width 96 height 24
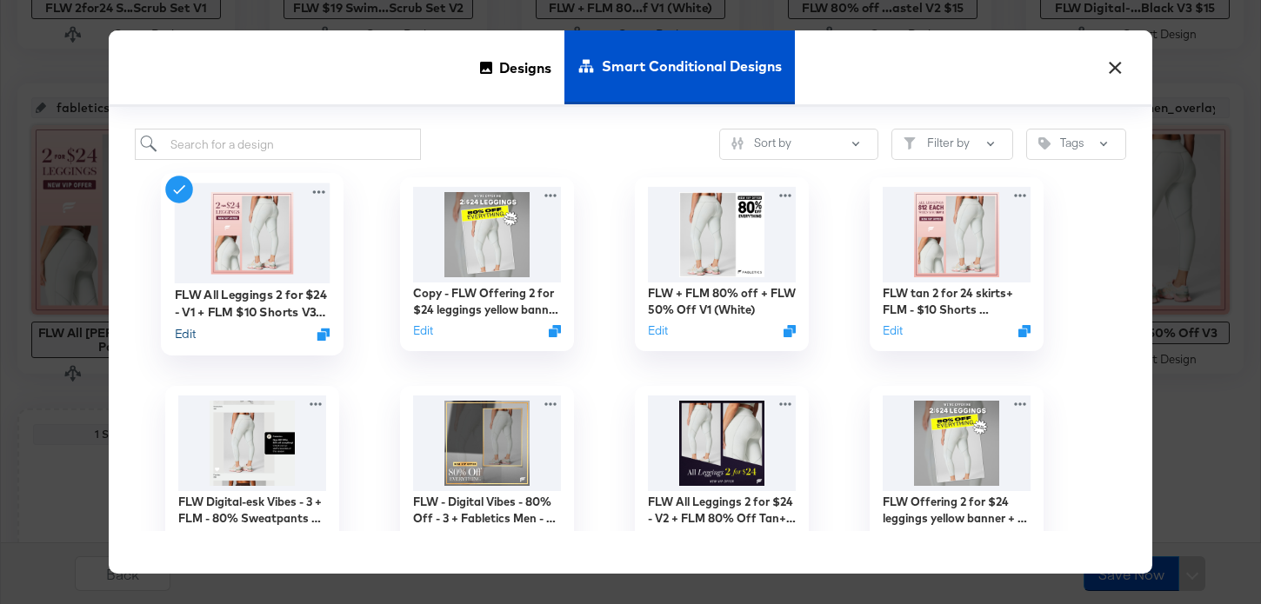
click at [183, 331] on button "Edit" at bounding box center [185, 334] width 21 height 17
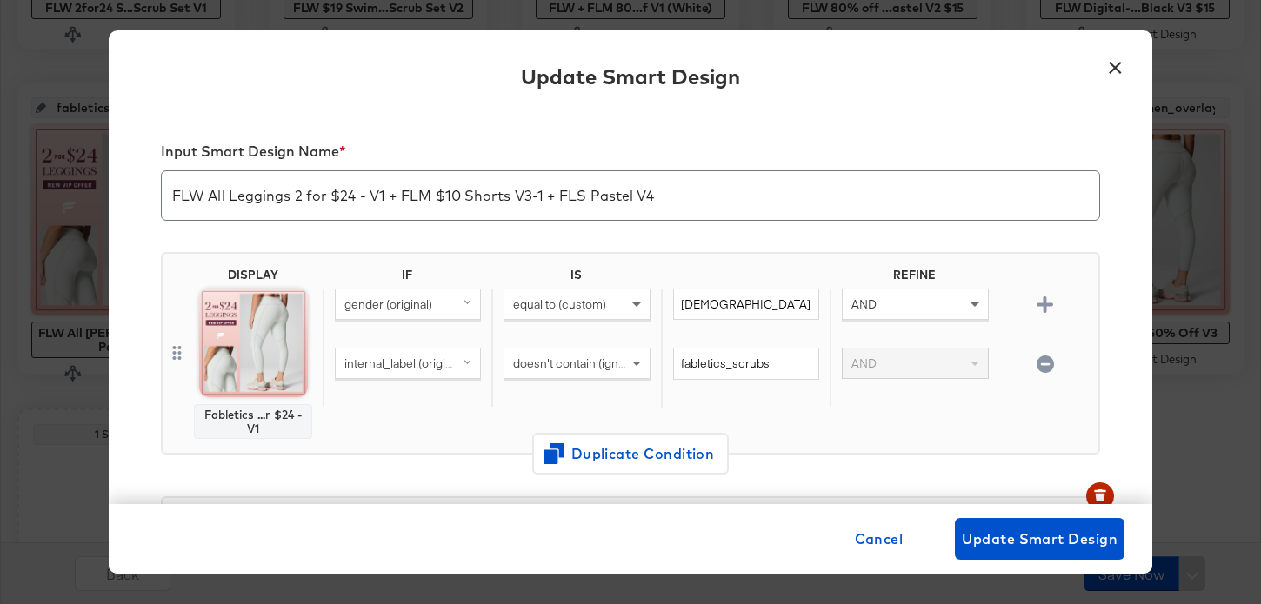
scroll to position [404, 0]
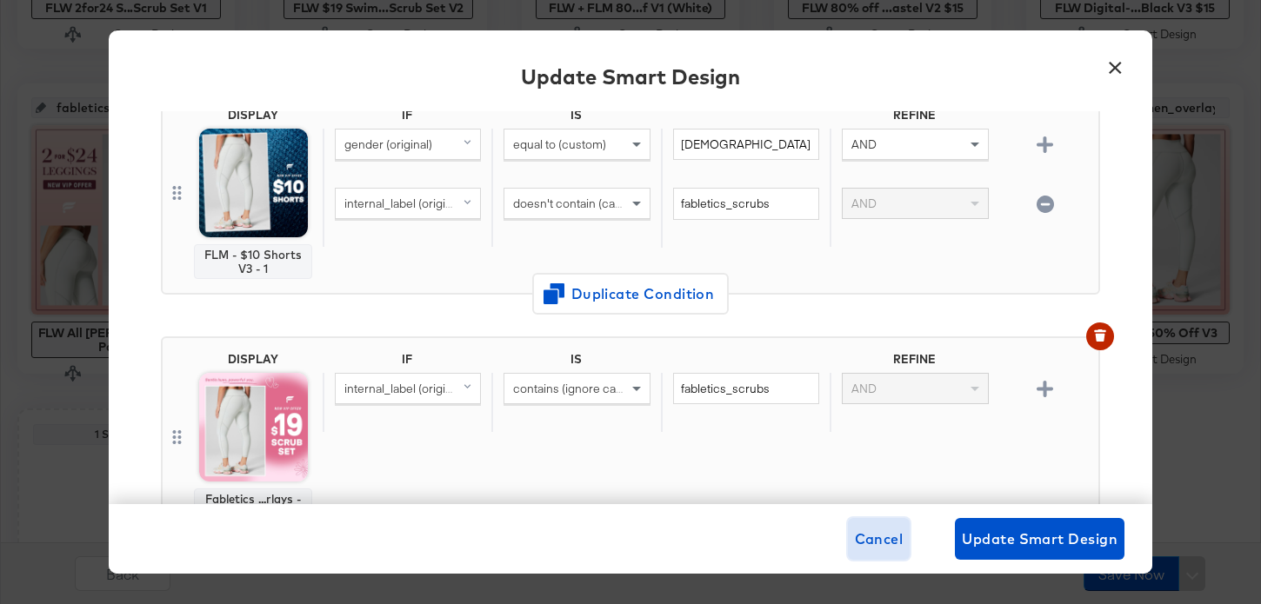
click at [871, 540] on span "Cancel" at bounding box center [879, 539] width 49 height 24
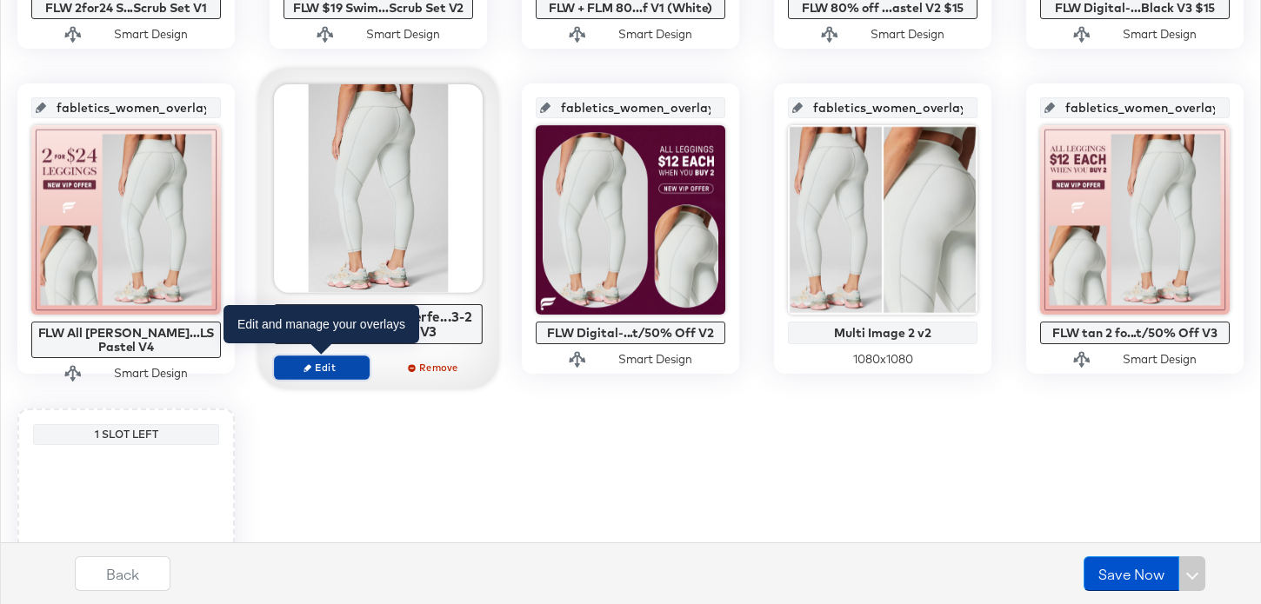
click at [343, 365] on span "Edit" at bounding box center [322, 367] width 80 height 13
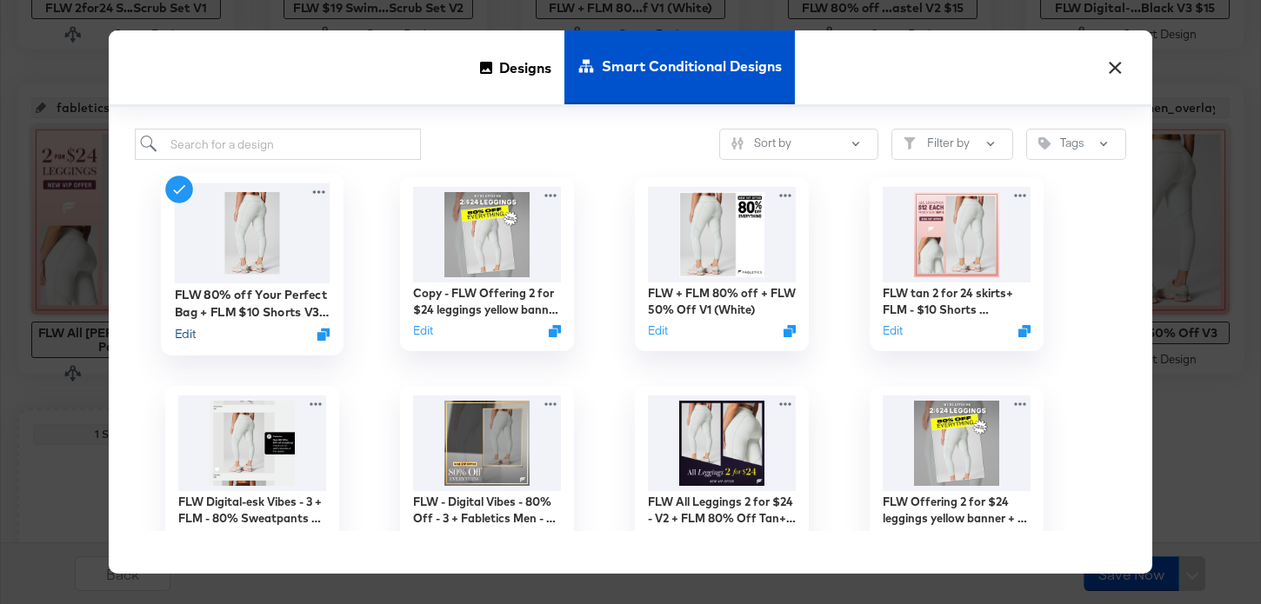
click at [176, 331] on button "Edit" at bounding box center [185, 334] width 21 height 17
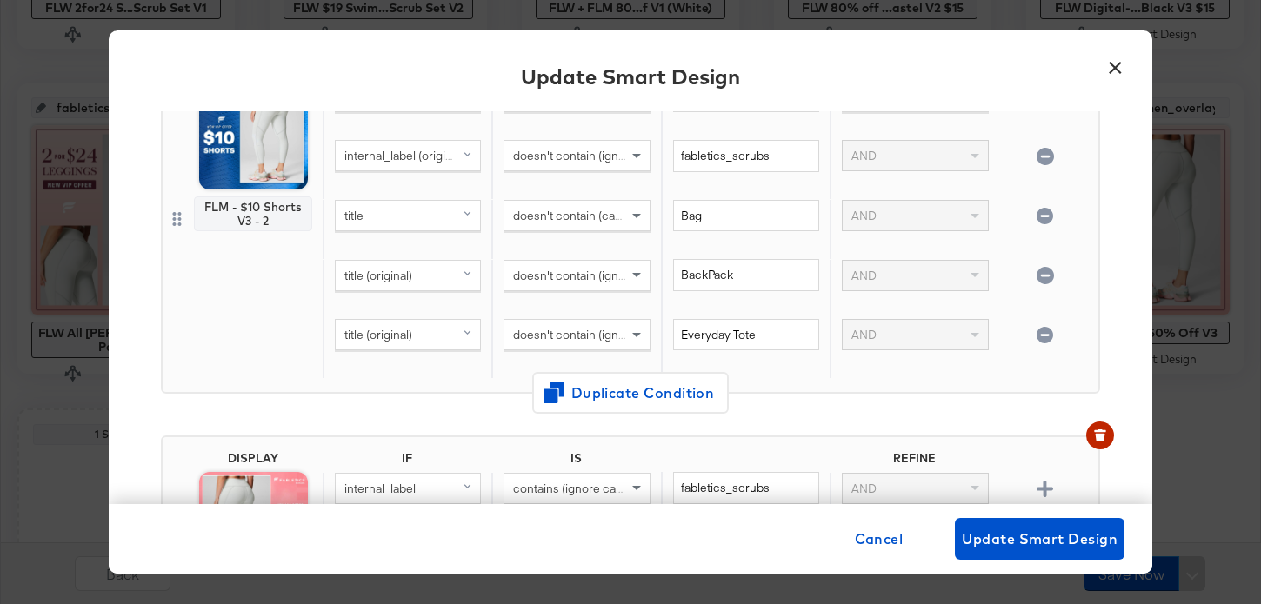
scroll to position [176, 0]
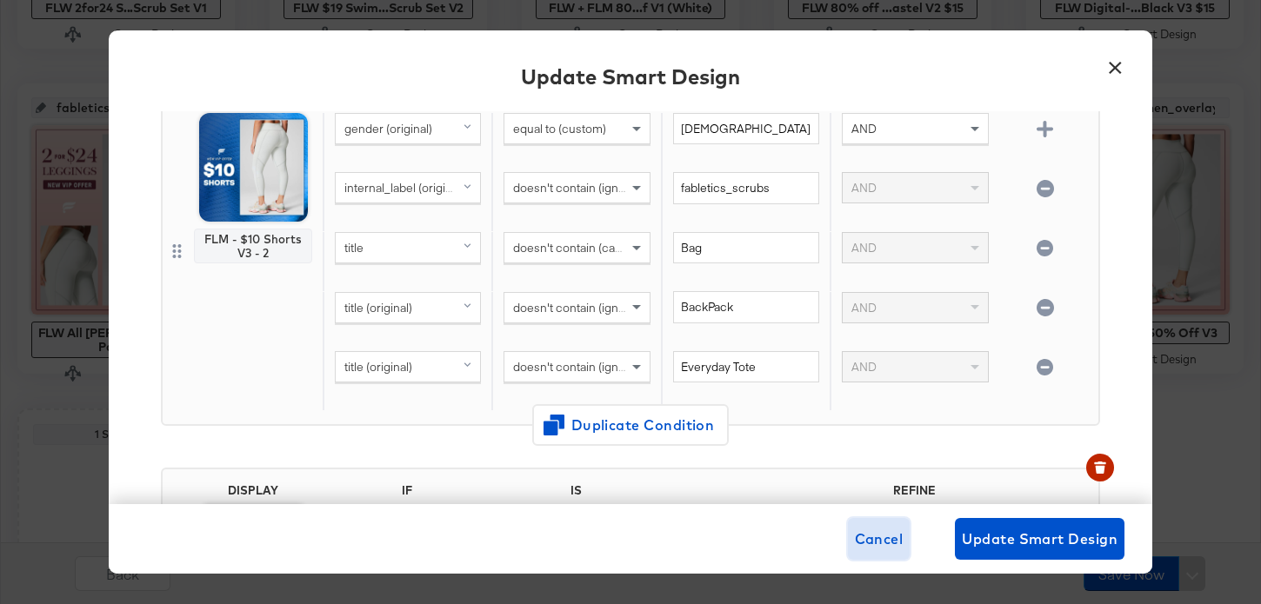
click at [876, 543] on span "Cancel" at bounding box center [879, 539] width 49 height 24
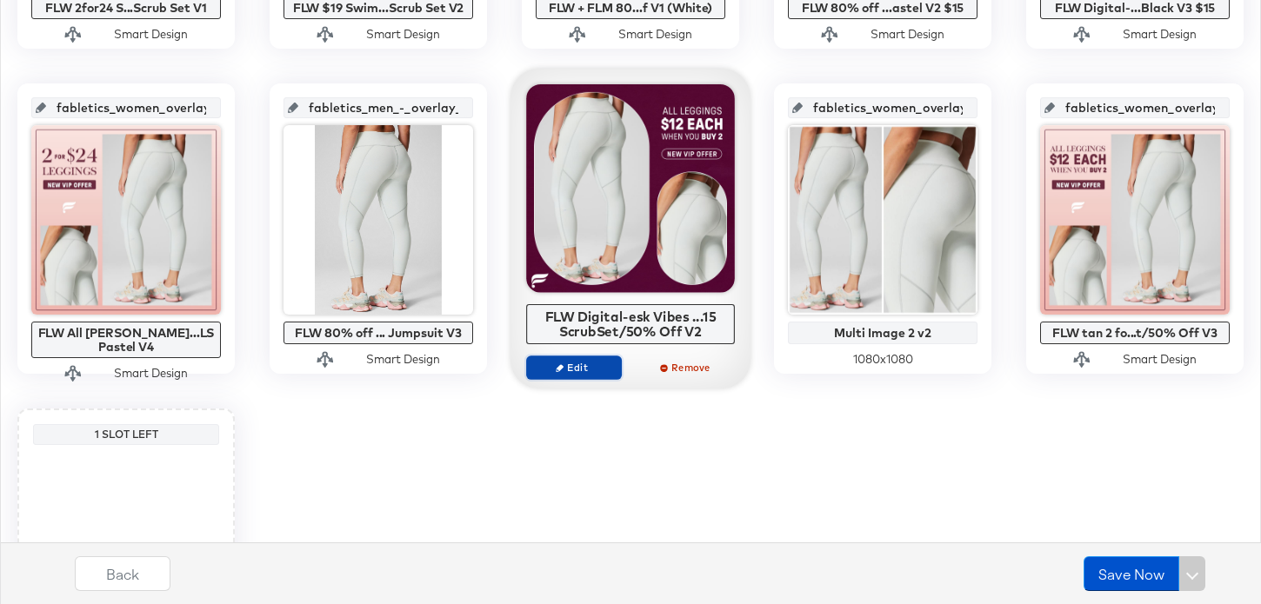
click at [577, 370] on span "Edit" at bounding box center [574, 367] width 80 height 13
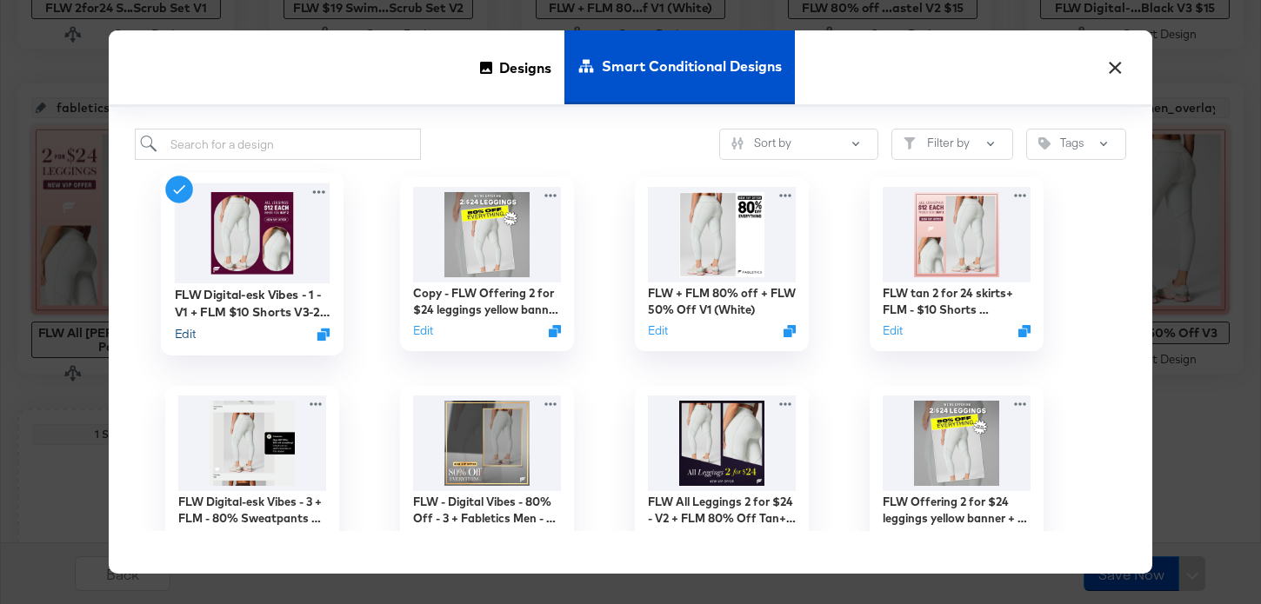
click at [189, 332] on button "Edit" at bounding box center [185, 334] width 21 height 17
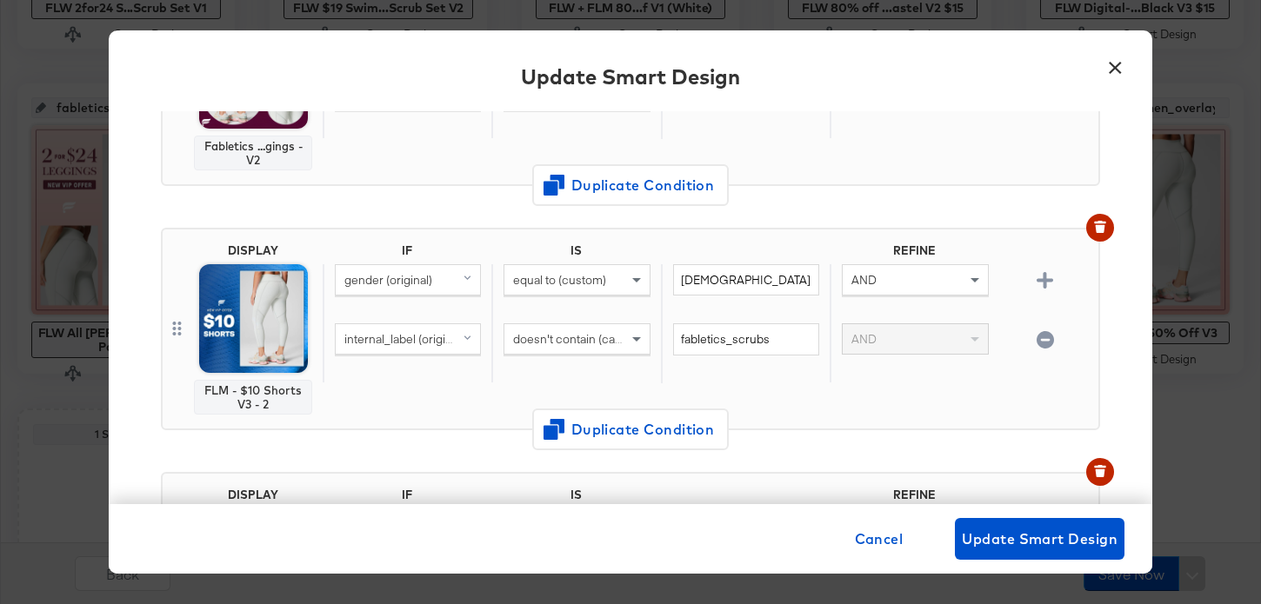
scroll to position [297, 0]
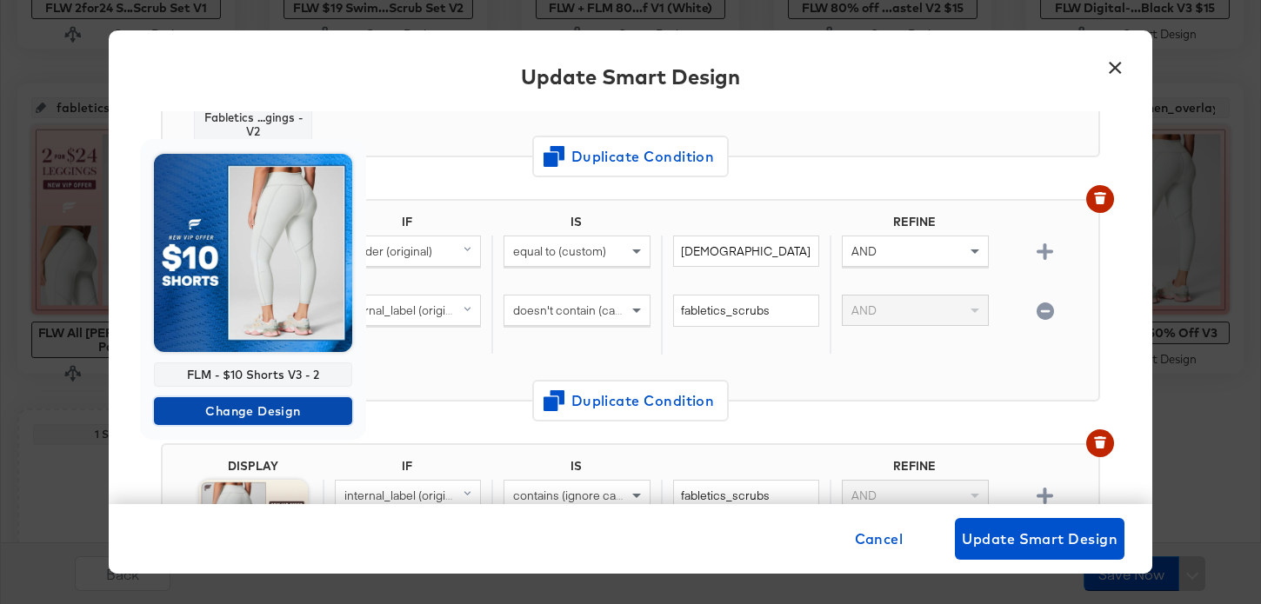
click at [286, 417] on span "Change Design" at bounding box center [253, 412] width 184 height 22
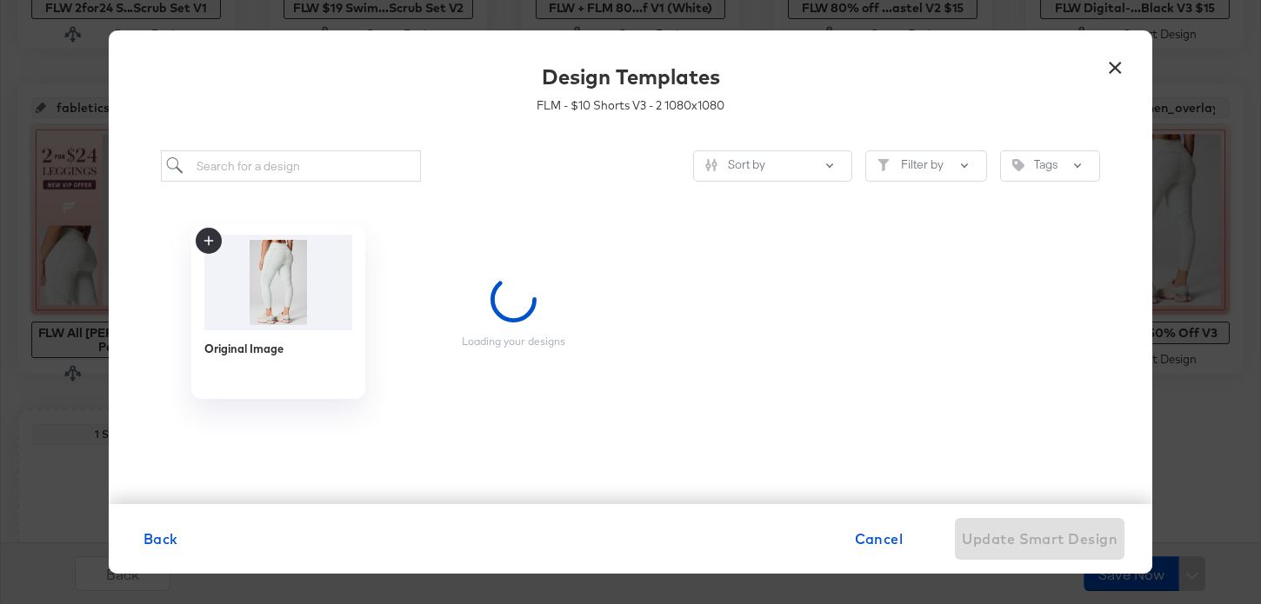
scroll to position [0, 0]
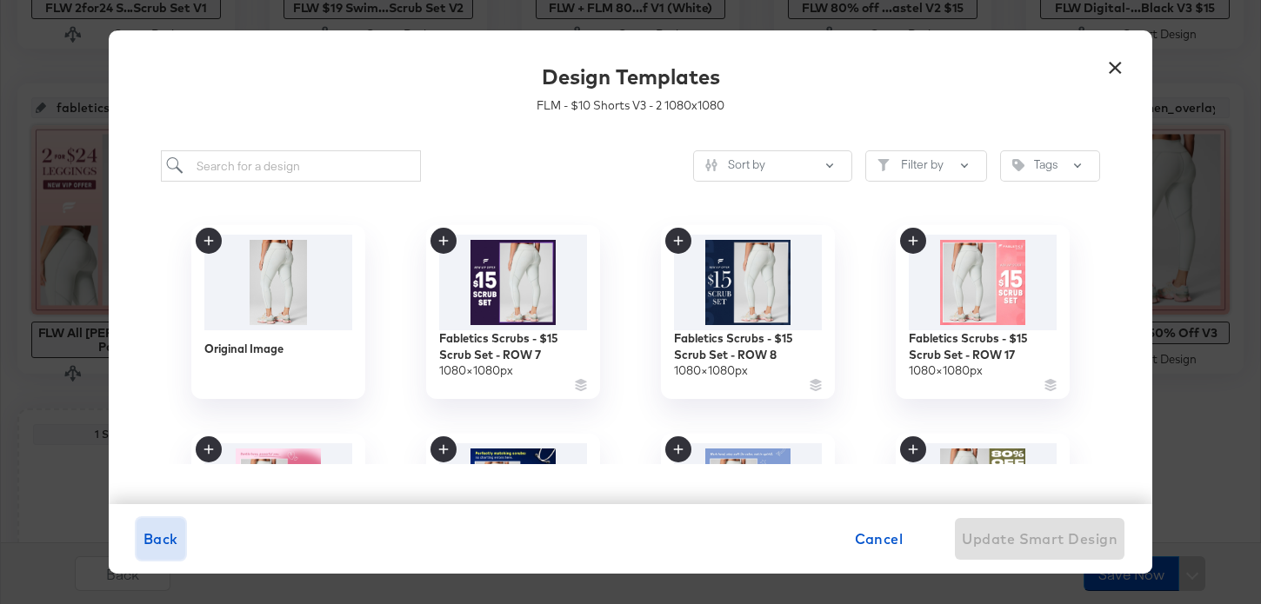
click at [163, 536] on span "Back" at bounding box center [160, 539] width 35 height 24
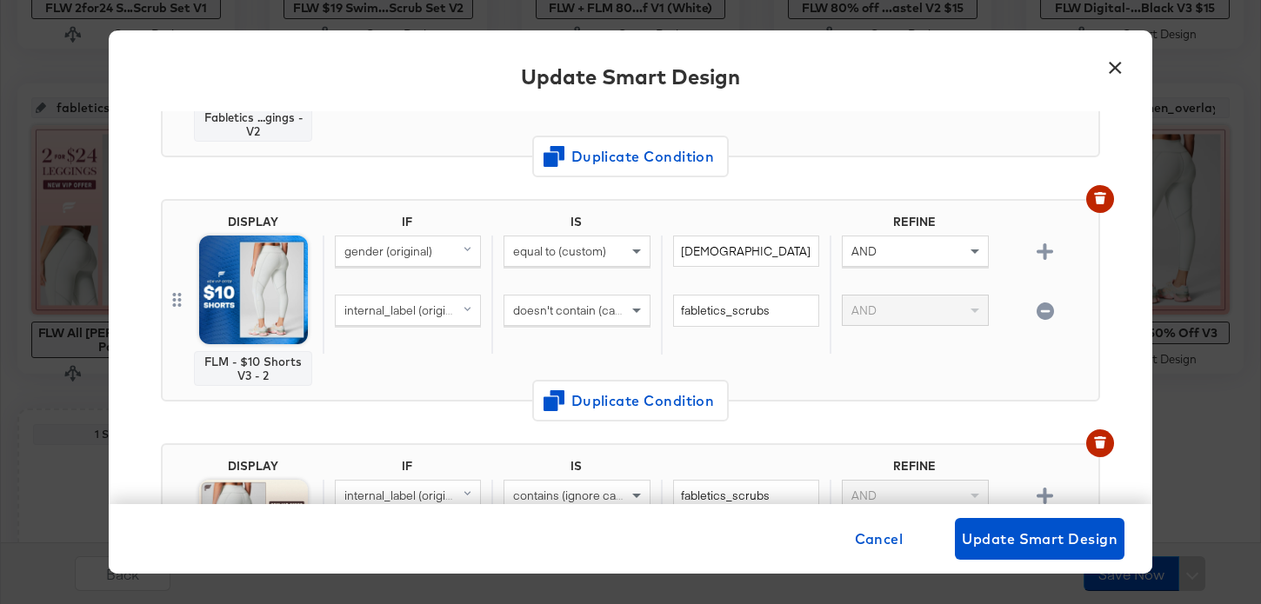
scroll to position [304, 0]
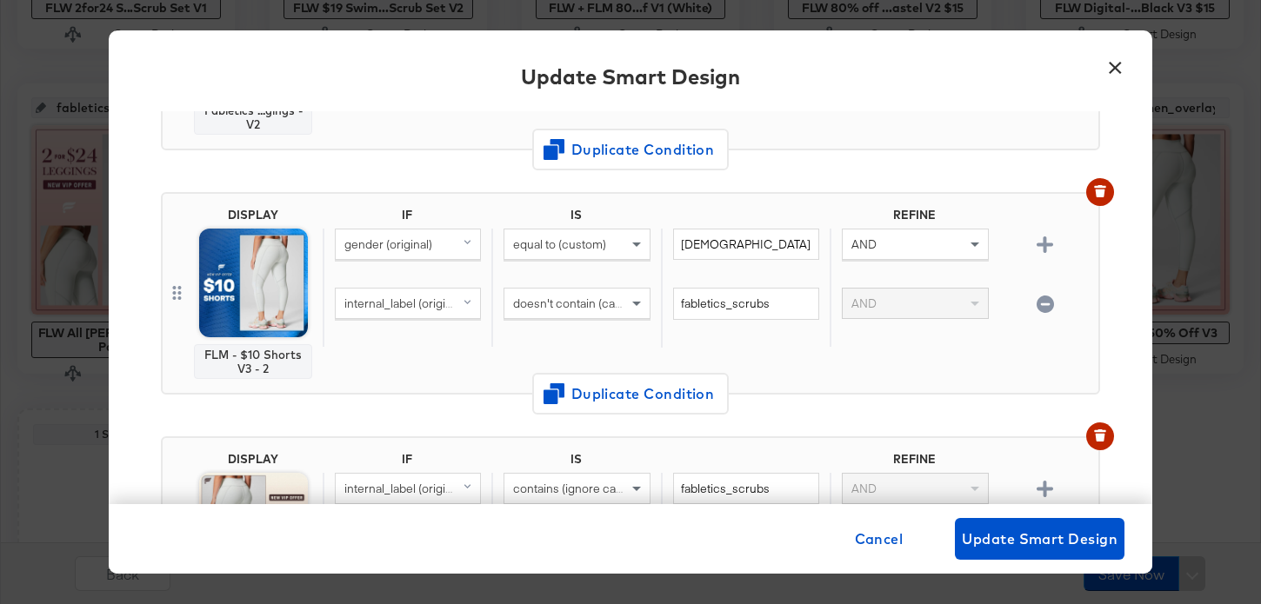
click at [1103, 60] on button "×" at bounding box center [1114, 63] width 31 height 31
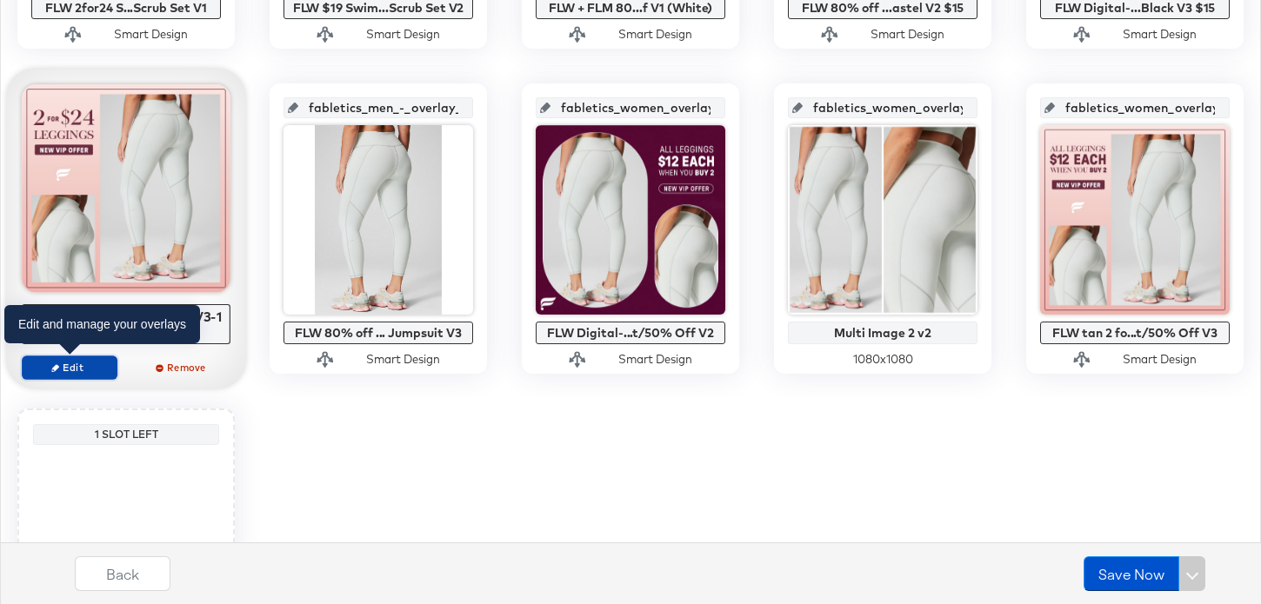
click at [97, 368] on span "Edit" at bounding box center [70, 367] width 80 height 13
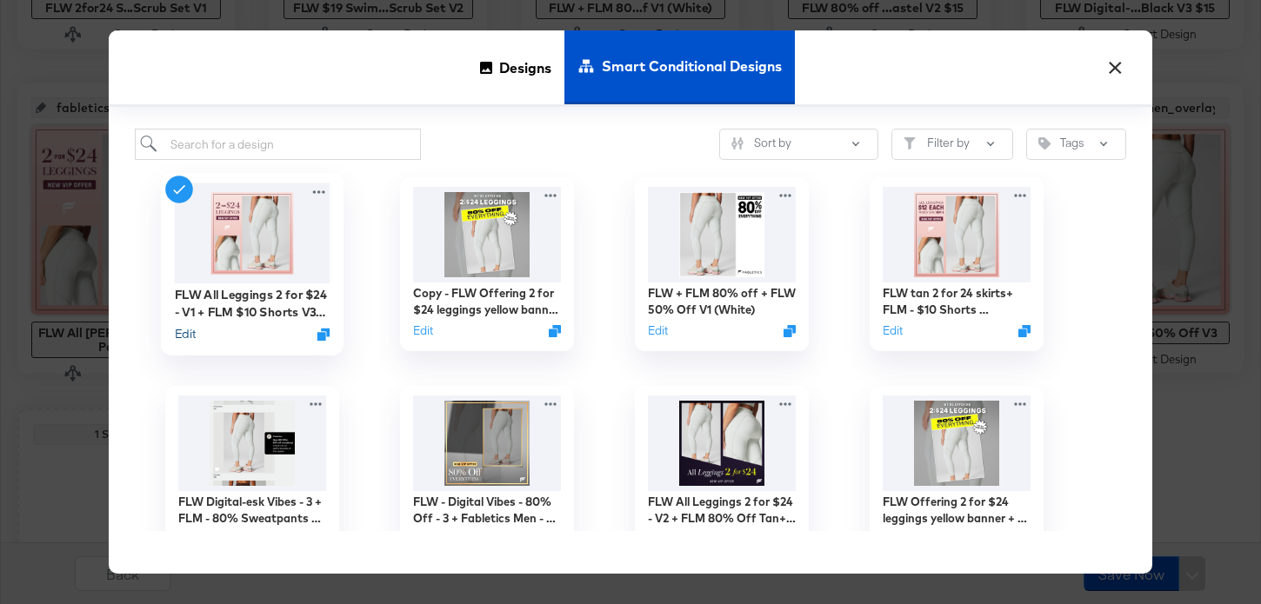
click at [190, 340] on button "Edit" at bounding box center [185, 334] width 21 height 17
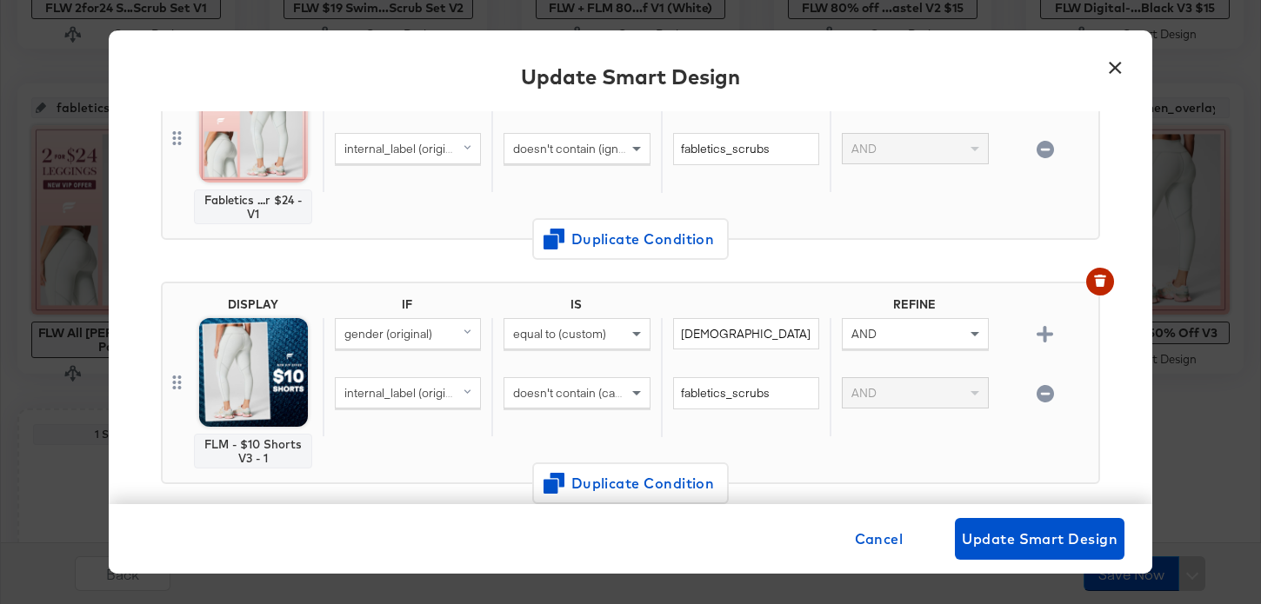
scroll to position [223, 0]
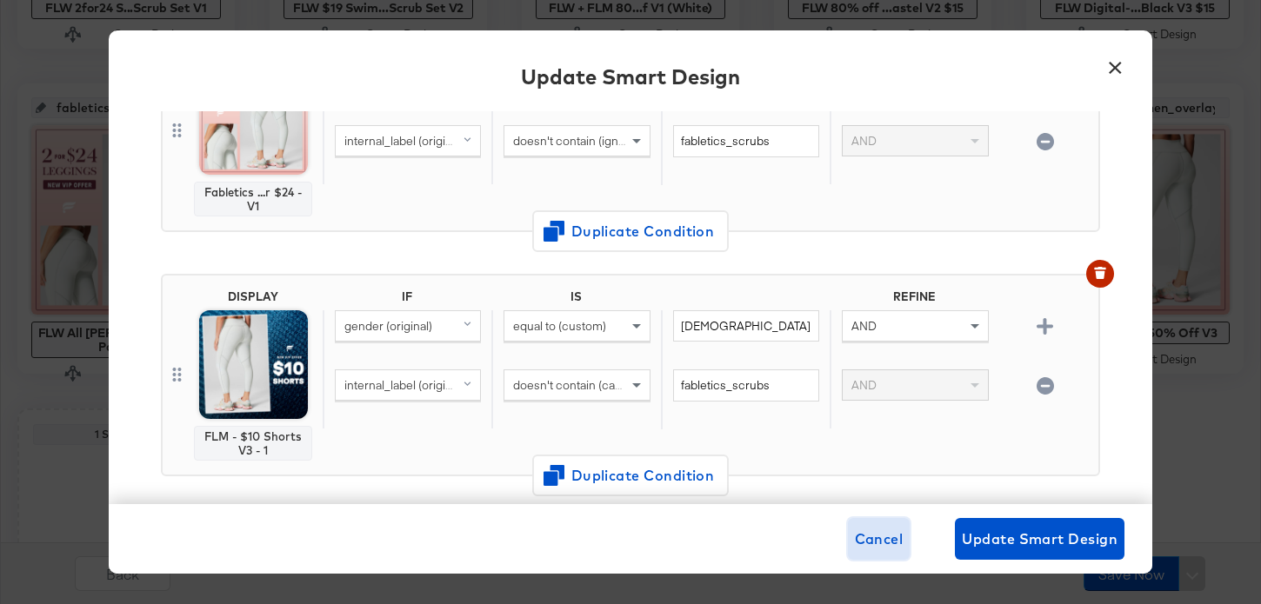
click at [903, 540] on button "Cancel" at bounding box center [879, 539] width 63 height 42
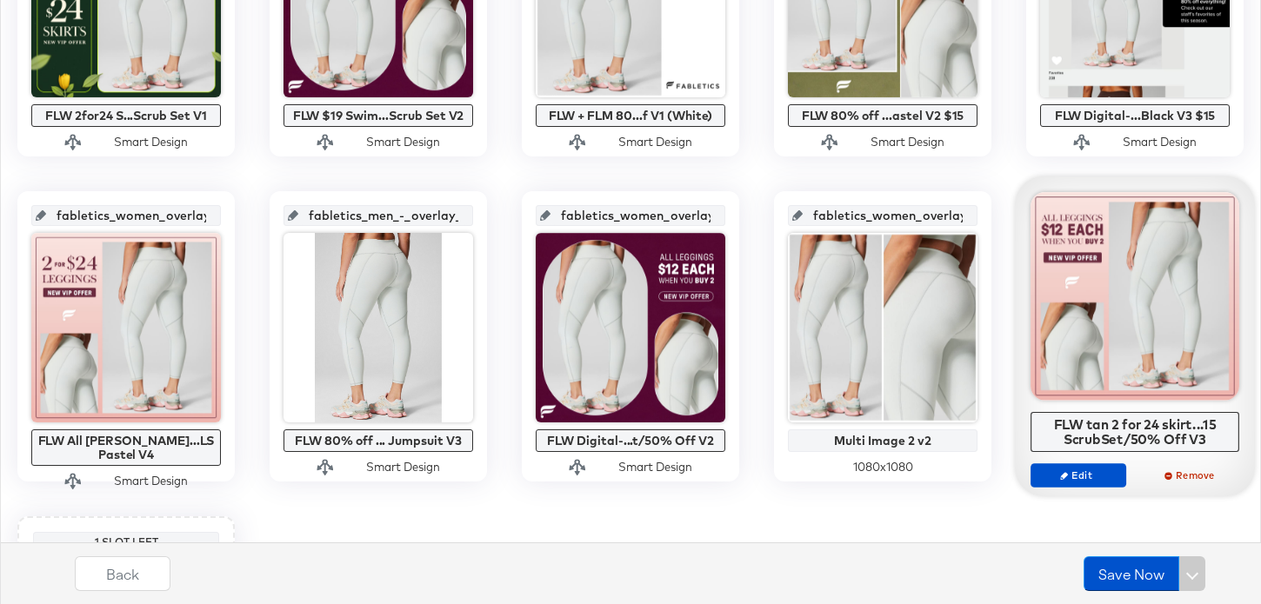
scroll to position [1181, 0]
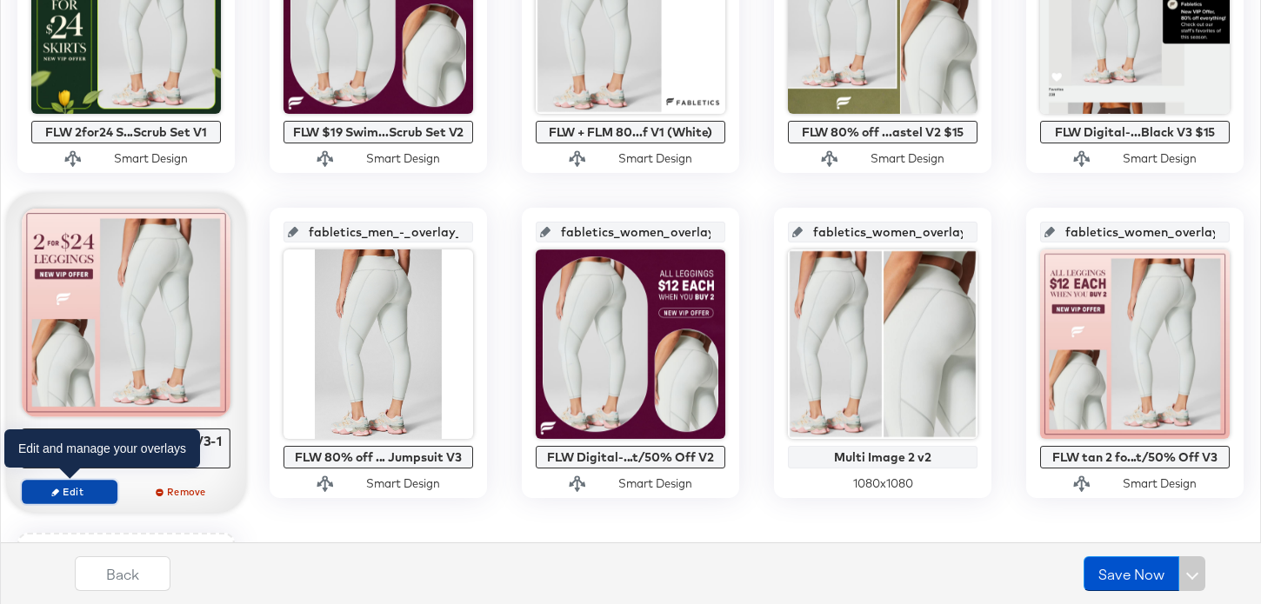
click at [101, 485] on span "Edit" at bounding box center [70, 491] width 80 height 13
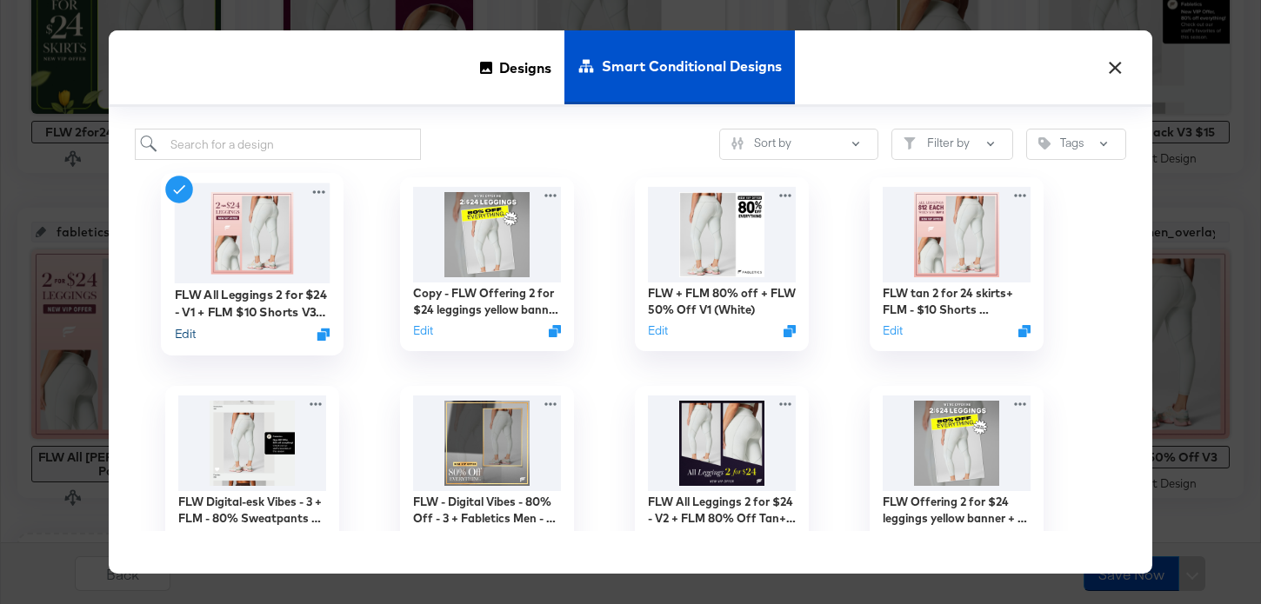
click at [185, 341] on button "Edit" at bounding box center [185, 334] width 21 height 17
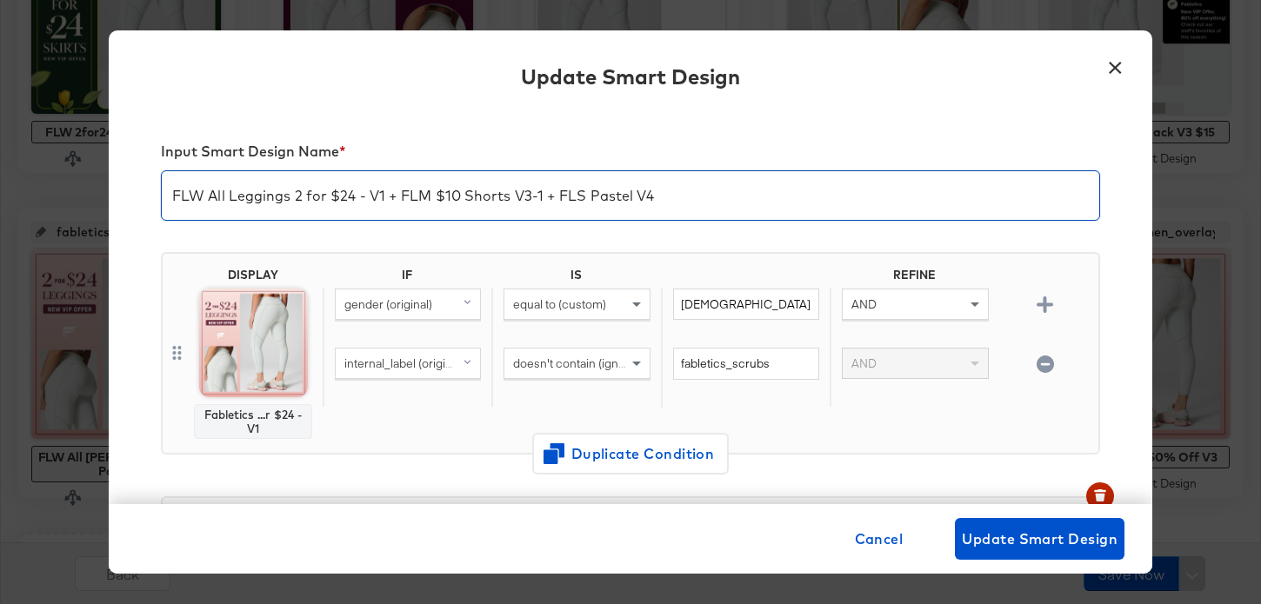
drag, startPoint x: 516, startPoint y: 196, endPoint x: 550, endPoint y: 196, distance: 33.9
click at [550, 196] on input "FLW All Leggings 2 for $24 - V1 + FLM $10 Shorts V3-1 + FLS Pastel V4" at bounding box center [630, 188] width 937 height 49
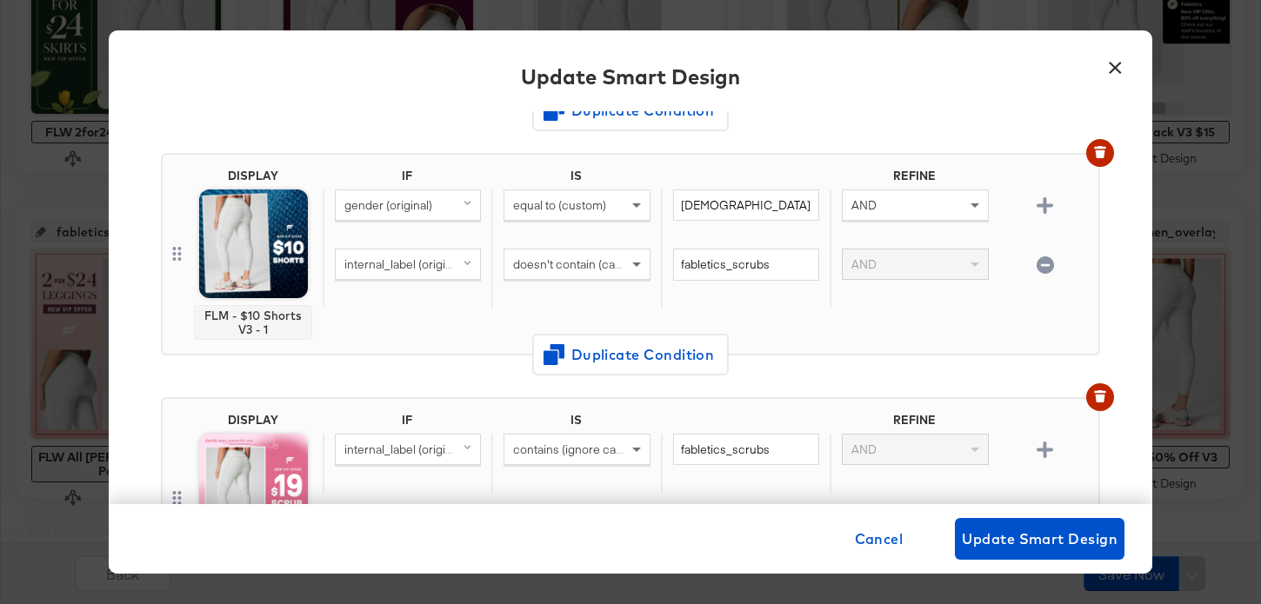
scroll to position [363, 0]
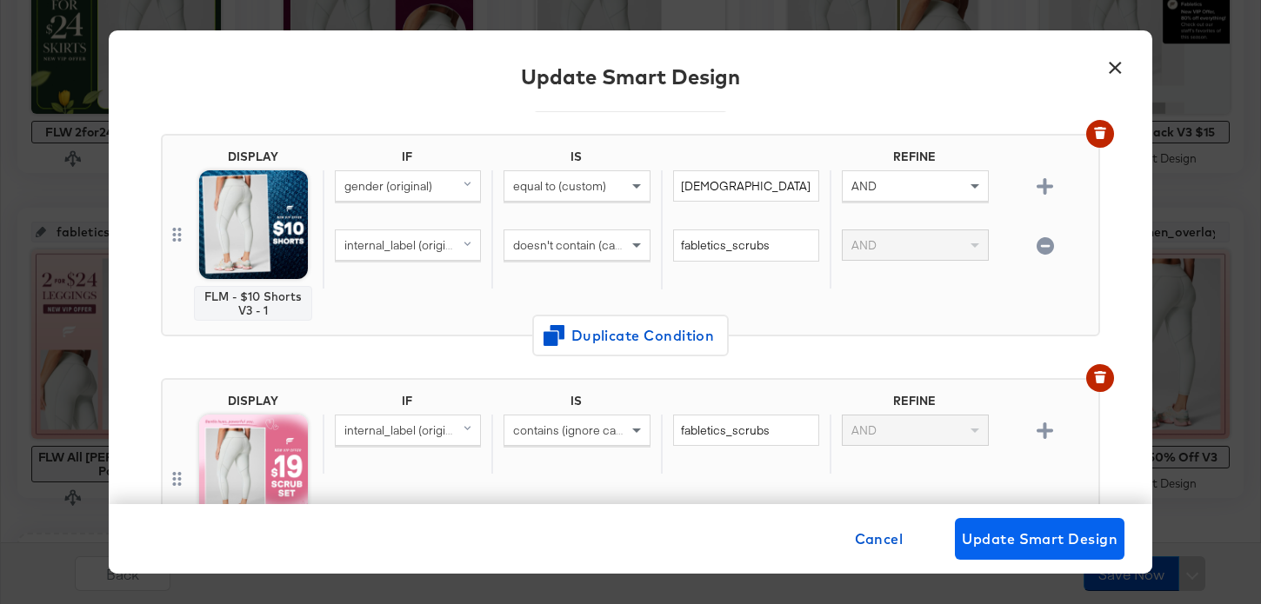
type input "FLW All Leggings 2 for $24 - V1 + FLM $10 Shorts Dark Blue + FLS Pastel V4"
click at [1023, 535] on span "Update Smart Design" at bounding box center [1040, 539] width 156 height 24
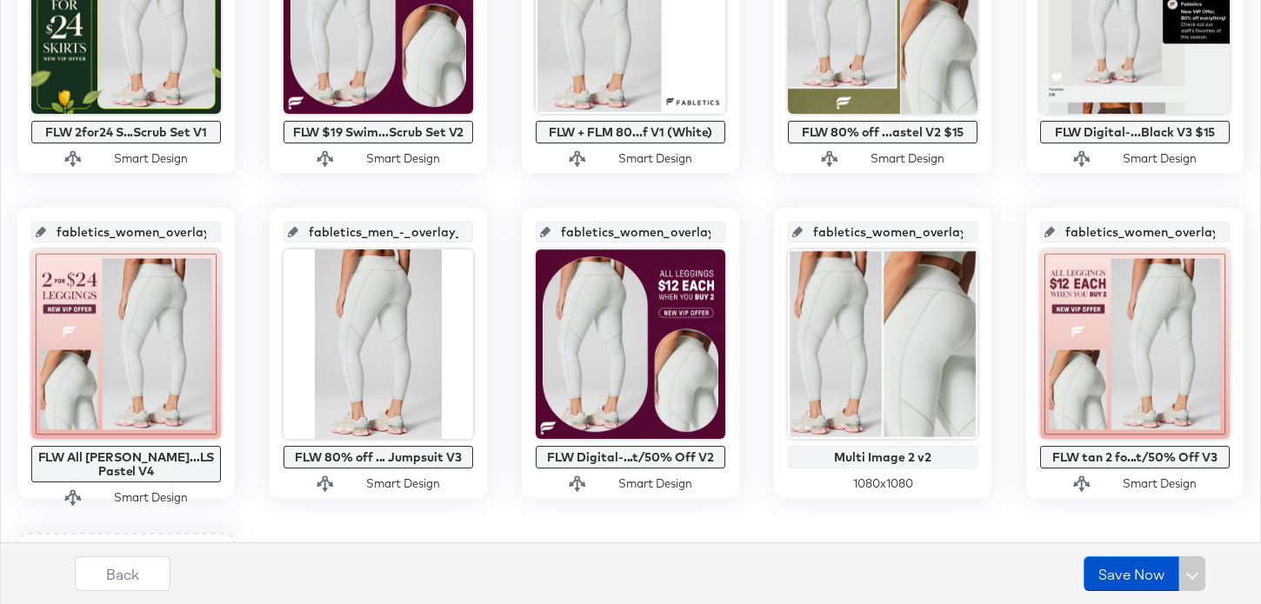
click at [497, 354] on div "Training Original Image 600 x 600 2for24leggings-singleimg FLW 2 for $2...F Bla…" at bounding box center [631, 27] width 1242 height 1591
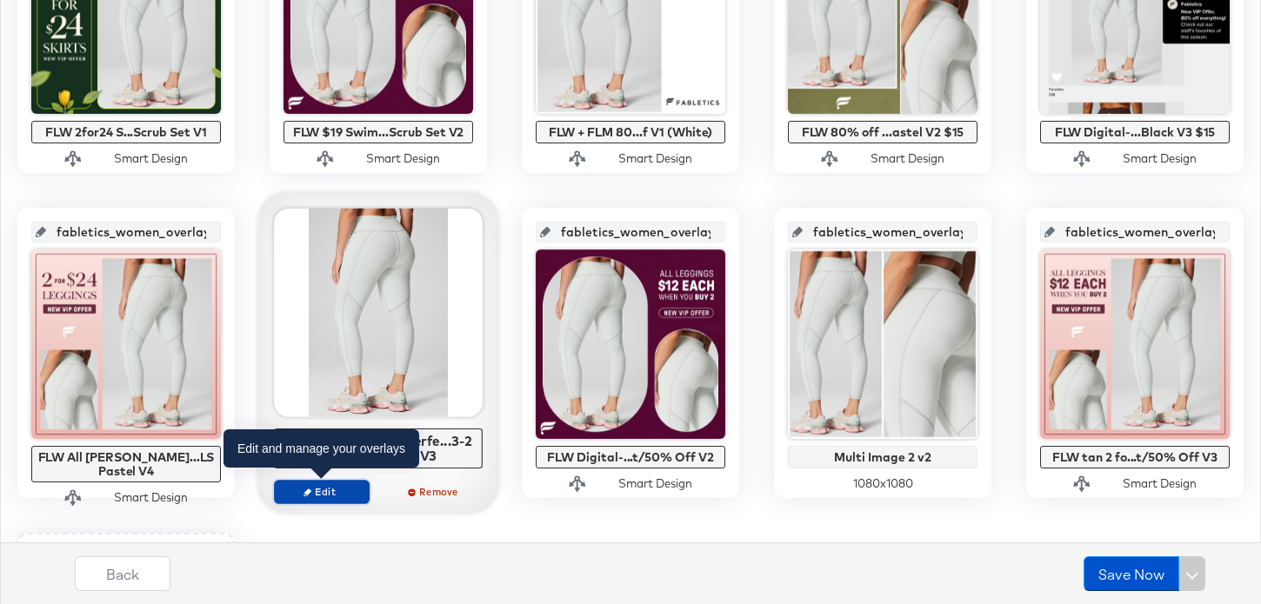
click at [353, 492] on span "Edit" at bounding box center [322, 491] width 80 height 13
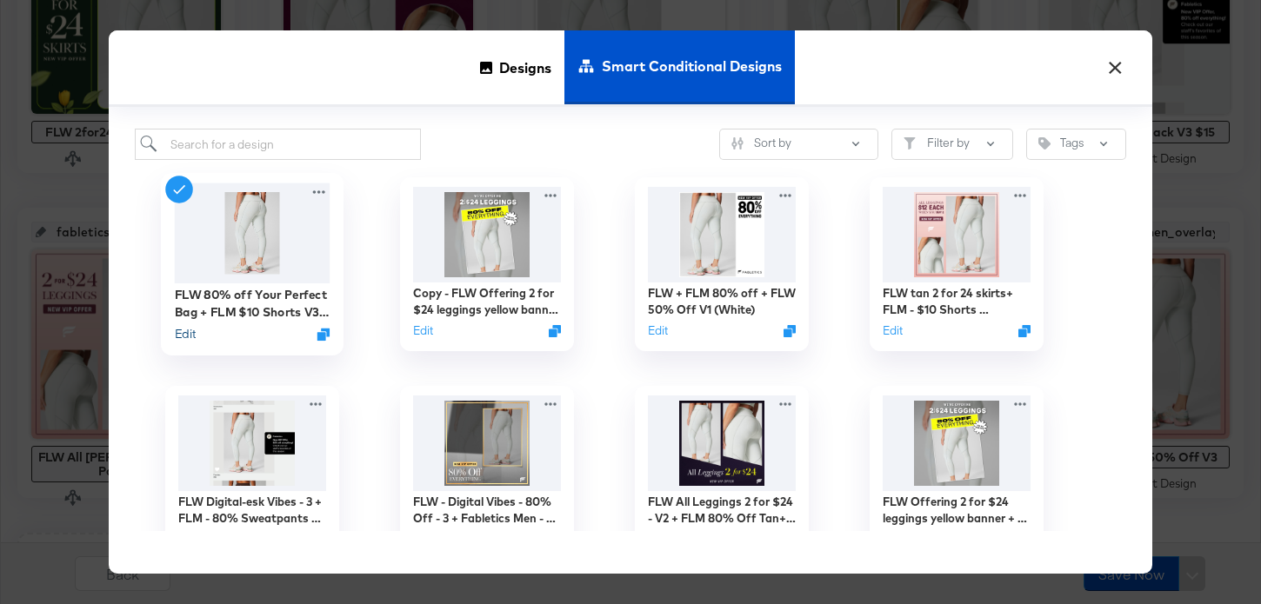
click at [191, 333] on button "Edit" at bounding box center [185, 334] width 21 height 17
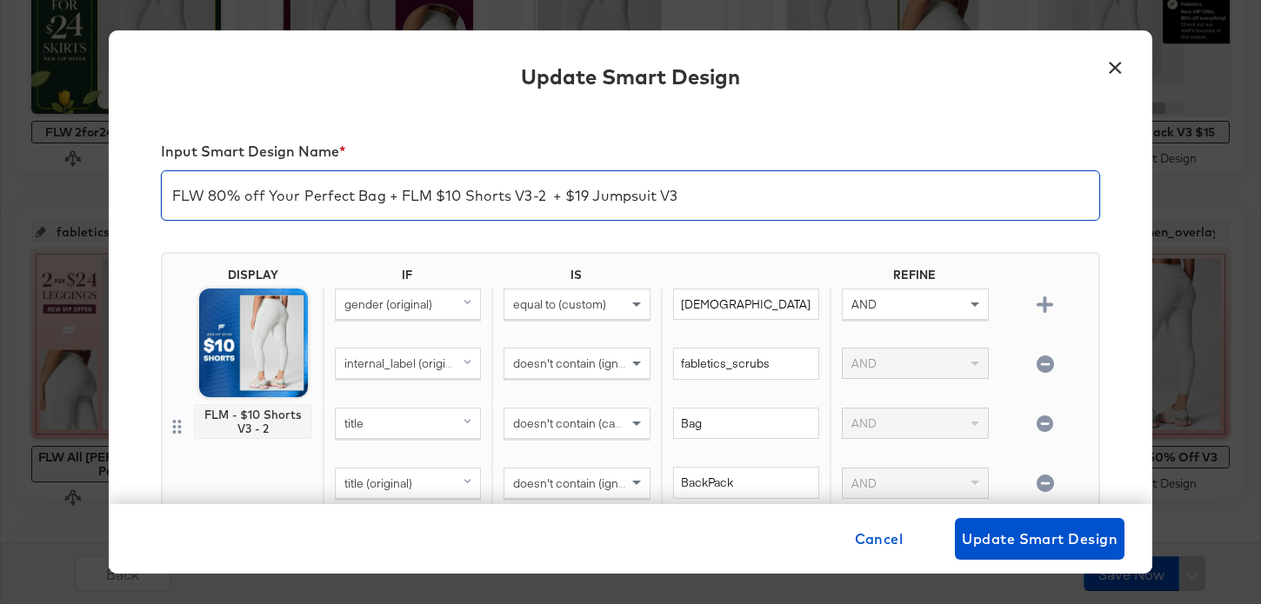
drag, startPoint x: 521, startPoint y: 199, endPoint x: 543, endPoint y: 199, distance: 22.6
click at [543, 199] on input "FLW 80% off Your Perfect Bag + FLM $10 Shorts V3-2 + $19 Jumpsuit V3" at bounding box center [630, 188] width 937 height 49
type input "FLW 80% off Your Perfect Bag + FLM $10 Shorts Blue + $19 Jumpsuit V3"
click at [972, 536] on span "Update Smart Design" at bounding box center [1040, 539] width 156 height 24
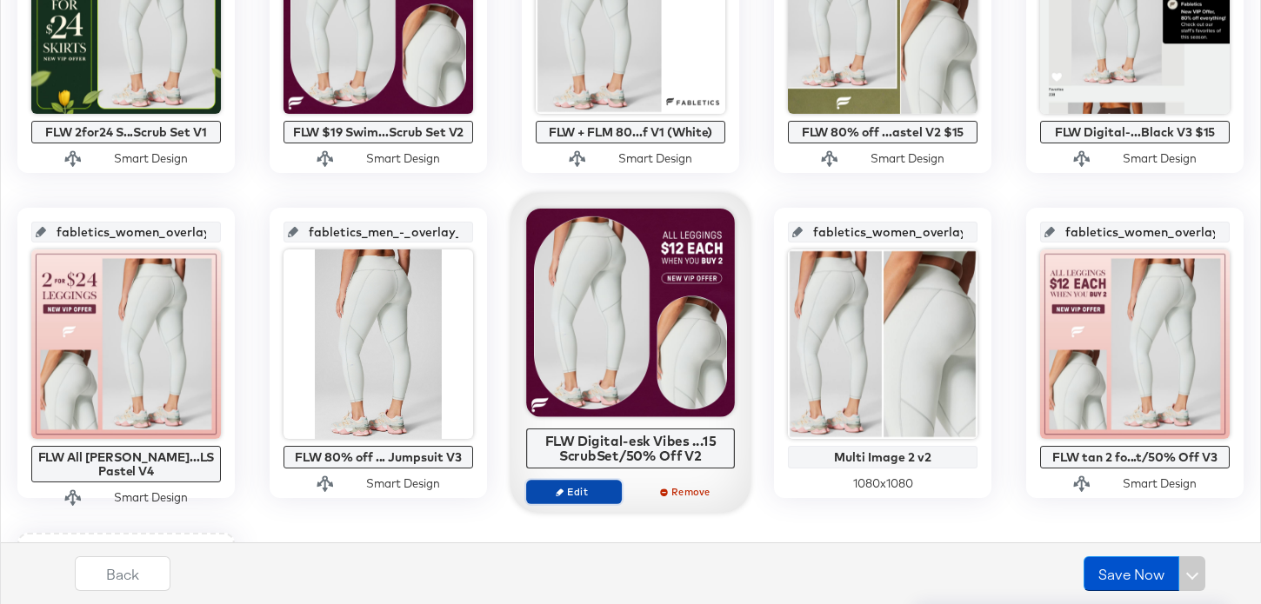
click at [605, 495] on span "Edit" at bounding box center [574, 491] width 80 height 13
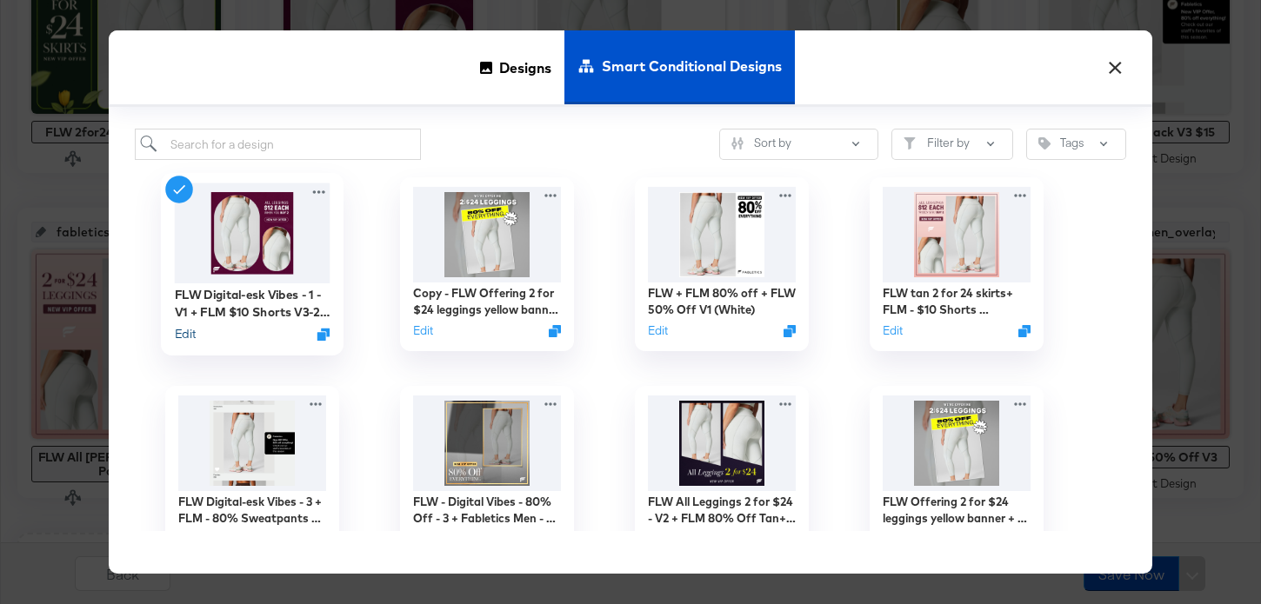
click at [185, 334] on button "Edit" at bounding box center [185, 334] width 21 height 17
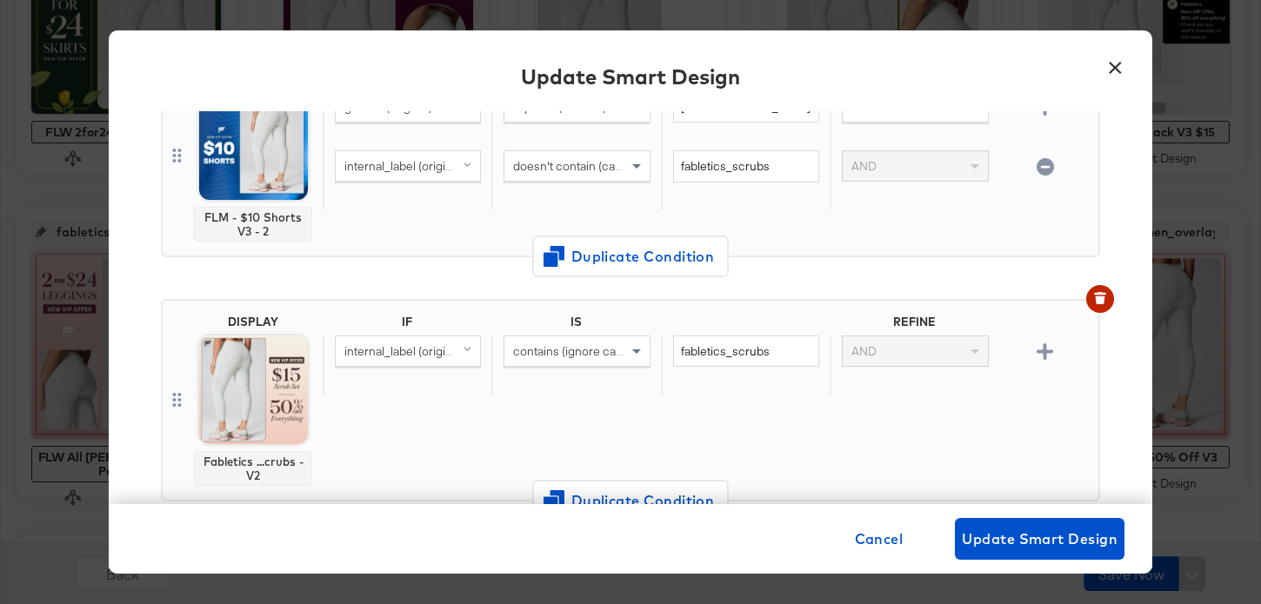
scroll to position [284, 0]
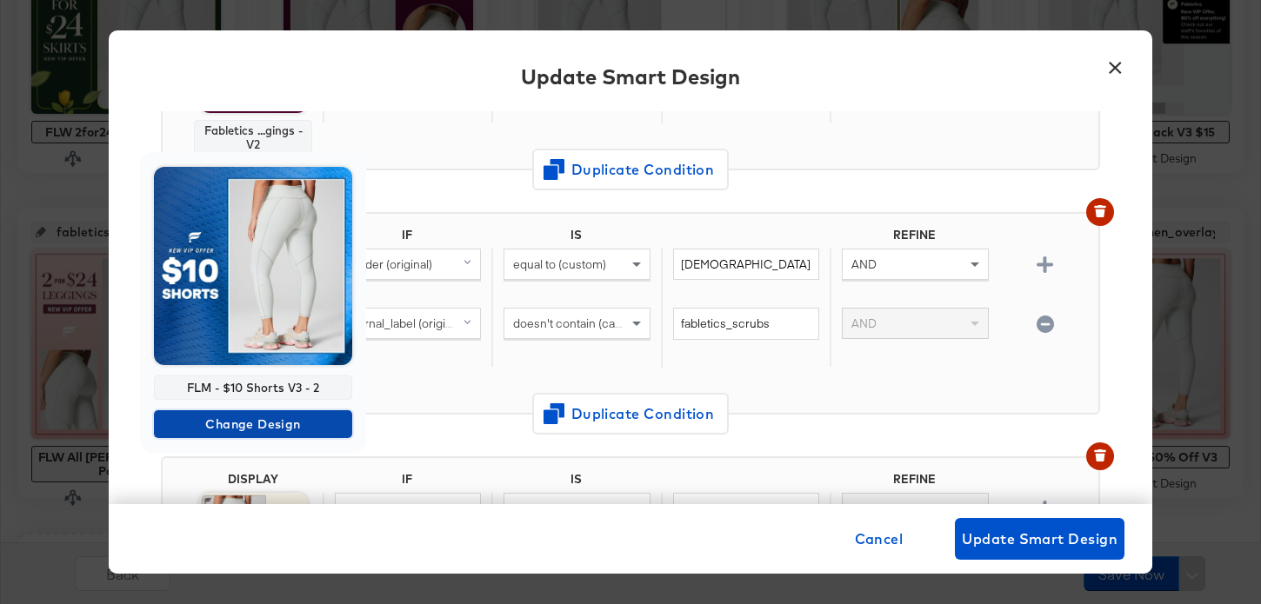
click at [299, 424] on span "Change Design" at bounding box center [253, 425] width 184 height 22
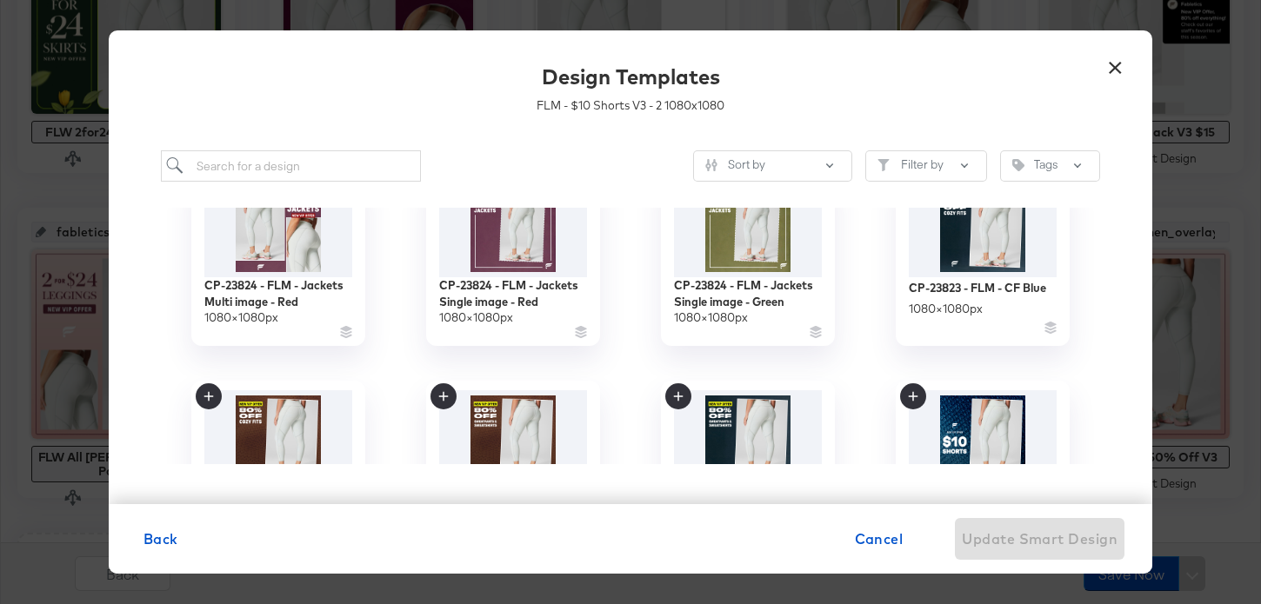
scroll to position [413, 0]
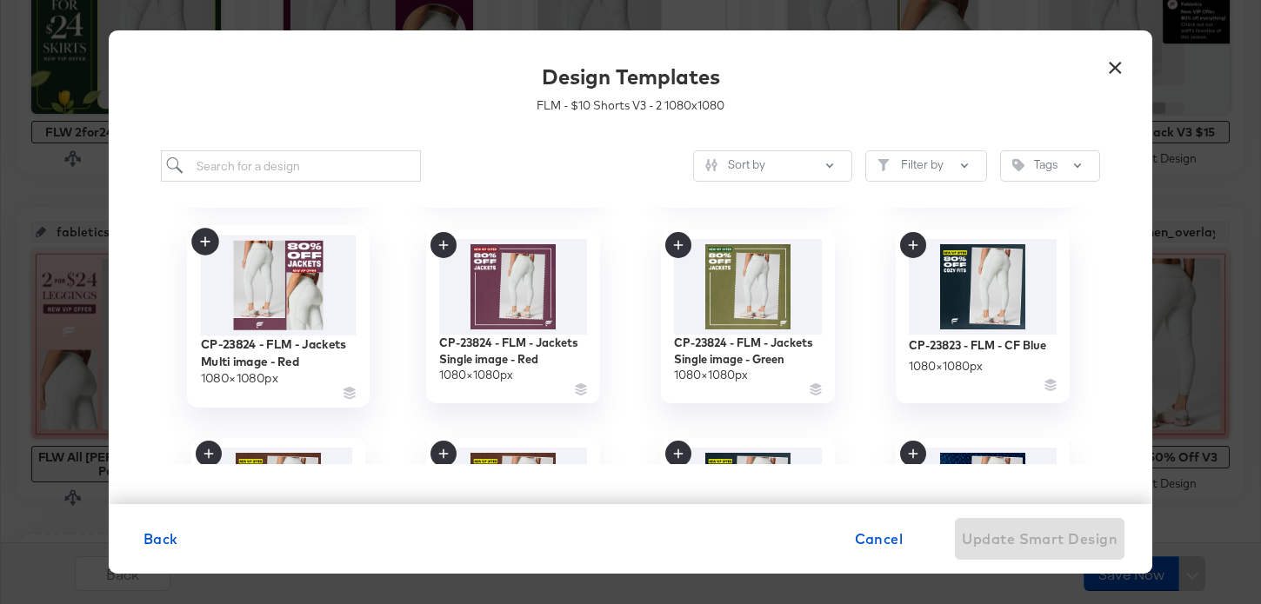
click at [276, 317] on img at bounding box center [279, 286] width 156 height 100
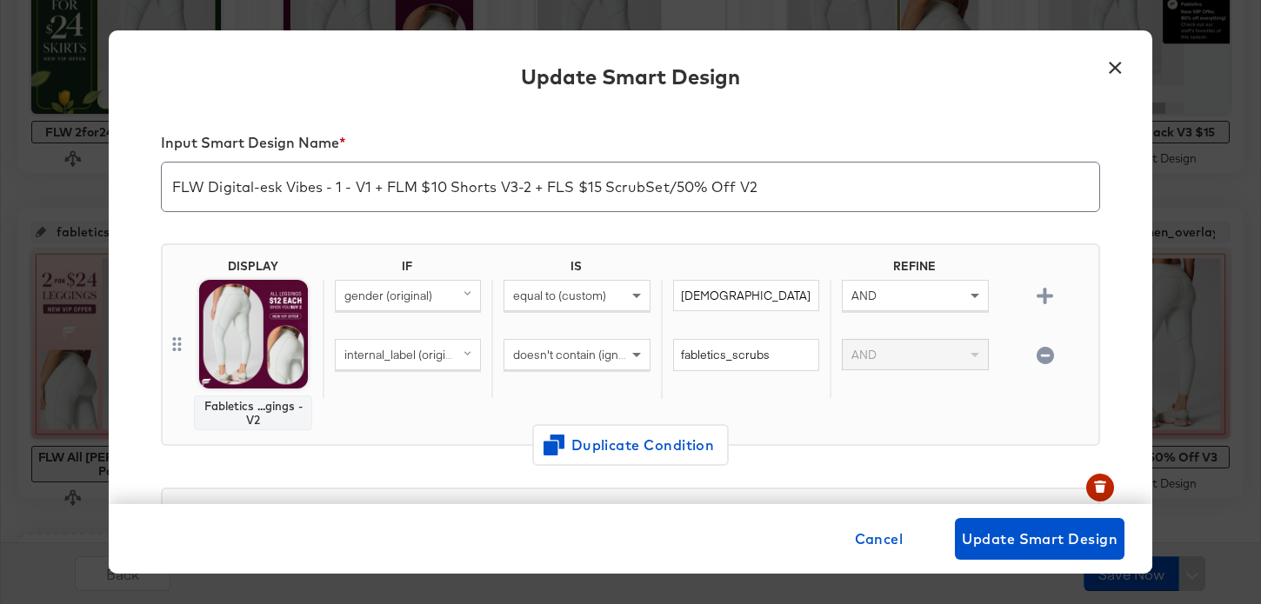
scroll to position [0, 0]
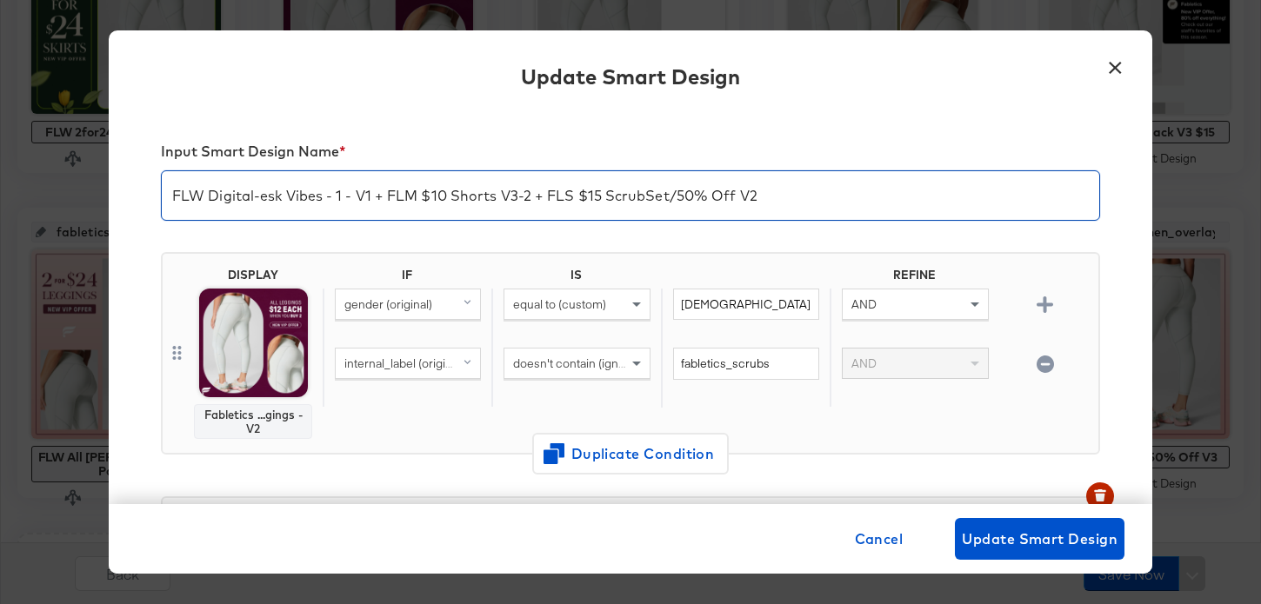
drag, startPoint x: 426, startPoint y: 196, endPoint x: 524, endPoint y: 195, distance: 98.3
click at [524, 196] on input "FLW Digital-esk Vibes - 1 - V1 + FLM $10 Shorts V3-2 + FLS $15 ScrubSet/50% Off…" at bounding box center [630, 188] width 937 height 49
drag, startPoint x: 424, startPoint y: 197, endPoint x: 527, endPoint y: 199, distance: 102.6
click at [527, 199] on input "FLW Digital-esk Vibes - 1 - V1 + FLM $10 Shorts V3-2 + FLS $15 ScrubSet/50% Off…" at bounding box center [630, 188] width 937 height 49
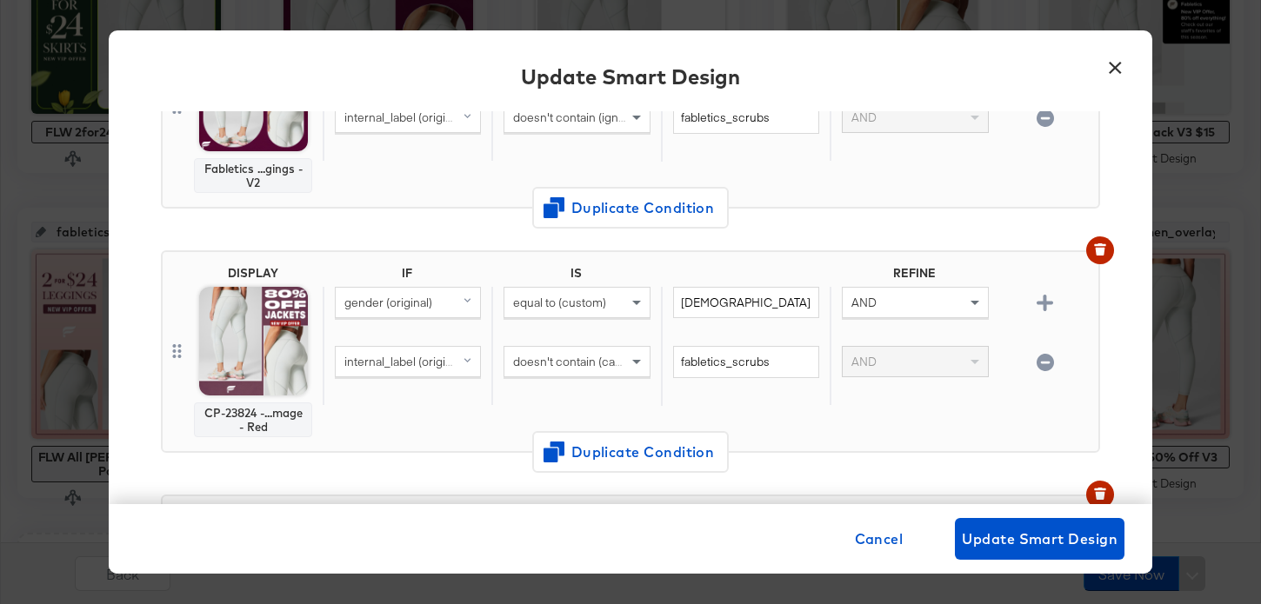
scroll to position [268, 0]
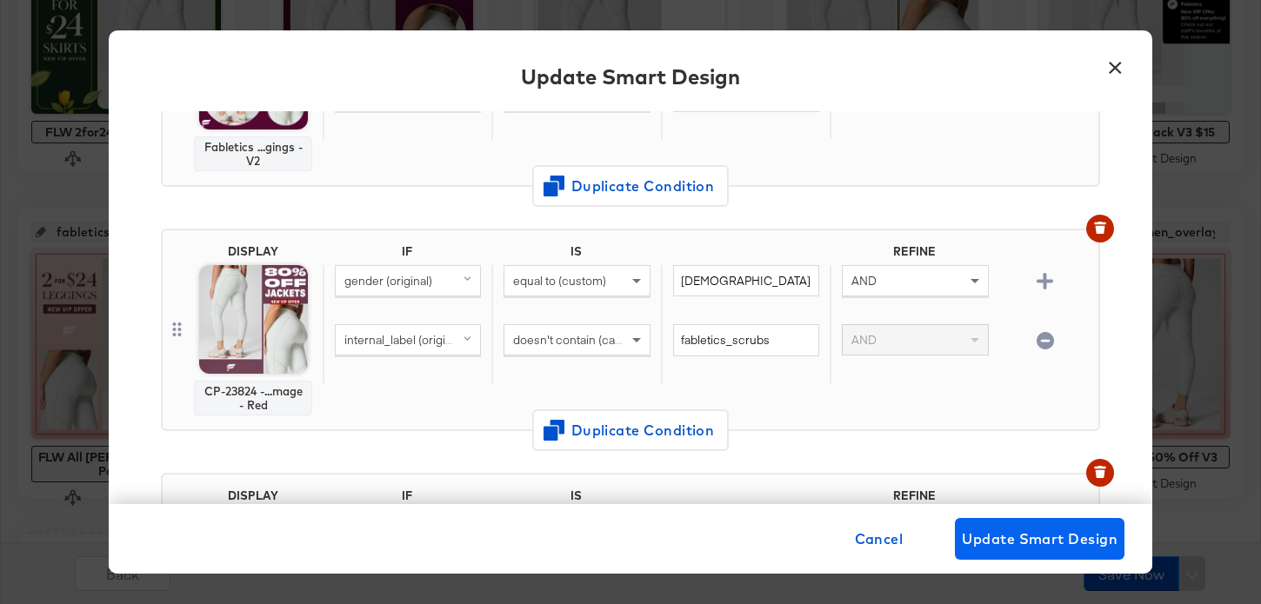
type input "FLW Digital-esk Vibes - 1 - V1 + FLM Jackets Red Multi + FLS $15 ScrubSet/50% O…"
click at [1020, 528] on span "Update Smart Design" at bounding box center [1040, 539] width 156 height 24
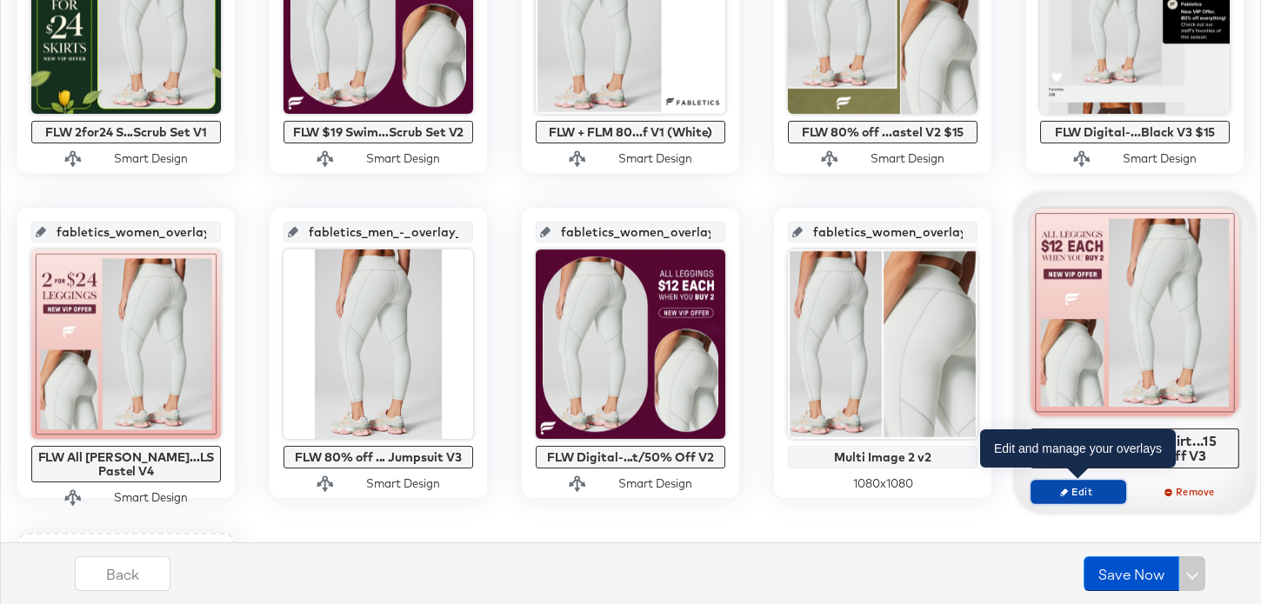
click at [1112, 485] on span "Edit" at bounding box center [1078, 491] width 80 height 13
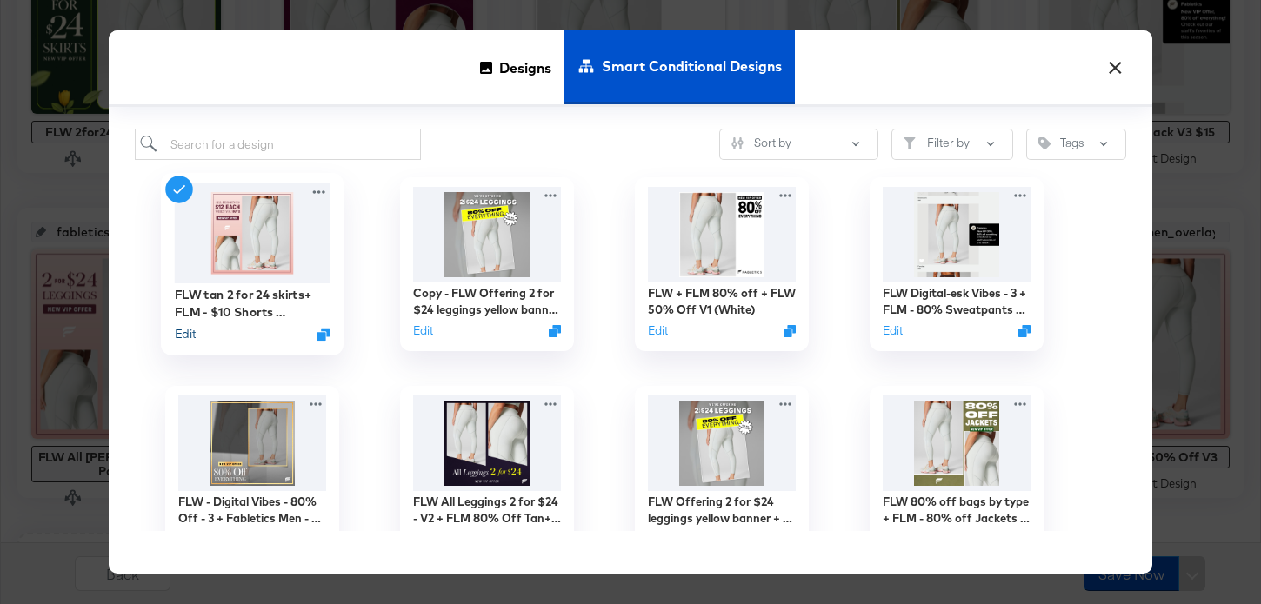
click at [181, 336] on button "Edit" at bounding box center [185, 334] width 21 height 17
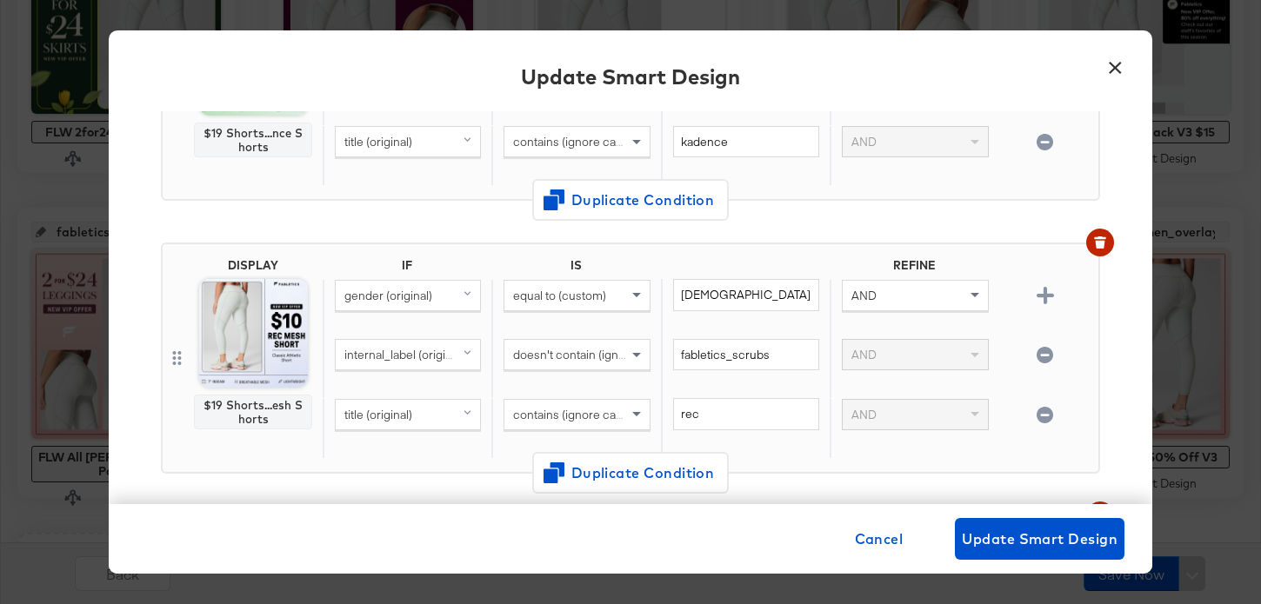
scroll to position [337, 0]
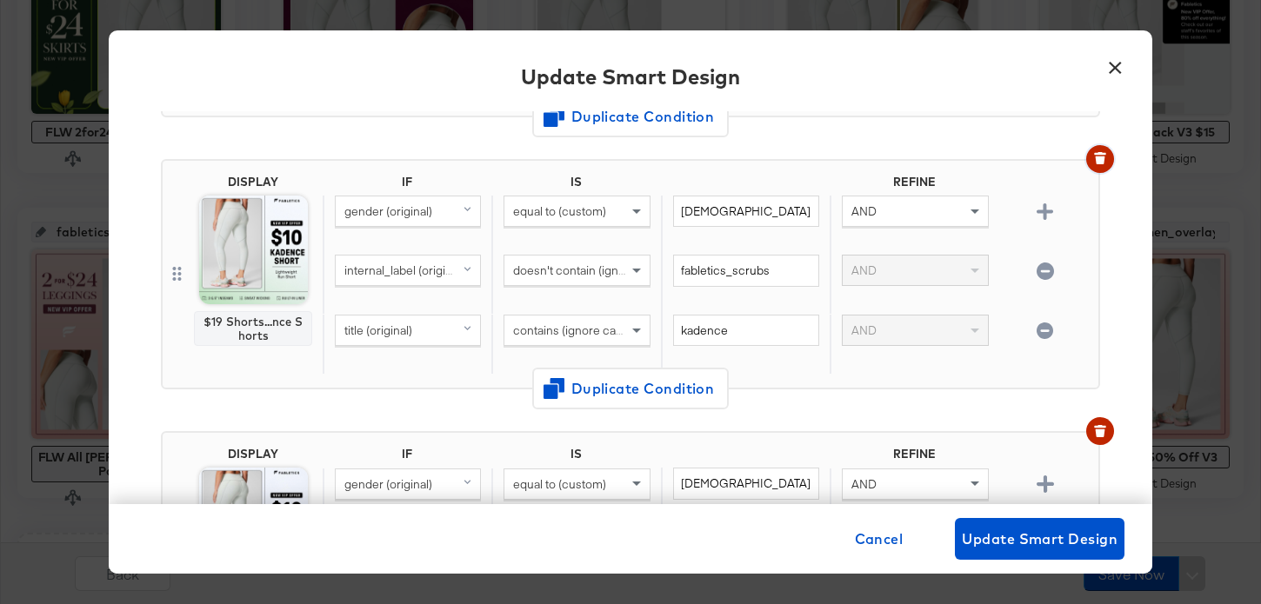
click at [1093, 163] on span "button" at bounding box center [1100, 158] width 14 height 12
click at [1096, 160] on icon "button" at bounding box center [1100, 161] width 10 height 8
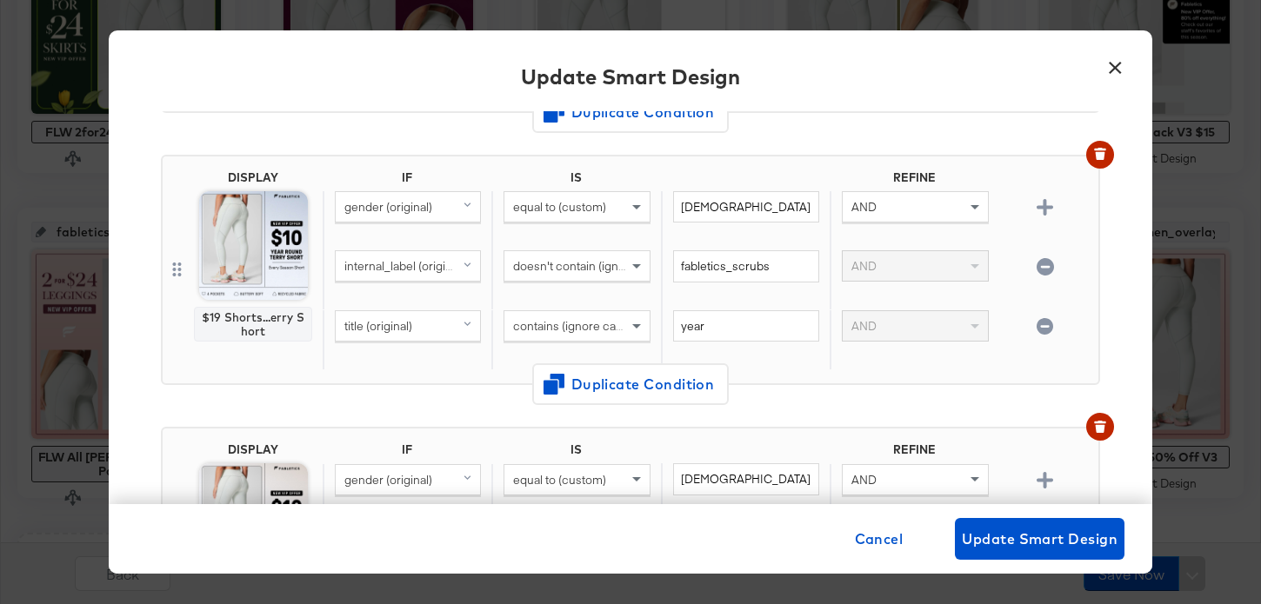
scroll to position [1366, 0]
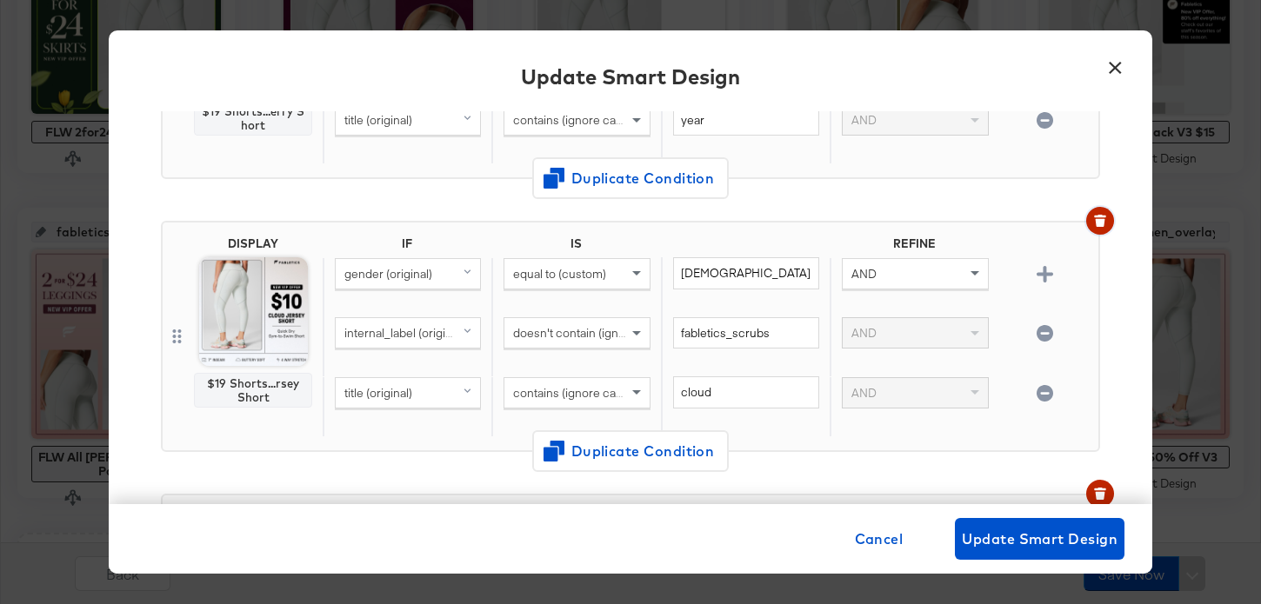
click at [1094, 222] on icon "button" at bounding box center [1100, 221] width 12 height 12
click at [1095, 223] on icon "button" at bounding box center [1100, 221] width 12 height 12
click at [1096, 220] on icon "button" at bounding box center [1100, 223] width 10 height 8
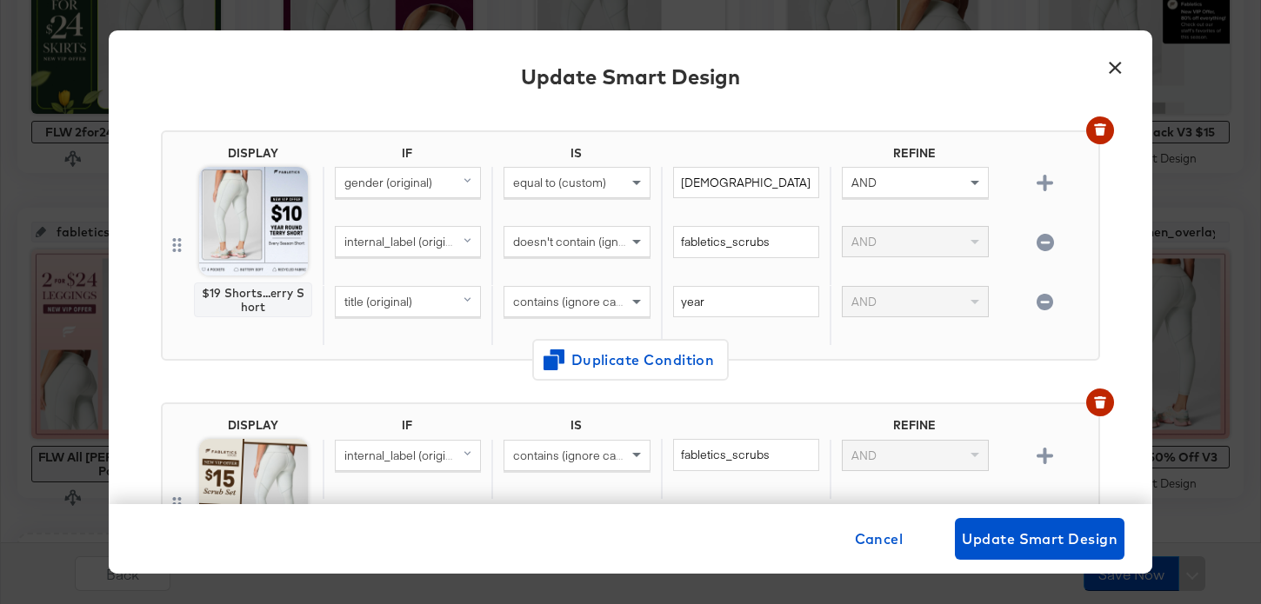
scroll to position [980, 0]
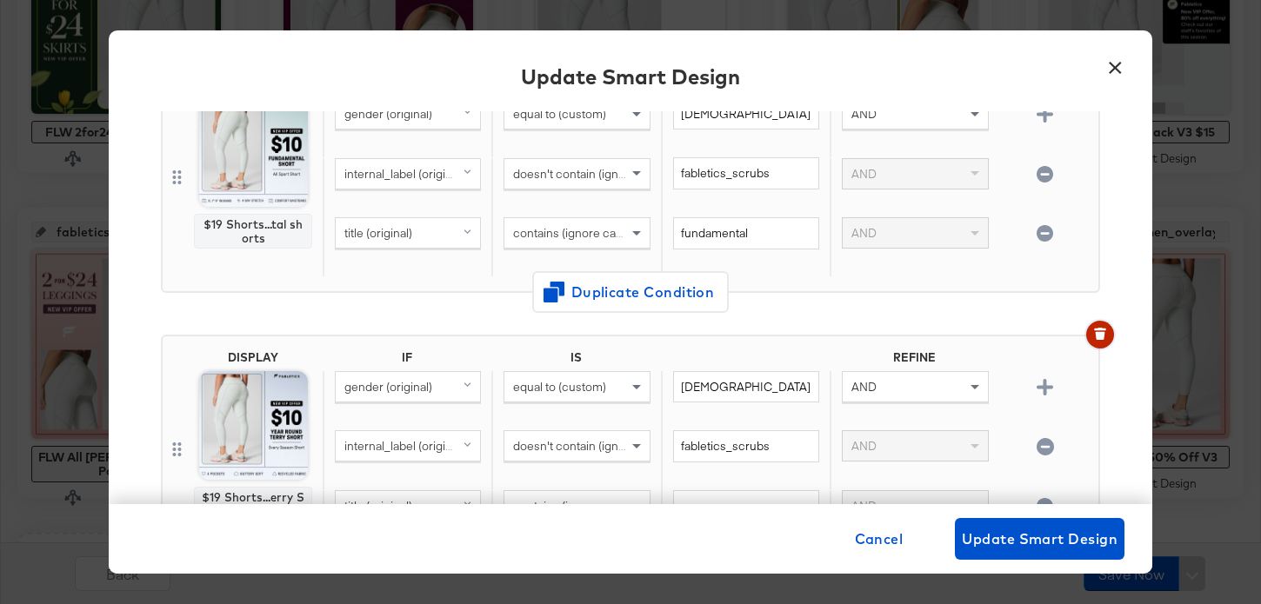
click at [1096, 336] on icon "button" at bounding box center [1100, 336] width 10 height 8
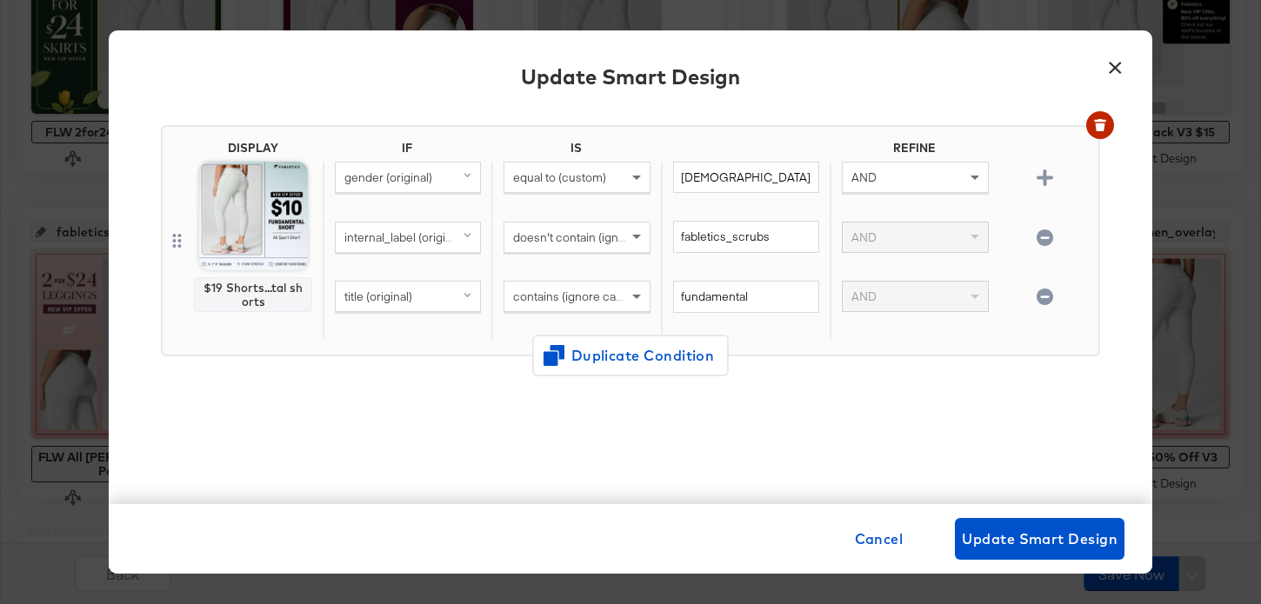
scroll to position [772, 0]
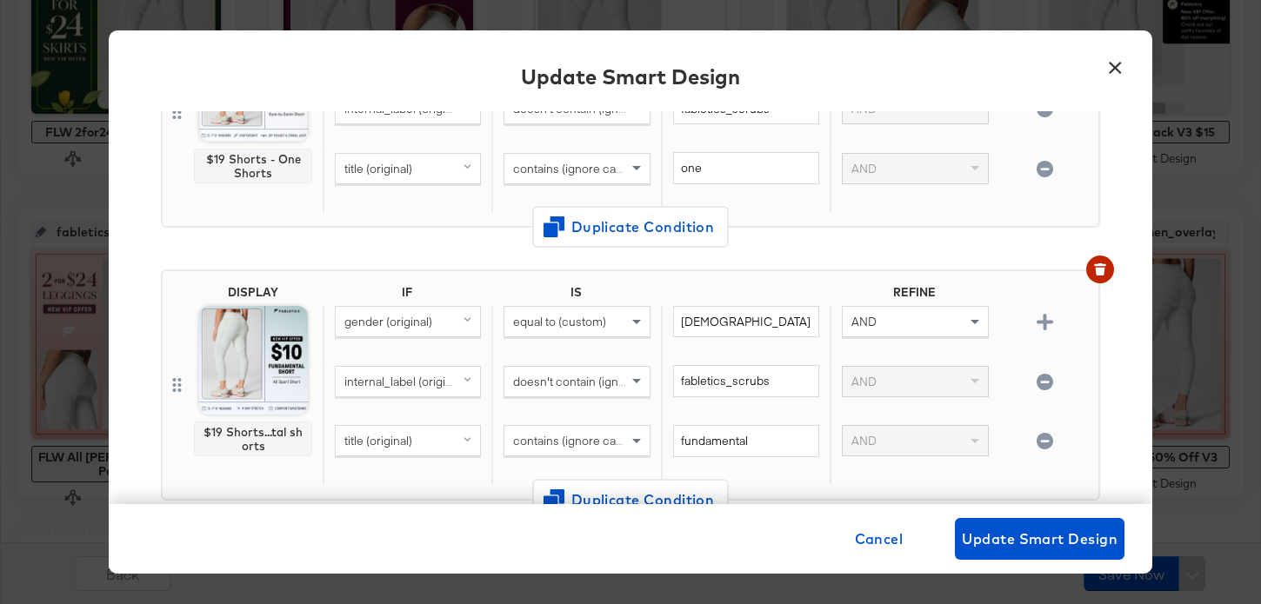
click at [1047, 437] on icon "button" at bounding box center [1044, 441] width 17 height 17
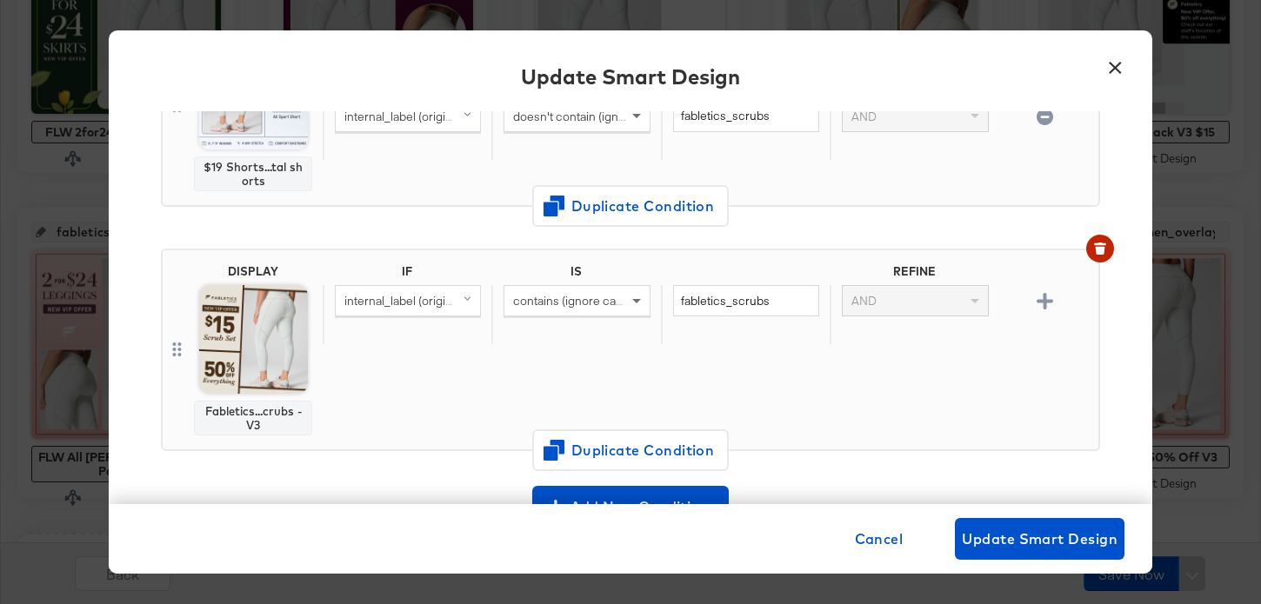
scroll to position [781, 0]
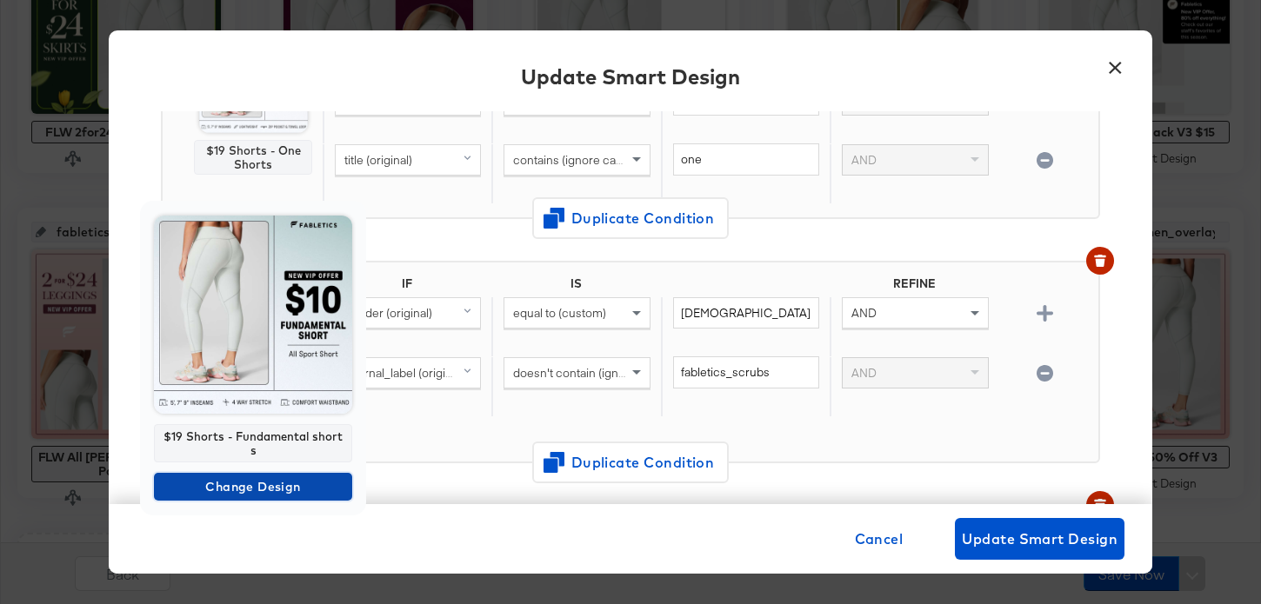
click at [278, 476] on span "Change Design" at bounding box center [253, 487] width 184 height 22
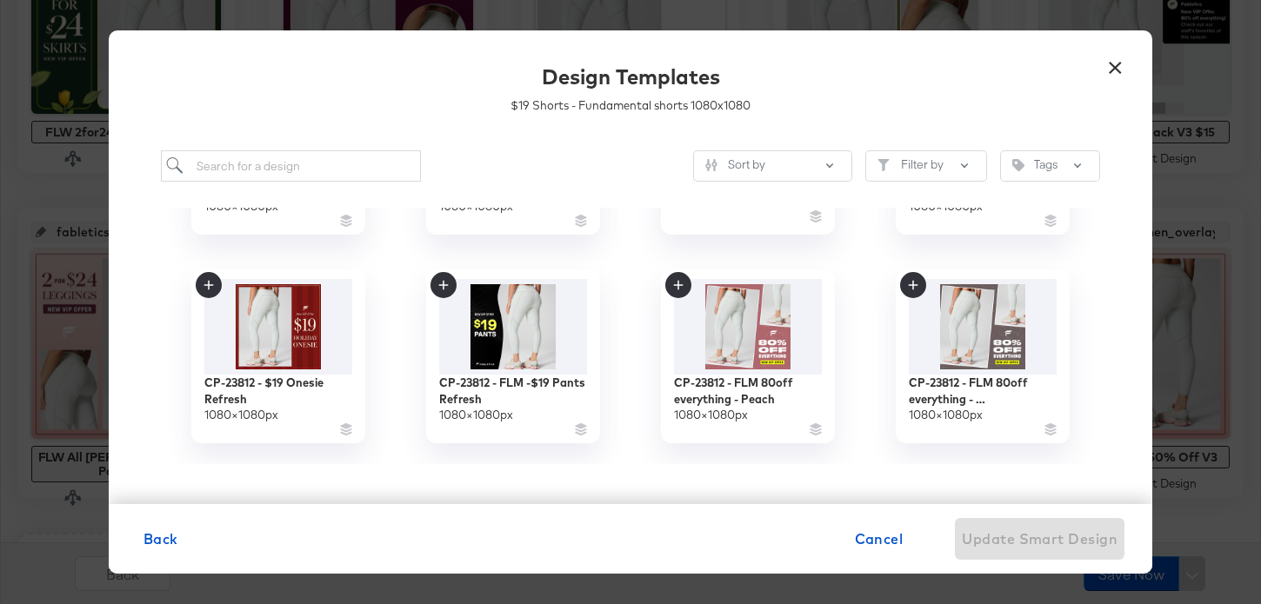
scroll to position [843, 0]
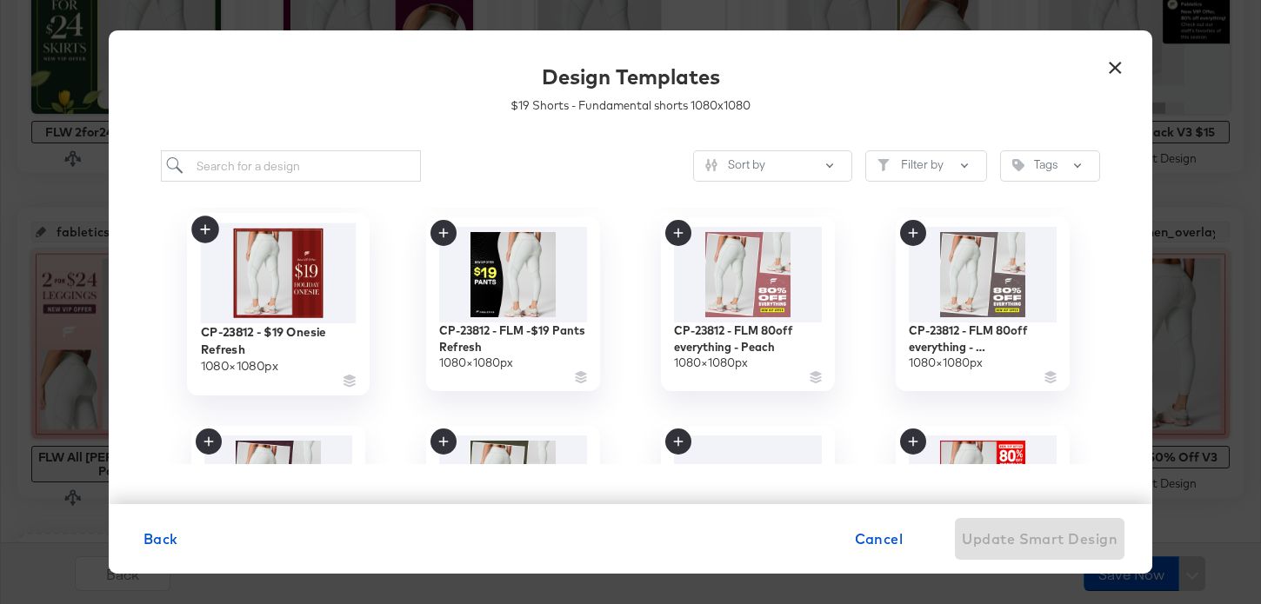
click at [292, 290] on img at bounding box center [279, 273] width 156 height 100
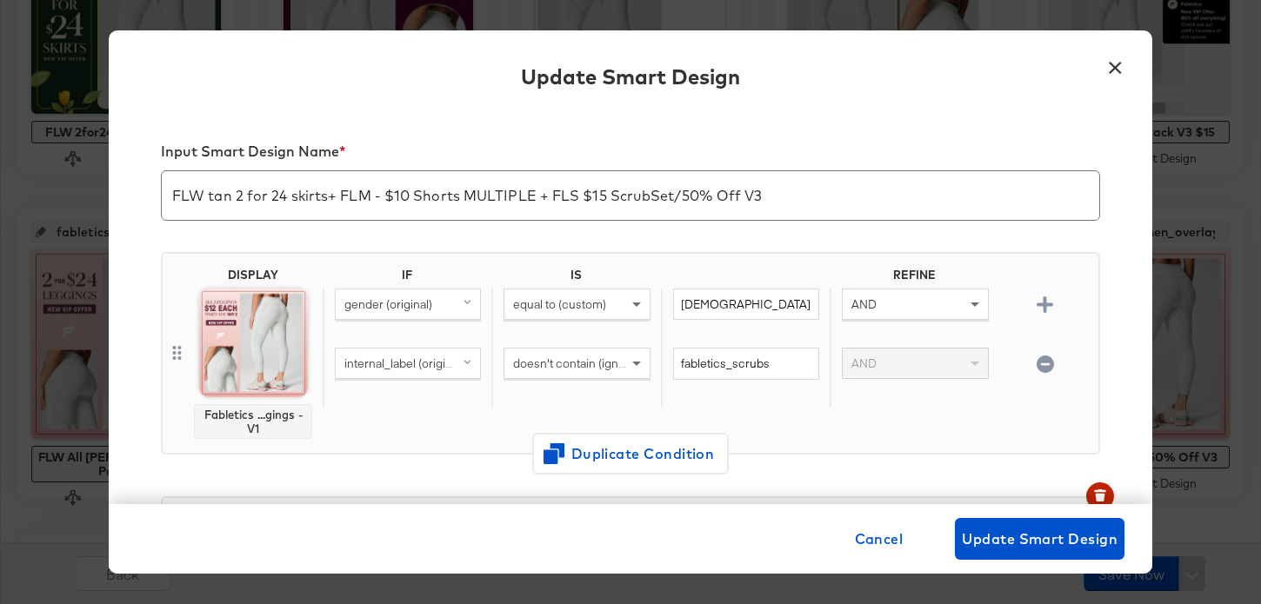
scroll to position [781, 0]
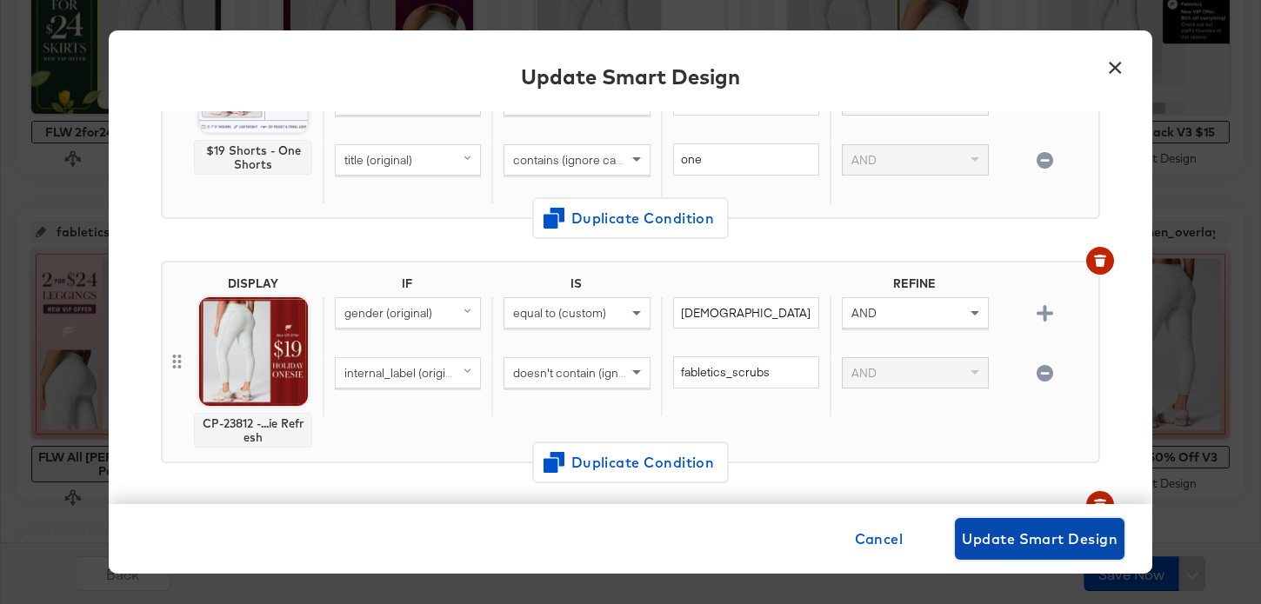
click at [1033, 543] on span "Update Smart Design" at bounding box center [1040, 539] width 156 height 24
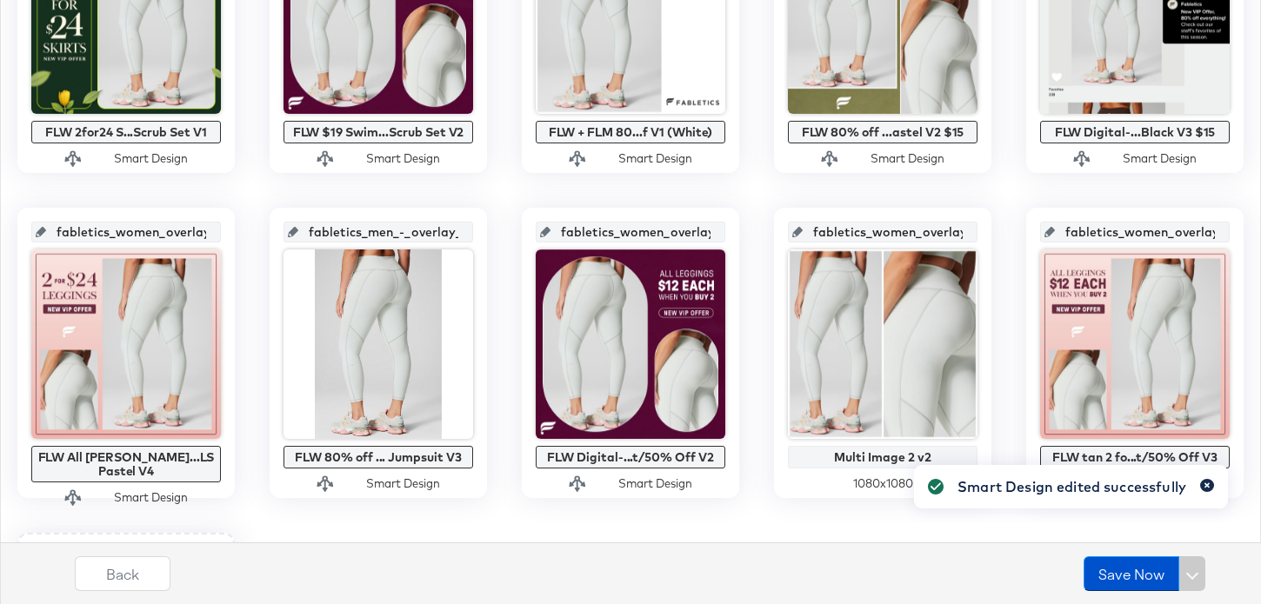
click at [1203, 488] on icon "button" at bounding box center [1206, 486] width 7 height 10
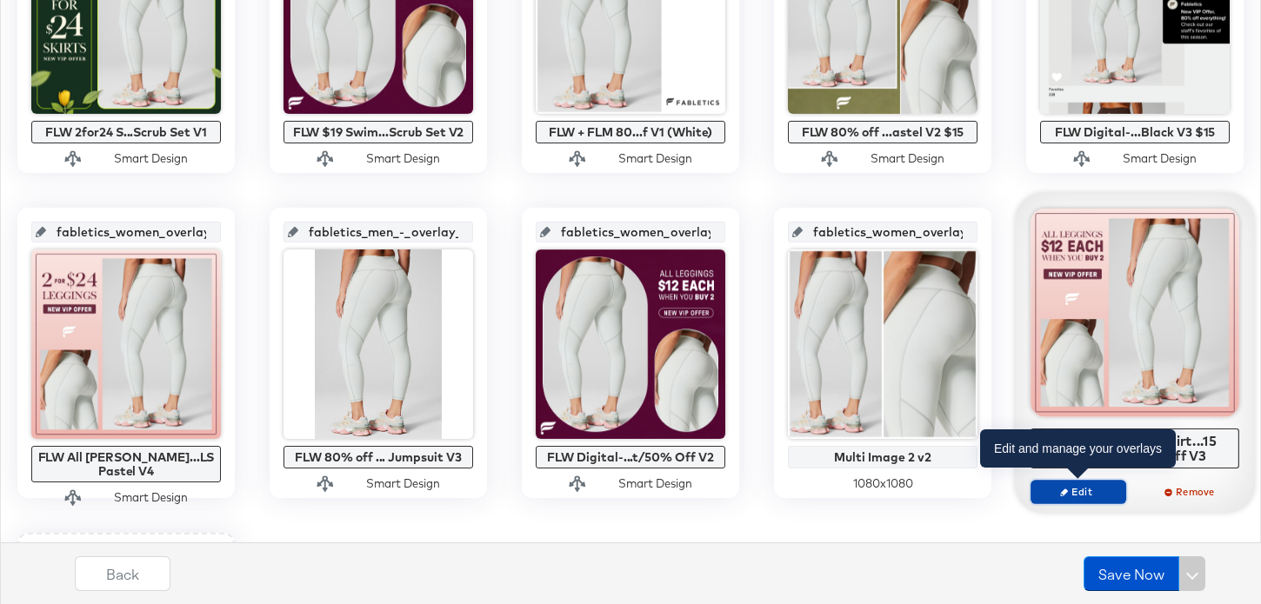
click at [1082, 493] on span "Edit" at bounding box center [1078, 491] width 80 height 13
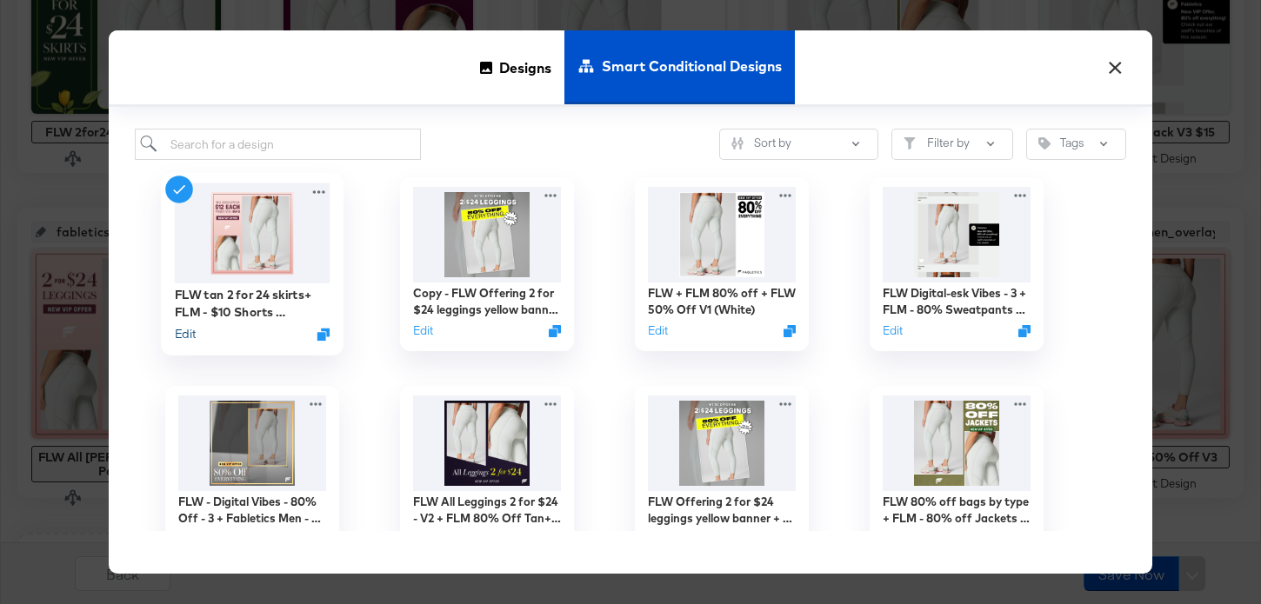
click at [190, 330] on button "Edit" at bounding box center [185, 334] width 21 height 17
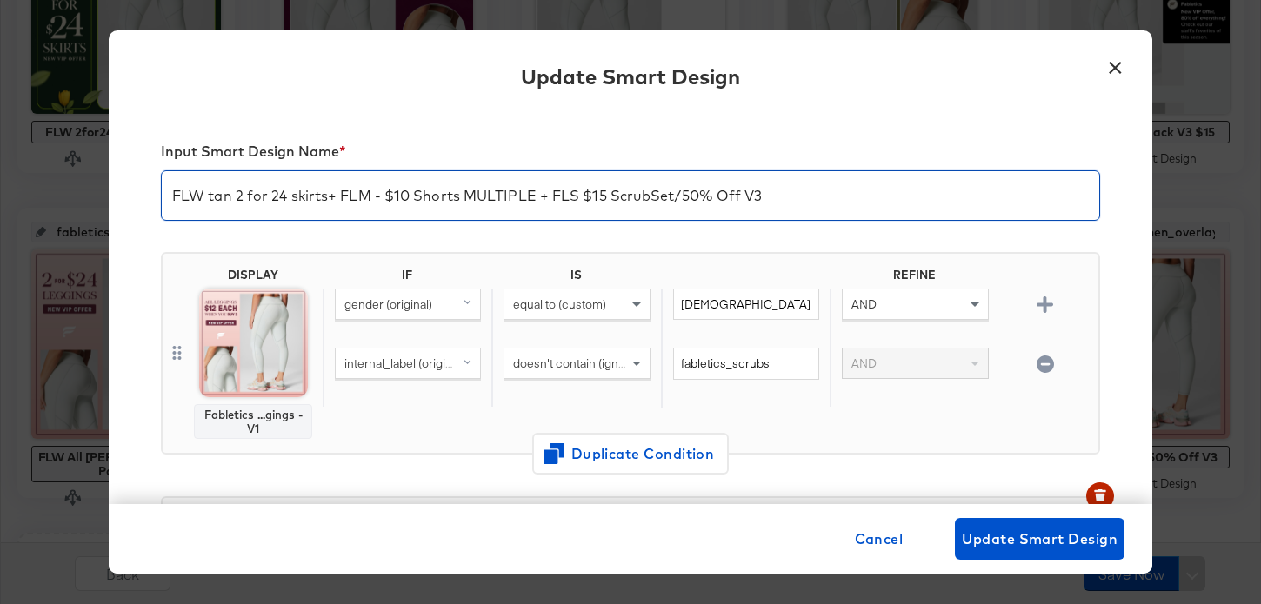
drag, startPoint x: 541, startPoint y: 195, endPoint x: 384, endPoint y: 192, distance: 156.5
click at [384, 193] on input "FLW tan 2 for 24 skirts+ FLM - $10 Shorts MULTIPLE + FLS $15 ScrubSet/50% Off V3" at bounding box center [630, 188] width 937 height 49
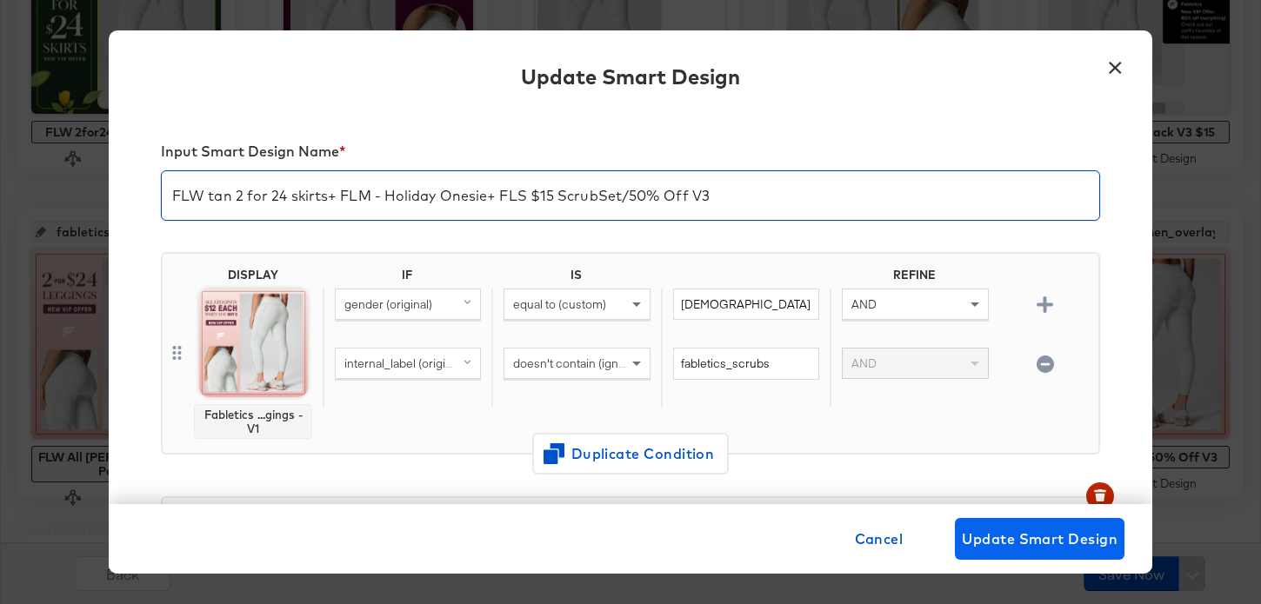
type input "FLW tan 2 for 24 skirts+ FLM - Holiday Onesie+ FLS $15 ScrubSet/50% Off V3"
click at [1029, 532] on span "Update Smart Design" at bounding box center [1040, 539] width 156 height 24
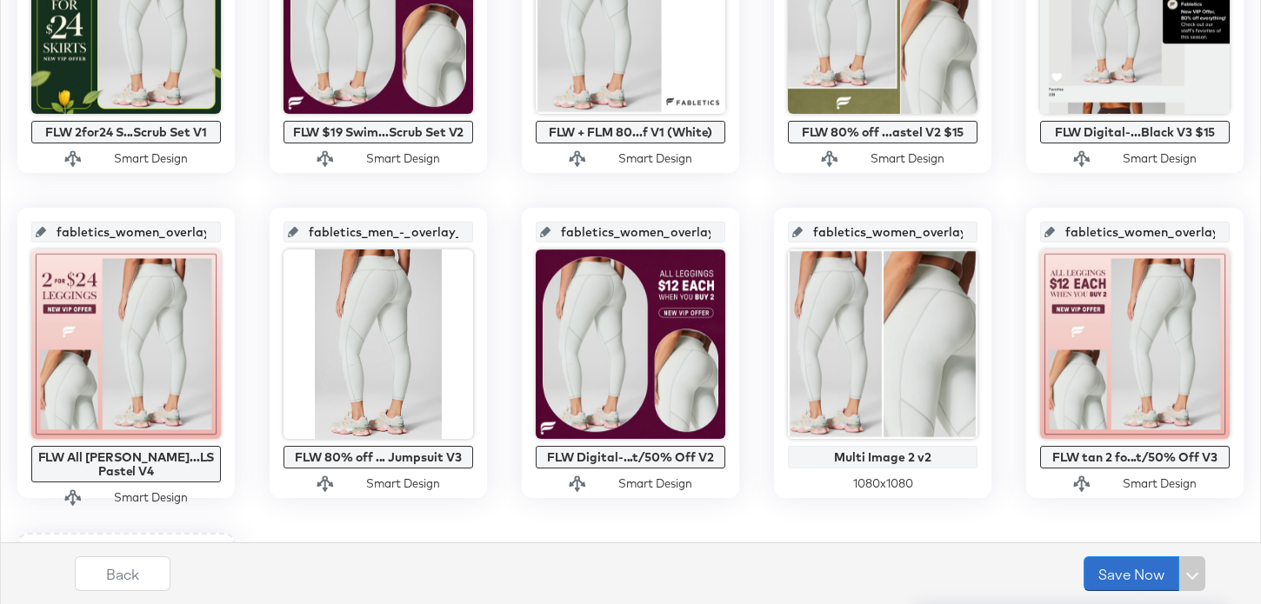
click at [1123, 569] on button "Save Now" at bounding box center [1131, 573] width 96 height 35
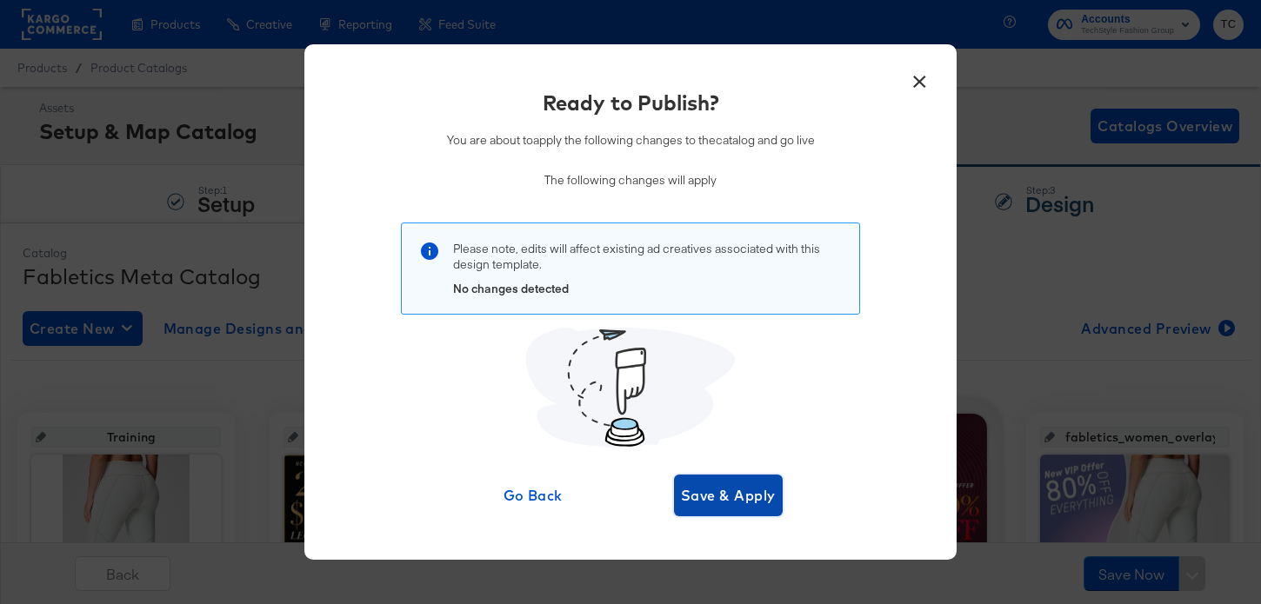
click at [729, 496] on span "Save & Apply" at bounding box center [728, 495] width 95 height 24
